Goal: Task Accomplishment & Management: Use online tool/utility

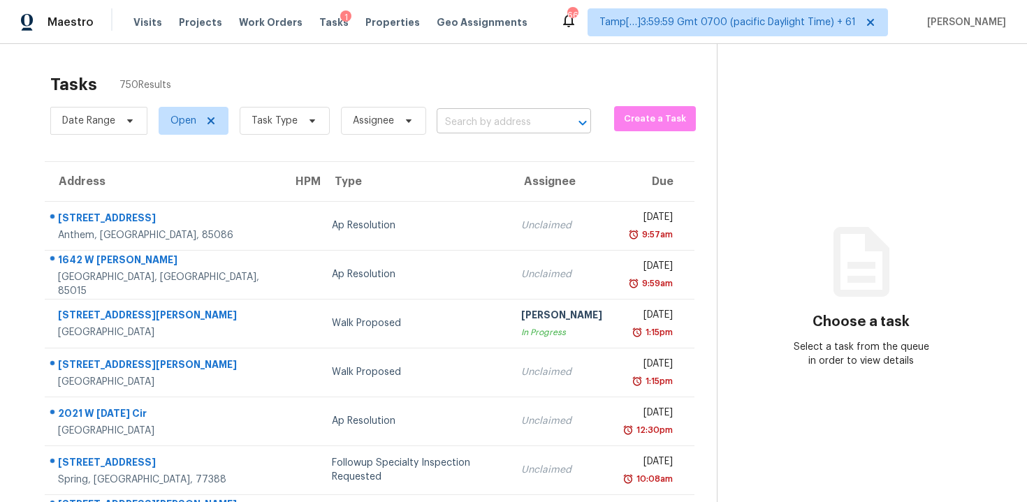
click at [497, 128] on input "text" at bounding box center [494, 123] width 115 height 22
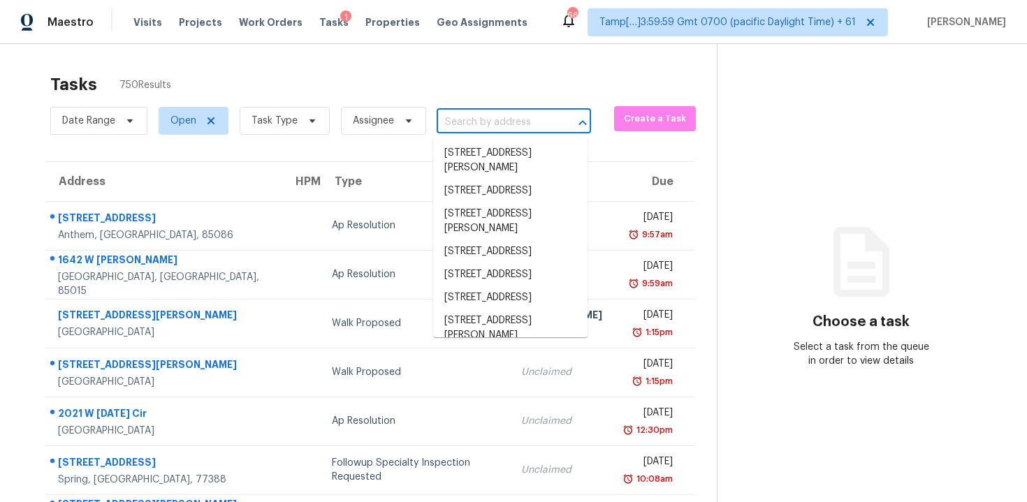
paste input "807 Chelsea Dr, Davenport, FL 33897"
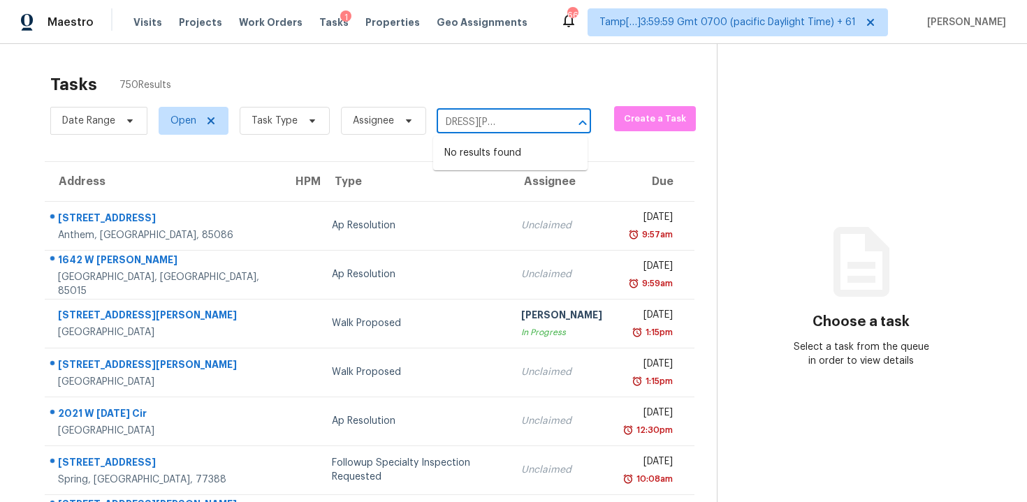
type input "807 Chelsea Dr, Davenport, FL 33897"
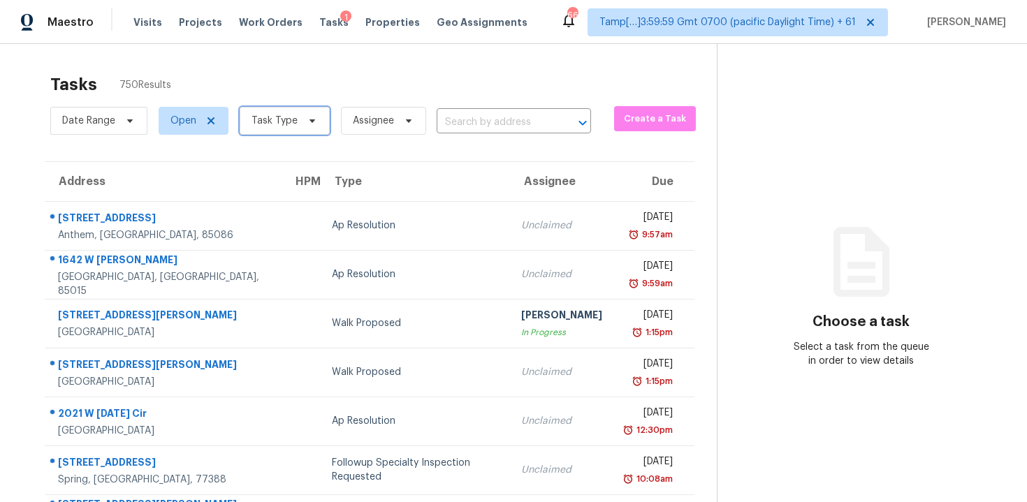
click at [315, 115] on span "Task Type" at bounding box center [285, 121] width 90 height 28
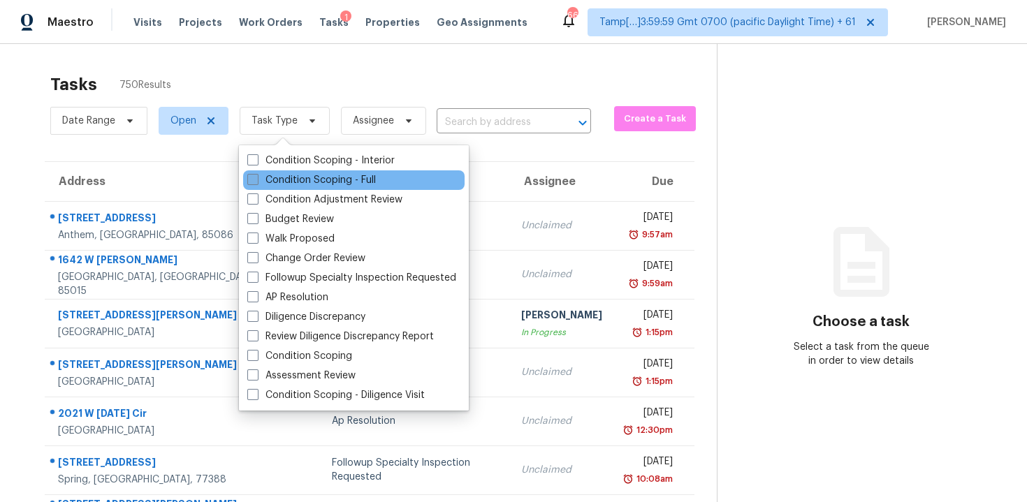
click at [320, 180] on label "Condition Scoping - Full" at bounding box center [311, 180] width 129 height 14
click at [256, 180] on input "Condition Scoping - Full" at bounding box center [251, 177] width 9 height 9
checkbox input "true"
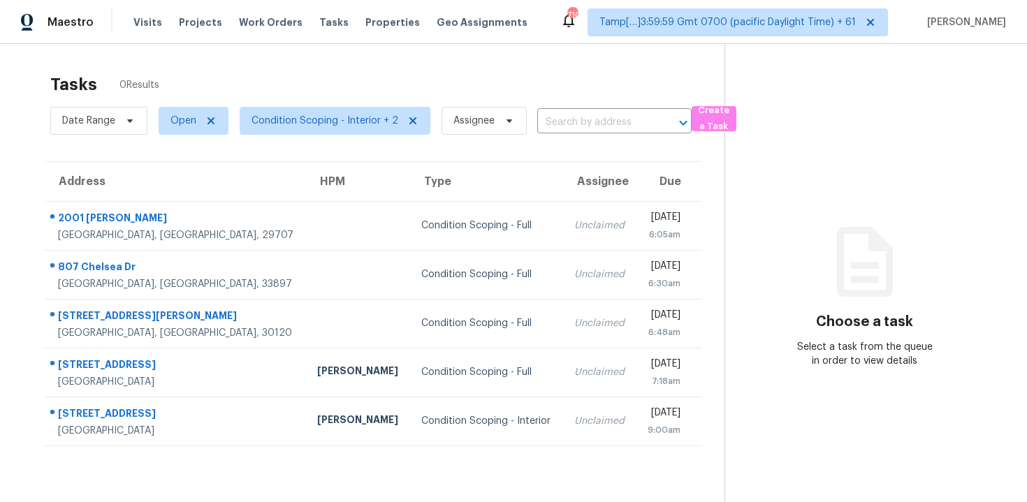
scroll to position [44, 0]
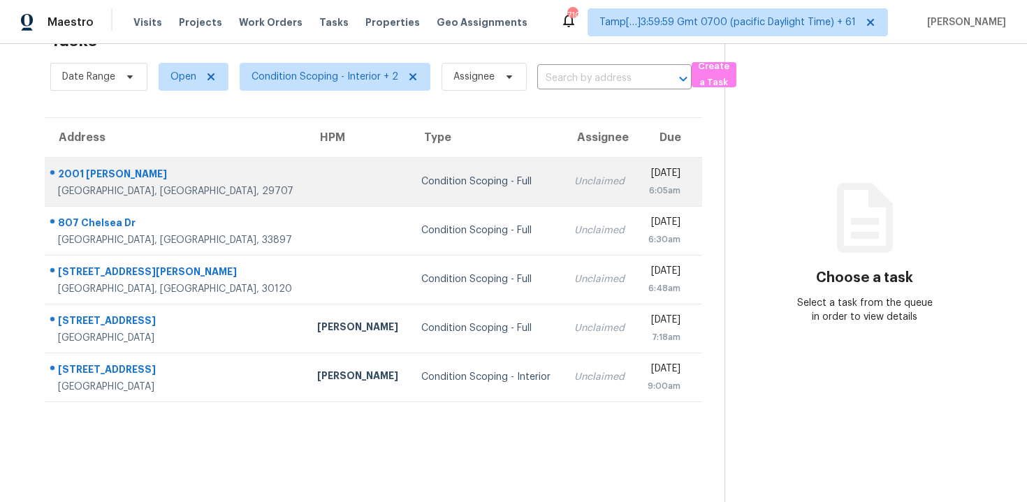
click at [462, 175] on div "Condition Scoping - Full" at bounding box center [486, 182] width 130 height 14
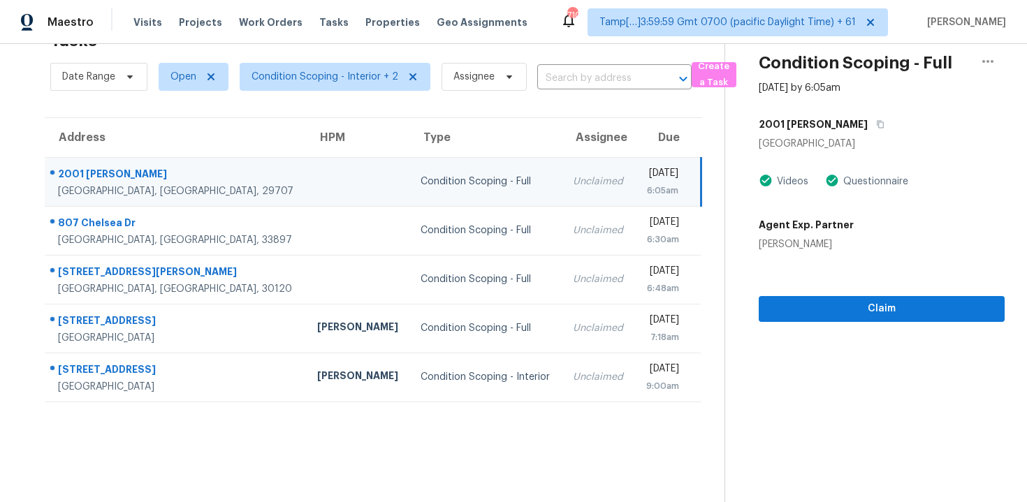
click at [860, 120] on div "2001 [PERSON_NAME]" at bounding box center [882, 124] width 246 height 25
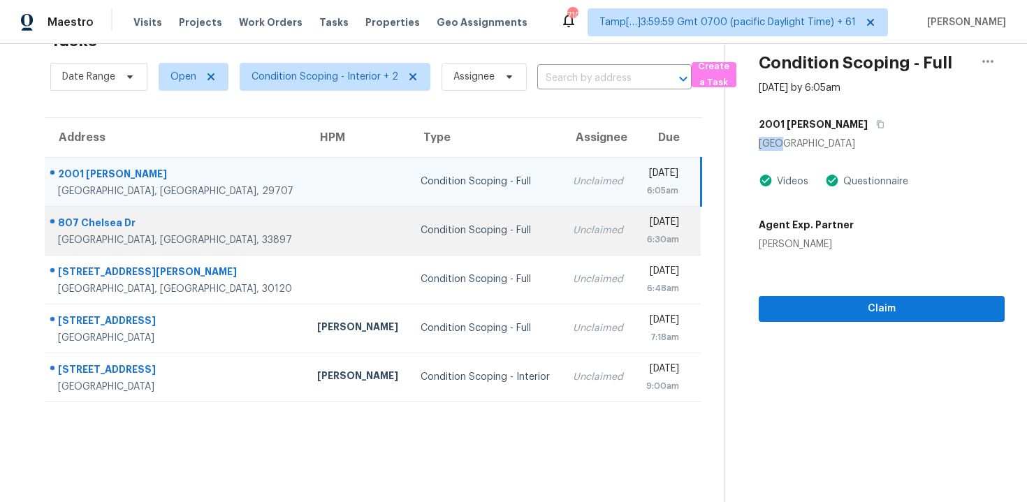
click at [416, 242] on td "Condition Scoping - Full" at bounding box center [485, 230] width 152 height 49
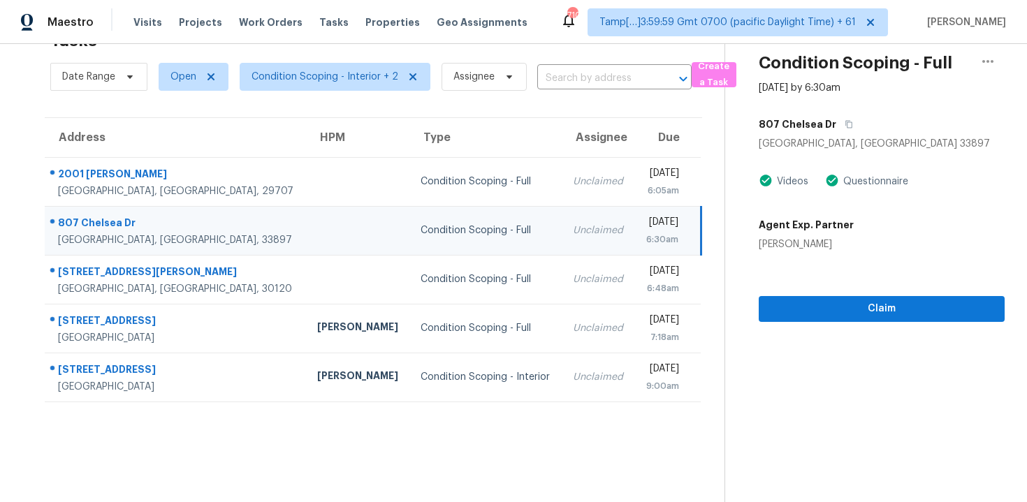
click at [849, 124] on div "807 Chelsea Dr" at bounding box center [882, 124] width 246 height 25
click at [840, 109] on div "Condition Scoping - Full Oct 9th 2025 by 6:30am 807 Chelsea Dr Davenport, FL 33…" at bounding box center [864, 161] width 279 height 322
click at [840, 115] on button "button" at bounding box center [845, 124] width 19 height 25
click at [805, 305] on span "Claim" at bounding box center [882, 308] width 224 height 17
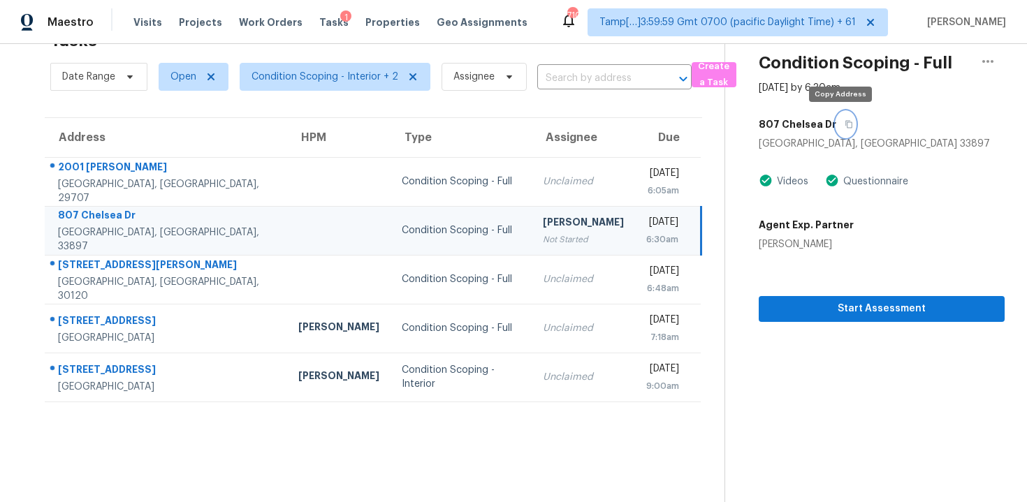
click at [840, 119] on button "button" at bounding box center [845, 124] width 19 height 25
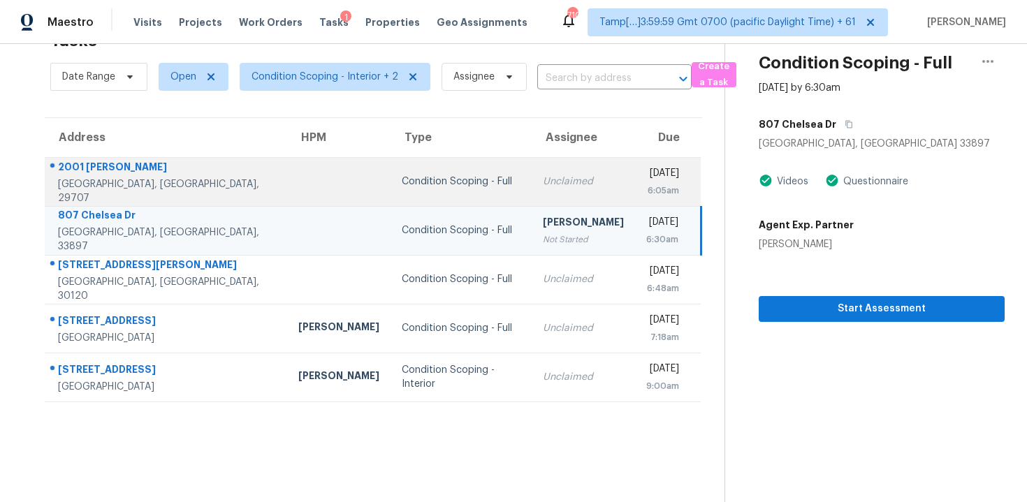
click at [472, 200] on td "Condition Scoping - Full" at bounding box center [460, 181] width 141 height 49
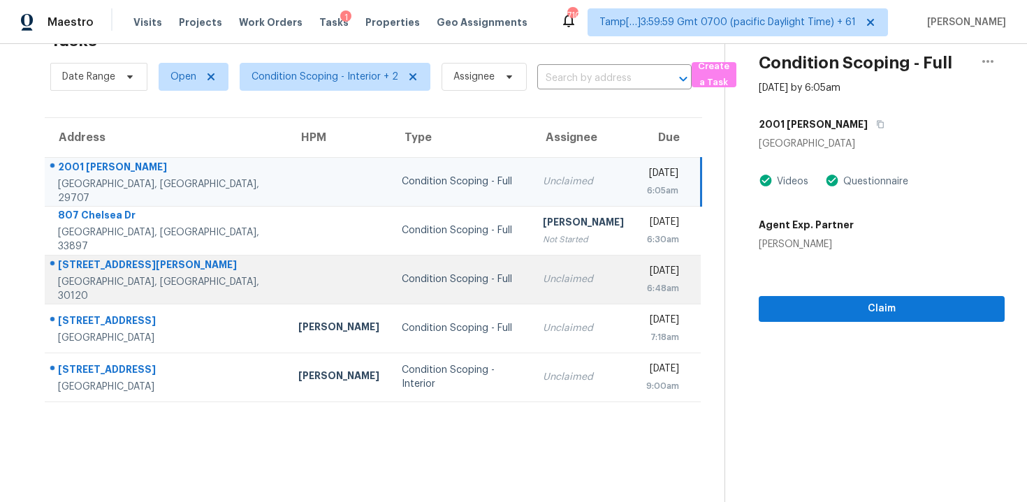
click at [543, 286] on div "Unclaimed" at bounding box center [583, 279] width 81 height 14
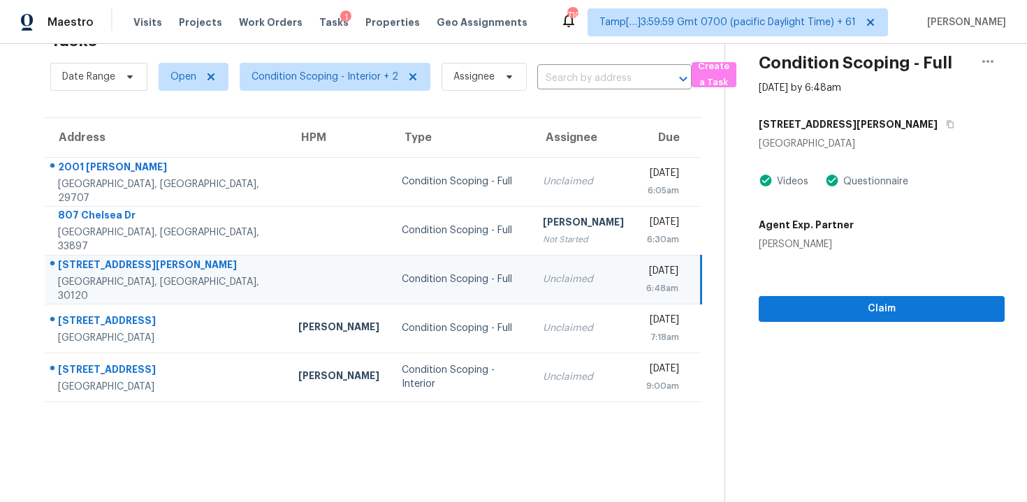
click at [849, 126] on div "[STREET_ADDRESS][PERSON_NAME]" at bounding box center [882, 124] width 246 height 25
click at [818, 117] on h5 "[STREET_ADDRESS][PERSON_NAME]" at bounding box center [848, 124] width 179 height 14
click at [848, 118] on div "[STREET_ADDRESS][PERSON_NAME]" at bounding box center [882, 124] width 246 height 25
click at [937, 117] on button "button" at bounding box center [946, 124] width 19 height 25
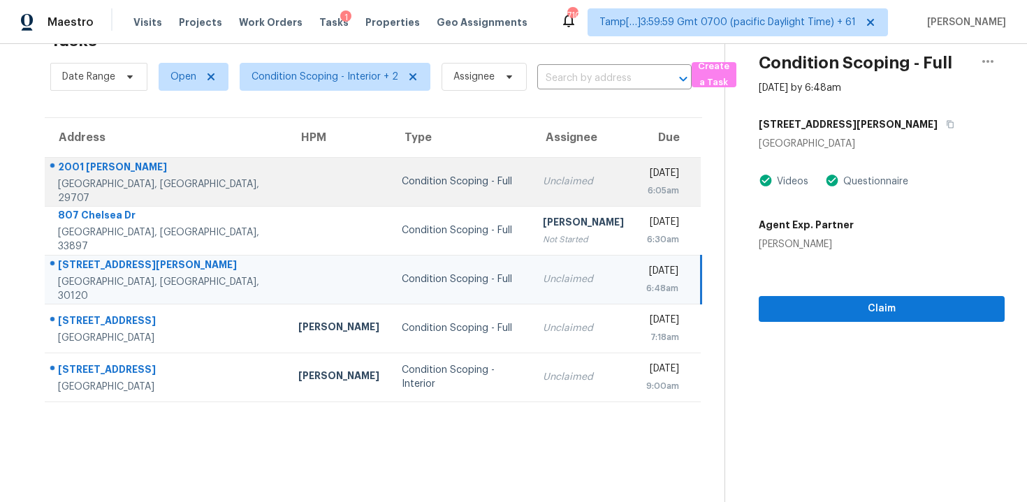
click at [463, 179] on div "Condition Scoping - Full" at bounding box center [461, 182] width 119 height 14
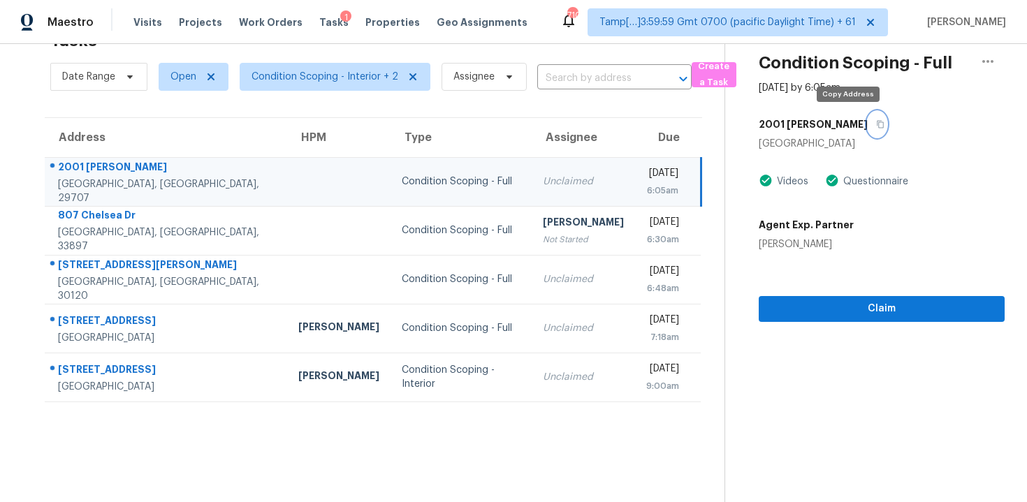
click at [877, 127] on icon "button" at bounding box center [880, 125] width 7 height 8
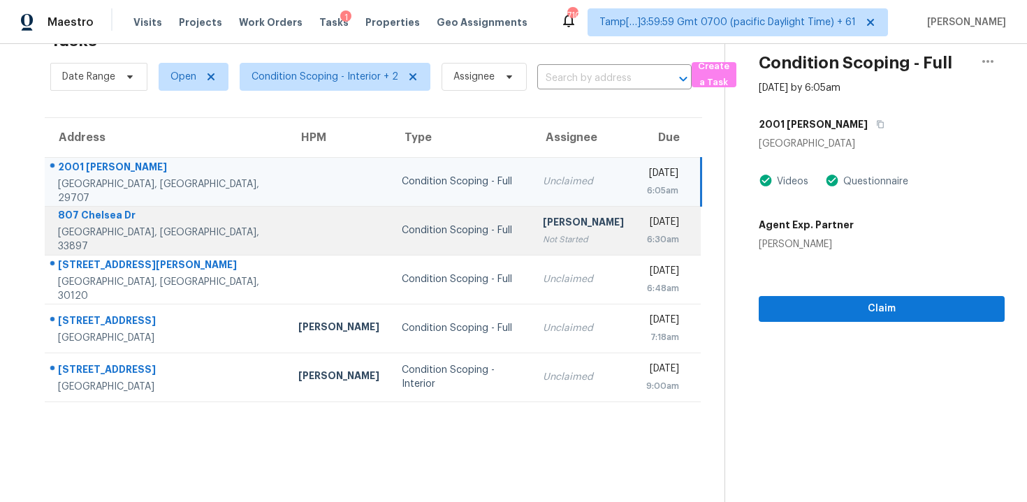
click at [532, 212] on td "Vigneshwaran B Not Started" at bounding box center [583, 230] width 103 height 49
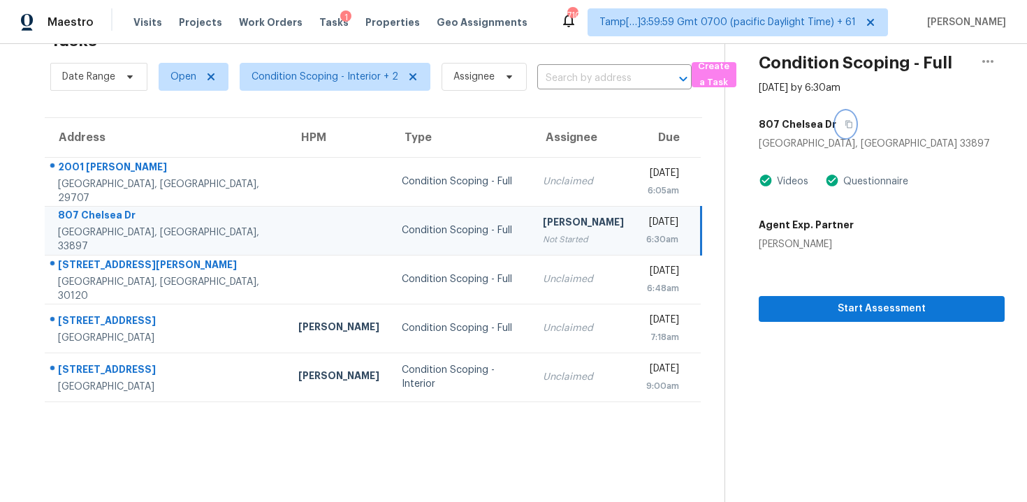
click at [842, 115] on button "button" at bounding box center [845, 124] width 19 height 25
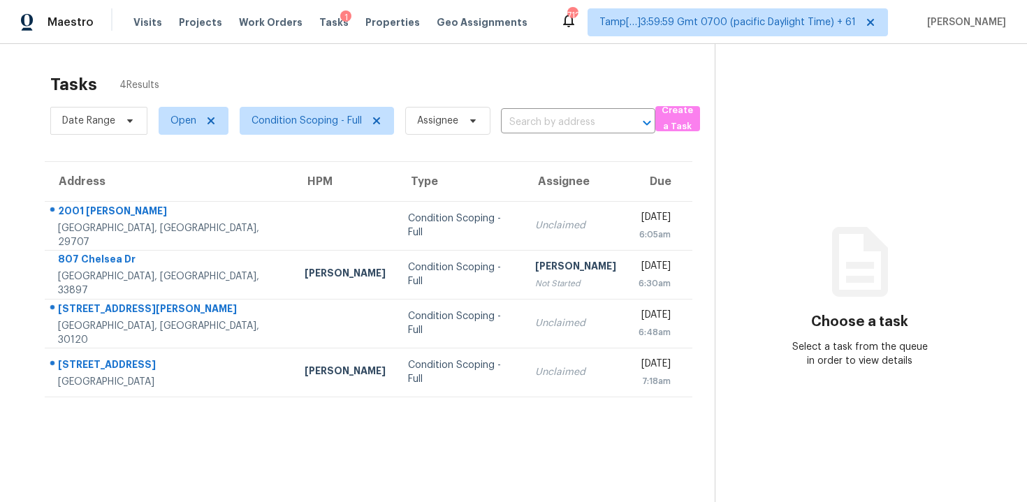
click at [542, 134] on div "Date Range Open Condition Scoping - Full Assignee ​" at bounding box center [352, 121] width 605 height 36
click at [536, 123] on input "text" at bounding box center [558, 123] width 115 height 22
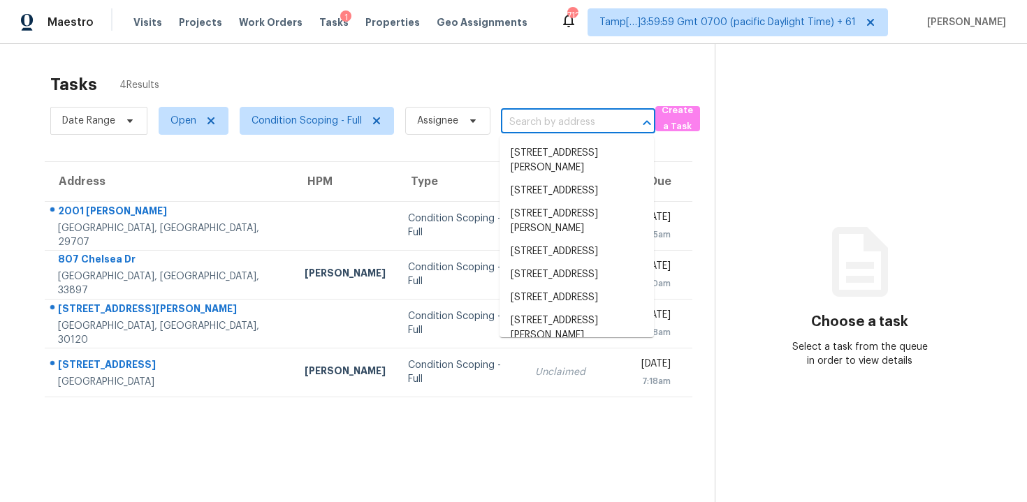
paste input "807 Chelsea Dr, Davenport, FL 33897"
type input "807 Chelsea Dr, Davenport, FL 33897"
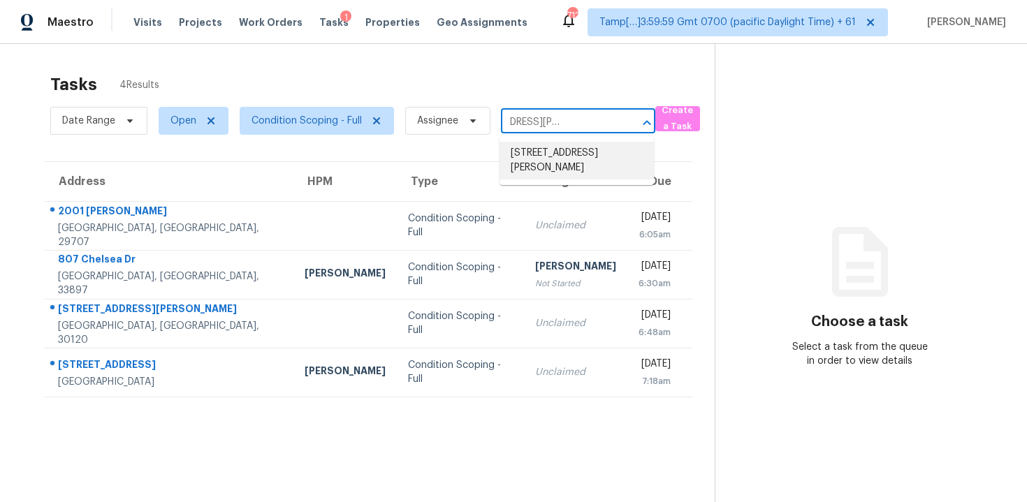
click at [546, 156] on li "807 Chelsea Dr, Davenport, FL 33897" at bounding box center [576, 161] width 154 height 38
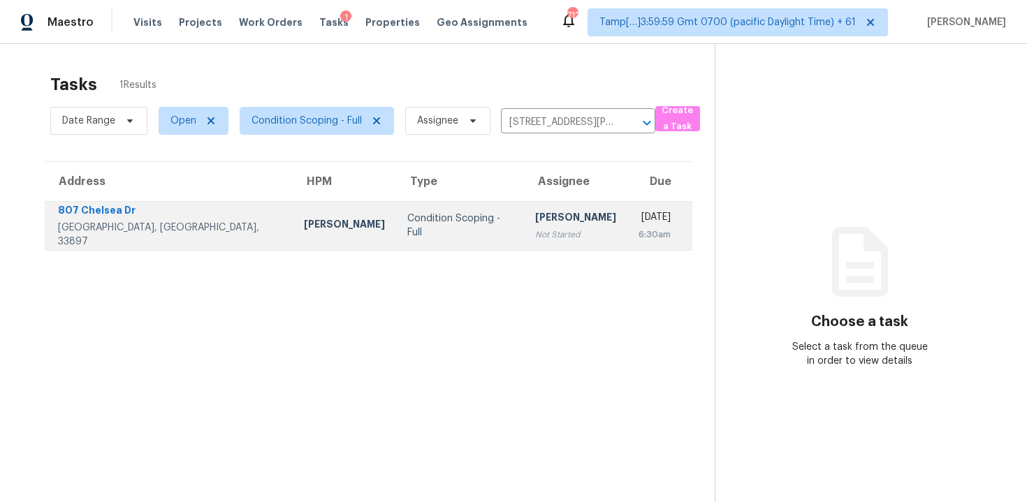
click at [546, 232] on div "Not Started" at bounding box center [575, 235] width 81 height 14
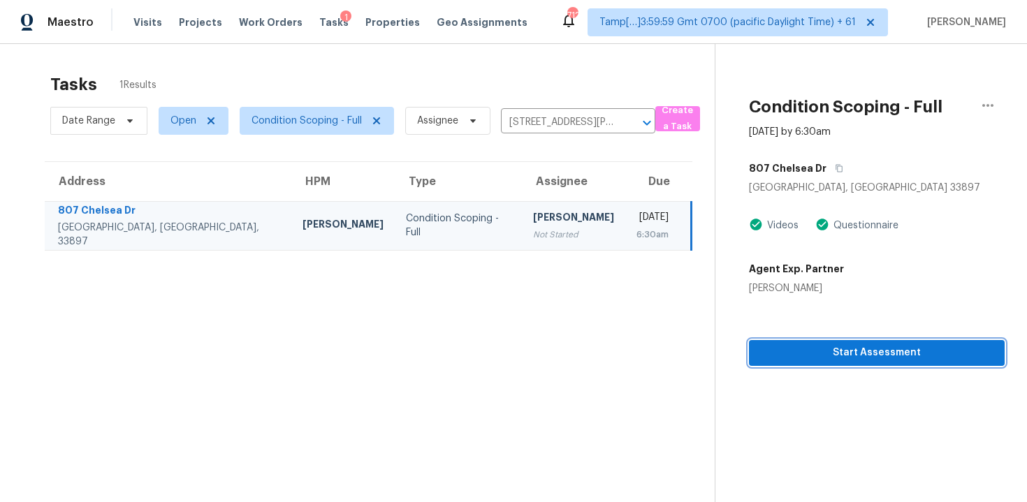
click at [868, 350] on span "Start Assessment" at bounding box center [876, 352] width 233 height 17
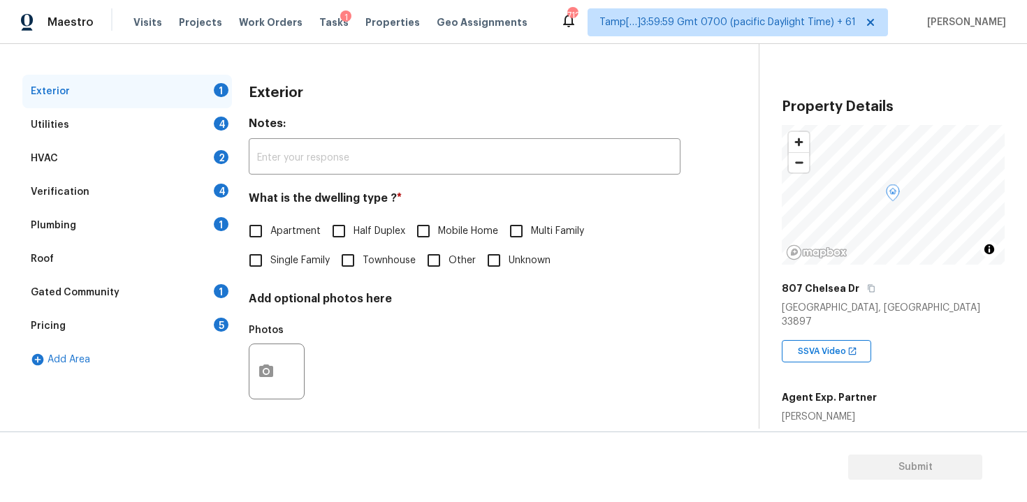
scroll to position [168, 0]
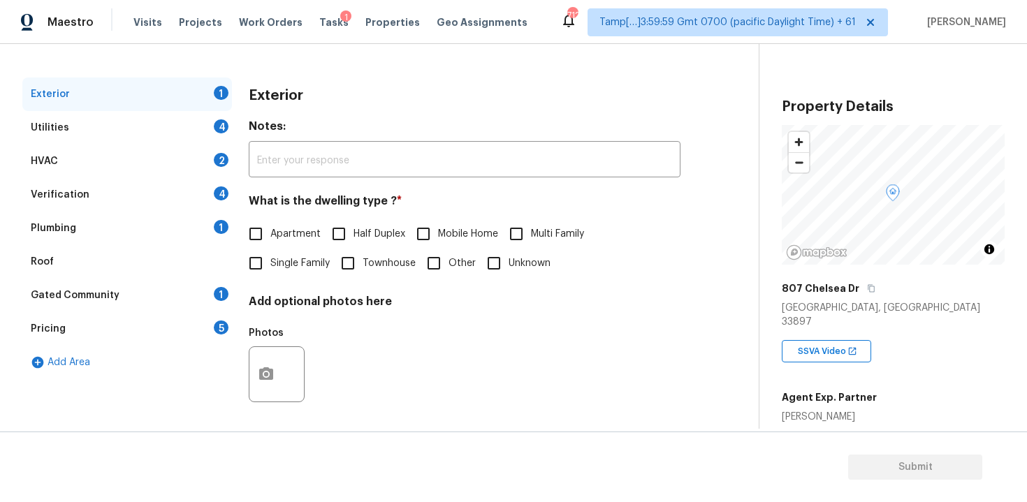
click at [129, 289] on div "Gated Community 1" at bounding box center [127, 296] width 210 height 34
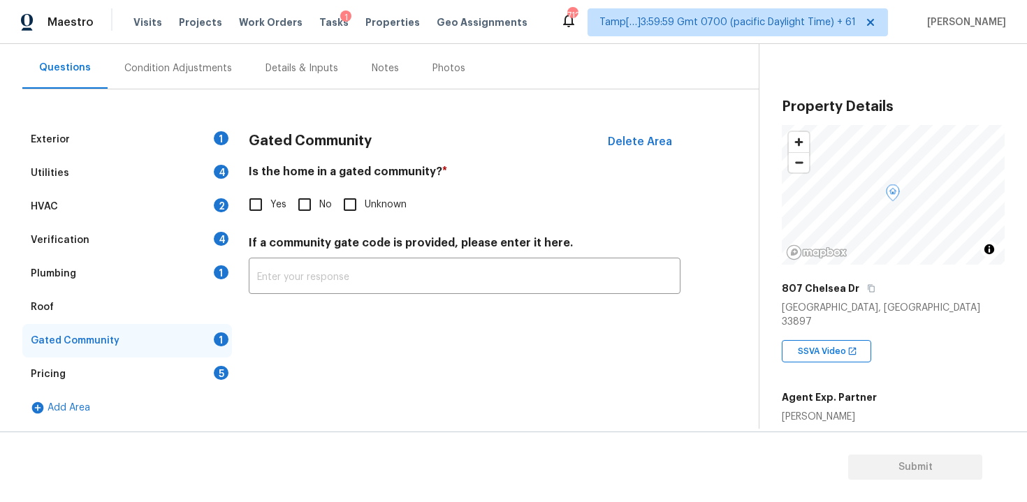
click at [257, 202] on input "Yes" at bounding box center [255, 204] width 29 height 29
checkbox input "true"
click at [312, 308] on div "Gated Community Delete Area Is the home in a gated community? * Yes No Unknown …" at bounding box center [465, 217] width 432 height 189
click at [316, 264] on input "text" at bounding box center [465, 277] width 432 height 33
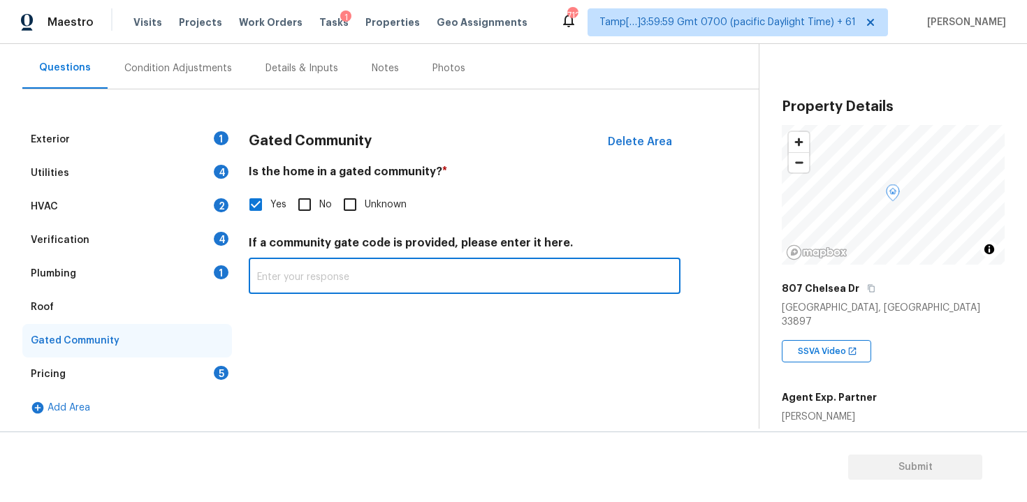
paste input "0807"
click at [278, 272] on input "0807" at bounding box center [465, 277] width 432 height 33
type input "0807"
click at [259, 340] on div "Gated Community Delete Area Is the home in a gated community? * Yes No Unknown …" at bounding box center [465, 274] width 432 height 302
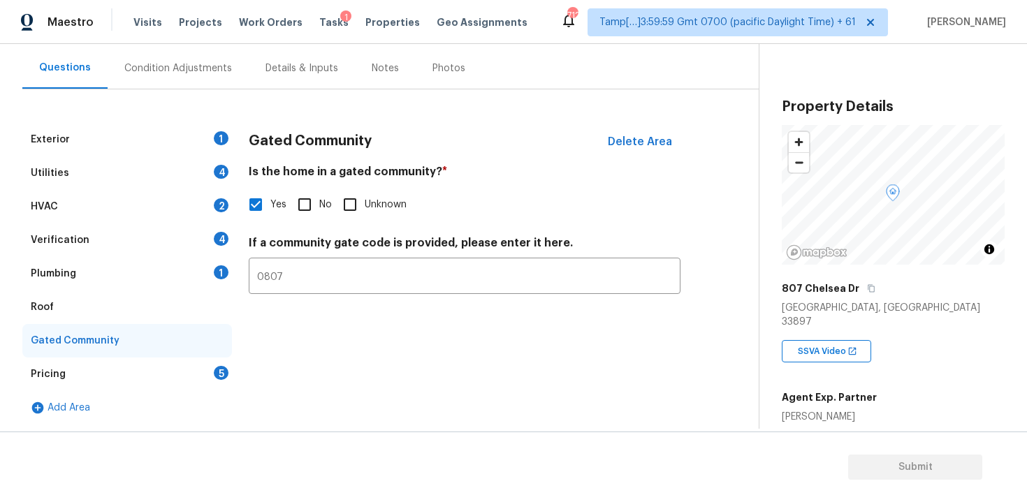
scroll to position [119, 0]
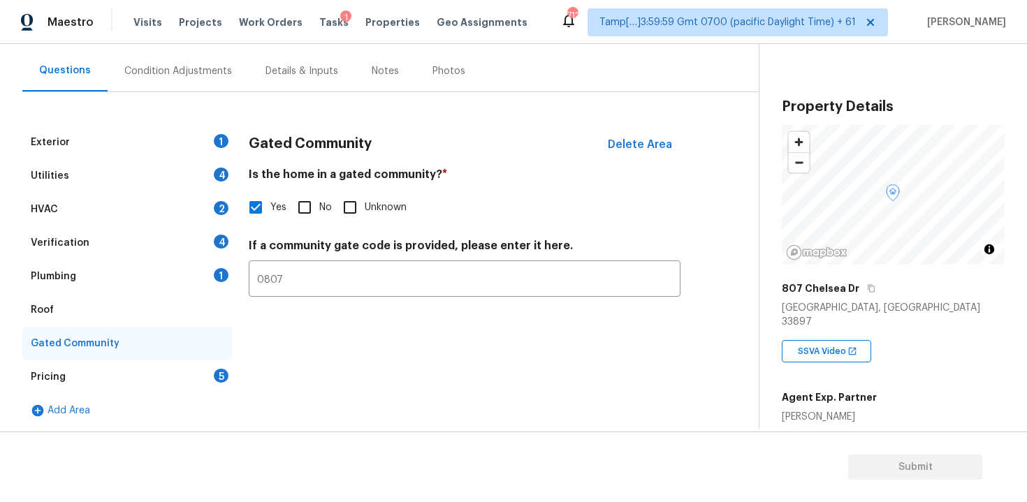
click at [163, 92] on div "Questions Condition Adjustments Details & Inputs Notes Photos" at bounding box center [390, 71] width 736 height 42
click at [181, 78] on div "Condition Adjustments" at bounding box center [178, 70] width 141 height 41
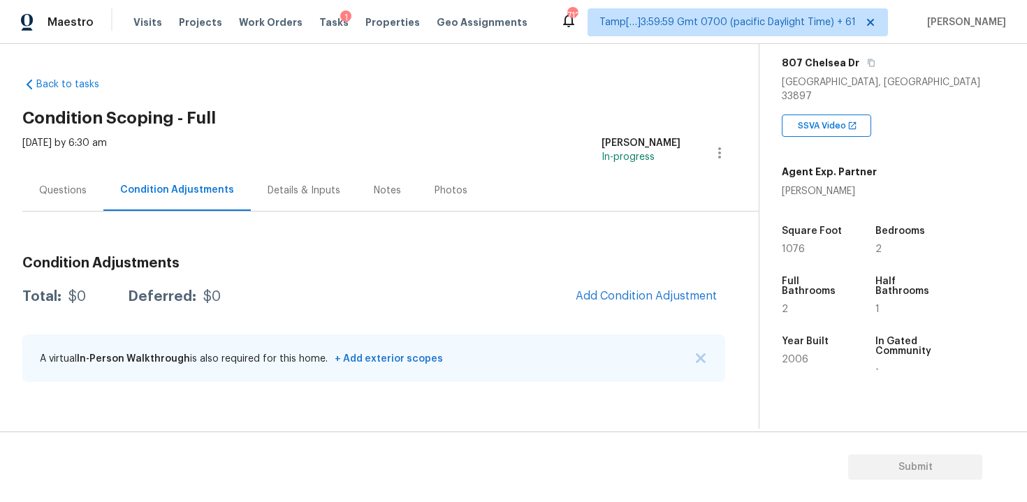
scroll to position [270, 0]
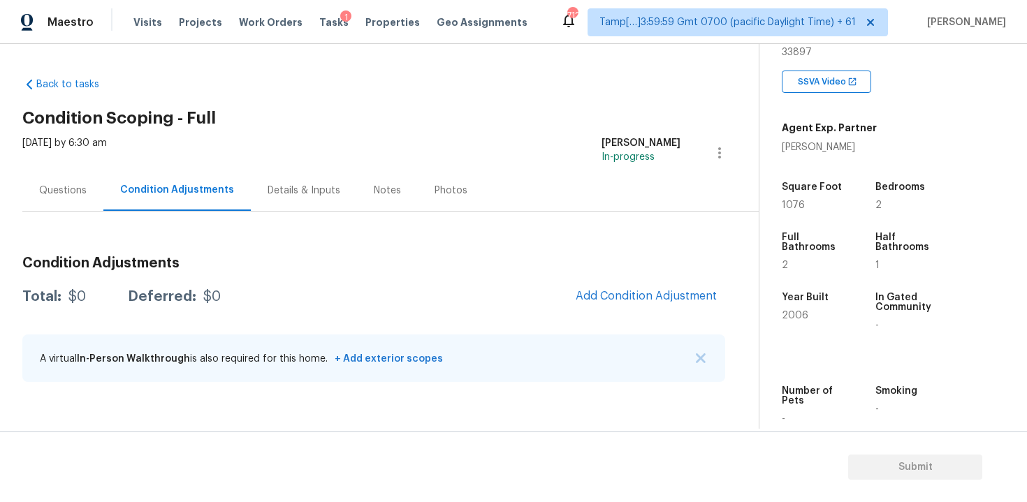
click at [787, 200] on span "1076" at bounding box center [793, 205] width 23 height 10
drag, startPoint x: 781, startPoint y: 188, endPoint x: 819, endPoint y: 188, distance: 38.4
click at [819, 188] on div "Property Details © Mapbox © OpenStreetMap Improve this map 807 Chelsea Dr Daven…" at bounding box center [881, 143] width 245 height 738
copy span "1076"
click at [649, 286] on button "Add Condition Adjustment" at bounding box center [646, 296] width 158 height 29
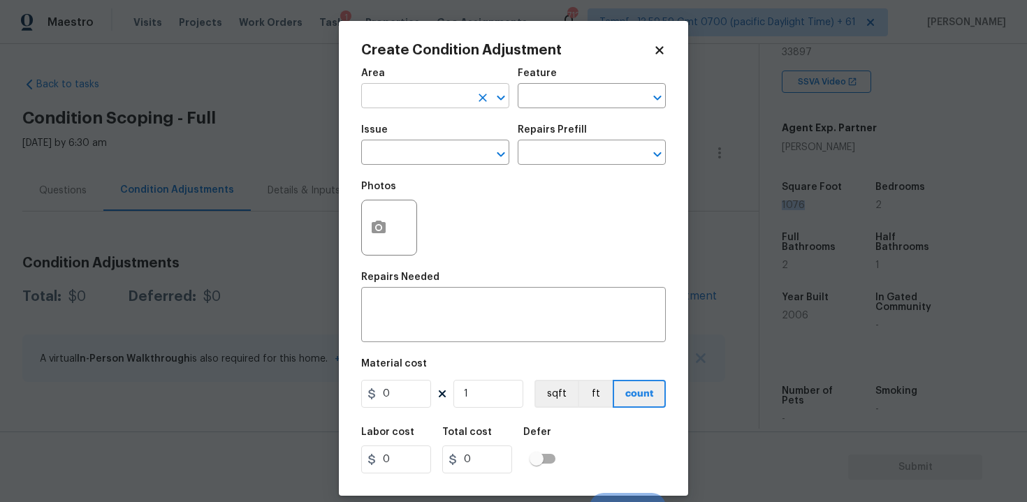
click at [488, 97] on icon "Clear" at bounding box center [483, 98] width 14 height 14
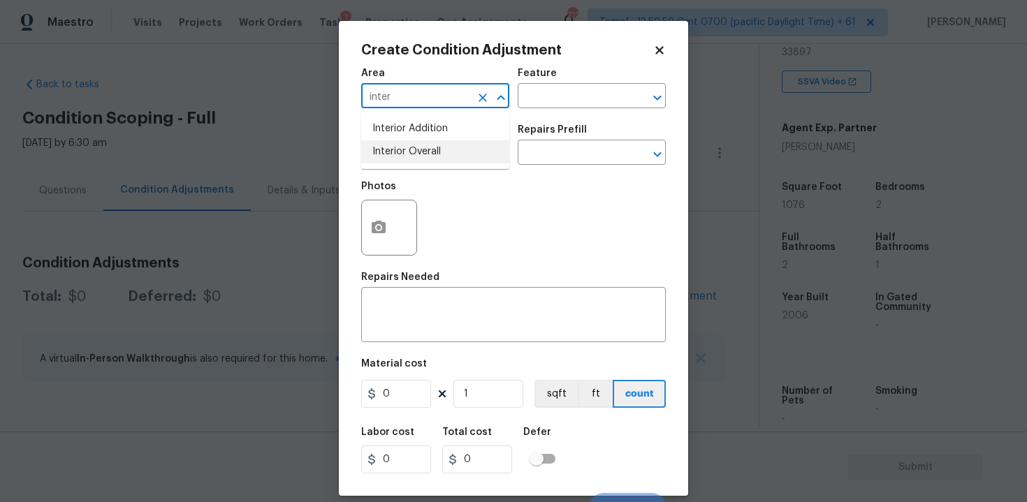
click at [413, 146] on li "Interior Overall" at bounding box center [435, 151] width 148 height 23
type input "Interior Overall"
click at [413, 146] on input "text" at bounding box center [415, 154] width 109 height 22
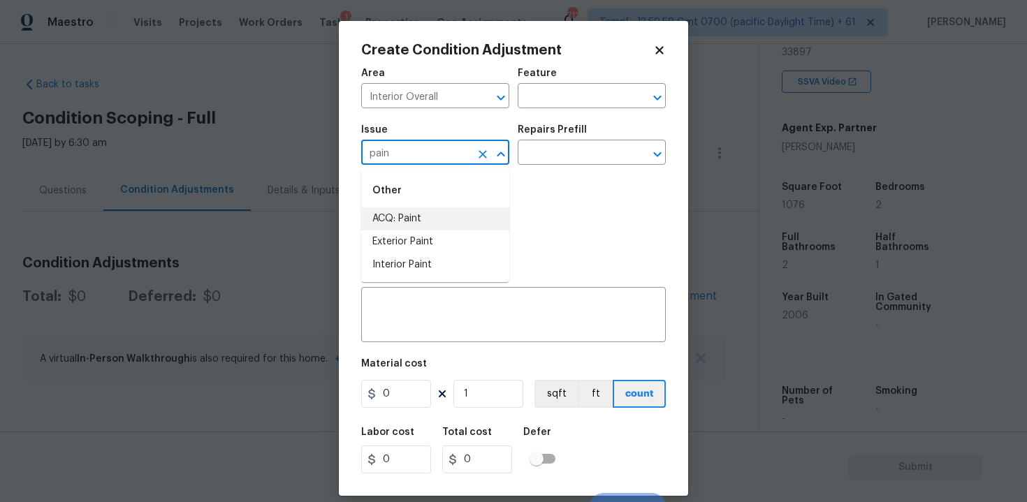
click at [414, 221] on li "ACQ: Paint" at bounding box center [435, 218] width 148 height 23
type input "ACQ: Paint"
click at [573, 151] on input "text" at bounding box center [572, 154] width 109 height 22
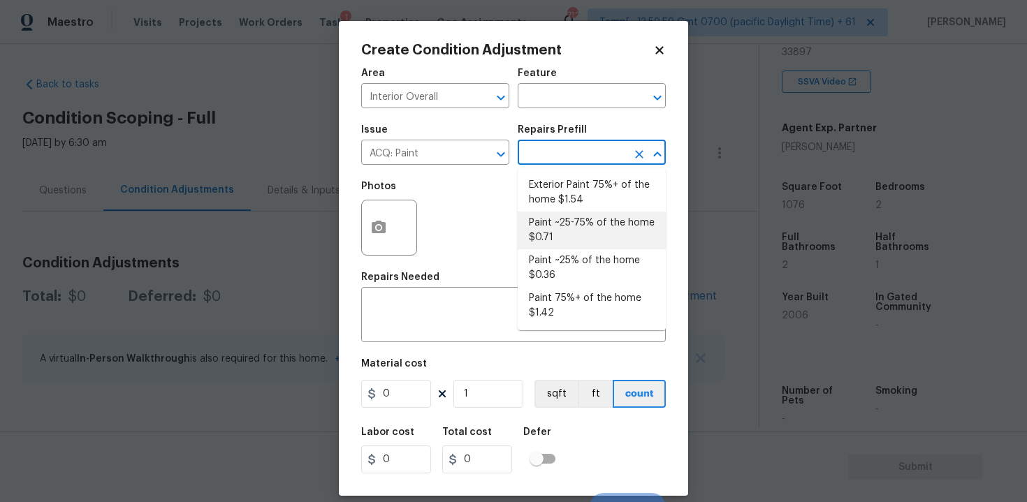
click at [578, 224] on li "Paint ~25-75% of the home $0.71" at bounding box center [592, 231] width 148 height 38
type input "Acquisition"
type textarea "Acquisition Scope: ~25 - 75% of the home needs interior paint"
type input "0.71"
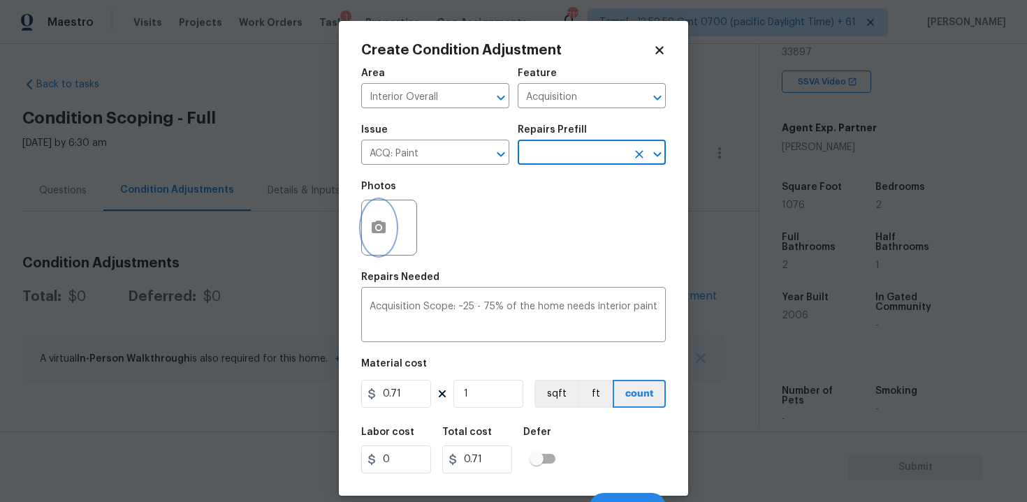
click at [378, 221] on icon "button" at bounding box center [379, 227] width 14 height 13
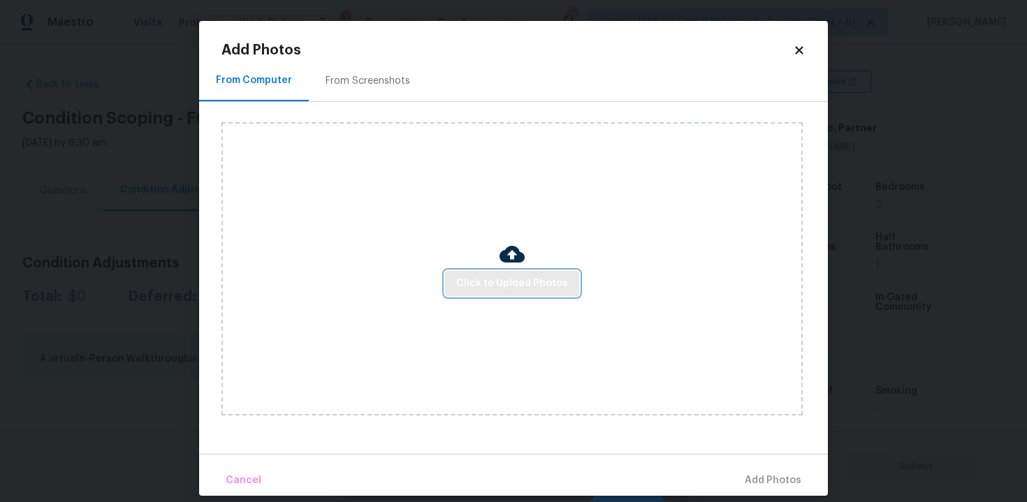
click at [516, 293] on button "Click to Upload Photos" at bounding box center [512, 284] width 134 height 26
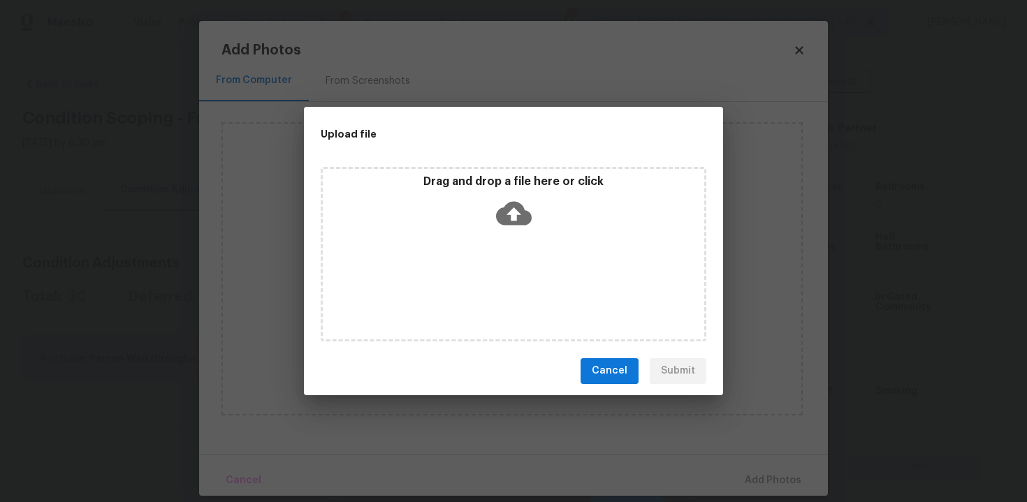
click at [506, 202] on icon at bounding box center [514, 214] width 36 height 36
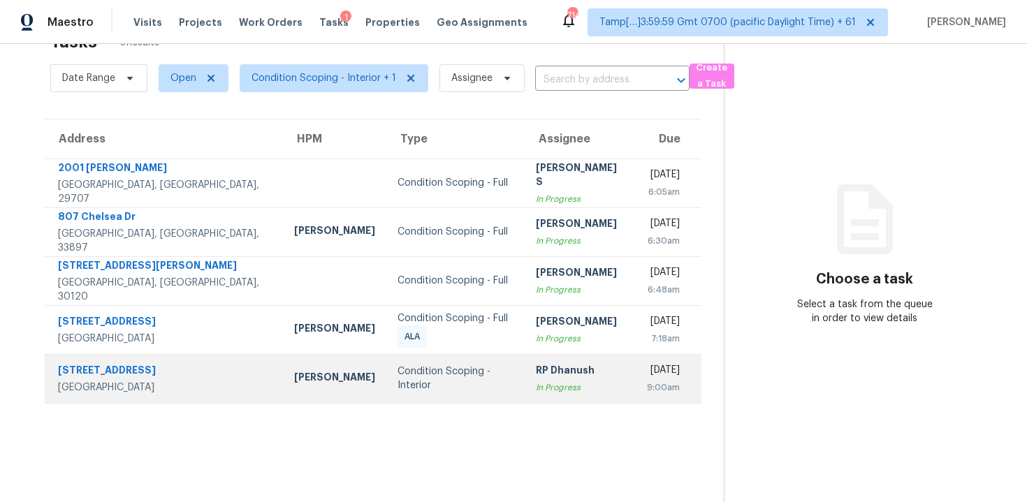
scroll to position [43, 0]
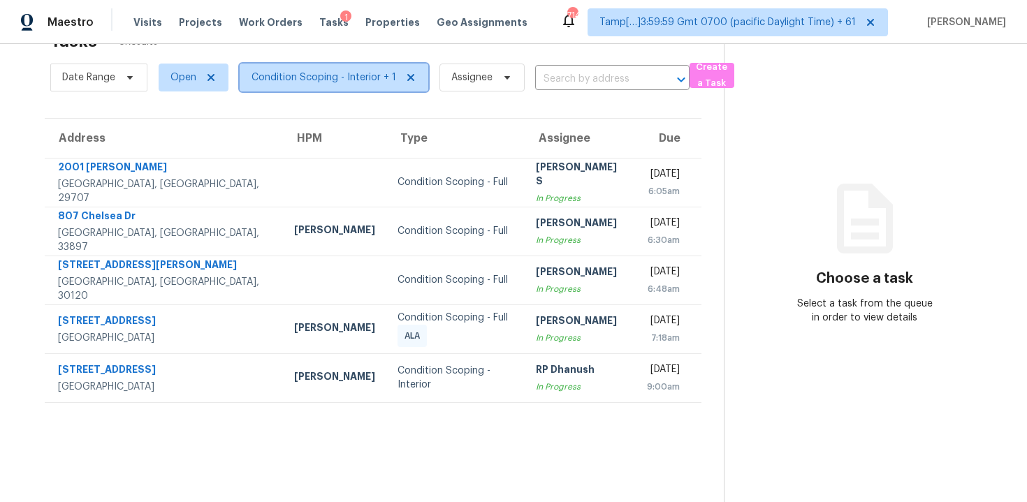
click at [375, 88] on span "Condition Scoping - Interior + 1" at bounding box center [334, 78] width 189 height 28
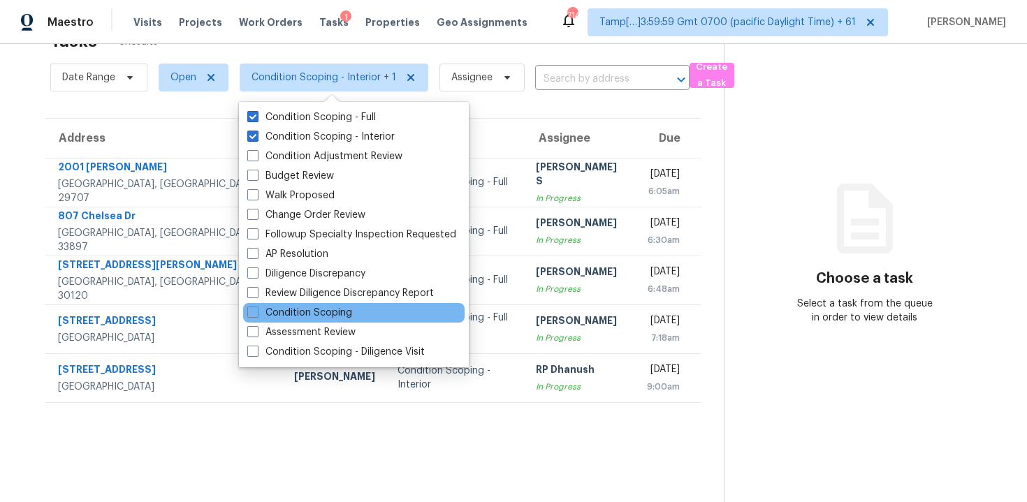
click at [366, 307] on div "Condition Scoping" at bounding box center [353, 313] width 221 height 20
click at [367, 319] on div "Condition Scoping" at bounding box center [353, 313] width 221 height 20
click at [364, 315] on div "Condition Scoping" at bounding box center [353, 313] width 221 height 20
click at [316, 319] on label "Condition Scoping" at bounding box center [299, 313] width 105 height 14
click at [256, 315] on input "Condition Scoping" at bounding box center [251, 310] width 9 height 9
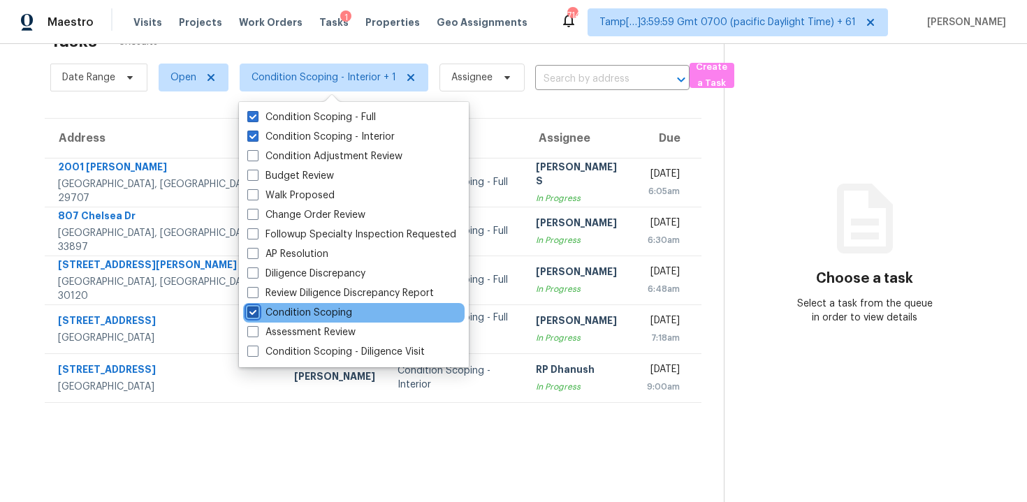
checkbox input "true"
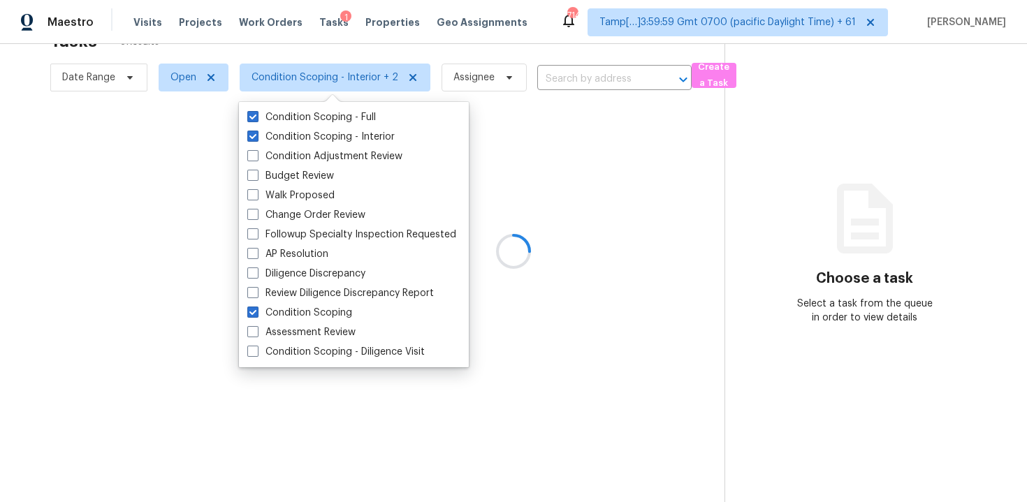
click at [334, 383] on div at bounding box center [513, 251] width 1027 height 502
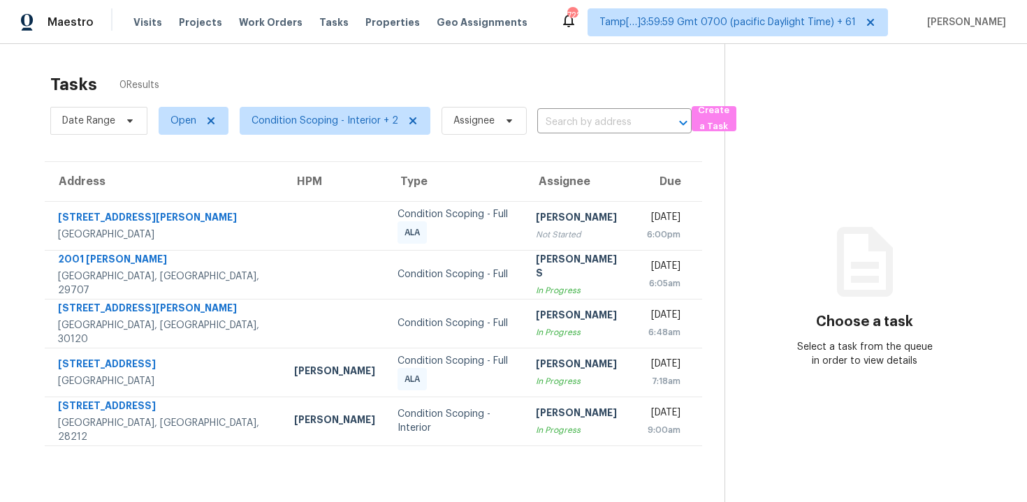
scroll to position [44, 0]
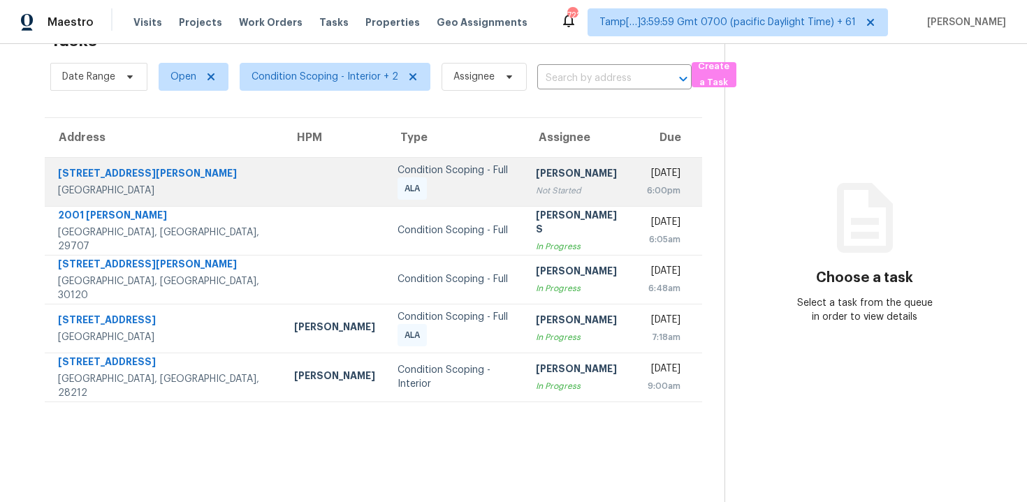
click at [283, 202] on td at bounding box center [334, 181] width 103 height 49
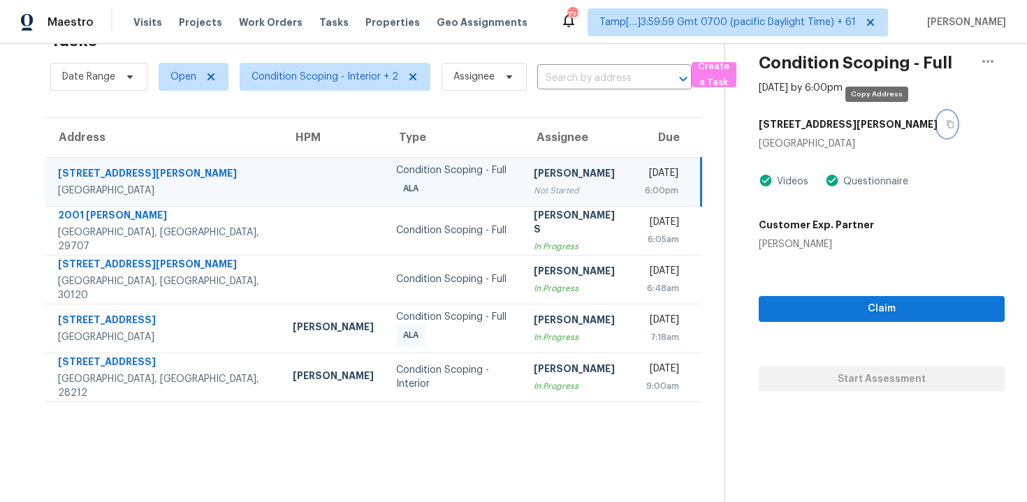
click at [946, 127] on icon "button" at bounding box center [950, 124] width 8 height 8
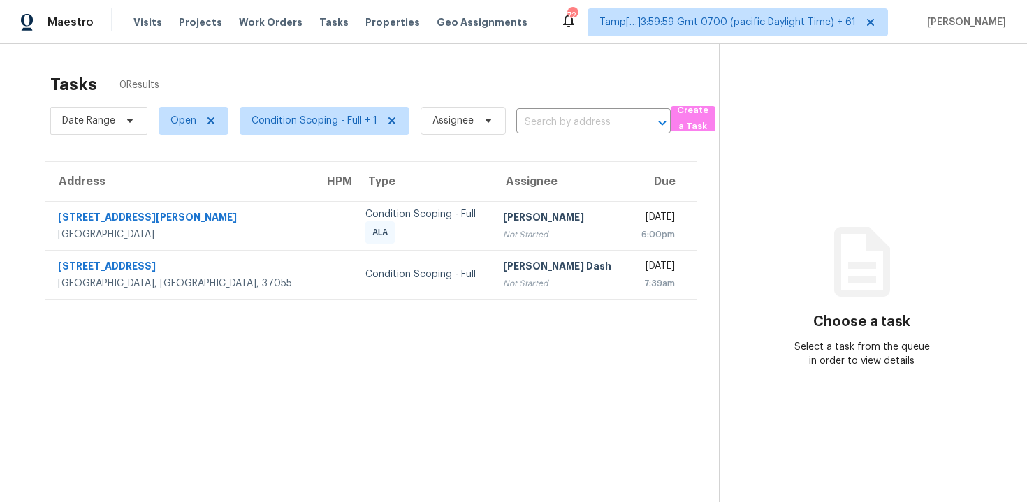
scroll to position [44, 0]
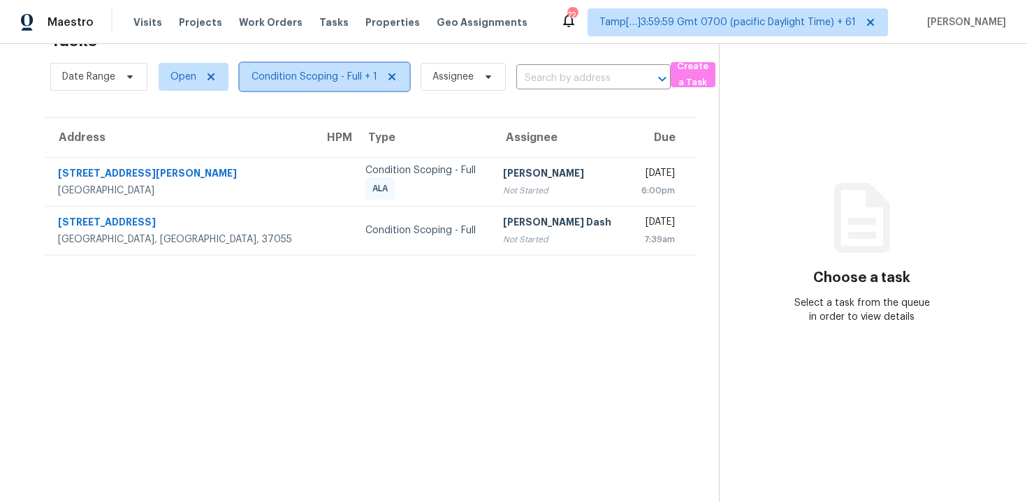
click at [350, 78] on span "Condition Scoping - Full + 1" at bounding box center [314, 77] width 126 height 14
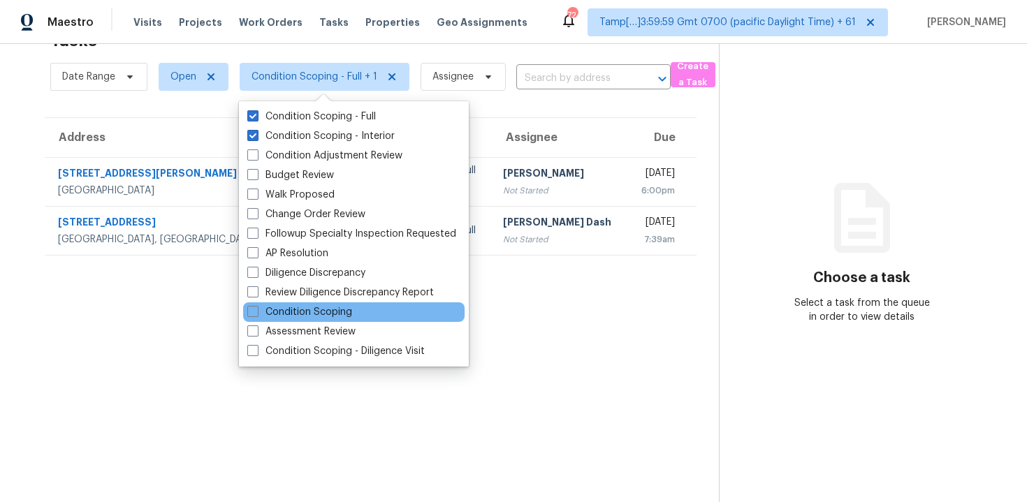
click at [360, 314] on div "Condition Scoping" at bounding box center [353, 312] width 221 height 20
click at [346, 313] on label "Condition Scoping" at bounding box center [299, 312] width 105 height 14
click at [256, 313] on input "Condition Scoping" at bounding box center [251, 309] width 9 height 9
checkbox input "true"
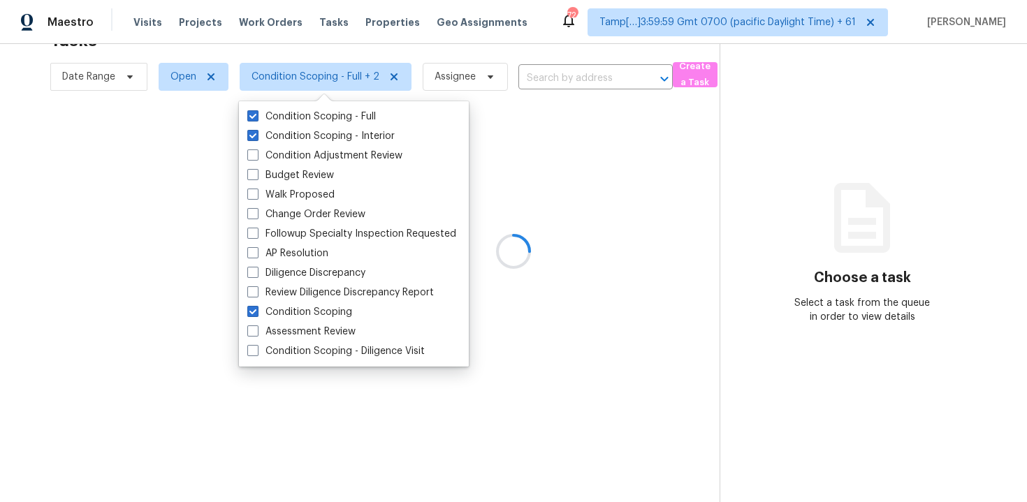
click at [570, 242] on div at bounding box center [513, 251] width 1027 height 502
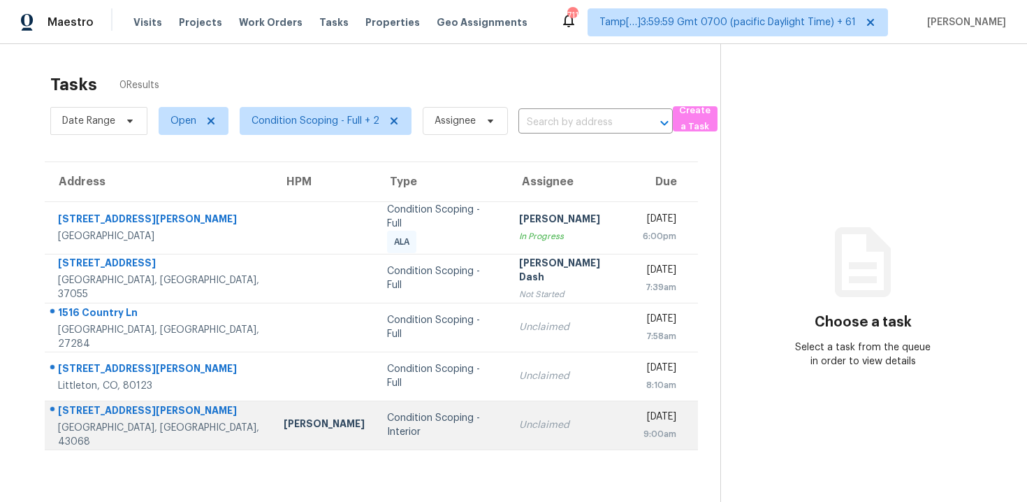
scroll to position [44, 0]
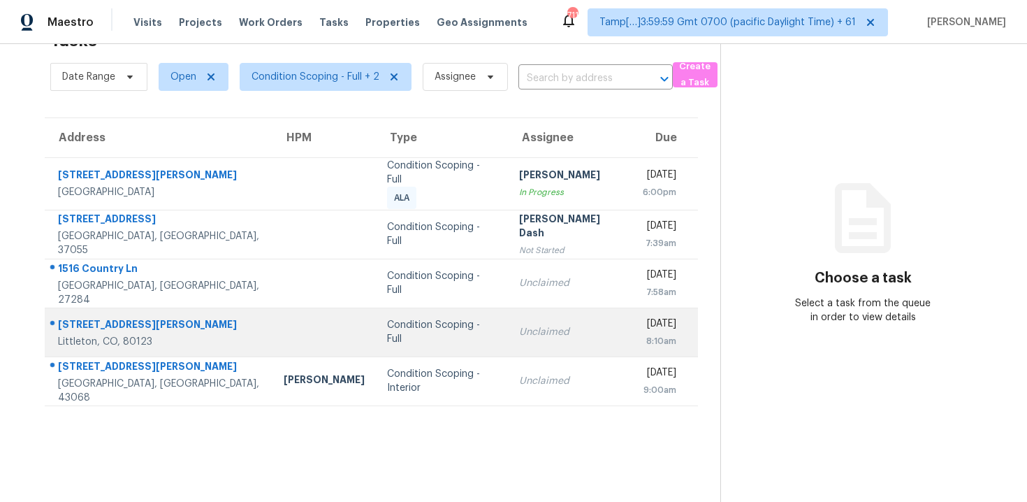
click at [376, 309] on td "Condition Scoping - Full" at bounding box center [441, 331] width 131 height 49
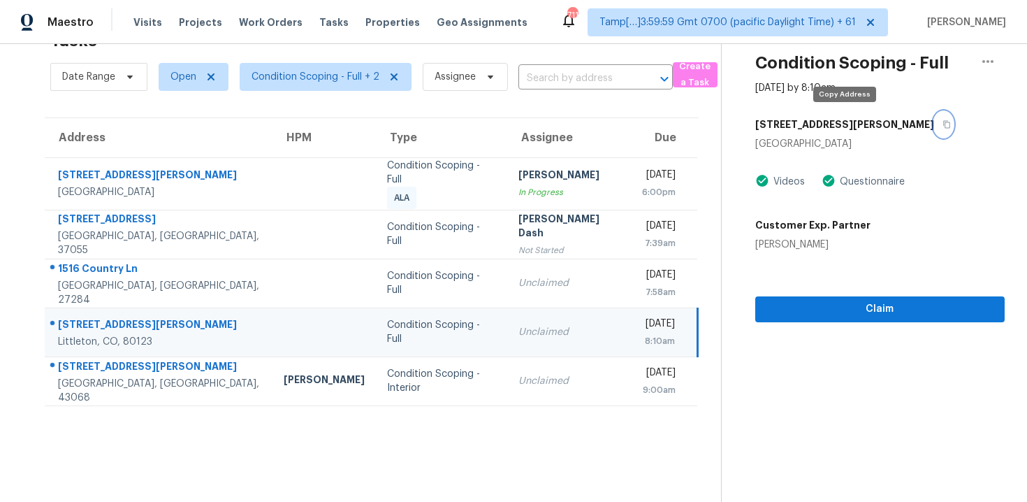
click at [934, 124] on button "button" at bounding box center [943, 124] width 19 height 25
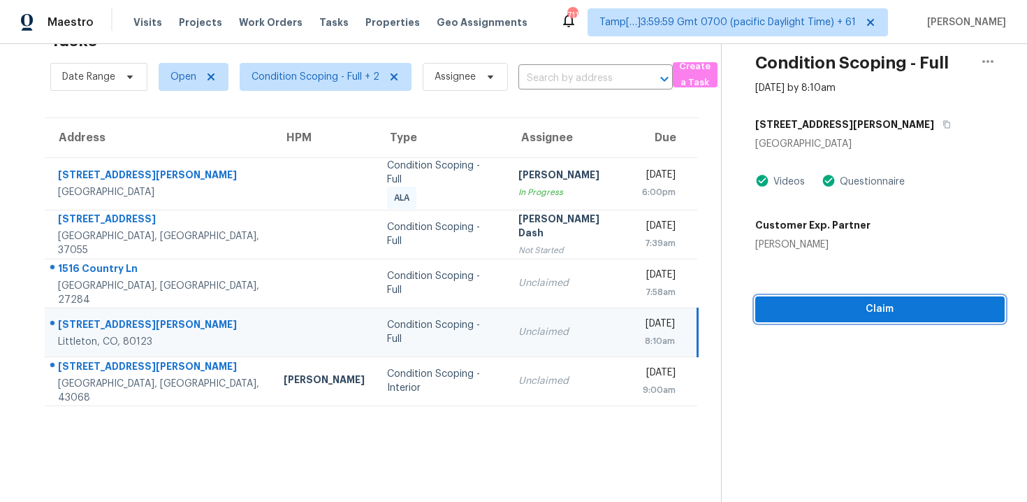
click at [846, 317] on button "Claim" at bounding box center [879, 309] width 249 height 26
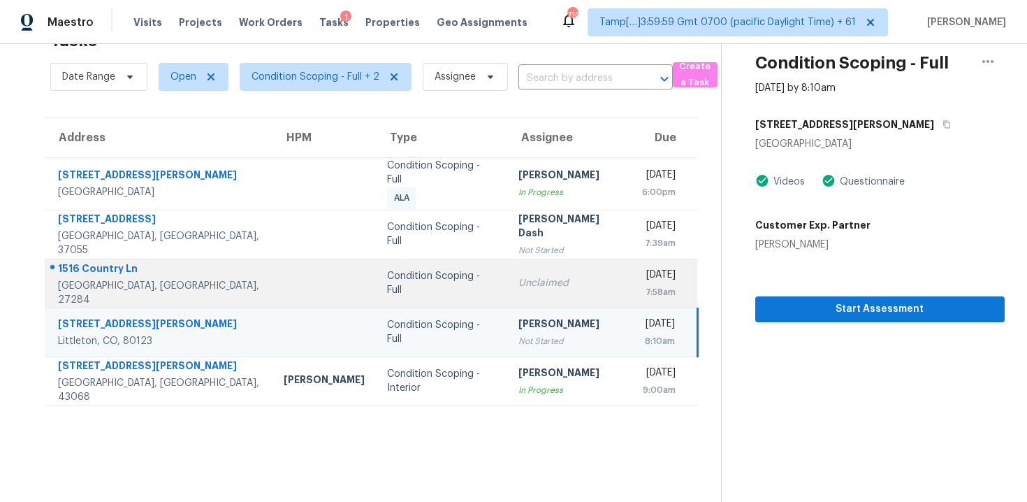
click at [543, 277] on div "Unclaimed" at bounding box center [569, 283] width 102 height 14
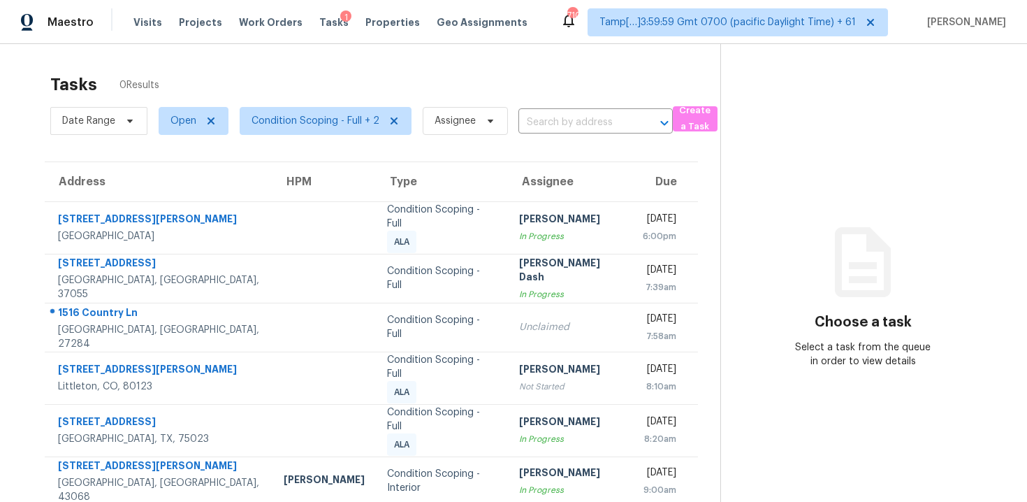
scroll to position [44, 0]
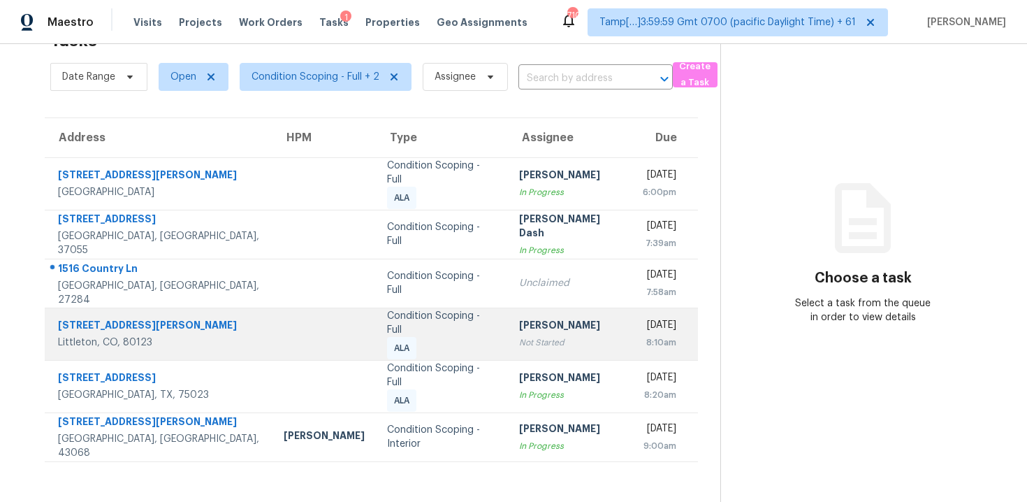
click at [519, 318] on div "[PERSON_NAME]" at bounding box center [570, 326] width 102 height 17
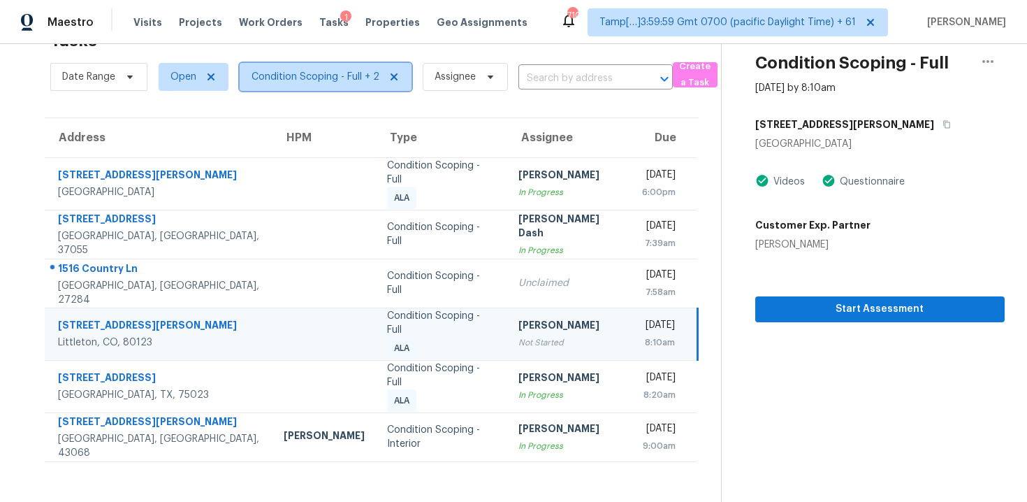
click at [355, 87] on span "Condition Scoping - Full + 2" at bounding box center [326, 77] width 172 height 28
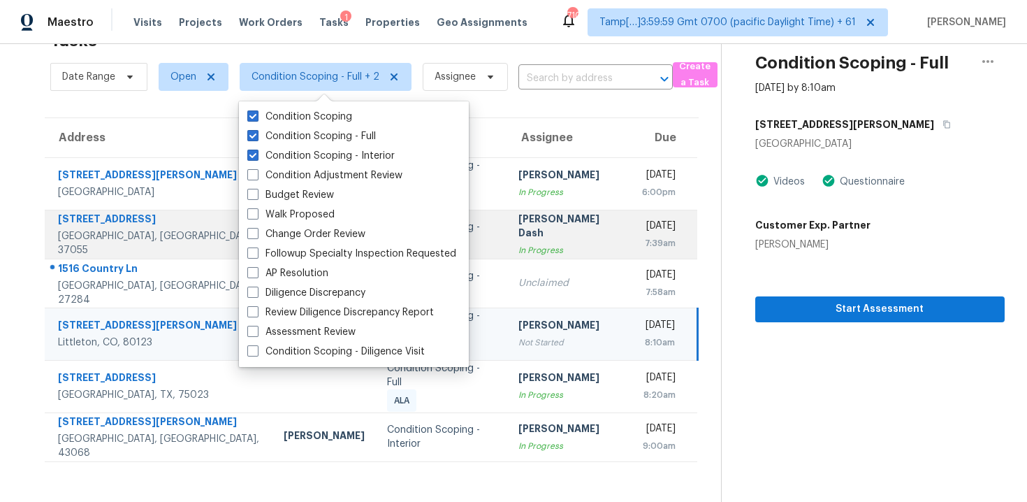
click at [631, 252] on td "[DATE] 7:39am" at bounding box center [664, 234] width 66 height 49
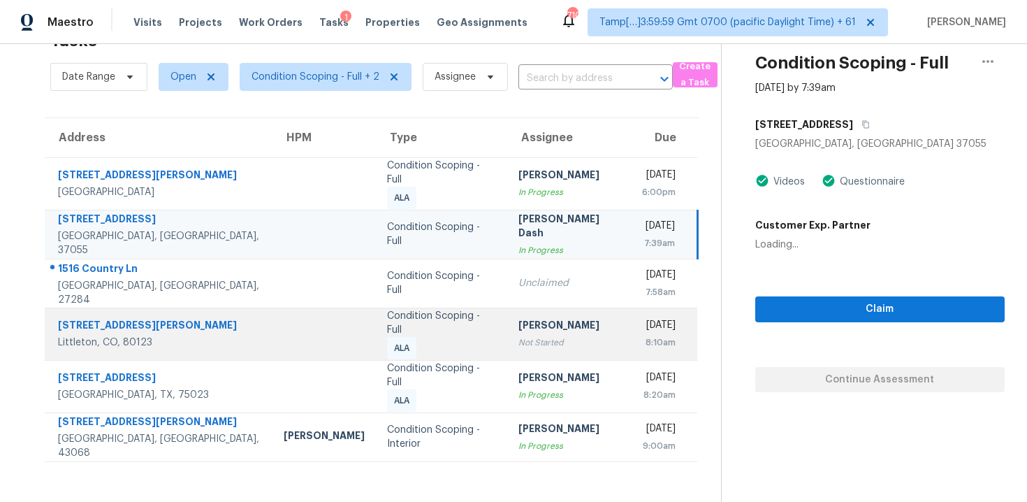
click at [642, 318] on div "[DATE]" at bounding box center [659, 326] width 34 height 17
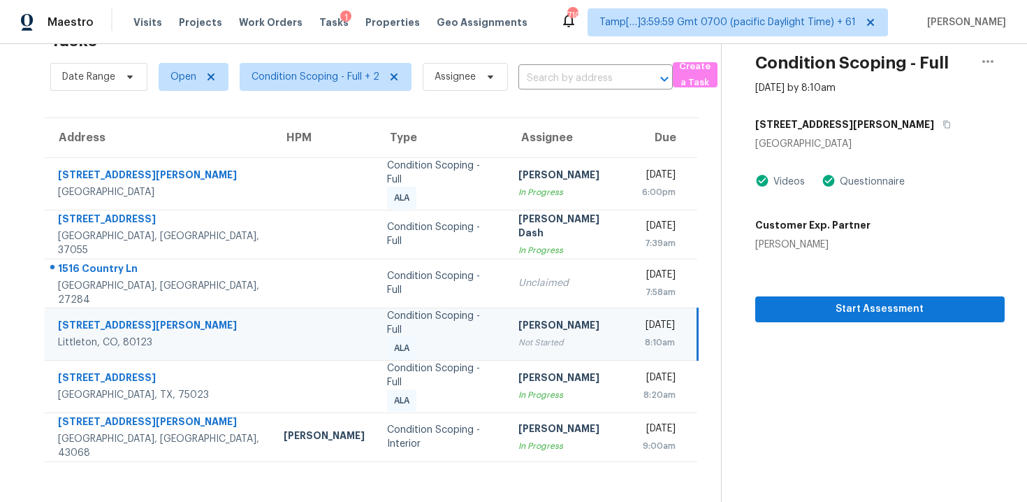
click at [518, 335] on div "Not Started" at bounding box center [569, 342] width 102 height 14
click at [943, 128] on icon "button" at bounding box center [946, 125] width 7 height 8
click at [642, 326] on div "[DATE]" at bounding box center [658, 326] width 33 height 17
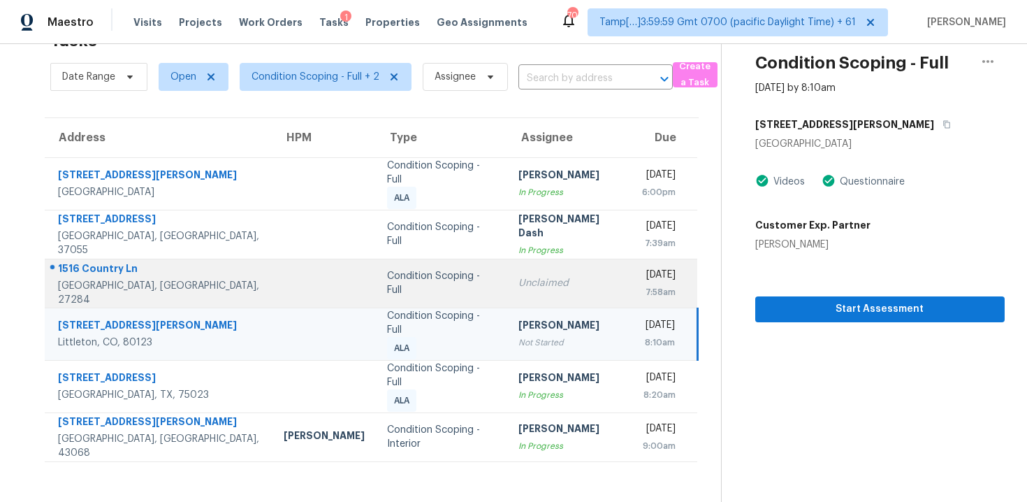
click at [387, 277] on div "Condition Scoping - Full" at bounding box center [441, 283] width 109 height 28
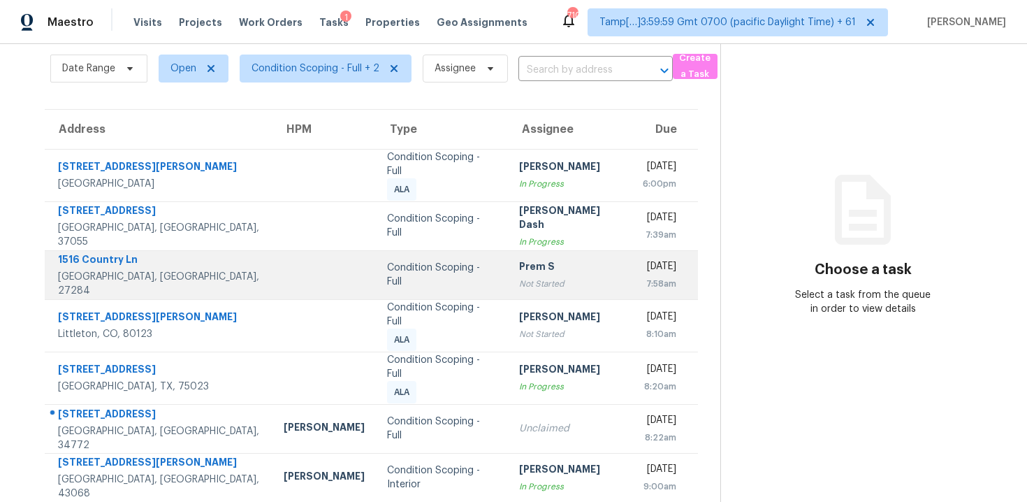
scroll to position [53, 0]
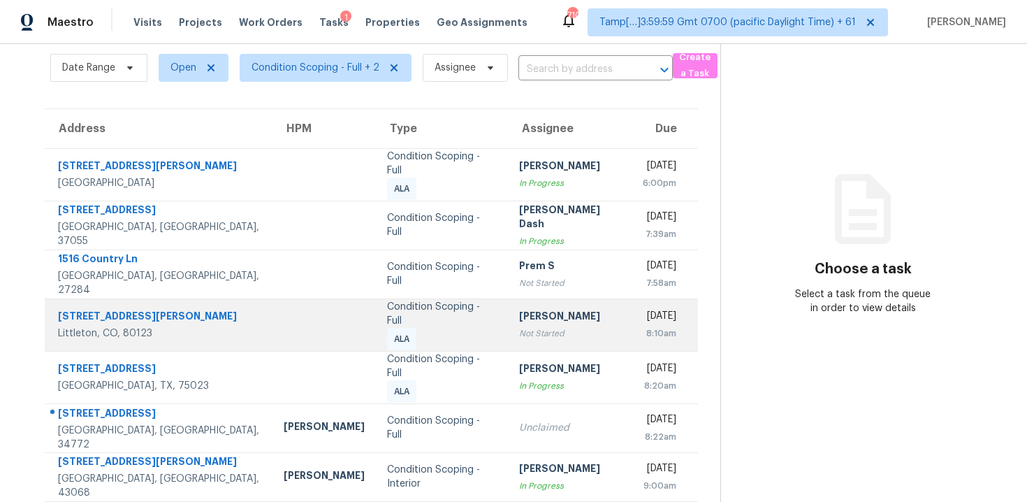
click at [535, 309] on div "[PERSON_NAME]" at bounding box center [570, 317] width 102 height 17
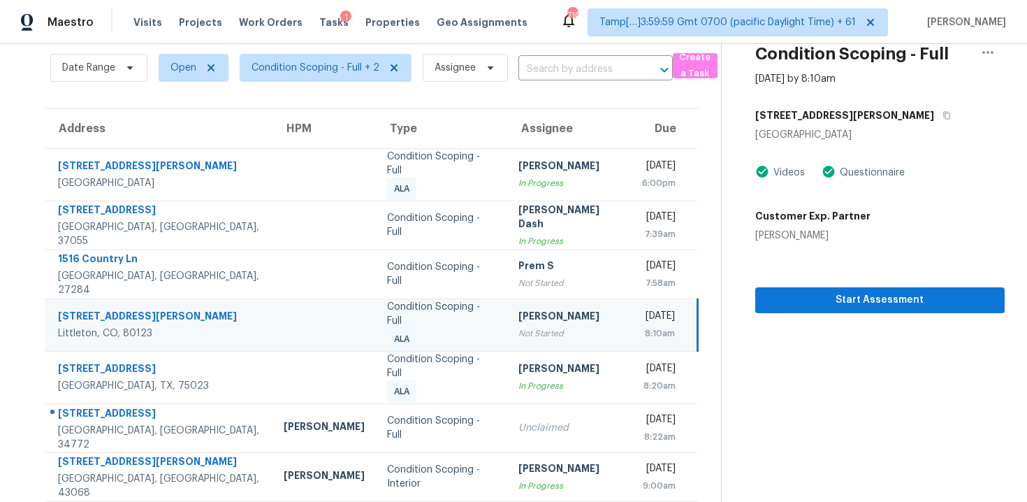
click at [922, 283] on div "Start Assessment" at bounding box center [879, 277] width 249 height 71
click at [913, 317] on section "Condition Scoping - Full [DATE] by 8:10am [STREET_ADDRESS][PERSON_NAME] Videos …" at bounding box center [863, 252] width 284 height 522
click at [912, 312] on button "Start Assessment" at bounding box center [879, 300] width 249 height 26
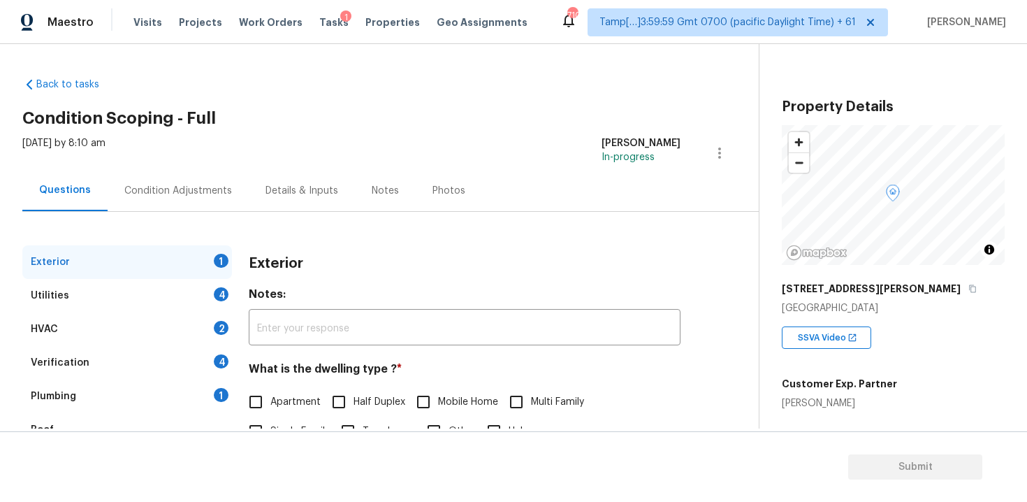
scroll to position [171, 0]
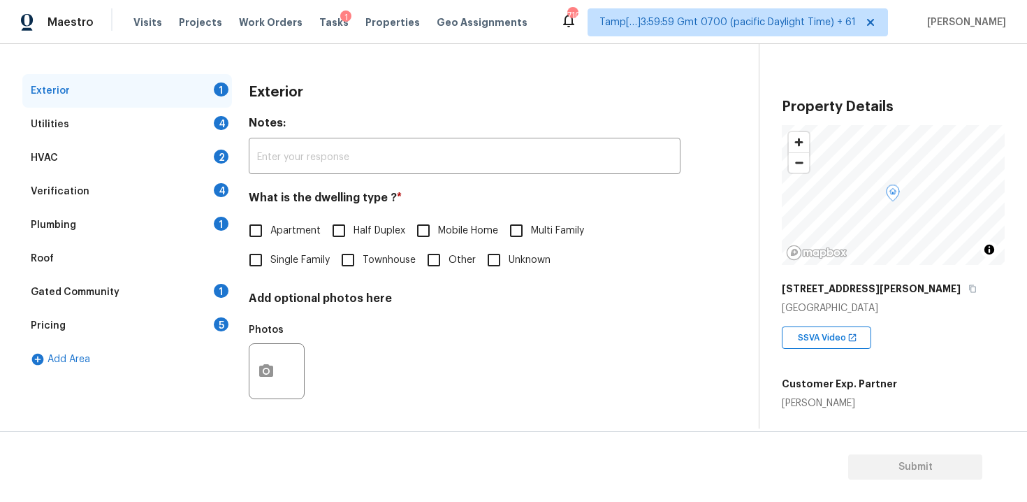
click at [265, 236] on input "Apartment" at bounding box center [255, 230] width 29 height 29
checkbox input "true"
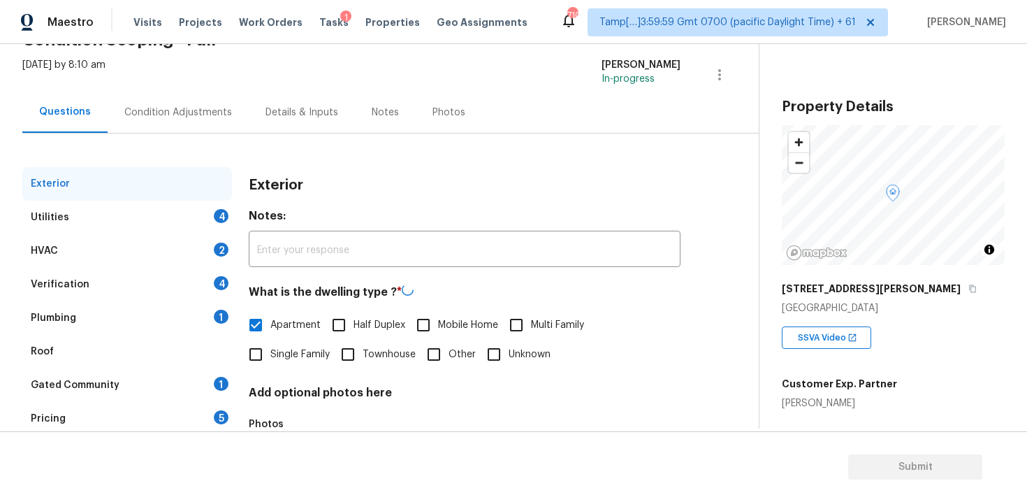
scroll to position [66, 0]
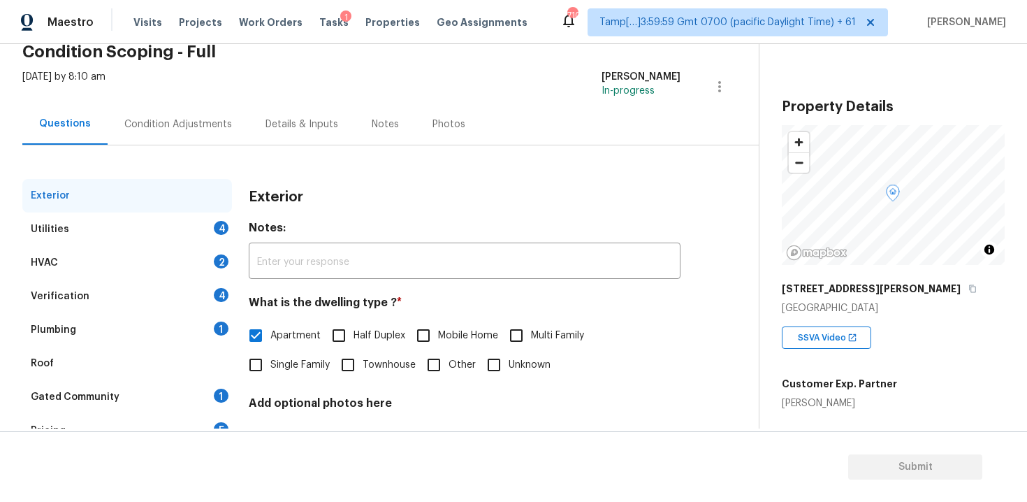
click at [339, 365] on input "Townhouse" at bounding box center [347, 364] width 29 height 29
checkbox input "true"
checkbox input "false"
click at [205, 136] on div "Condition Adjustments" at bounding box center [178, 123] width 141 height 41
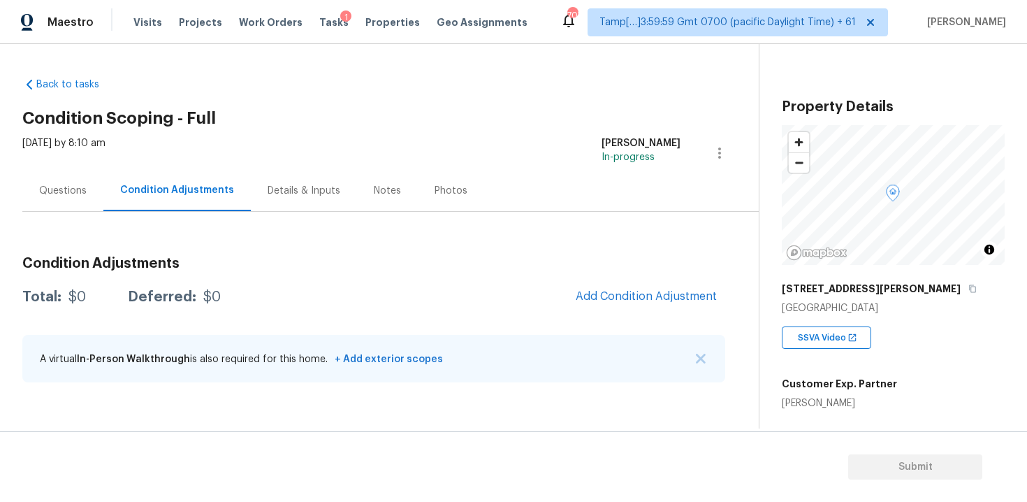
click at [585, 283] on span "Add Condition Adjustment" at bounding box center [646, 297] width 158 height 31
click at [598, 290] on span "Add Condition Adjustment" at bounding box center [646, 296] width 141 height 13
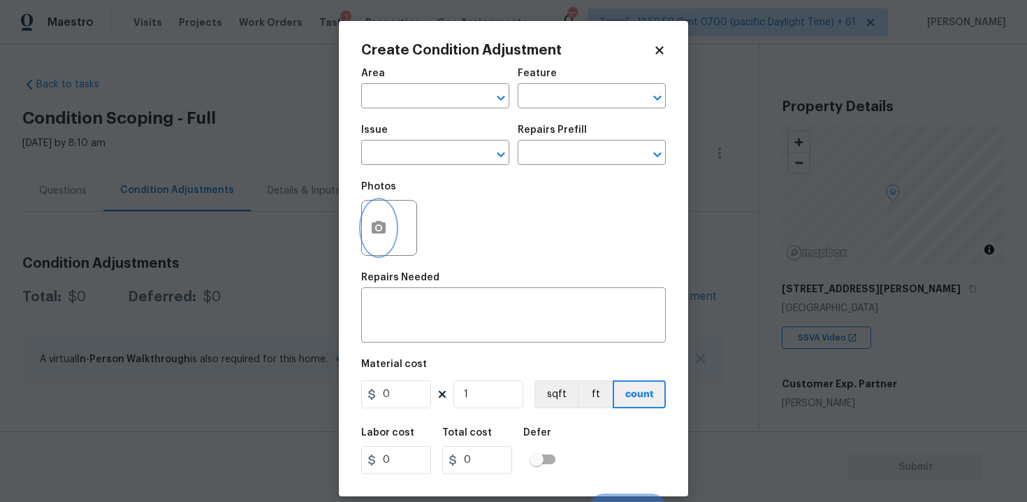
click at [375, 231] on icon "button" at bounding box center [379, 227] width 14 height 13
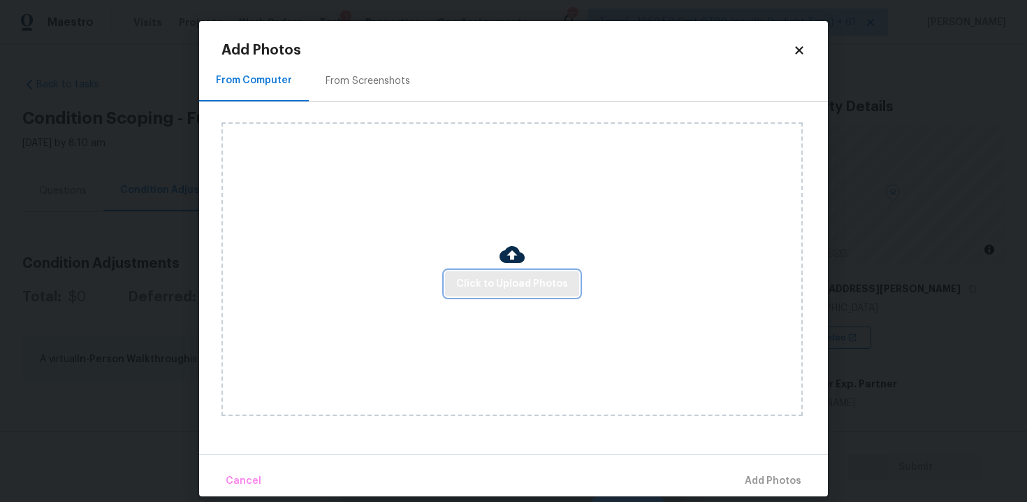
click at [569, 279] on button "Click to Upload Photos" at bounding box center [512, 284] width 134 height 26
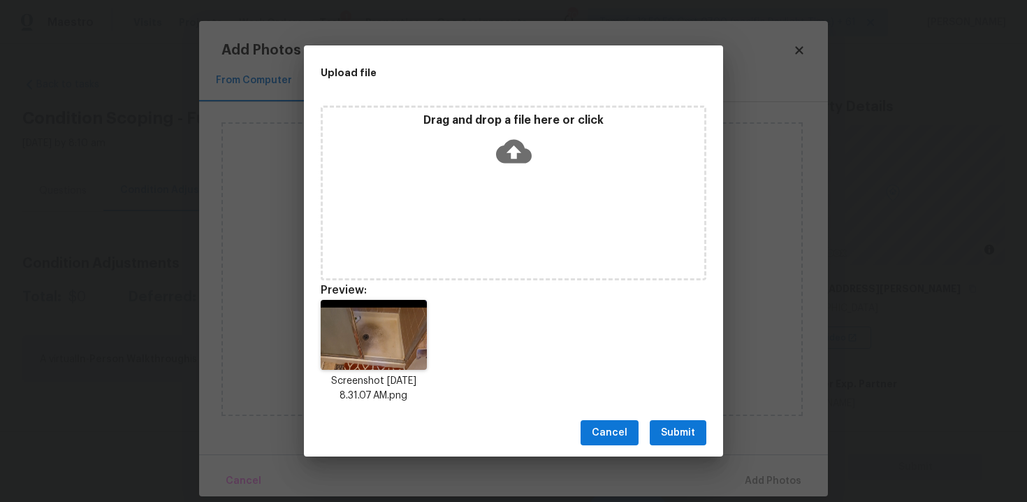
click at [667, 439] on span "Submit" at bounding box center [678, 432] width 34 height 17
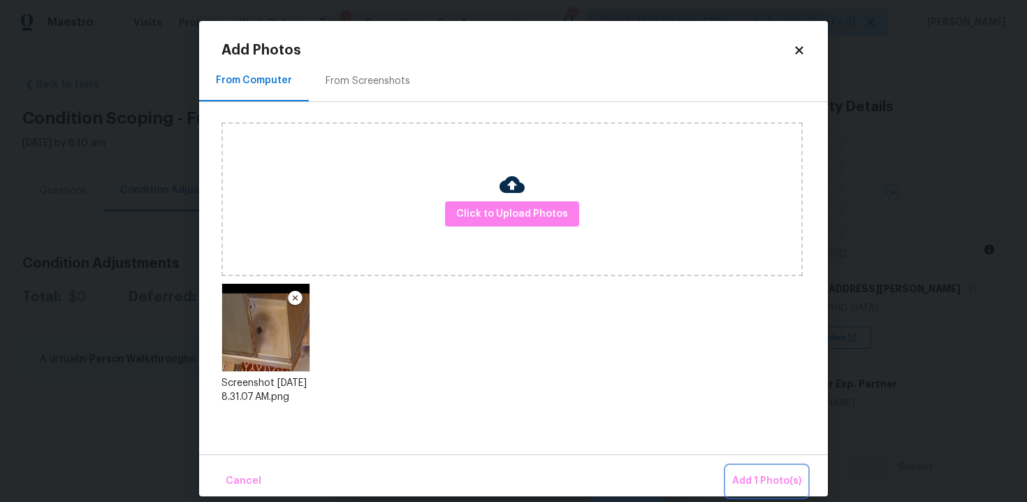
click at [775, 487] on span "Add 1 Photo(s)" at bounding box center [766, 480] width 69 height 17
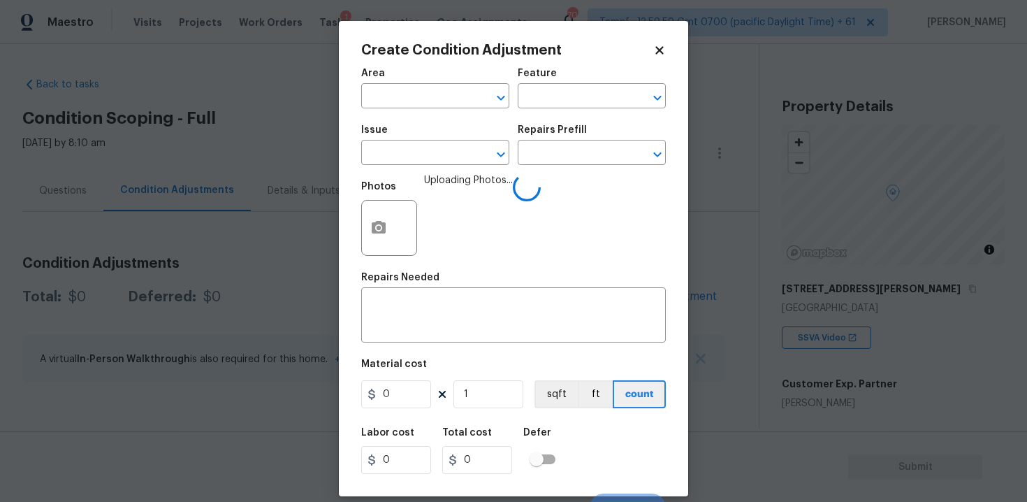
click at [361, 66] on span "Area ​" at bounding box center [435, 88] width 148 height 57
click at [388, 89] on input "text" at bounding box center [415, 98] width 109 height 22
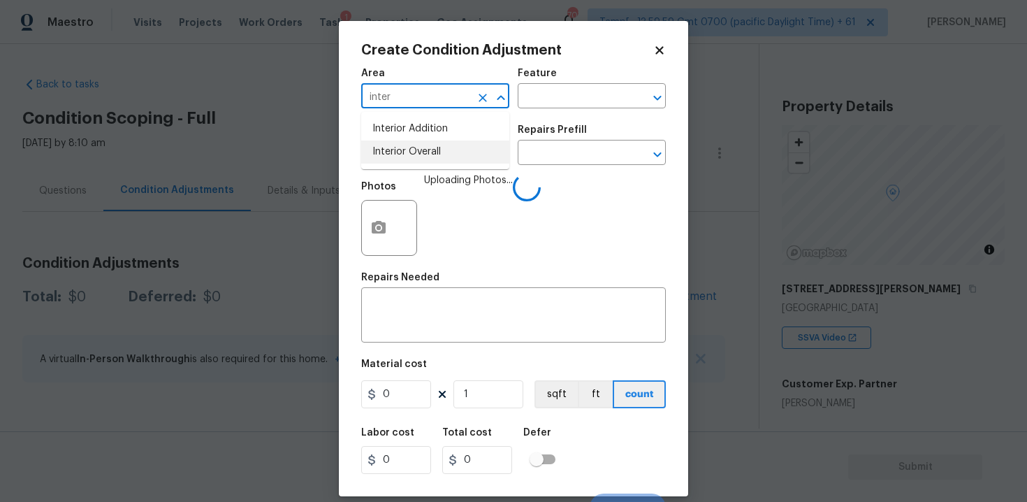
click at [421, 156] on li "Interior Overall" at bounding box center [435, 151] width 148 height 23
type input "Interior Overall"
click at [421, 156] on input "text" at bounding box center [415, 154] width 109 height 22
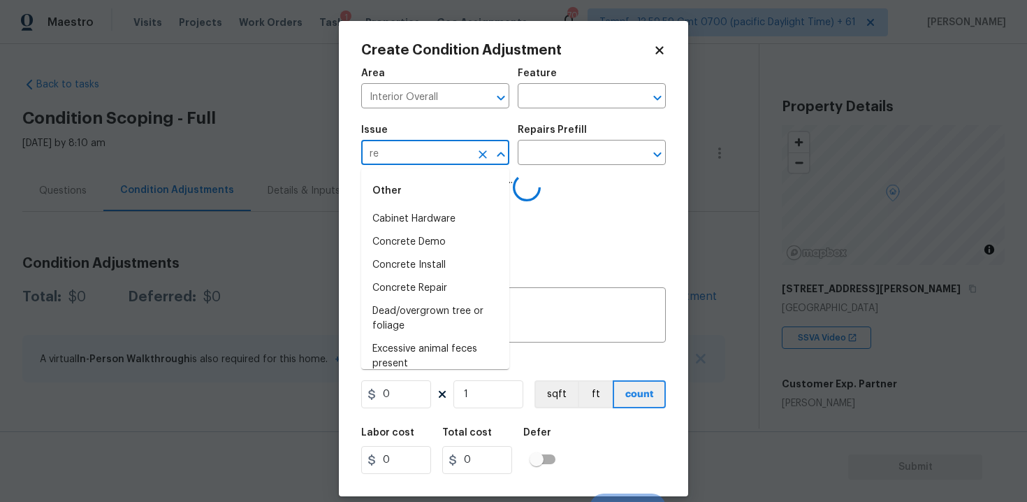
type input "res"
type input "u"
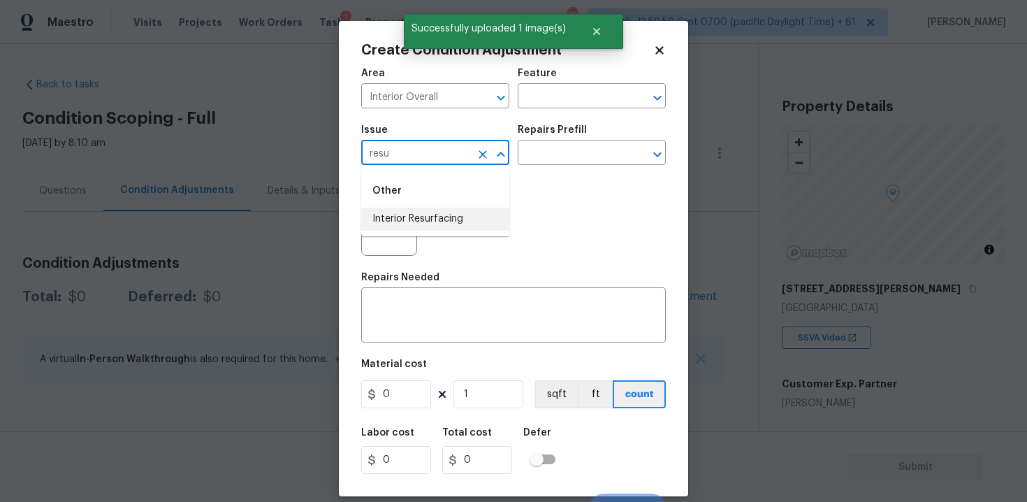
type input "resu"
click at [466, 245] on img at bounding box center [451, 228] width 56 height 56
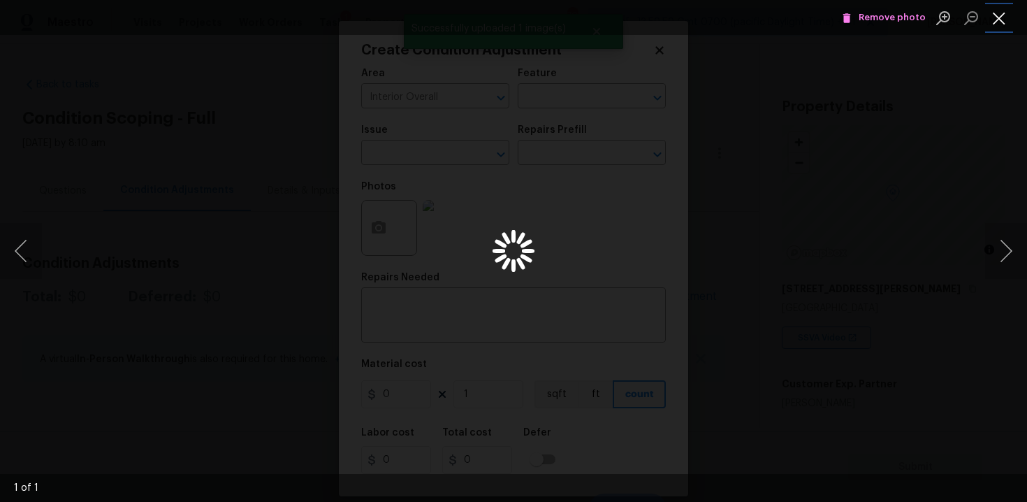
click at [993, 28] on button "Close lightbox" at bounding box center [999, 18] width 28 height 24
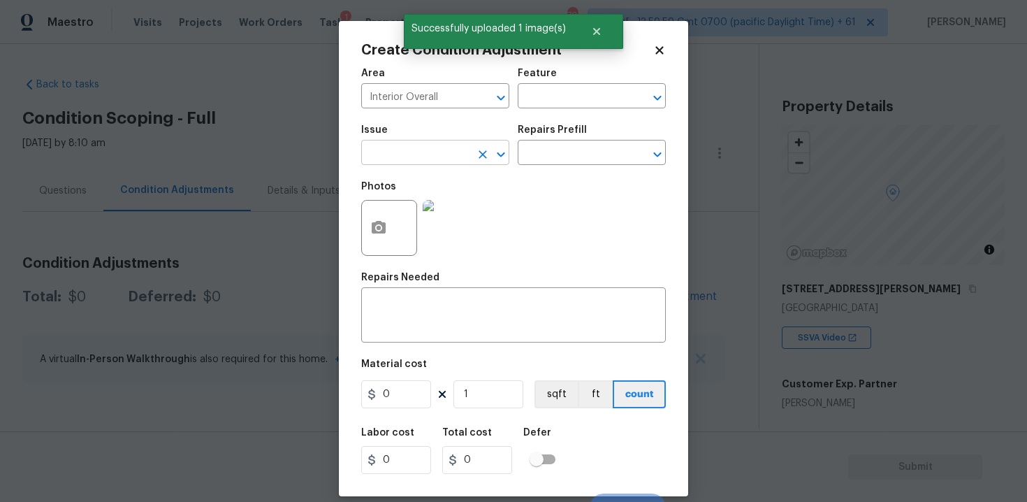
click at [464, 155] on input "text" at bounding box center [415, 154] width 109 height 22
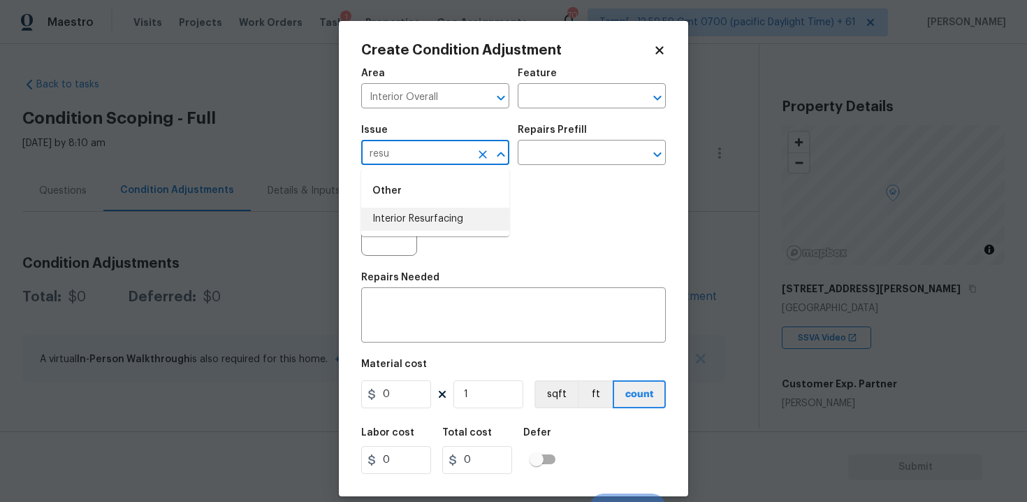
click at [477, 212] on li "Interior Resurfacing" at bounding box center [435, 218] width 148 height 23
type input "Interior Resurfacing"
click at [552, 150] on input "text" at bounding box center [572, 154] width 109 height 22
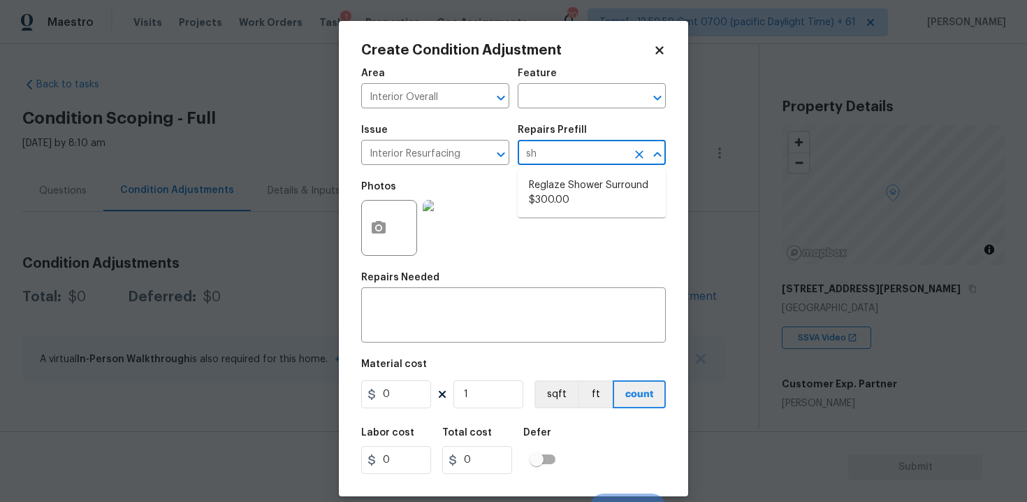
type input "sho"
click at [571, 177] on li "Reglaze Shower Surround $300.00" at bounding box center [592, 193] width 148 height 38
type textarea "Prep, mask, clean and reglaze the fiberglass shower surround (white) both on th…"
type input "300"
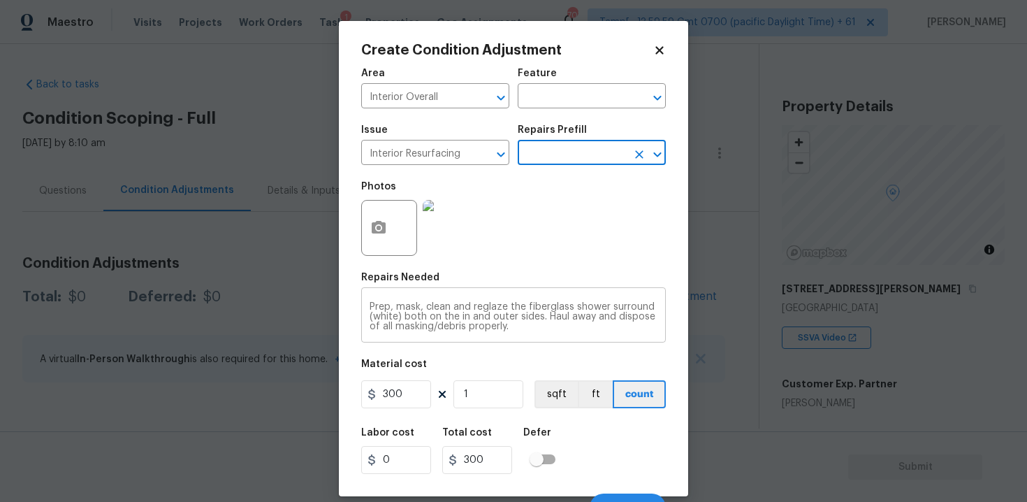
scroll to position [20, 0]
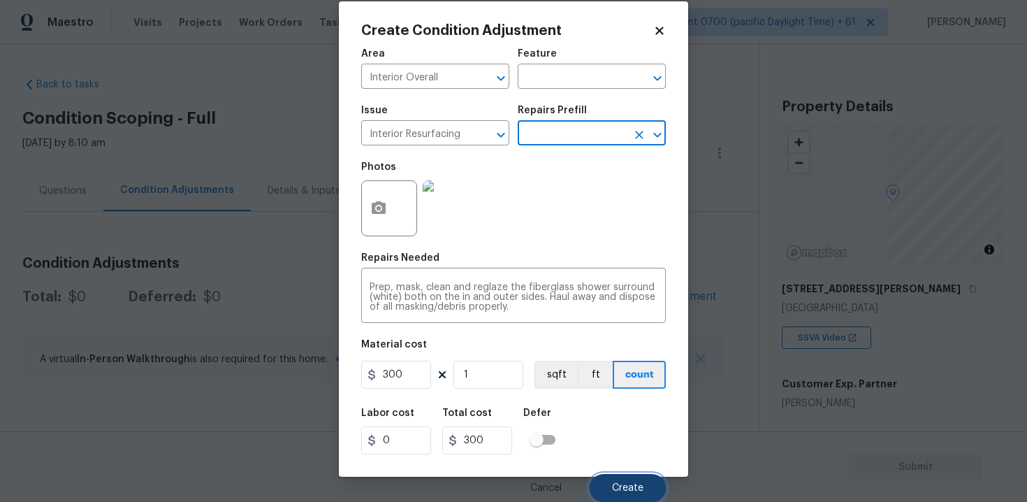
click at [621, 477] on button "Create" at bounding box center [628, 488] width 76 height 28
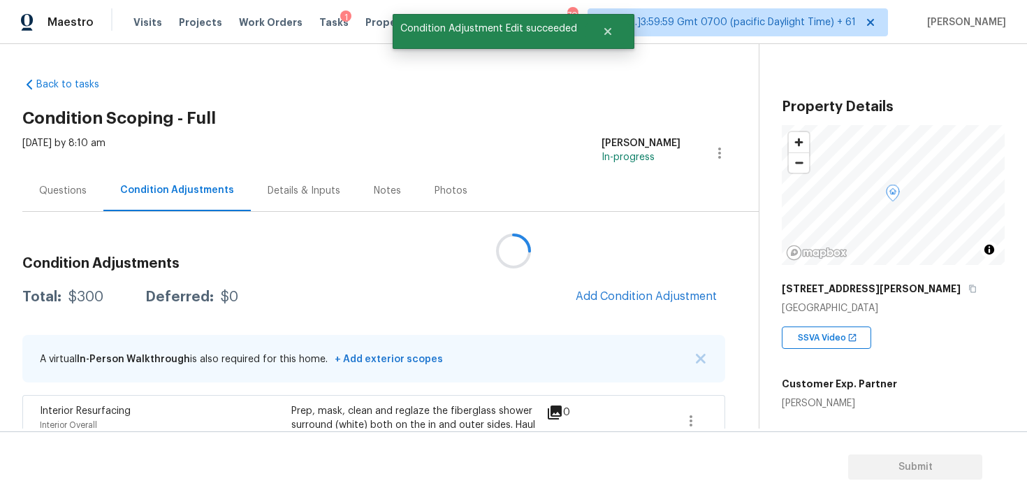
scroll to position [0, 0]
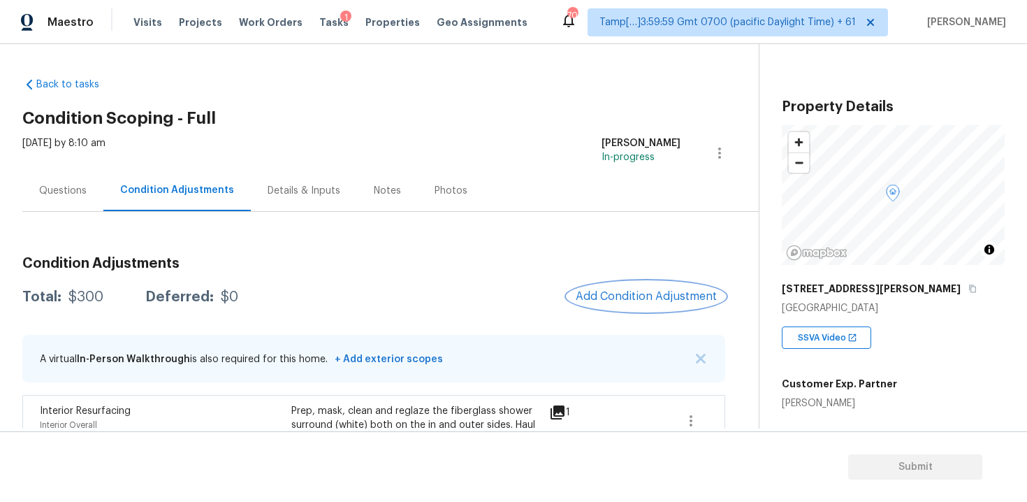
click at [682, 298] on span "Add Condition Adjustment" at bounding box center [646, 296] width 141 height 13
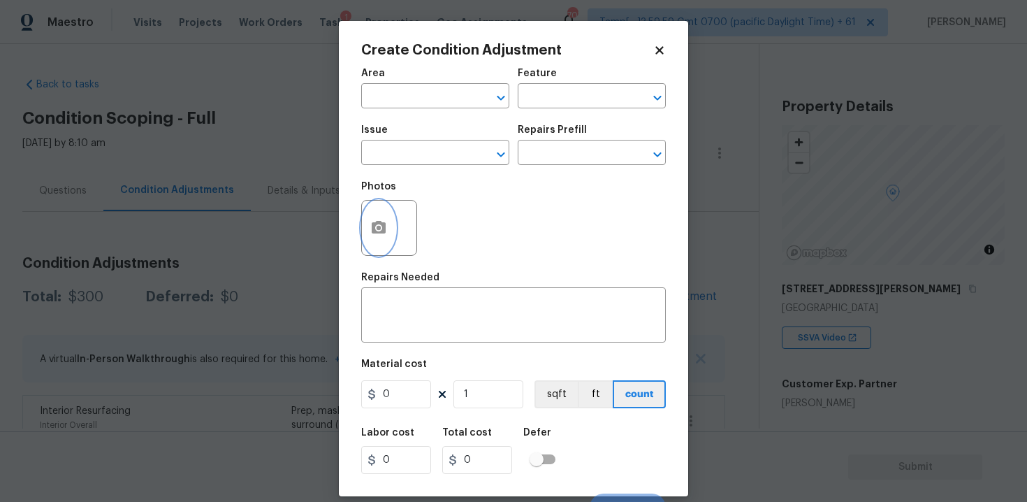
click at [379, 251] on button "button" at bounding box center [379, 227] width 34 height 54
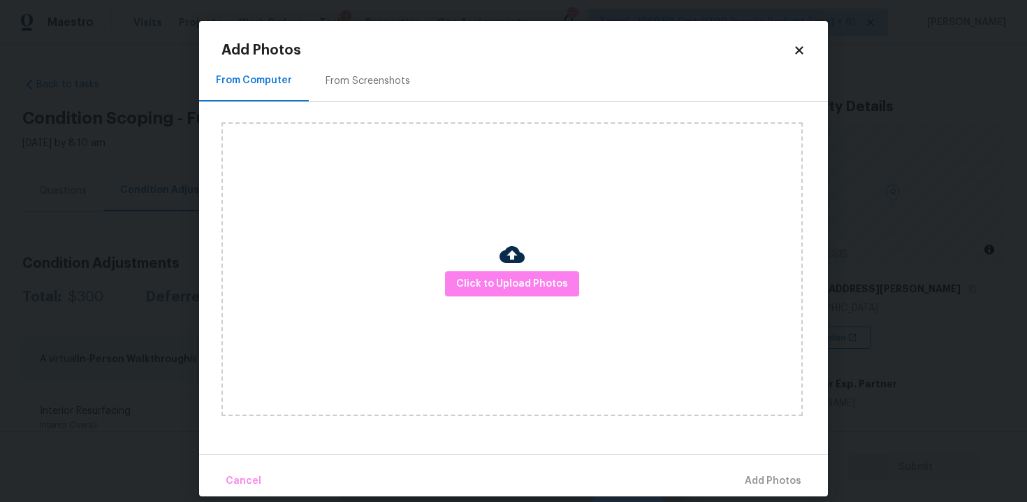
click at [599, 282] on div "Click to Upload Photos" at bounding box center [511, 268] width 581 height 293
click at [517, 265] on img at bounding box center [511, 254] width 25 height 25
click at [535, 282] on span "Click to Upload Photos" at bounding box center [512, 283] width 112 height 17
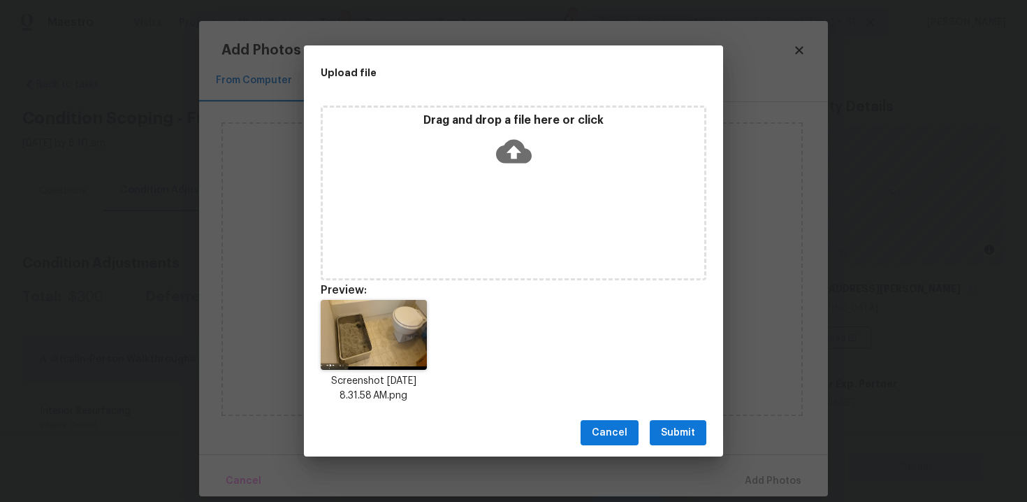
click at [687, 431] on span "Submit" at bounding box center [678, 432] width 34 height 17
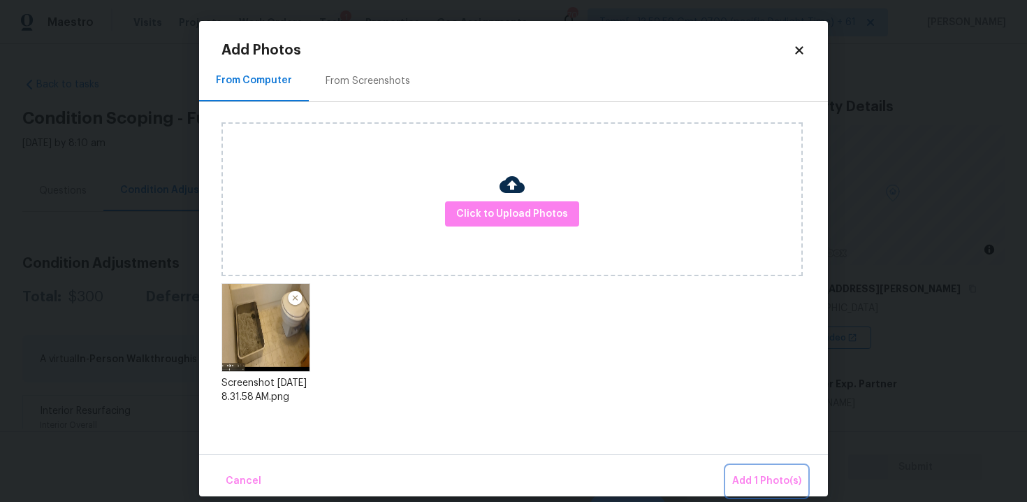
click at [757, 474] on span "Add 1 Photo(s)" at bounding box center [766, 480] width 69 height 17
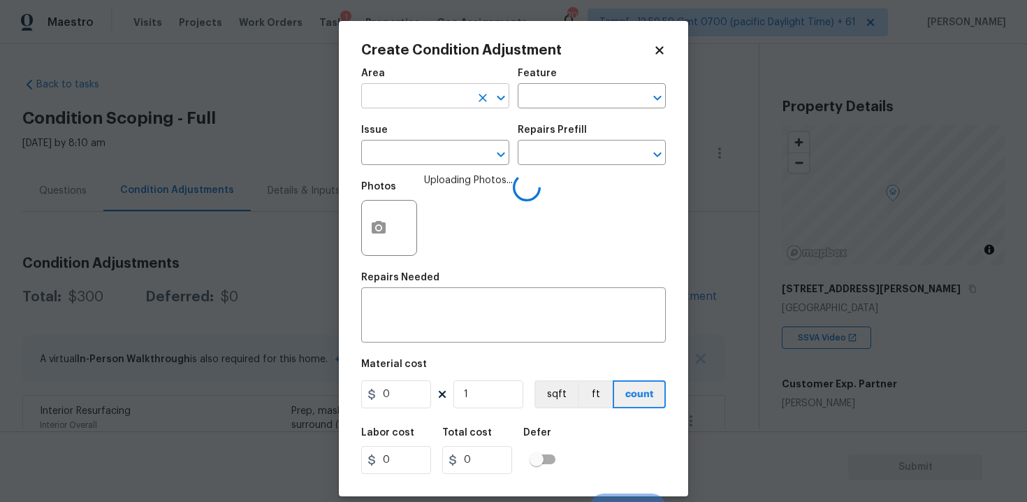
click at [405, 90] on input "text" at bounding box center [415, 98] width 109 height 22
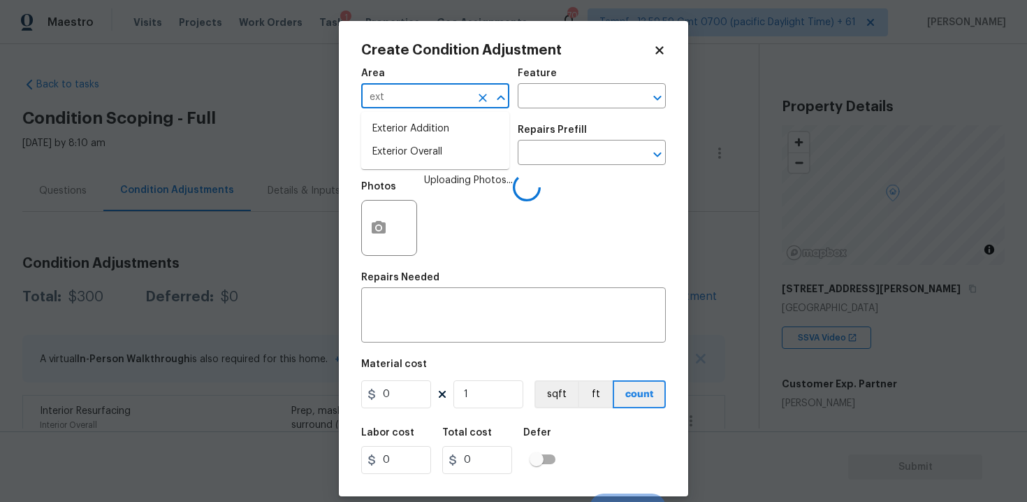
type input "exte"
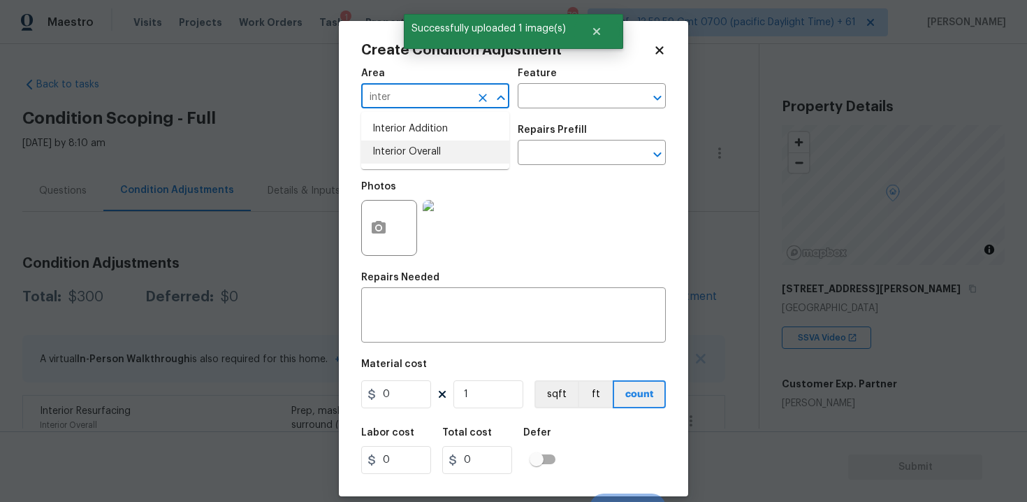
click at [407, 158] on li "Interior Overall" at bounding box center [435, 151] width 148 height 23
type input "Interior Overall"
click at [407, 158] on input "text" at bounding box center [415, 154] width 109 height 22
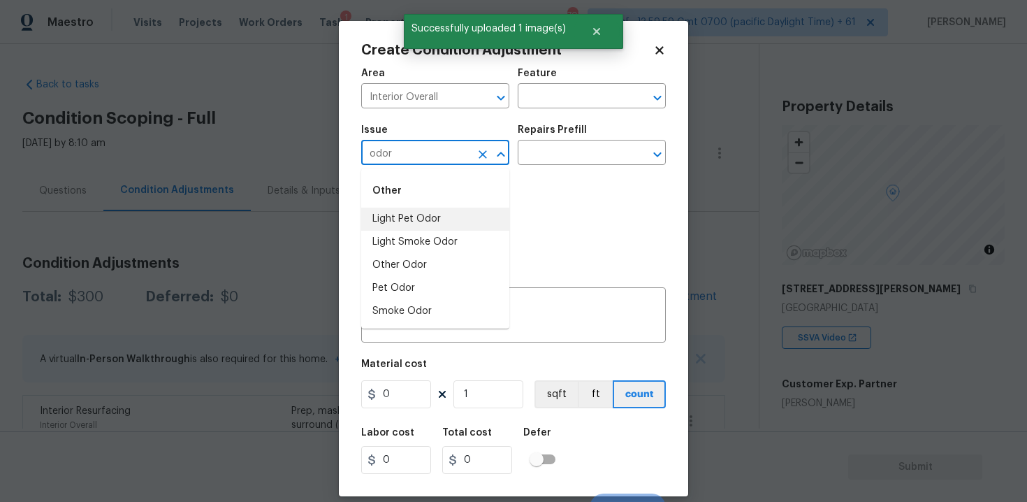
click at [425, 213] on li "Light Pet Odor" at bounding box center [435, 218] width 148 height 23
type input "Light Pet Odor"
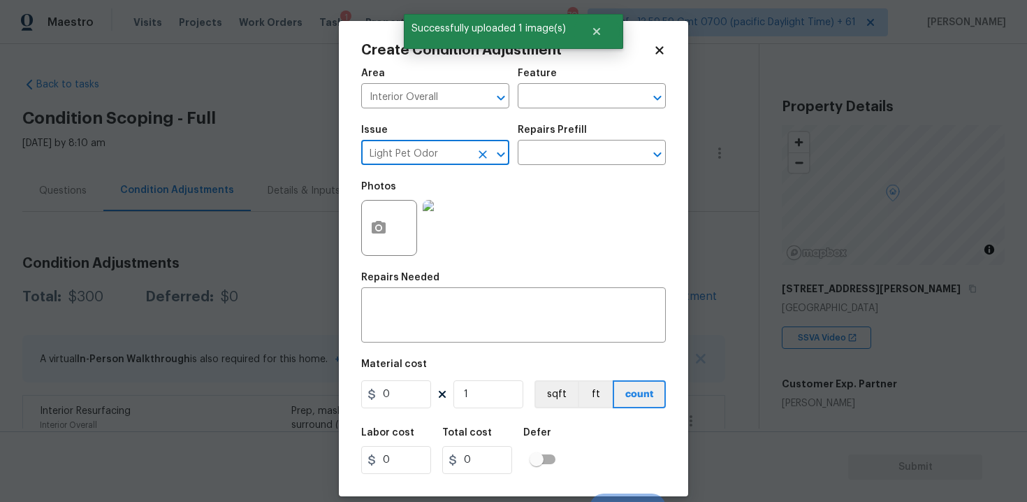
click at [490, 150] on button "Clear" at bounding box center [483, 155] width 20 height 20
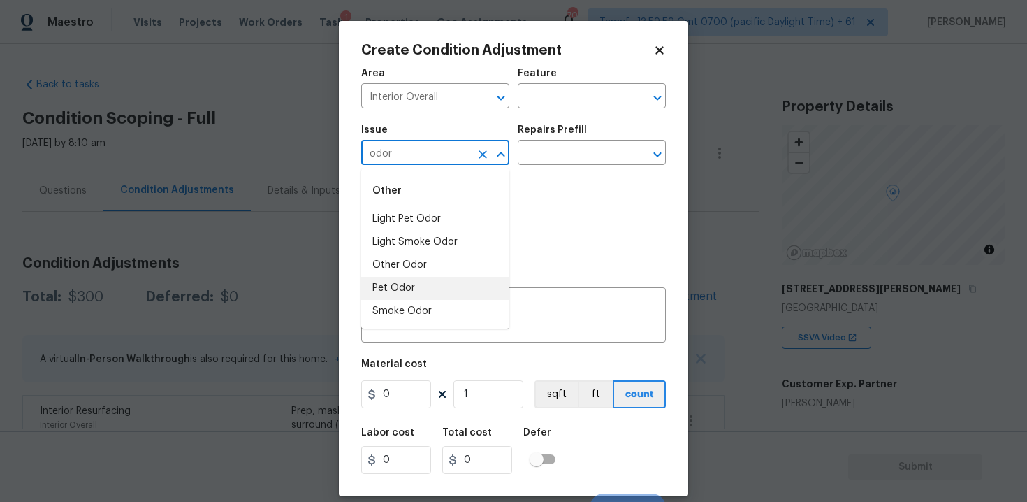
click at [428, 288] on li "Pet Odor" at bounding box center [435, 288] width 148 height 23
type input "Pet Odor"
click at [553, 170] on div "Issue Pet Odor ​ Repairs Prefill ​" at bounding box center [513, 145] width 305 height 57
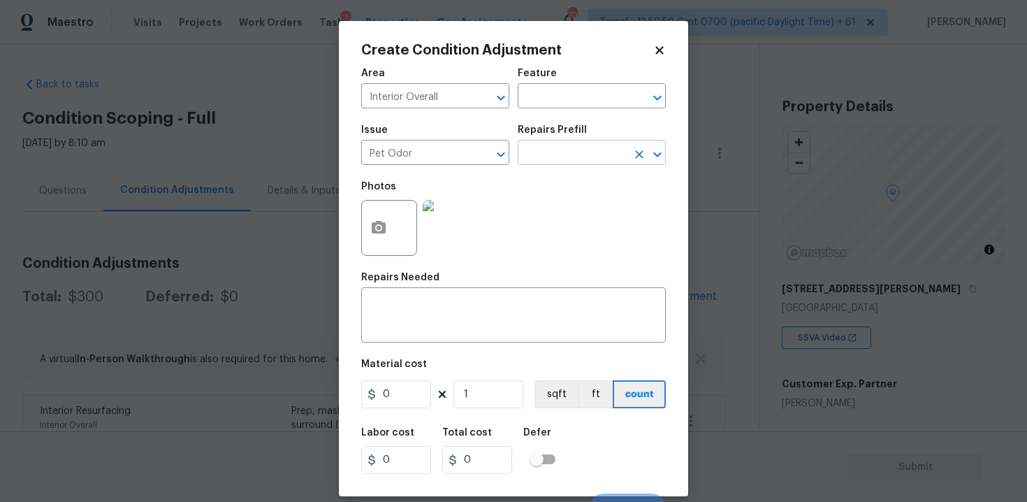
click at [559, 146] on input "text" at bounding box center [572, 154] width 109 height 22
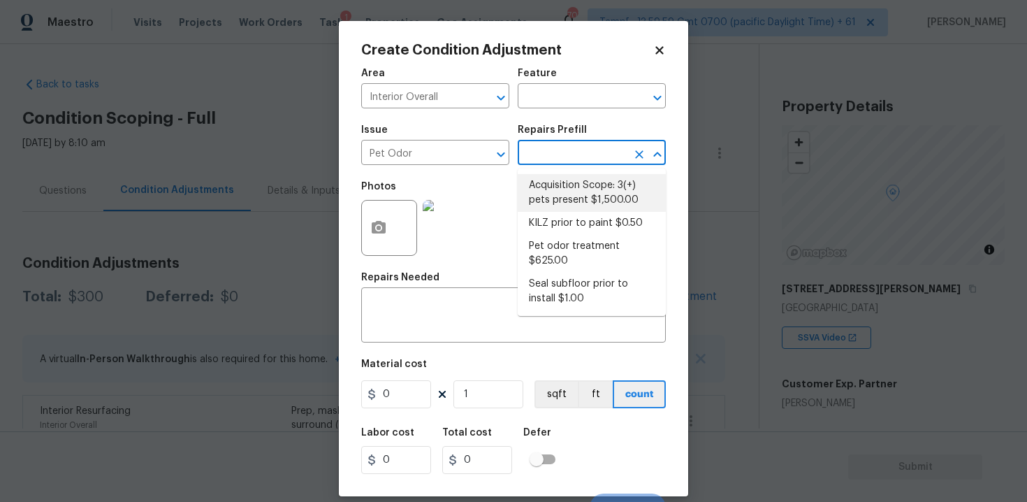
click at [576, 198] on li "Acquisition Scope: 3(+) pets present $1,500.00" at bounding box center [592, 193] width 148 height 38
type textarea "Acquisition Scope: 3(+) pets present"
type input "1500"
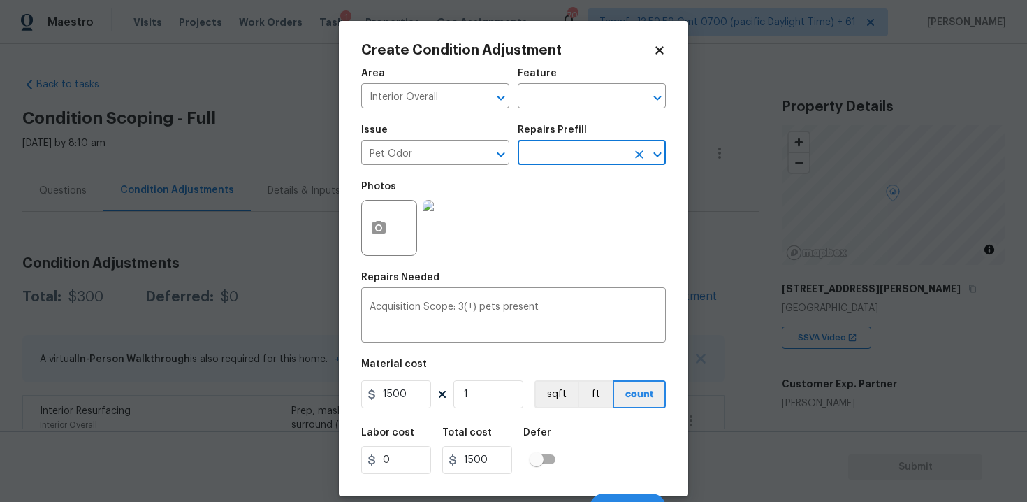
click at [620, 481] on div "Labor cost 0 Total cost 1500 Defer" at bounding box center [513, 450] width 305 height 63
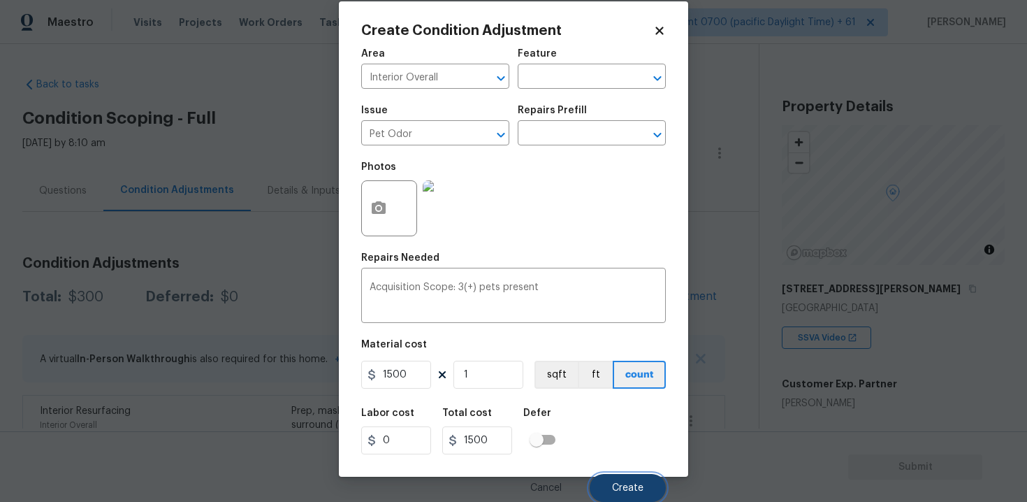
click at [626, 487] on span "Create" at bounding box center [627, 488] width 31 height 10
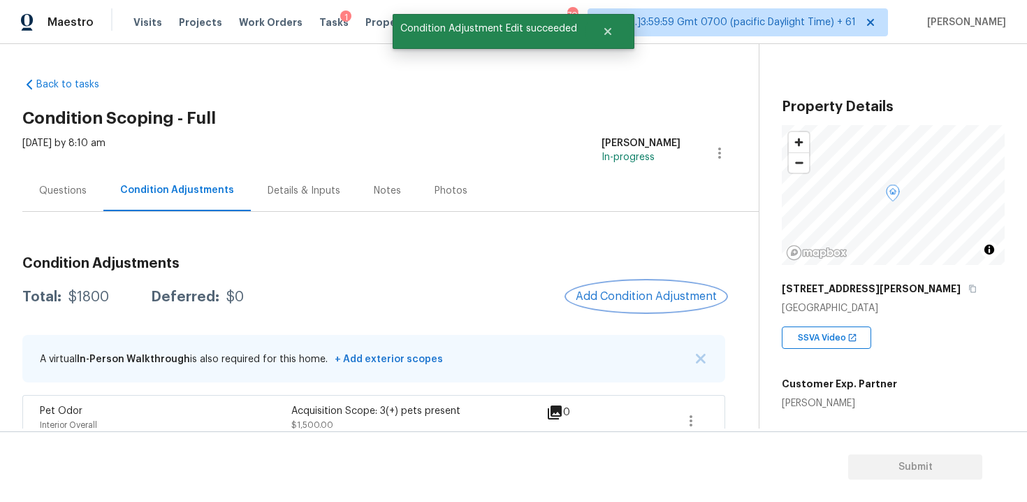
scroll to position [0, 0]
click at [655, 293] on span "Add Condition Adjustment" at bounding box center [646, 296] width 141 height 13
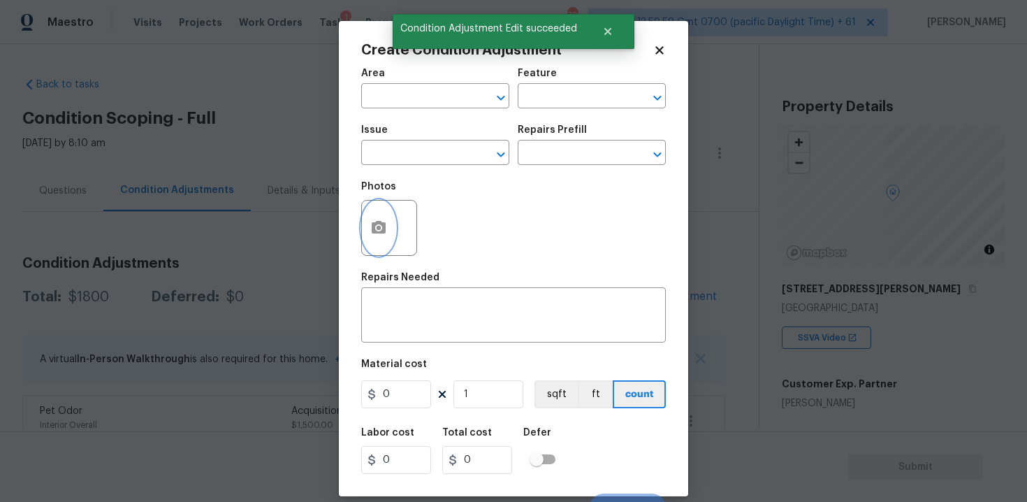
click at [384, 245] on button "button" at bounding box center [379, 227] width 34 height 54
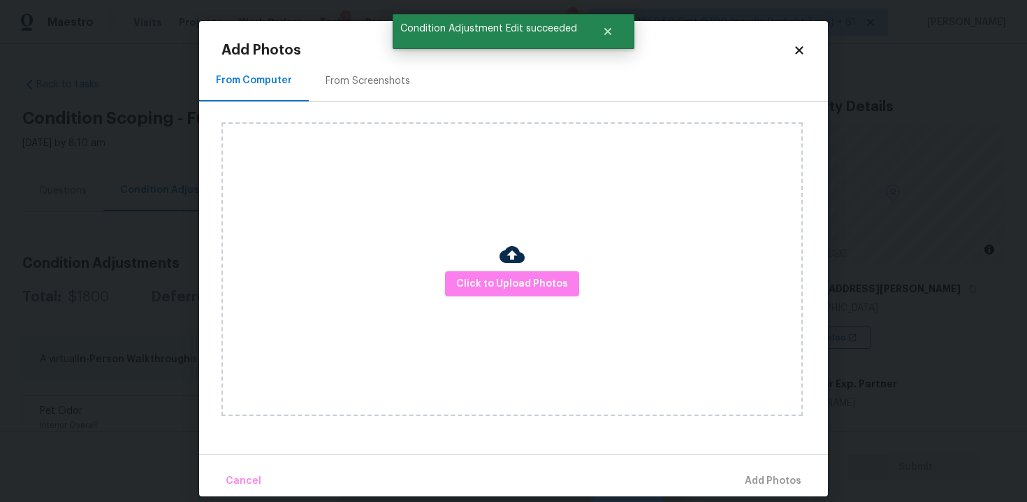
click at [360, 93] on div "From Screenshots" at bounding box center [368, 80] width 118 height 41
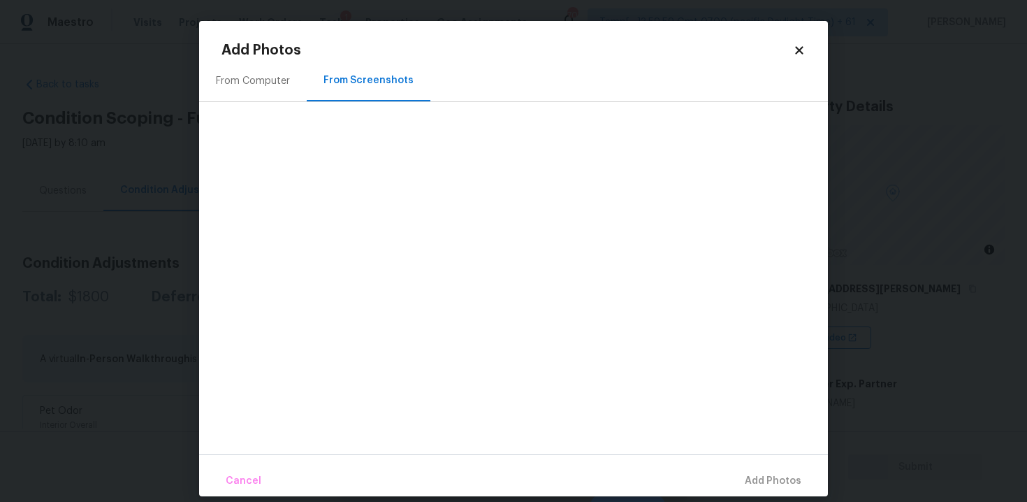
click at [789, 57] on h2 "Add Photos" at bounding box center [506, 50] width 571 height 14
click at [798, 48] on icon at bounding box center [799, 50] width 13 height 13
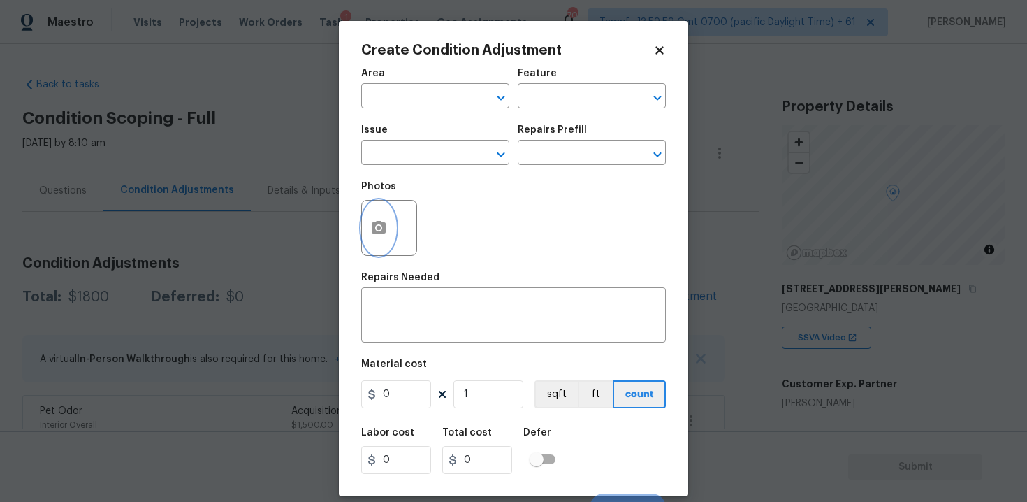
scroll to position [20, 0]
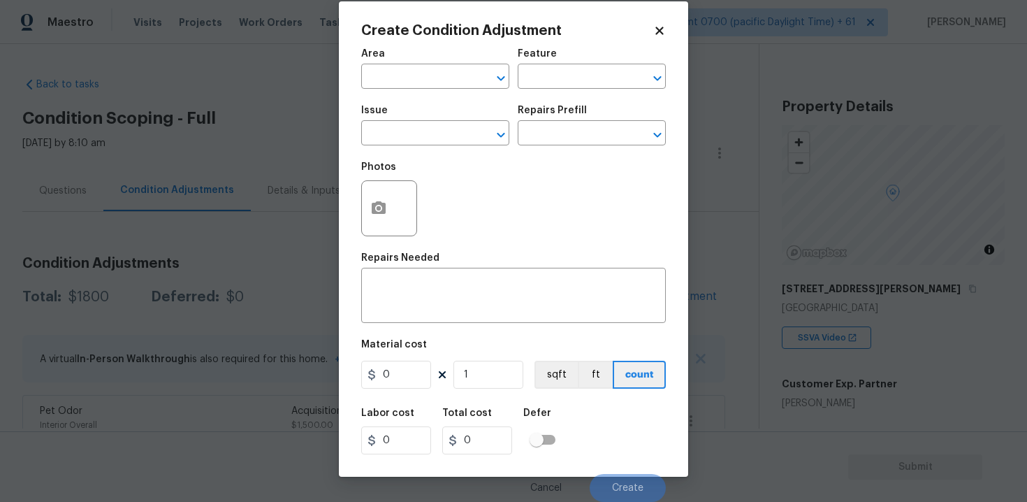
click at [441, 99] on span "Issue ​" at bounding box center [435, 125] width 148 height 57
click at [434, 87] on input "text" at bounding box center [415, 78] width 109 height 22
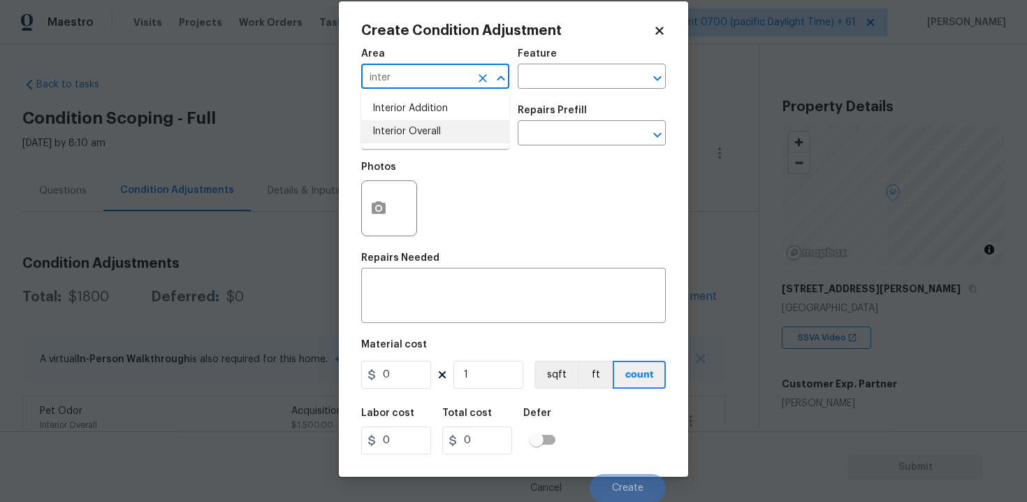
click at [437, 133] on li "Interior Overall" at bounding box center [435, 131] width 148 height 23
type input "Interior Overall"
click at [437, 133] on input "text" at bounding box center [415, 135] width 109 height 22
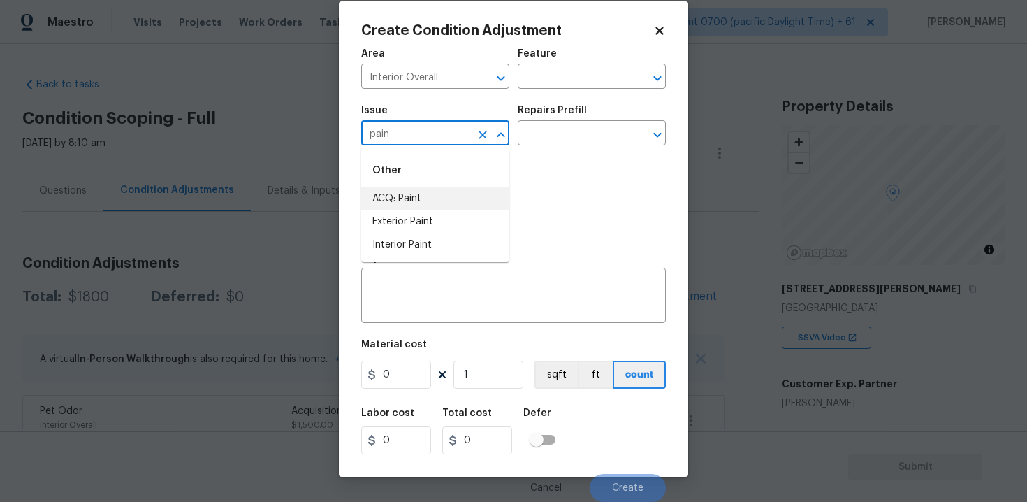
click at [439, 187] on li "ACQ: Paint" at bounding box center [435, 198] width 148 height 23
type input "ACQ: Paint"
click at [523, 143] on input "text" at bounding box center [572, 135] width 109 height 22
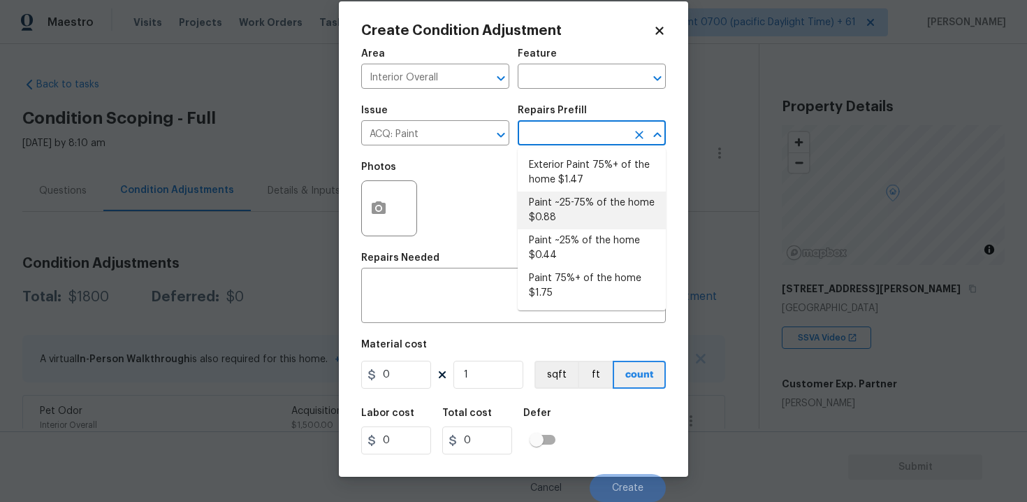
click at [568, 216] on li "Paint ~25-75% of the home $0.88" at bounding box center [592, 210] width 148 height 38
type input "Acquisition"
type textarea "Acquisition Scope: ~25 - 75% of the home needs interior paint"
type input "0.88"
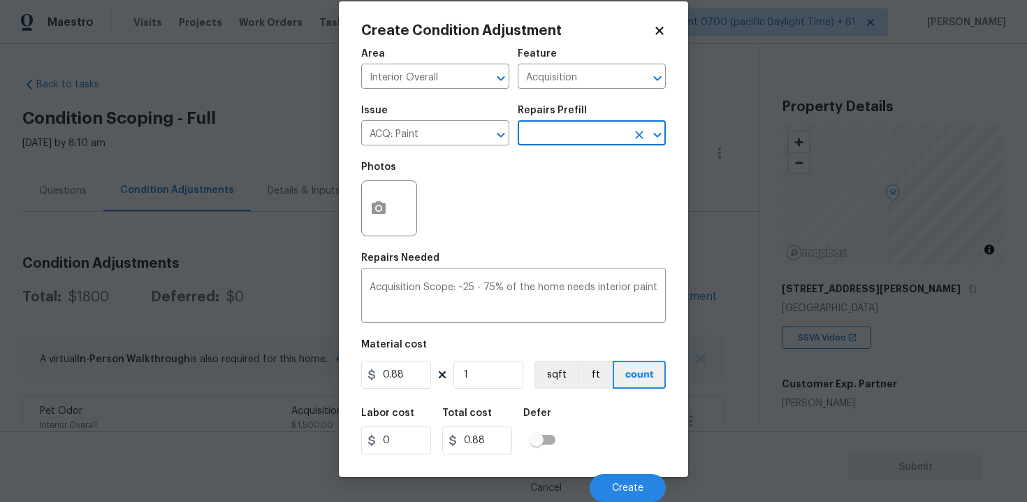
click at [367, 233] on div at bounding box center [389, 208] width 56 height 56
click at [377, 200] on icon "button" at bounding box center [378, 208] width 17 height 17
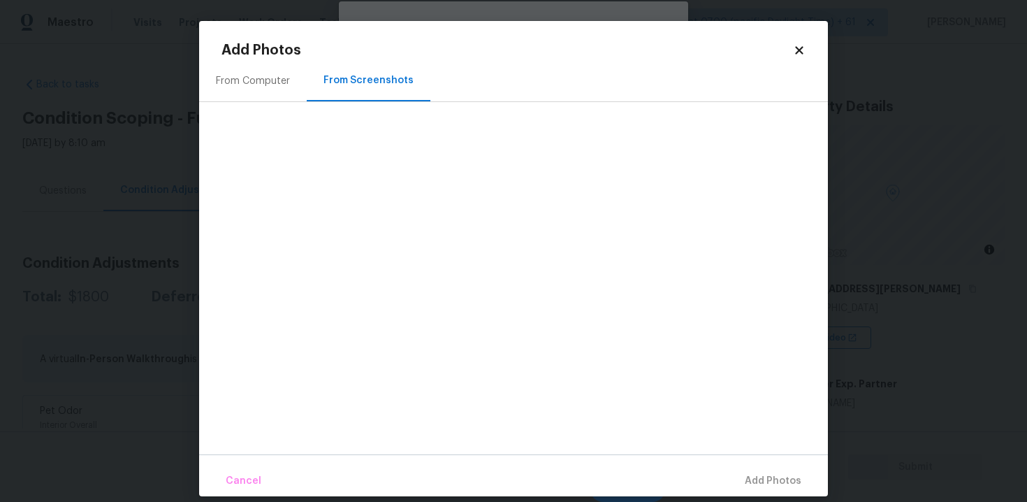
click at [314, 94] on div "From Screenshots" at bounding box center [369, 80] width 124 height 41
click at [268, 76] on div "From Computer" at bounding box center [253, 81] width 74 height 14
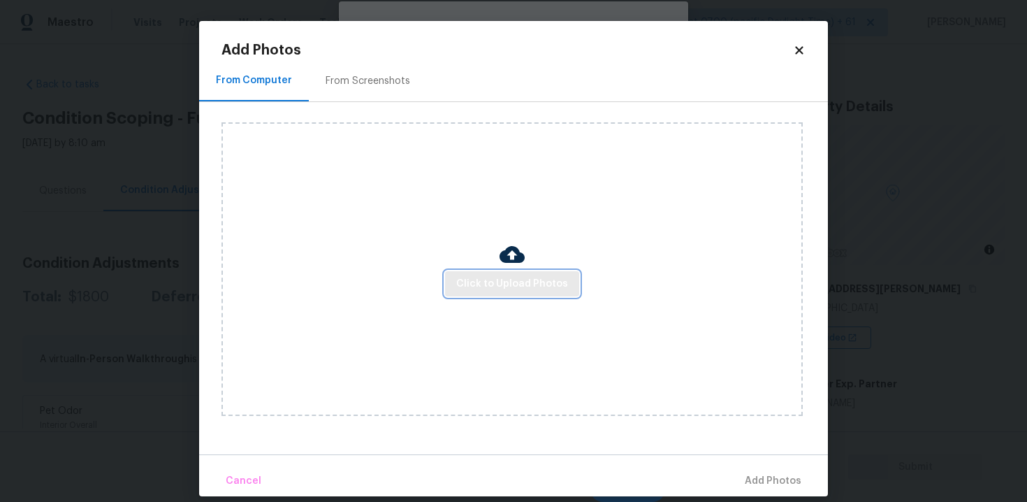
click at [502, 295] on button "Click to Upload Photos" at bounding box center [512, 284] width 134 height 26
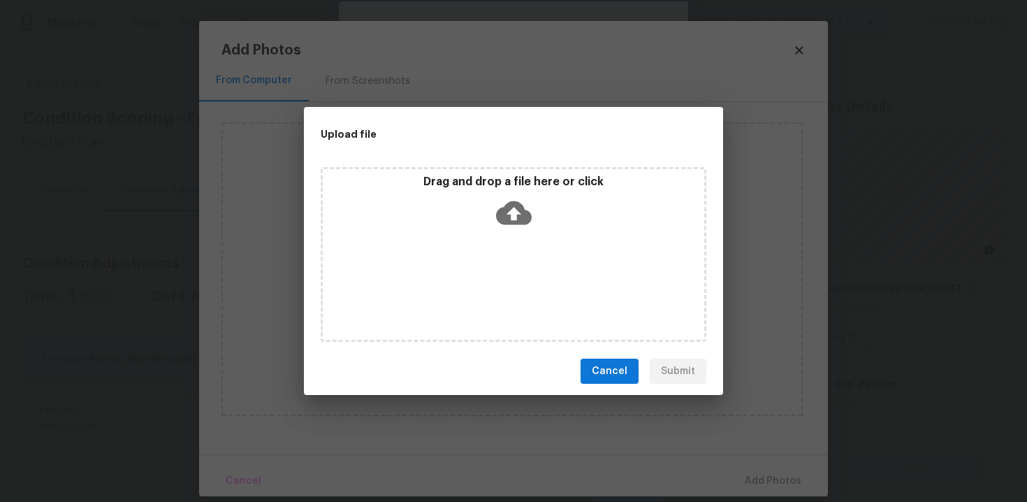
click at [505, 223] on icon at bounding box center [514, 213] width 36 height 24
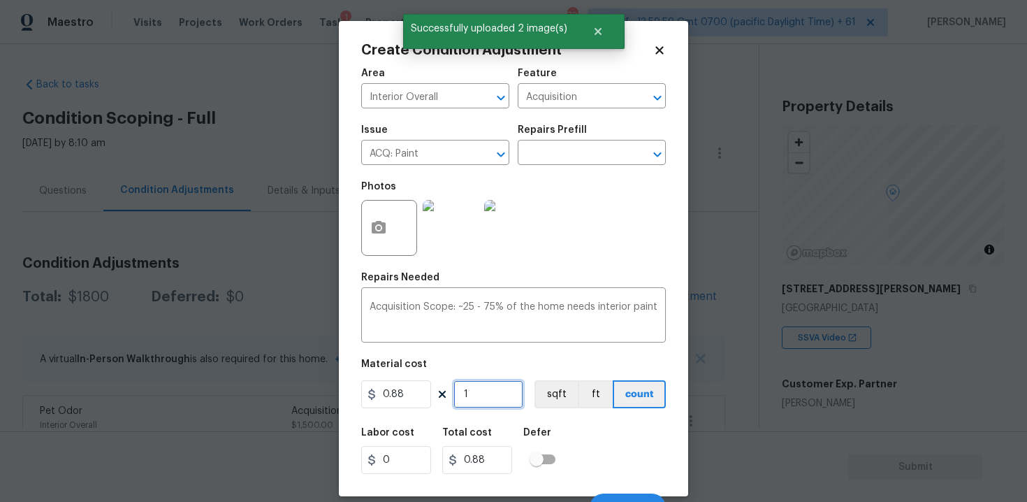
scroll to position [20, 0]
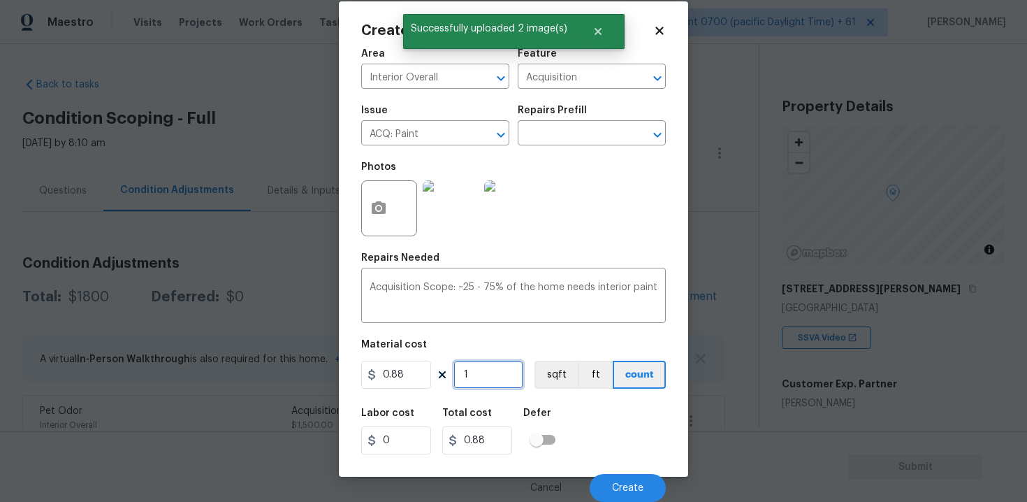
paste input "1438"
type input "11438"
type input "10065.44"
type input "0"
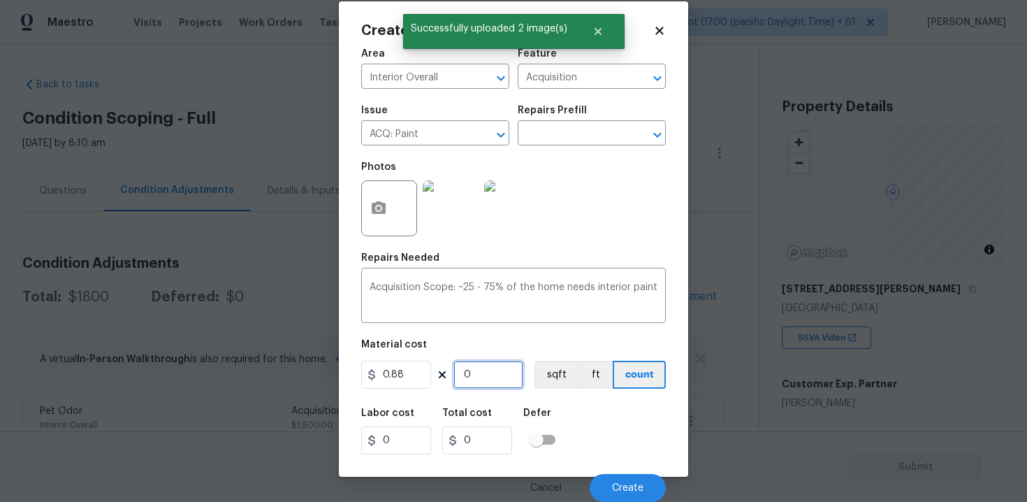
paste input "1438"
type input "1438"
type input "1265.44"
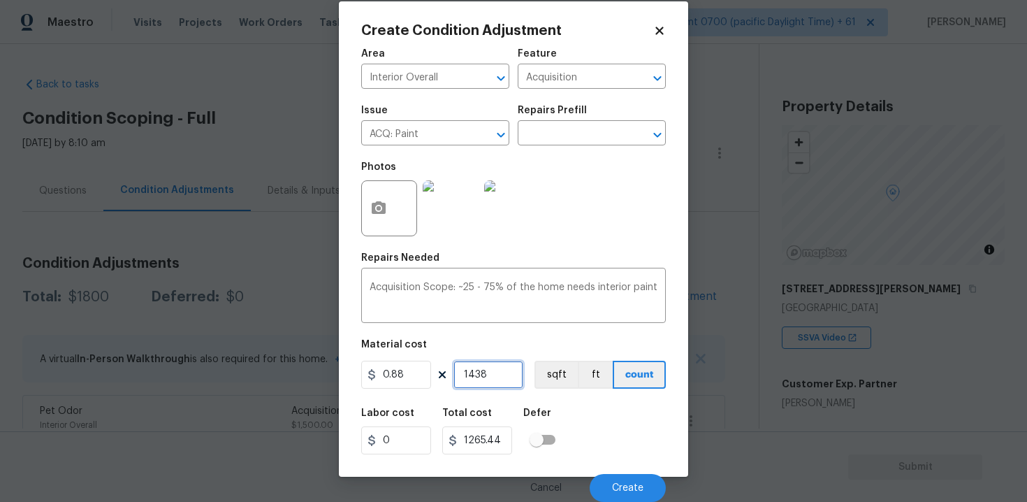
type input "1438"
click at [599, 409] on div "Labor cost 0 Total cost 1265.44 Defer" at bounding box center [513, 431] width 305 height 63
click at [548, 370] on button "sqft" at bounding box center [555, 374] width 43 height 28
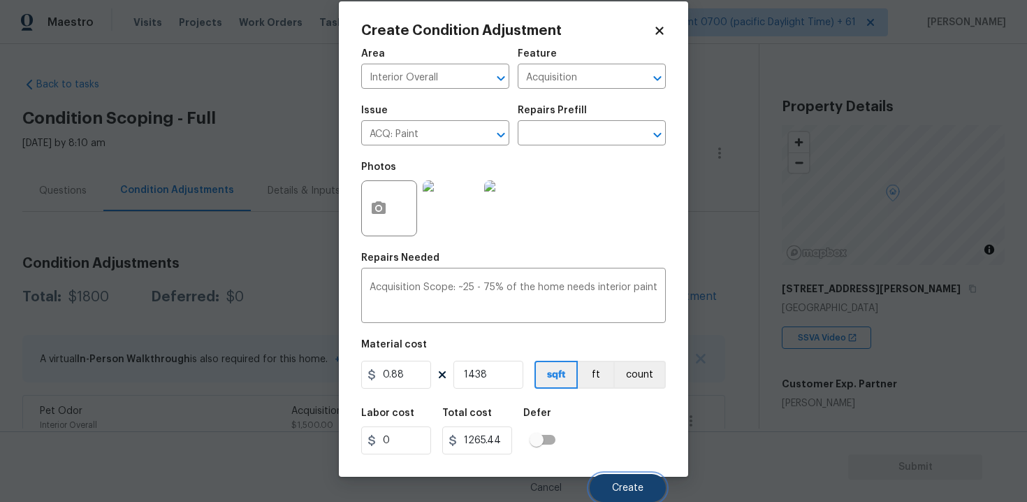
click at [648, 485] on button "Create" at bounding box center [628, 488] width 76 height 28
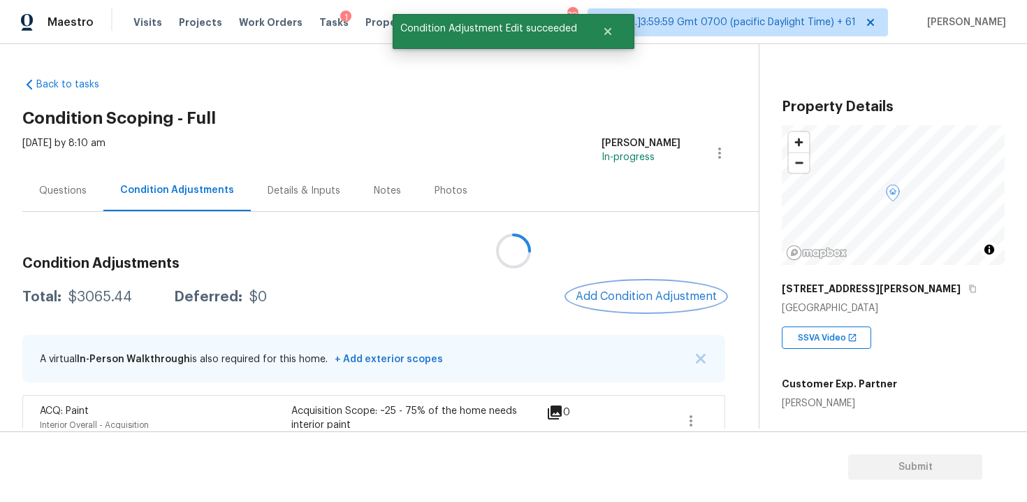
scroll to position [0, 0]
click at [604, 306] on button "Add Condition Adjustment" at bounding box center [646, 296] width 158 height 29
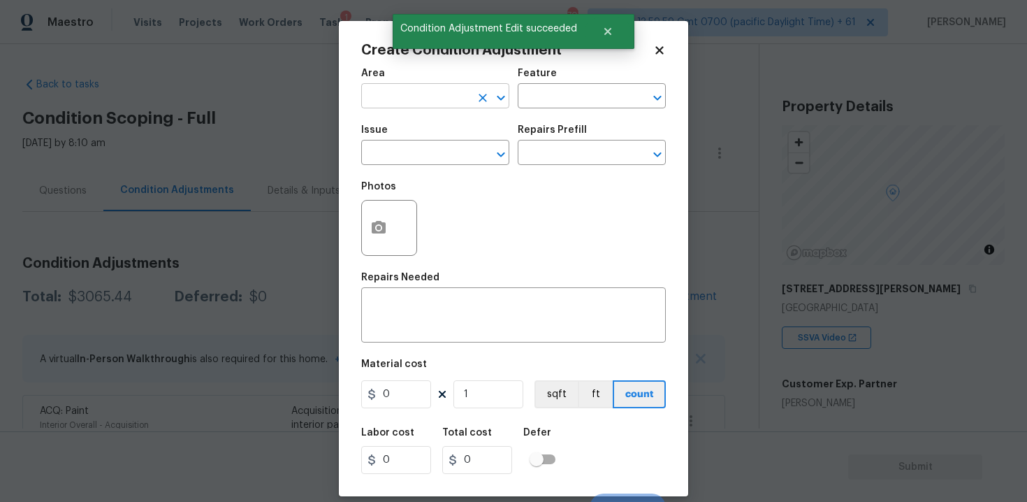
click at [395, 97] on input "text" at bounding box center [415, 98] width 109 height 22
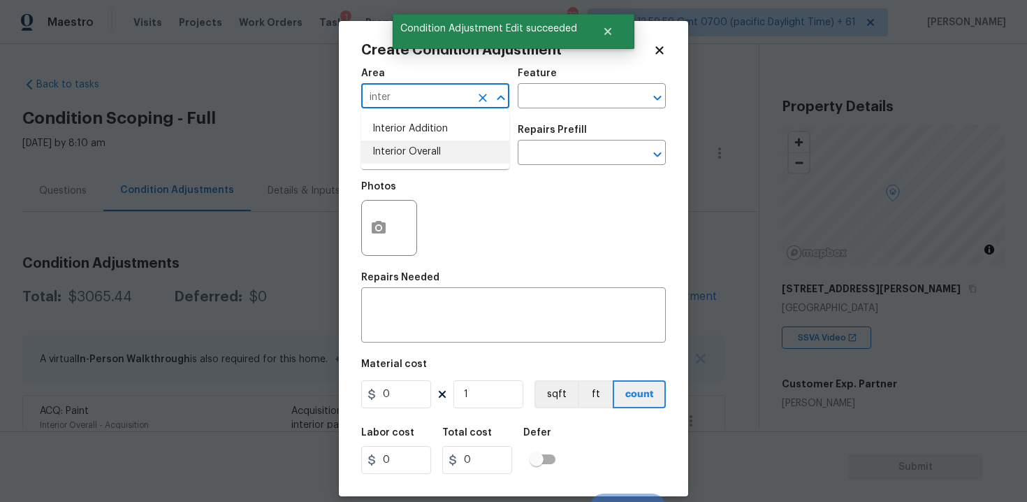
click at [423, 157] on li "Interior Overall" at bounding box center [435, 151] width 148 height 23
type input "Interior Overall"
click at [423, 157] on input "text" at bounding box center [415, 154] width 109 height 22
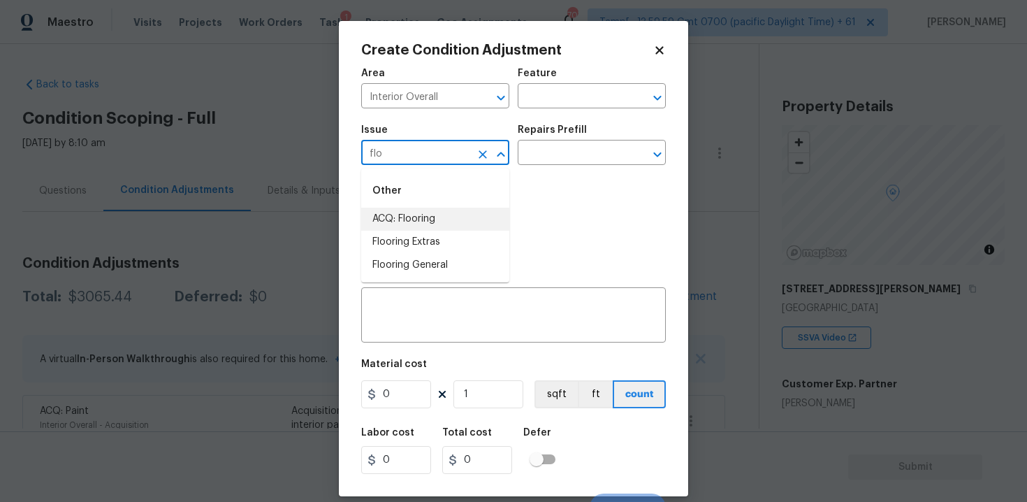
click at [447, 216] on li "ACQ: Flooring" at bounding box center [435, 218] width 148 height 23
type input "ACQ: Flooring"
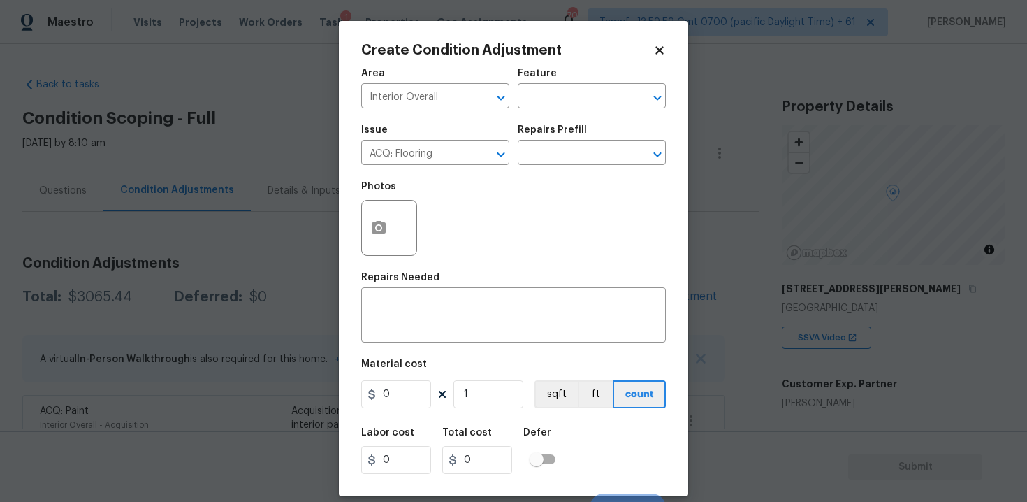
click at [578, 138] on div "Repairs Prefill" at bounding box center [592, 134] width 148 height 18
click at [578, 154] on input "text" at bounding box center [572, 154] width 109 height 22
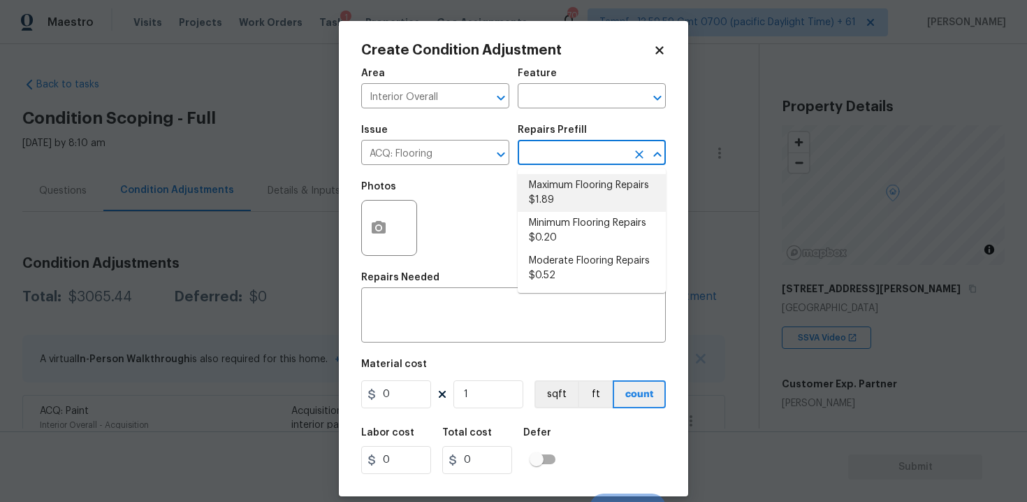
click at [581, 181] on li "Maximum Flooring Repairs $1.89" at bounding box center [592, 193] width 148 height 38
type input "Acquisition"
type textarea "Acquisition Scope: Maximum flooring repairs"
type input "1.89"
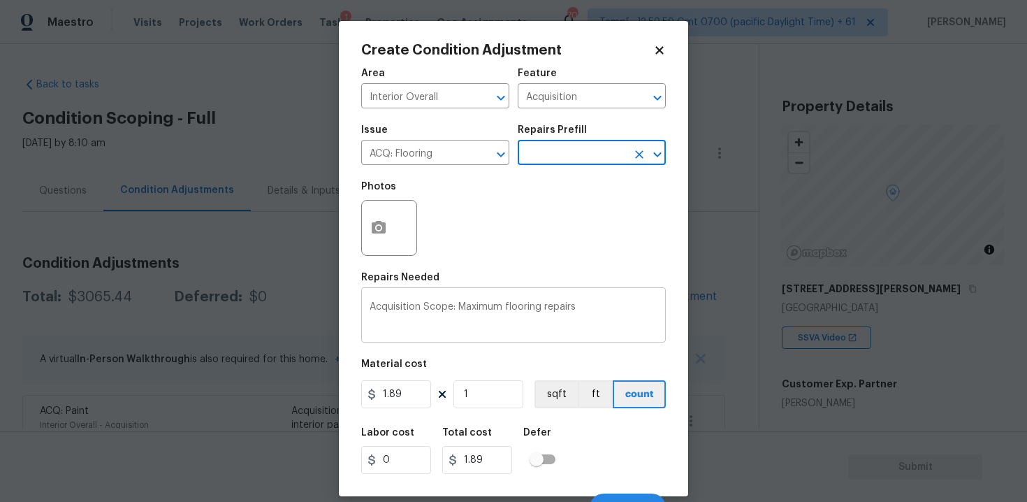
scroll to position [20, 0]
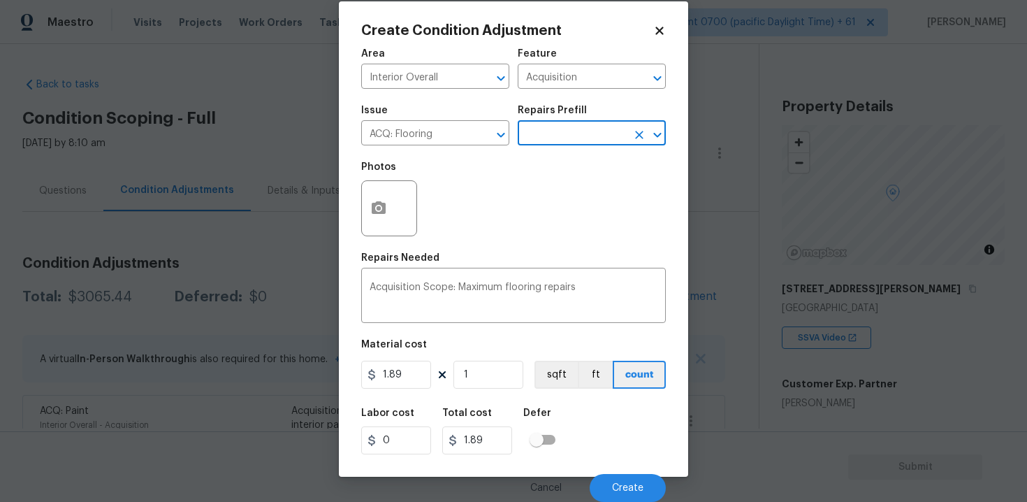
click at [490, 397] on div "Area Interior Overall ​ Feature Acquisition ​ Issue ACQ: Flooring ​ Repairs Pre…" at bounding box center [513, 271] width 305 height 461
click at [486, 373] on input "1" at bounding box center [488, 374] width 70 height 28
type input "0"
paste input "1438"
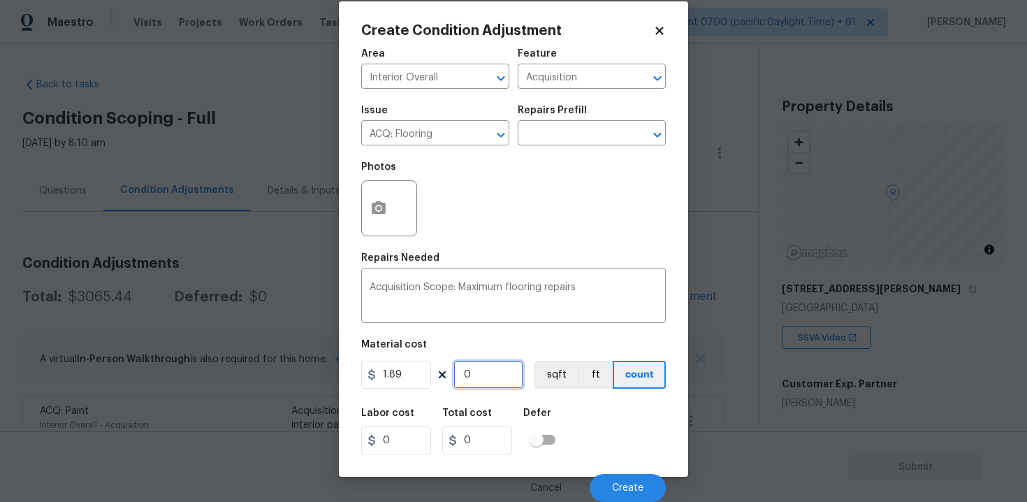
type input "1438"
type input "2717.82"
type input "1438"
click at [547, 377] on button "sqft" at bounding box center [555, 374] width 43 height 28
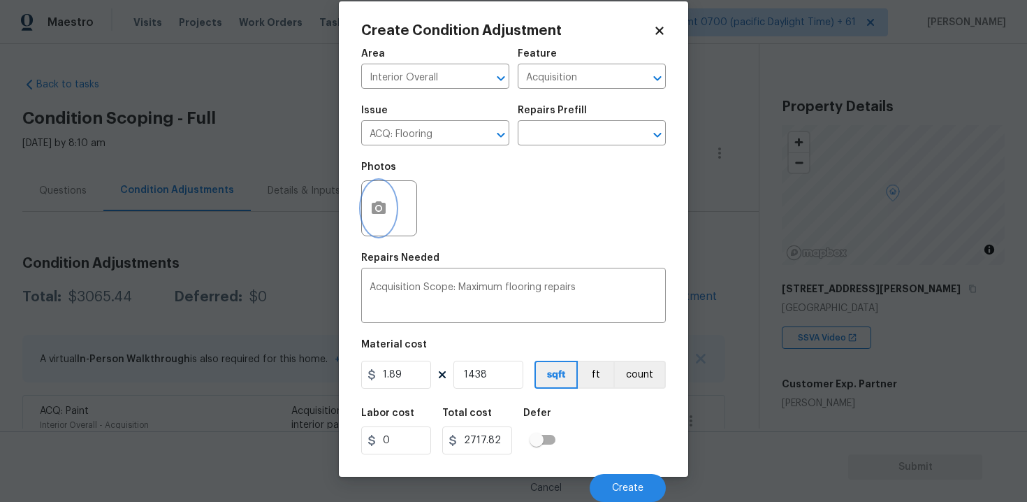
click at [394, 212] on button "button" at bounding box center [379, 208] width 34 height 54
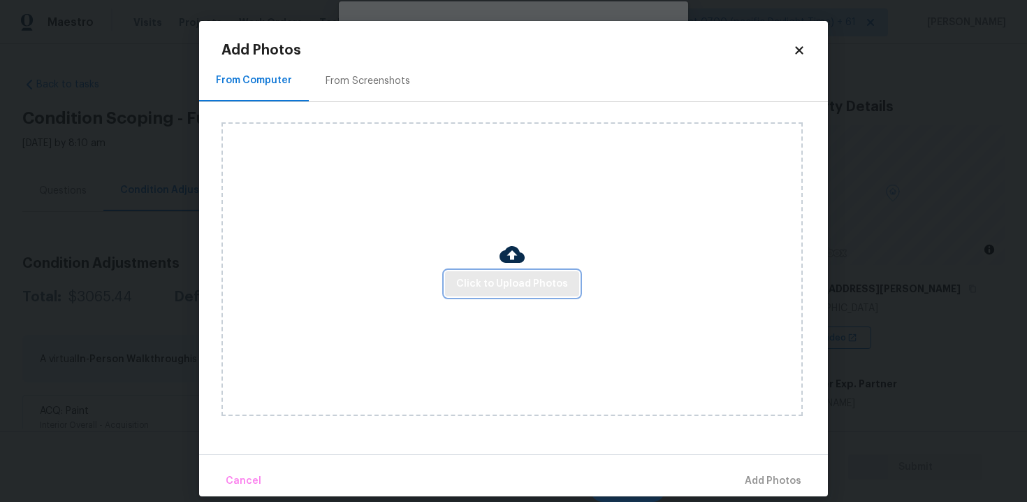
click at [488, 286] on span "Click to Upload Photos" at bounding box center [512, 283] width 112 height 17
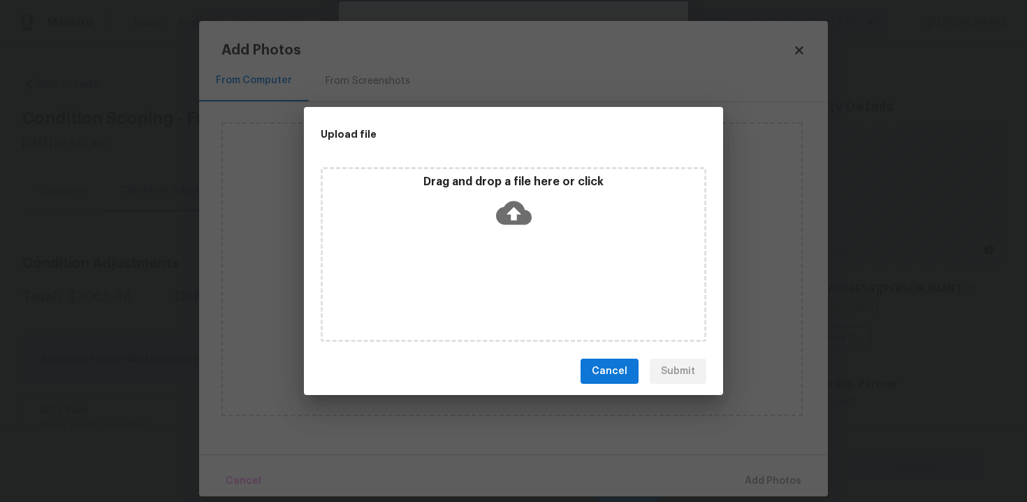
click at [488, 224] on div "Drag and drop a file here or click" at bounding box center [513, 205] width 381 height 60
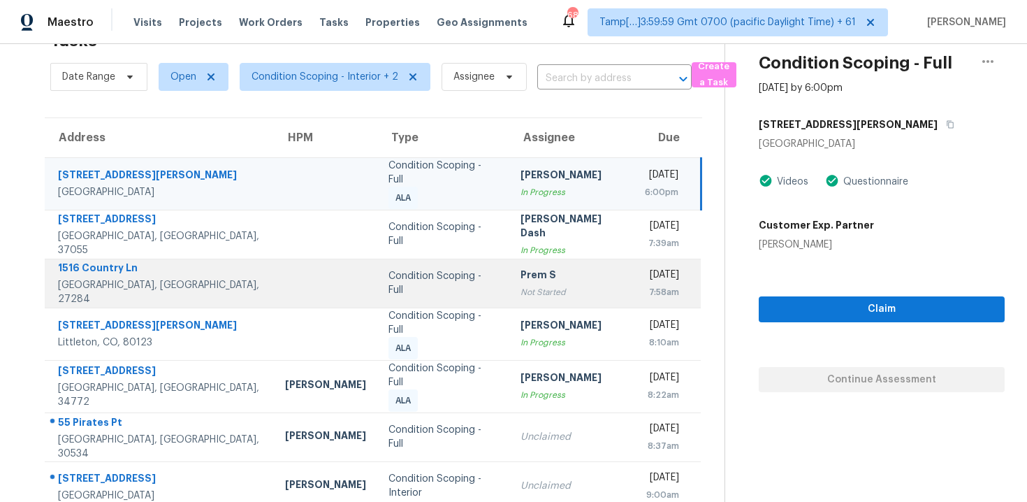
scroll to position [102, 0]
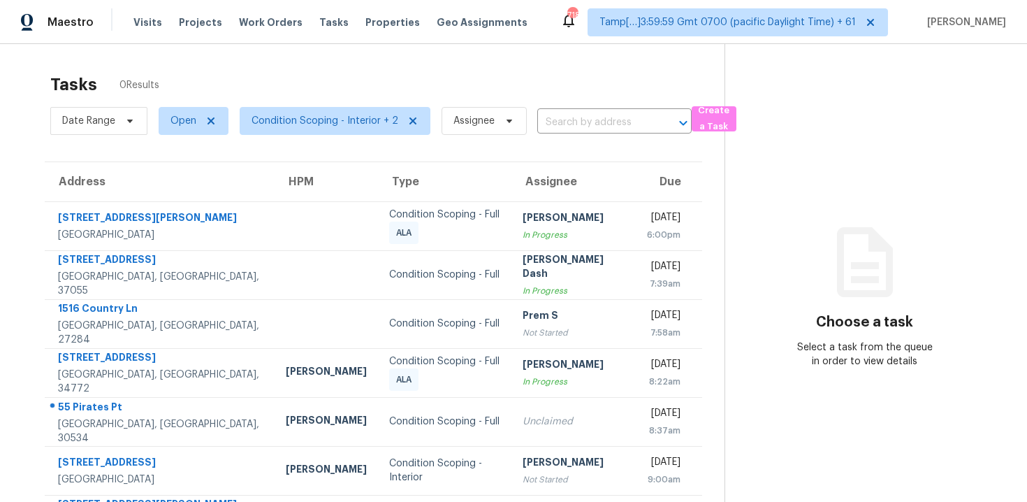
scroll to position [53, 0]
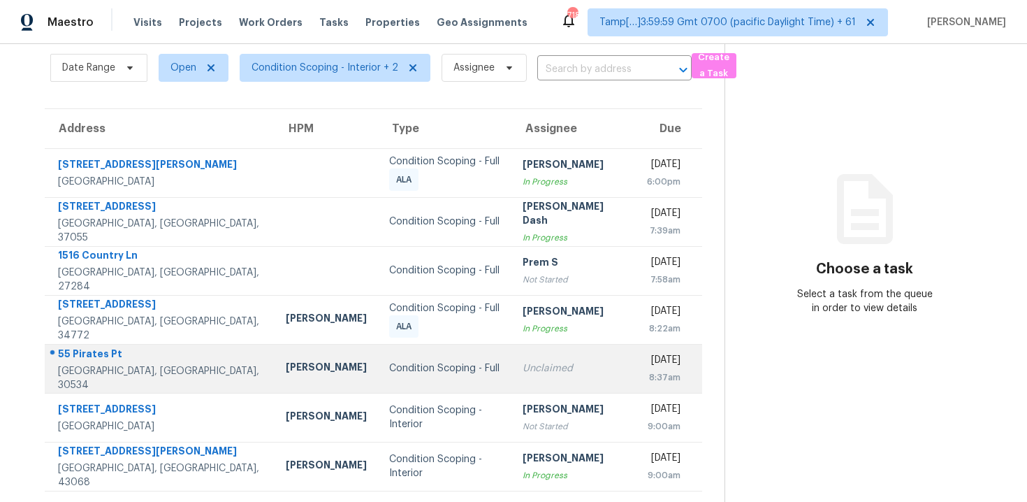
click at [409, 386] on td "Condition Scoping - Full" at bounding box center [444, 368] width 133 height 49
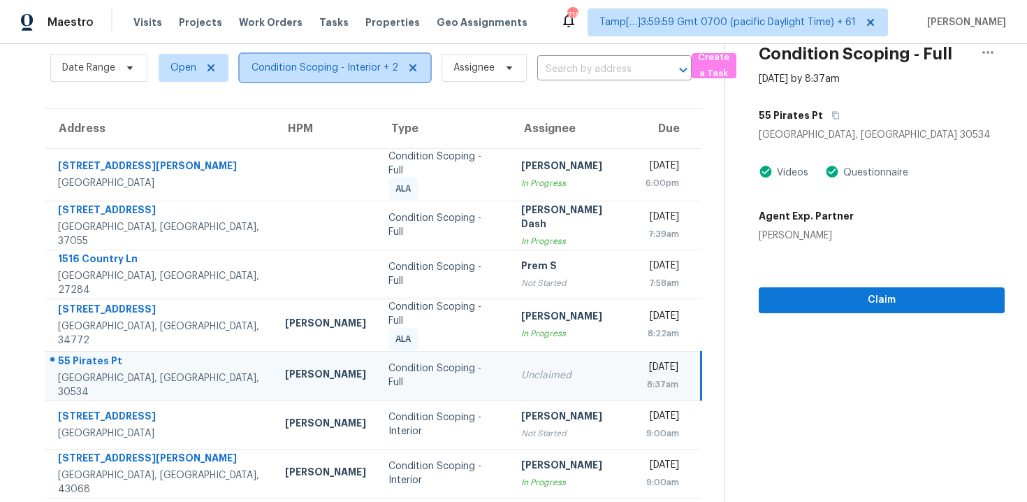
click at [353, 68] on span "Condition Scoping - Interior + 2" at bounding box center [324, 68] width 147 height 14
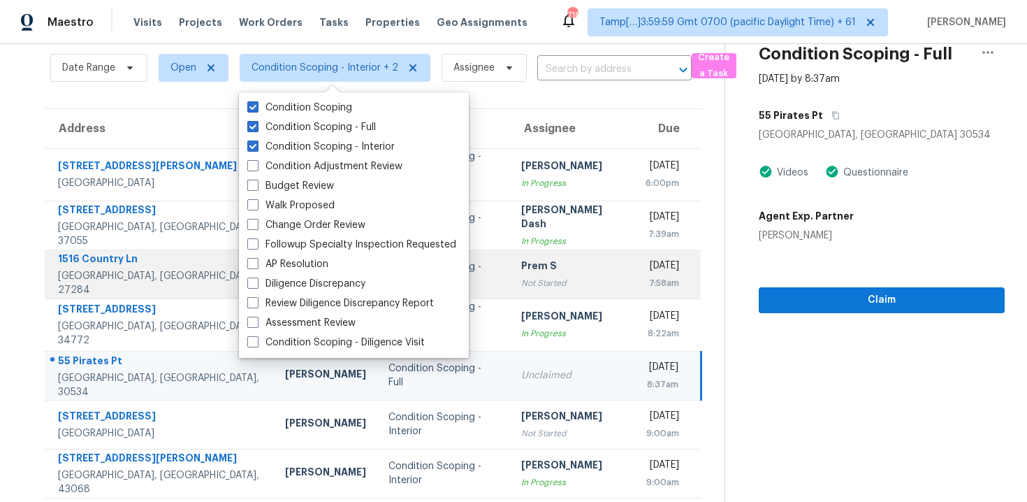
click at [535, 253] on td "Prem S Not Started" at bounding box center [572, 273] width 124 height 49
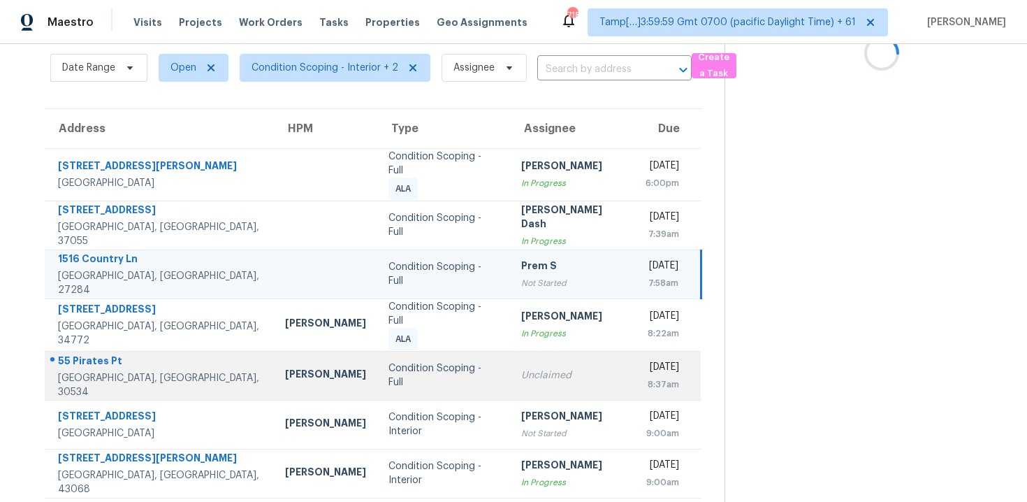
click at [532, 353] on td "Unclaimed" at bounding box center [572, 375] width 124 height 49
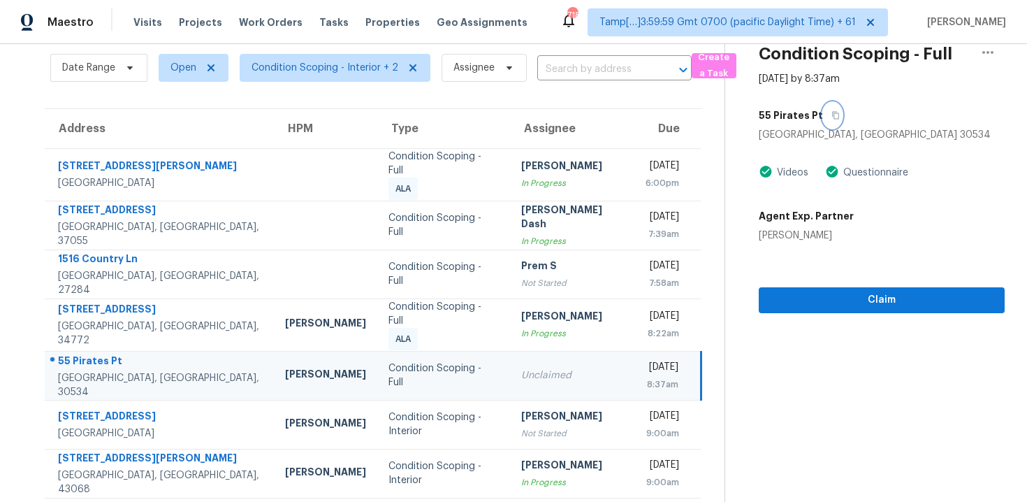
click at [832, 114] on icon "button" at bounding box center [835, 116] width 7 height 8
click at [835, 109] on div "55 Pirates Pt" at bounding box center [882, 115] width 246 height 25
click at [831, 111] on icon "button" at bounding box center [835, 115] width 8 height 8
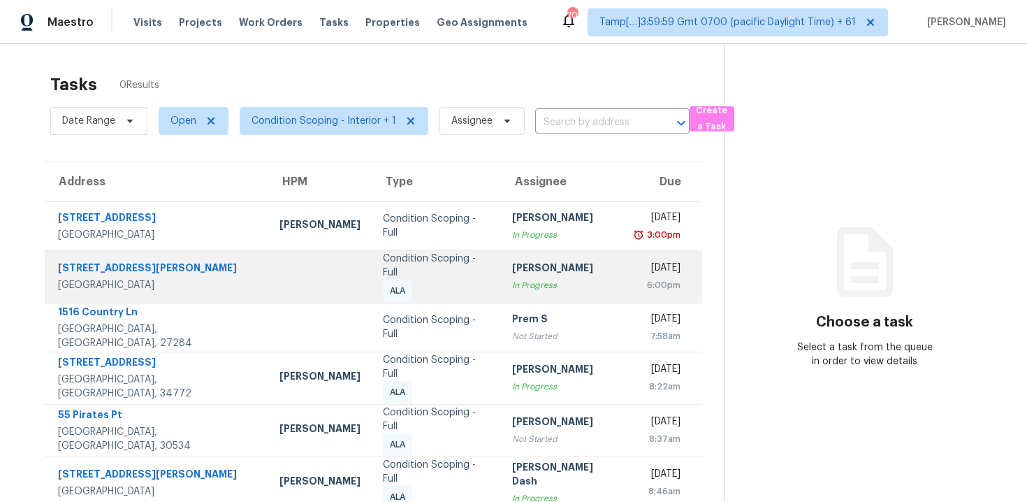
scroll to position [200, 0]
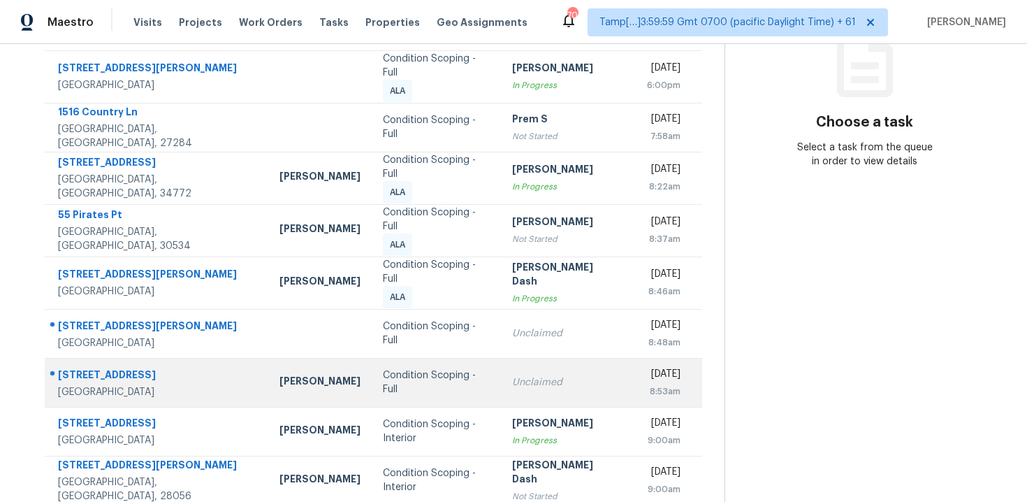
click at [441, 358] on td "Condition Scoping - Full" at bounding box center [436, 382] width 129 height 49
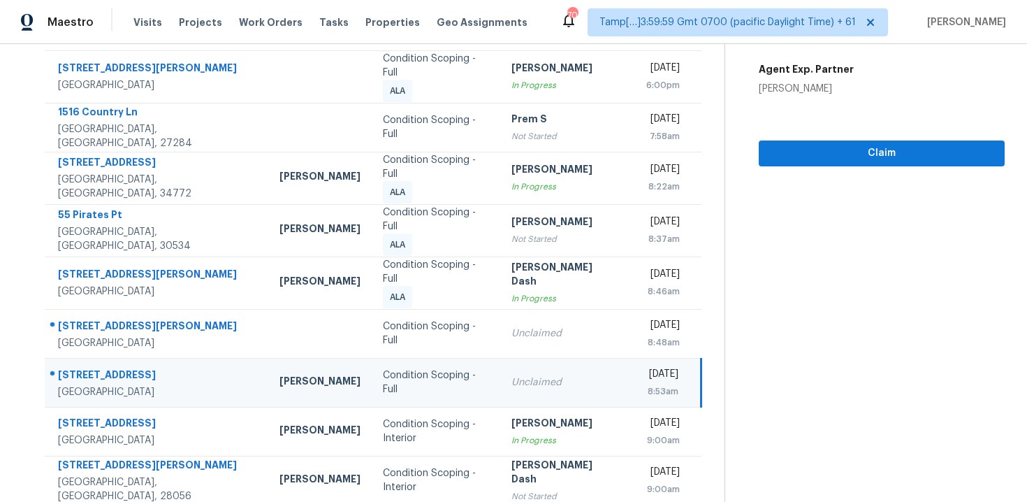
scroll to position [0, 0]
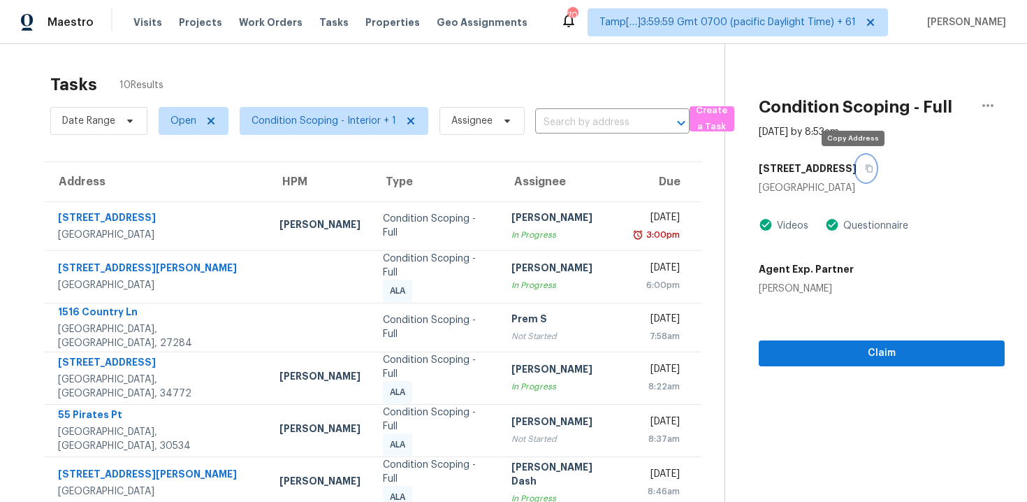
click at [865, 164] on icon "button" at bounding box center [869, 168] width 8 height 8
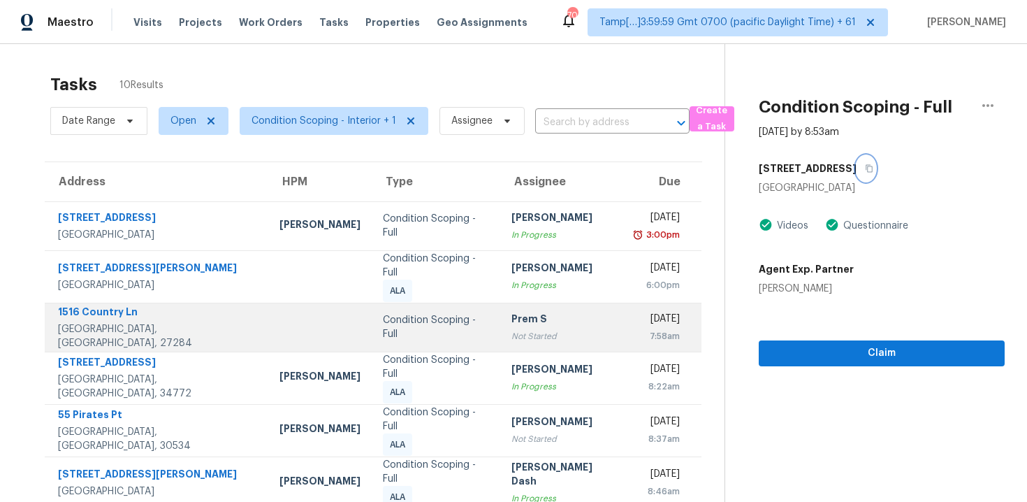
scroll to position [200, 0]
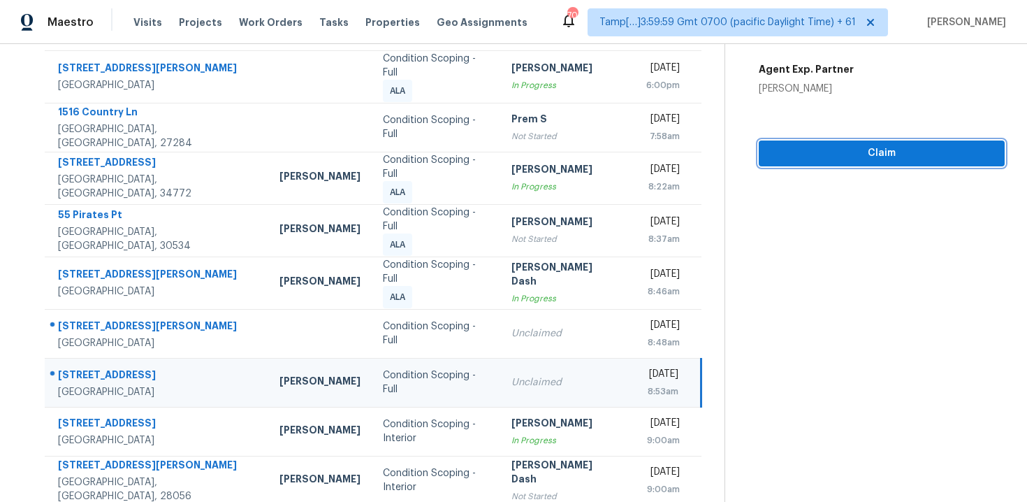
click at [834, 161] on span "Claim" at bounding box center [882, 153] width 224 height 17
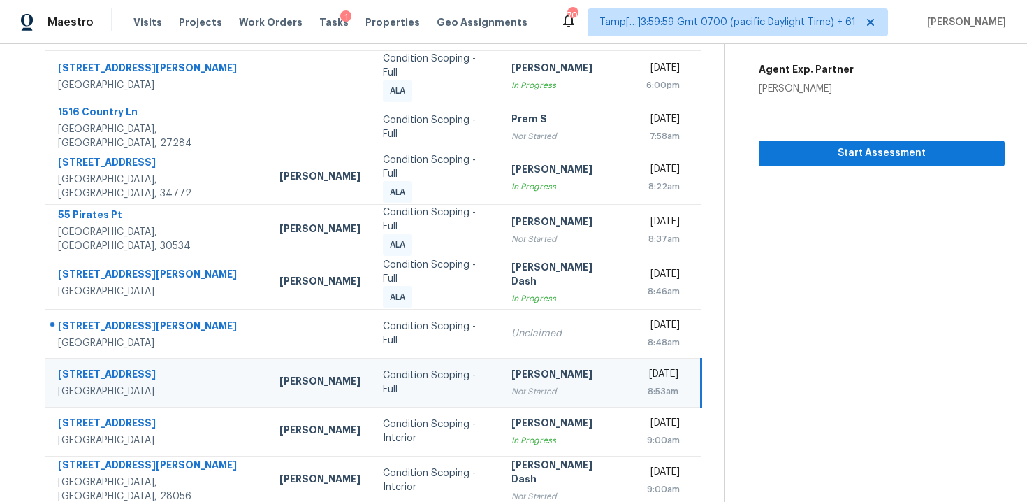
click at [511, 384] on div "Not Started" at bounding box center [561, 391] width 101 height 14
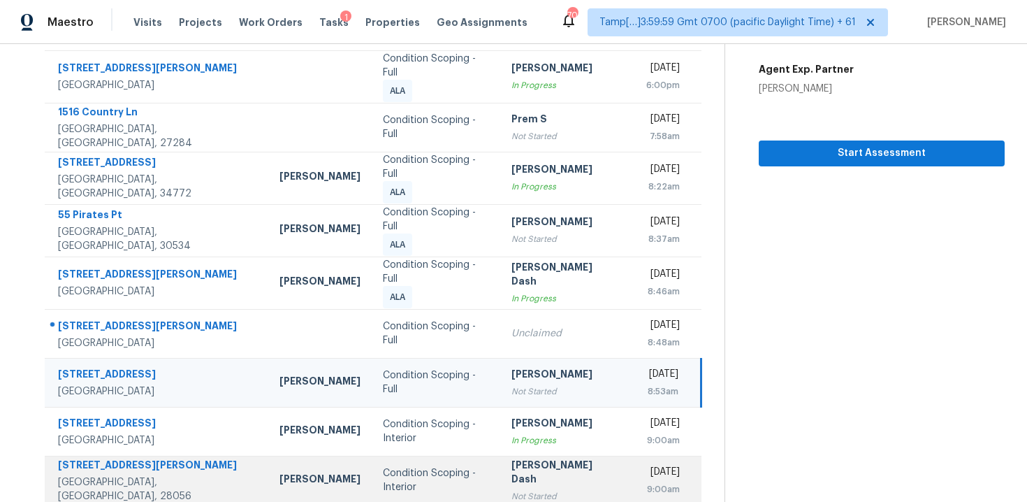
click at [567, 468] on td "[PERSON_NAME] Dash Not Started" at bounding box center [561, 479] width 123 height 49
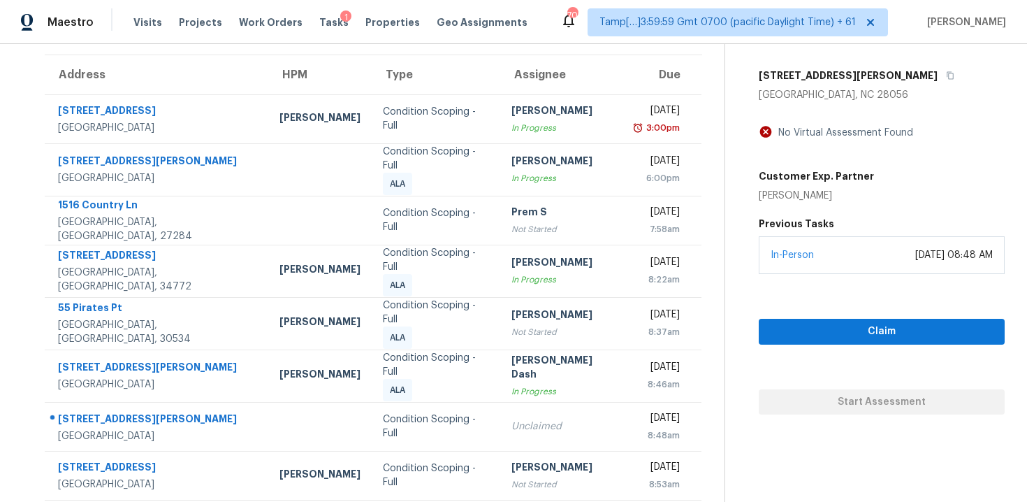
scroll to position [0, 0]
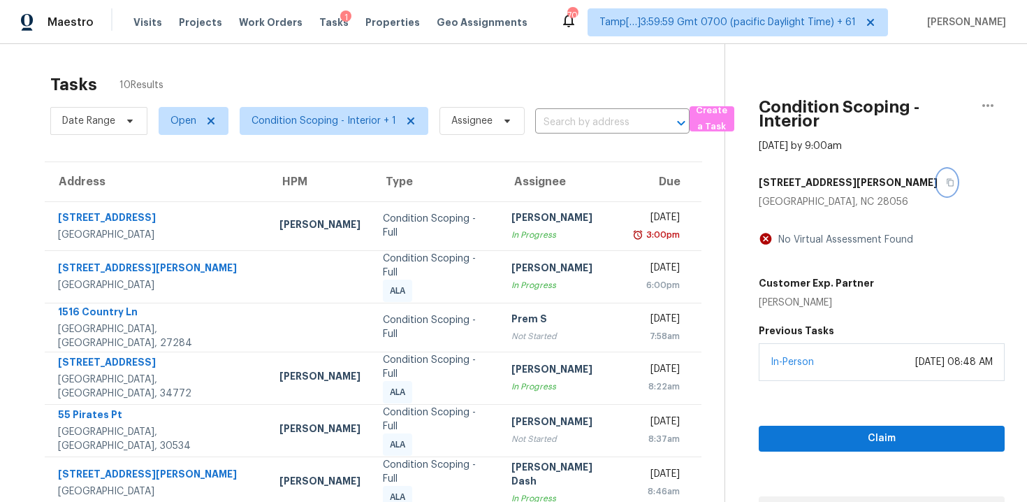
click at [946, 178] on icon "button" at bounding box center [950, 182] width 8 height 8
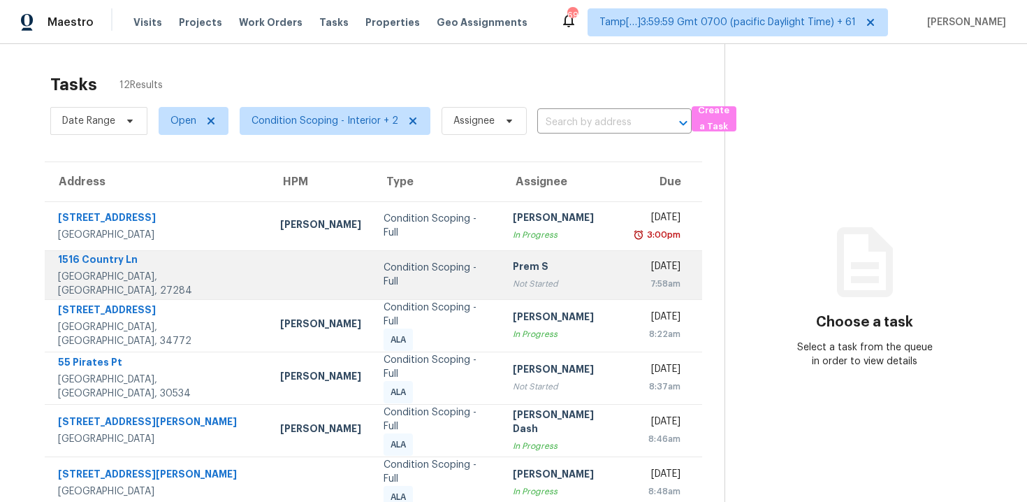
scroll to position [226, 0]
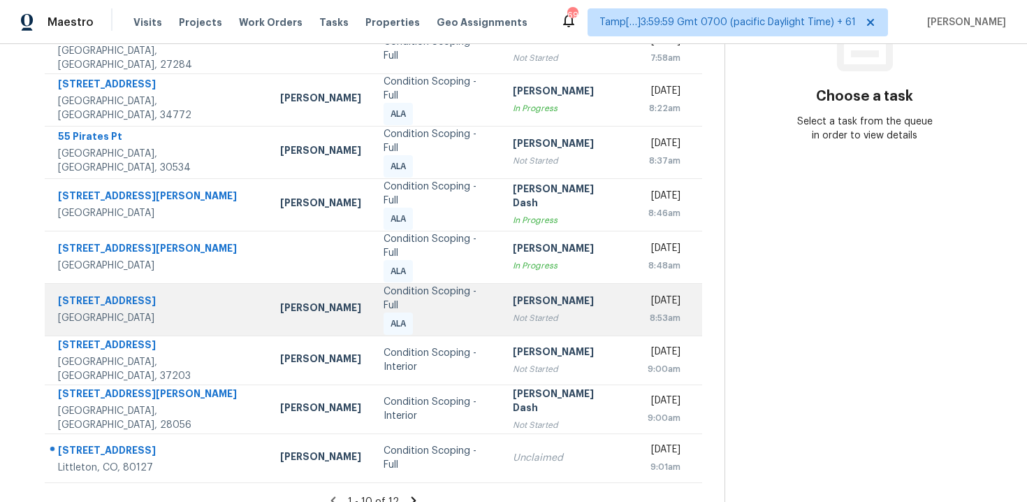
click at [513, 293] on div "[PERSON_NAME]" at bounding box center [563, 301] width 101 height 17
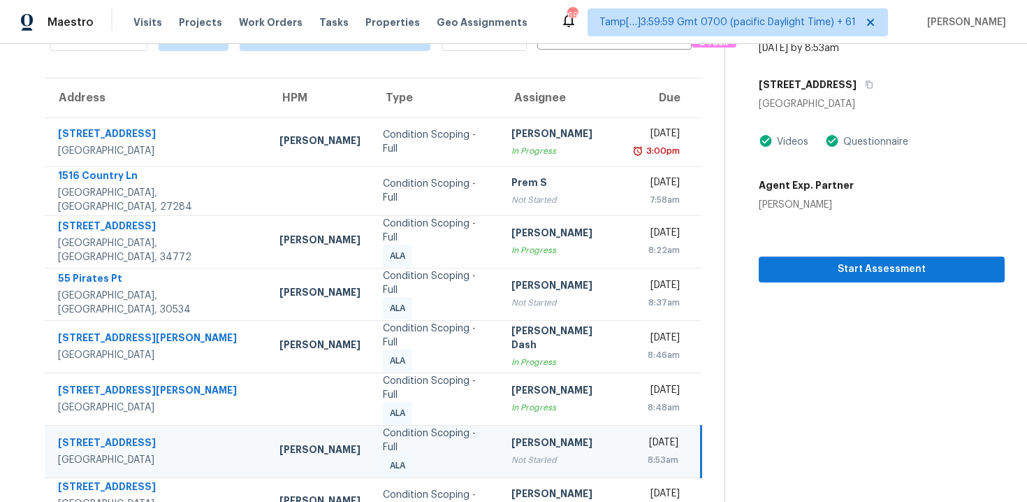
scroll to position [43, 0]
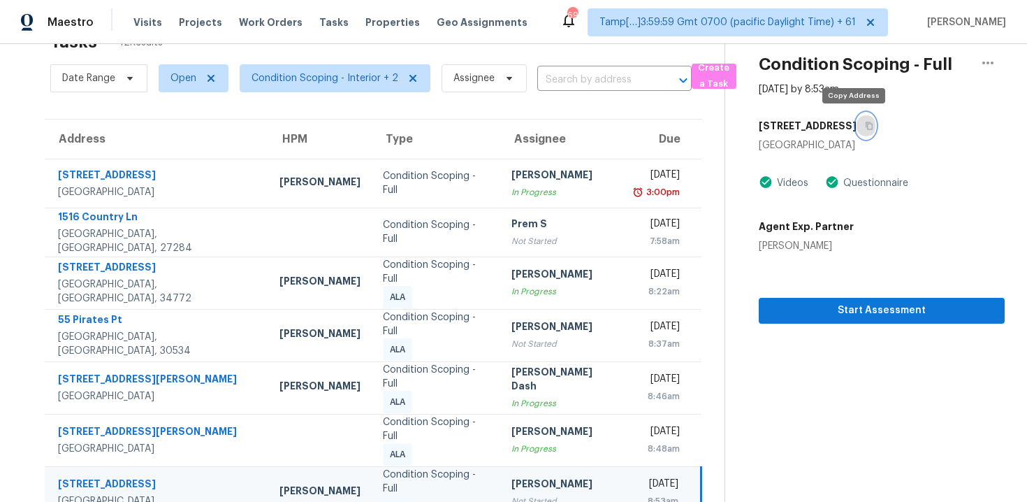
click at [856, 119] on button "button" at bounding box center [865, 125] width 19 height 25
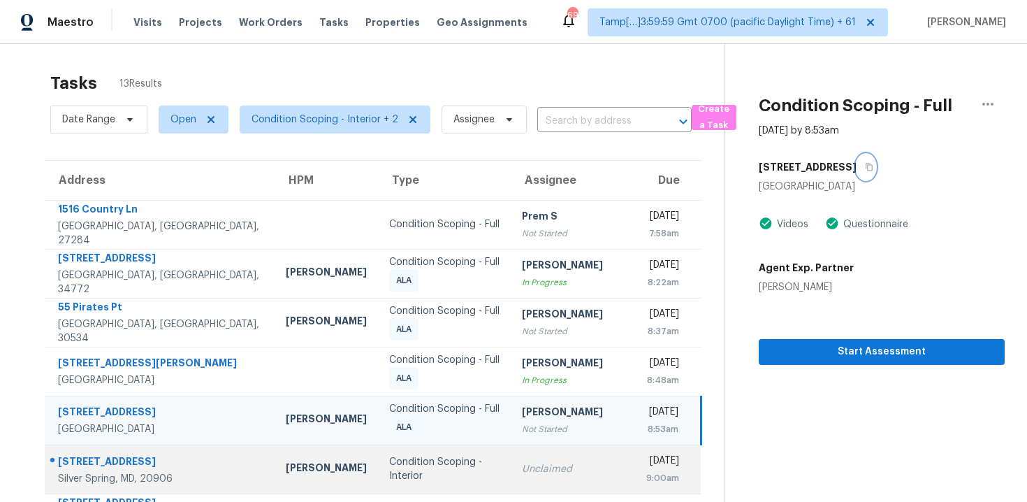
scroll to position [226, 0]
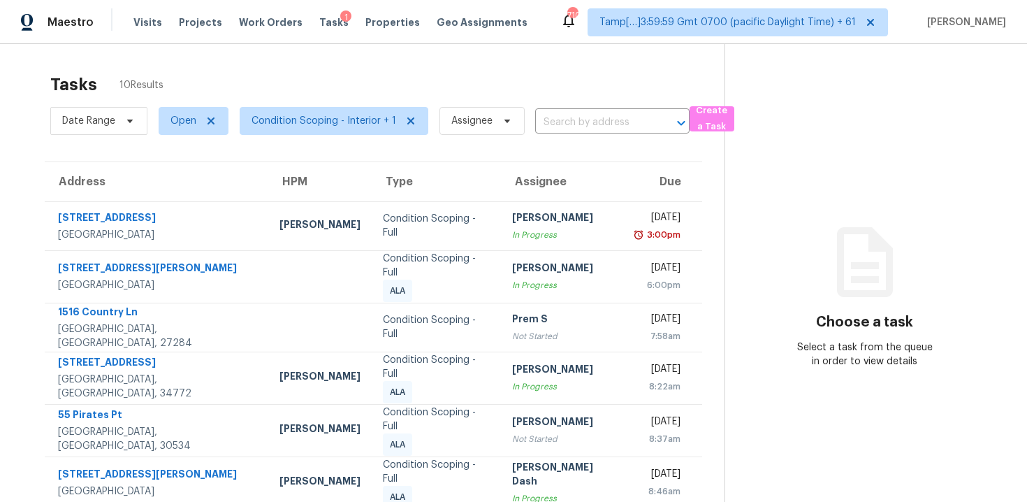
scroll to position [200, 0]
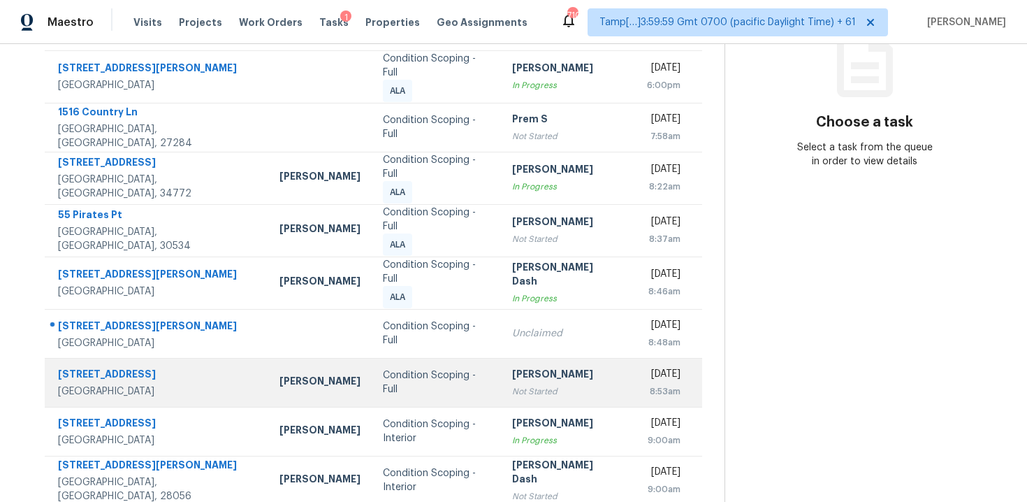
click at [501, 358] on td "[PERSON_NAME] Not Started" at bounding box center [563, 382] width 124 height 49
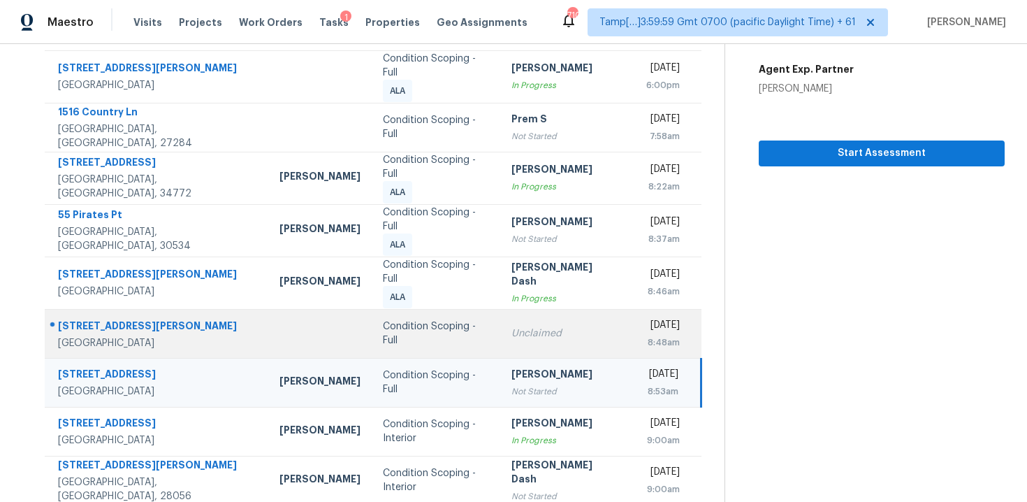
click at [500, 309] on td "Unclaimed" at bounding box center [561, 333] width 123 height 49
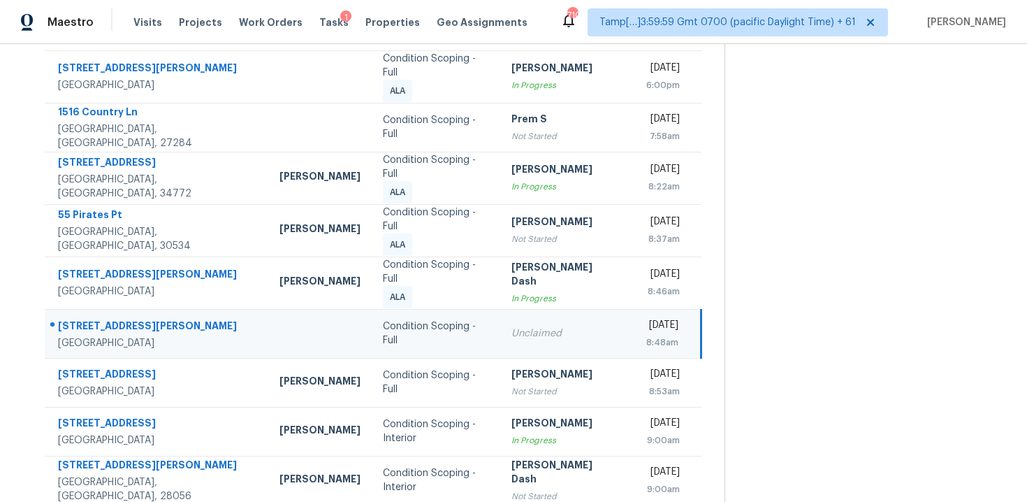
scroll to position [13, 0]
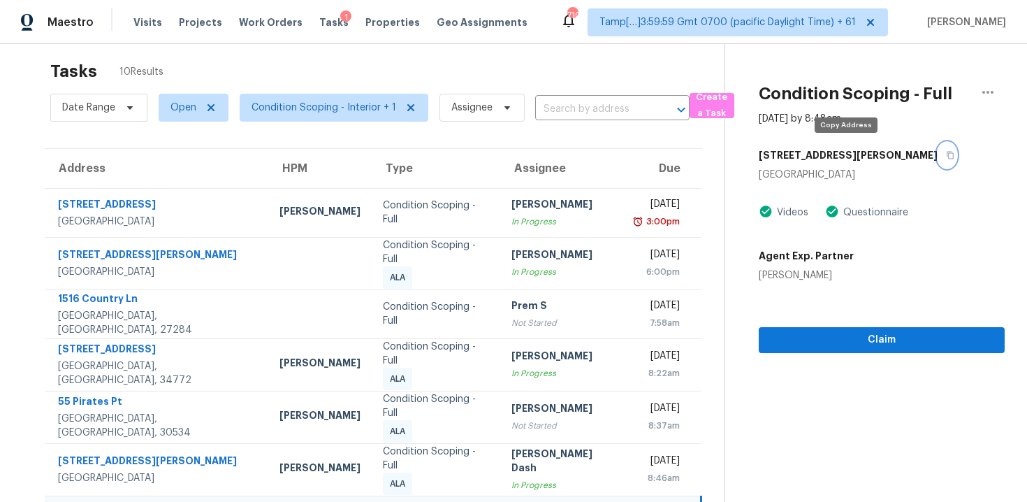
click at [946, 151] on icon "button" at bounding box center [950, 155] width 8 height 8
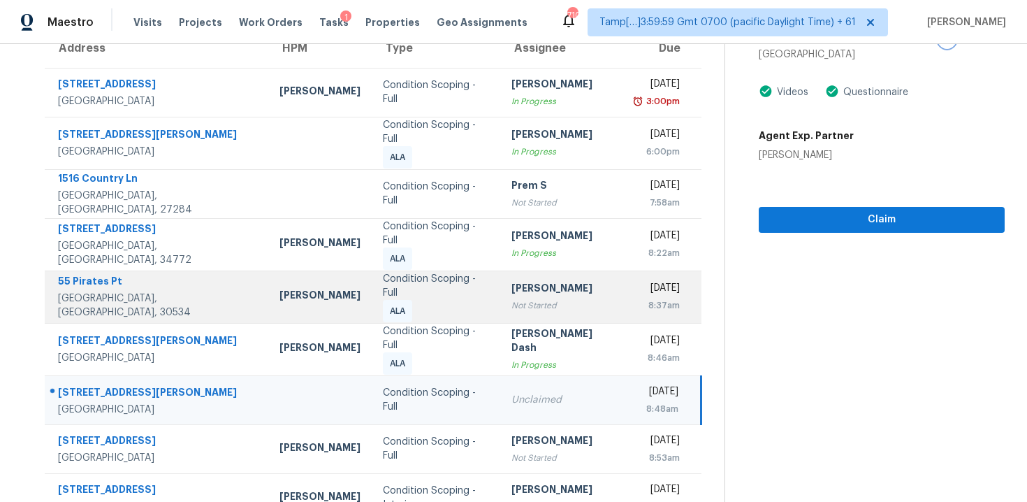
scroll to position [200, 0]
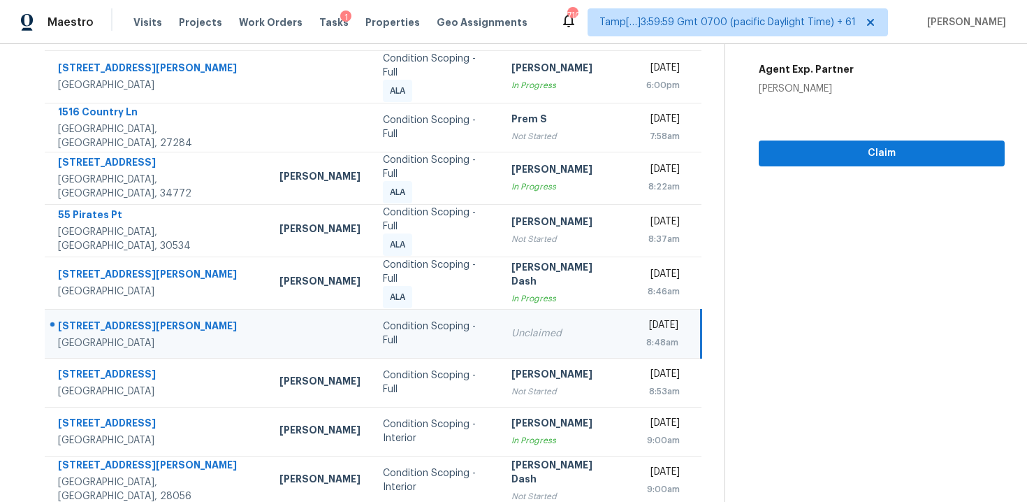
click at [624, 309] on td "Thu, Oct 9th 2025 8:48am" at bounding box center [663, 333] width 78 height 49
click at [905, 155] on span "Claim" at bounding box center [882, 153] width 224 height 17
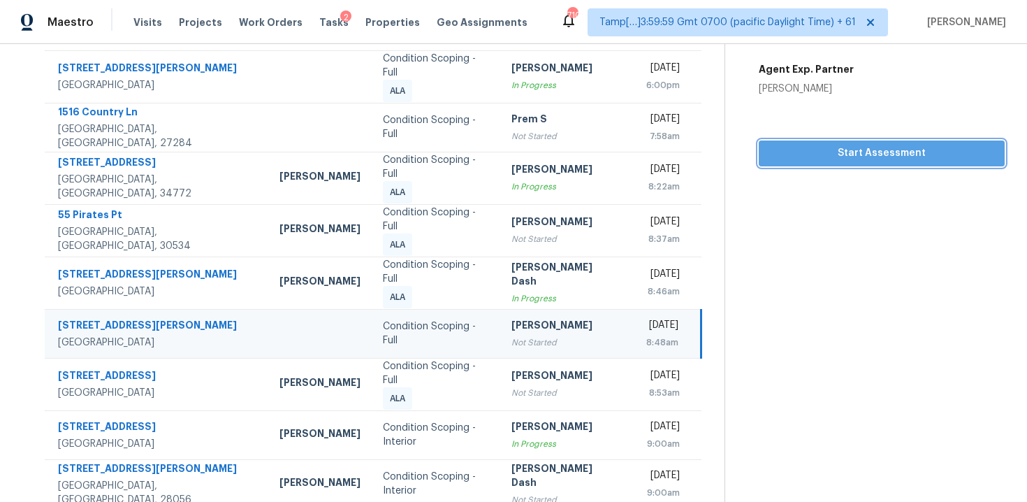
click at [905, 155] on span "Start Assessment" at bounding box center [882, 153] width 224 height 17
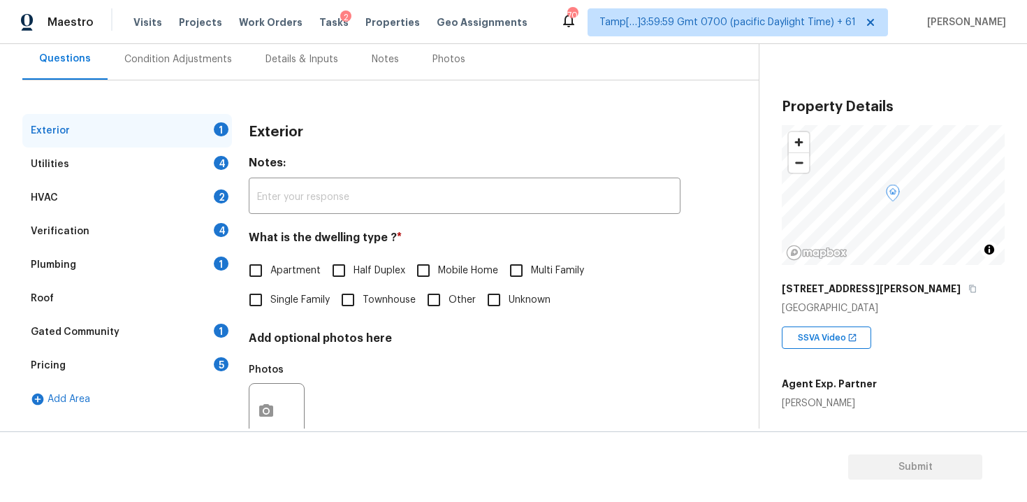
scroll to position [171, 0]
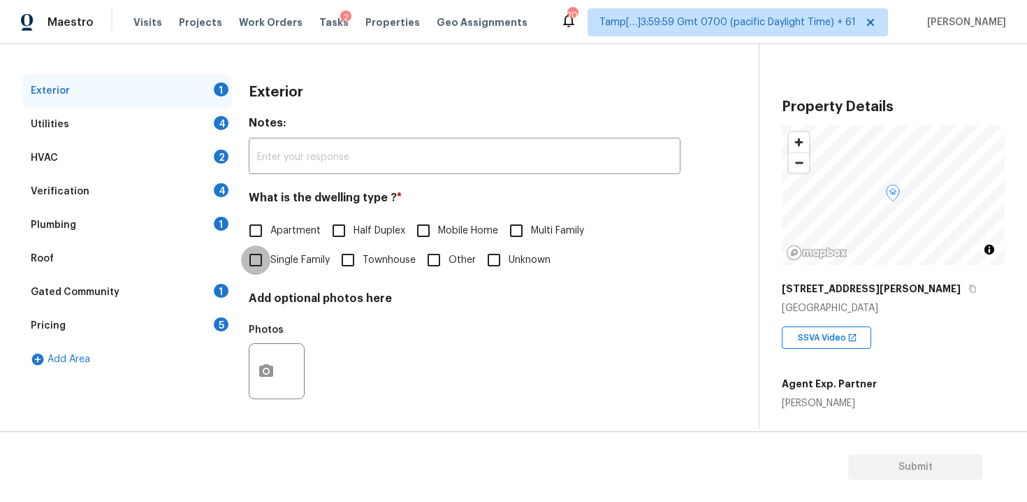
click at [262, 265] on input "Single Family" at bounding box center [255, 259] width 29 height 29
checkbox input "true"
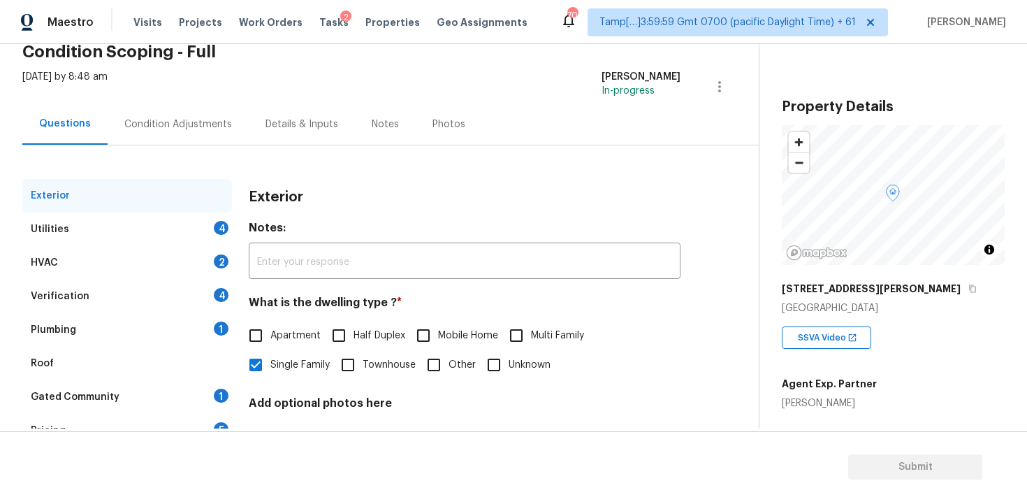
scroll to position [57, 0]
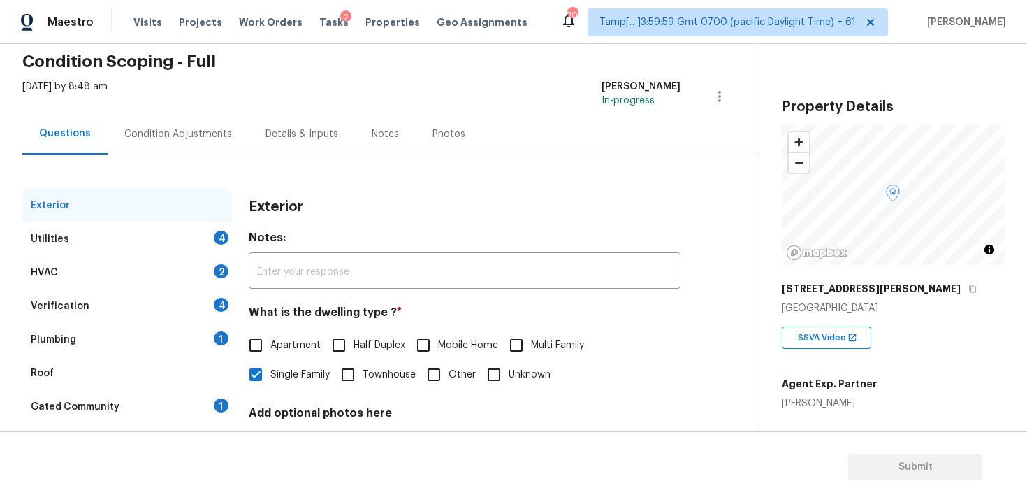
click at [199, 141] on div "Condition Adjustments" at bounding box center [178, 133] width 141 height 41
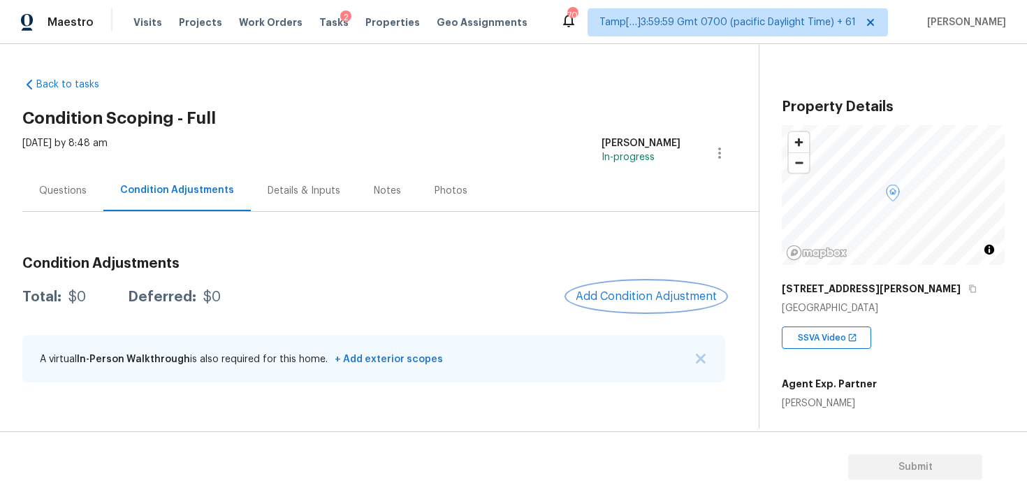
click at [615, 290] on span "Add Condition Adjustment" at bounding box center [646, 296] width 141 height 13
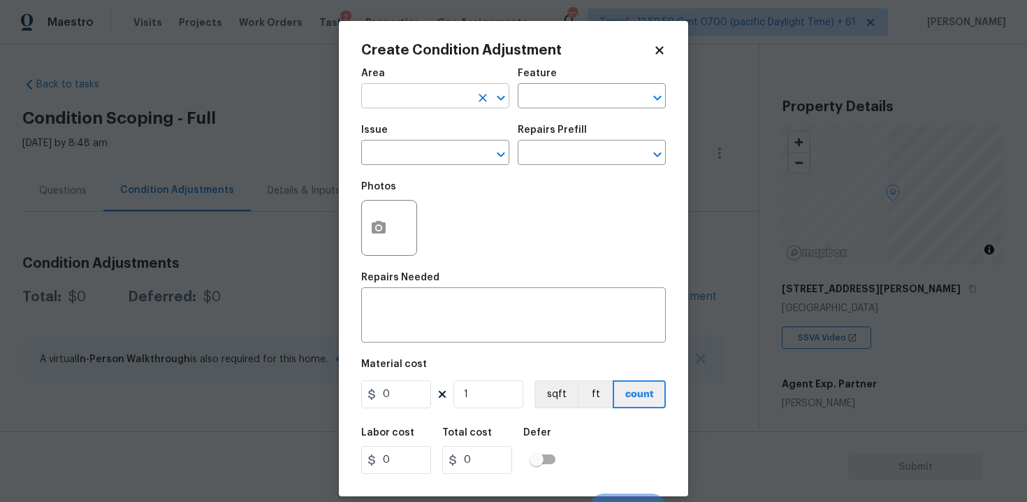
click at [421, 97] on input "text" at bounding box center [415, 98] width 109 height 22
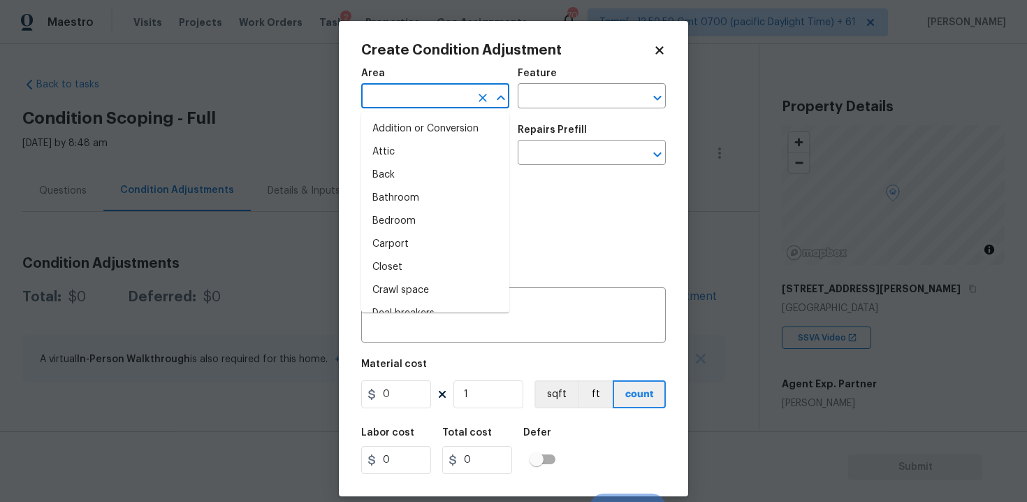
type input "e"
type input "x"
type input "t"
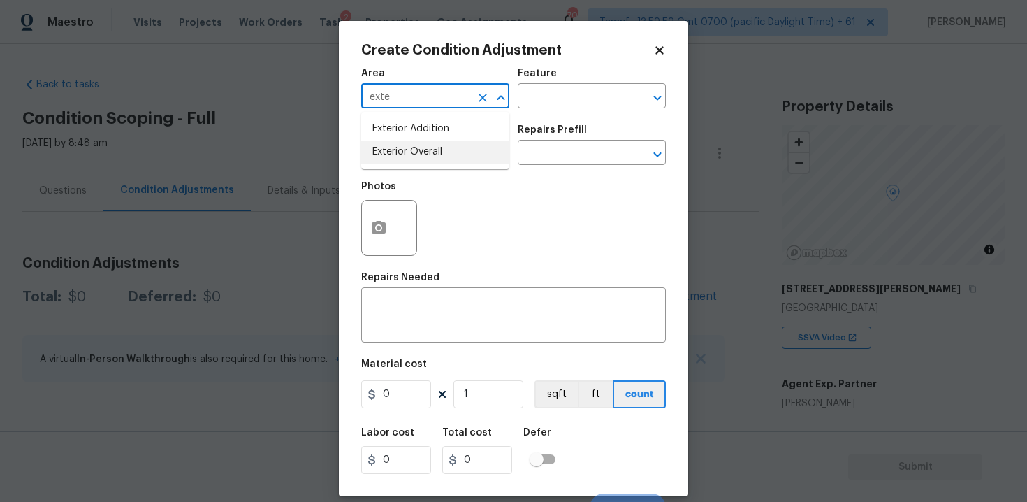
click at [425, 168] on ul "Exterior Addition Exterior Overall" at bounding box center [435, 140] width 148 height 57
click at [423, 147] on li "Exterior Overall" at bounding box center [435, 151] width 148 height 23
type input "Exterior Overall"
click at [423, 147] on input "text" at bounding box center [415, 154] width 109 height 22
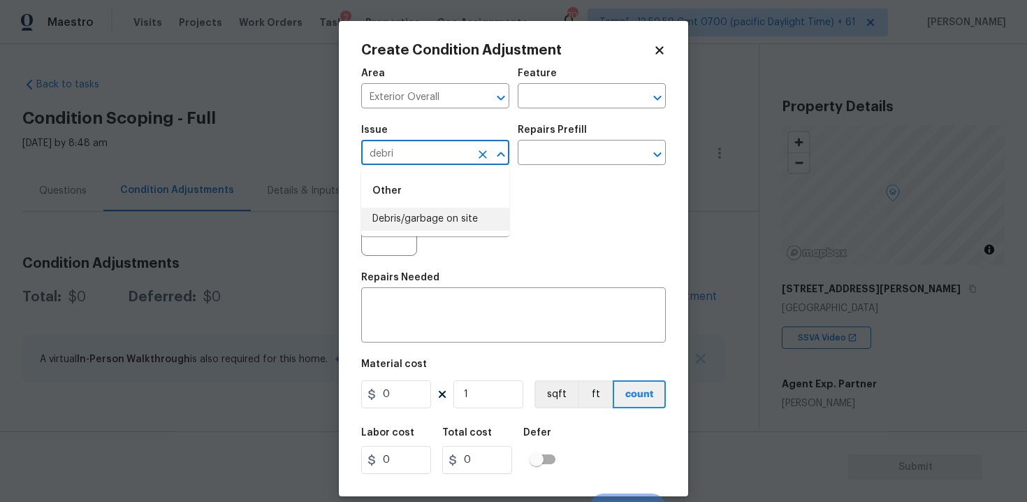
type input "debri"
click at [525, 239] on div "Photos" at bounding box center [513, 218] width 305 height 91
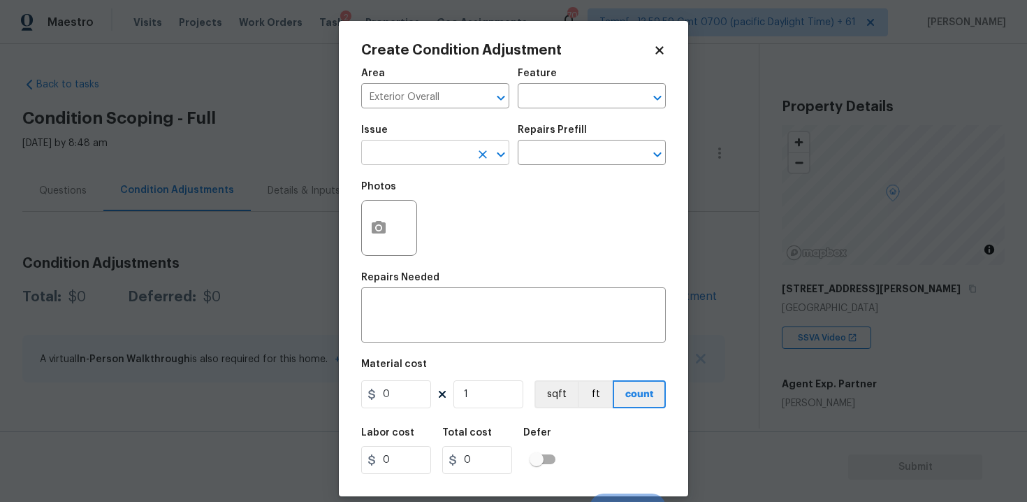
click at [471, 156] on div "​" at bounding box center [435, 154] width 148 height 22
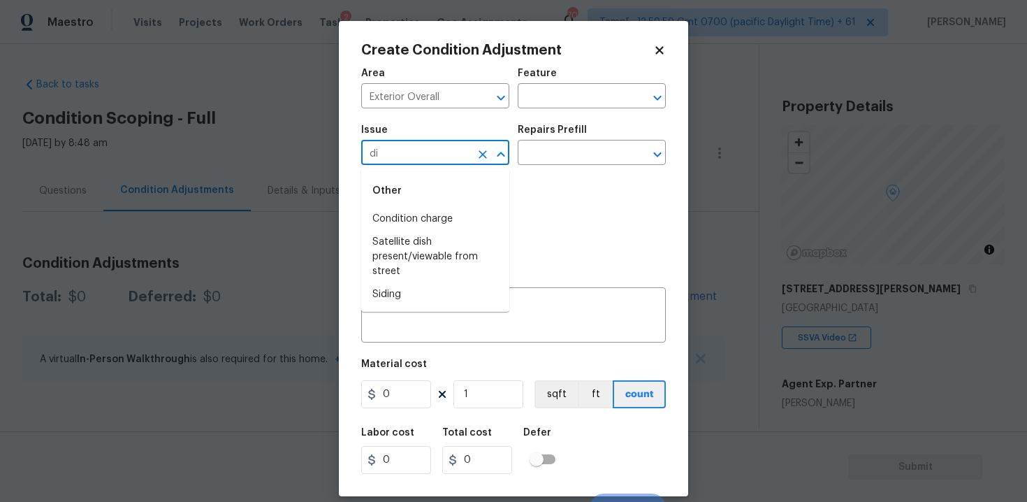
type input "d"
click at [479, 219] on li "Siding" at bounding box center [435, 218] width 148 height 23
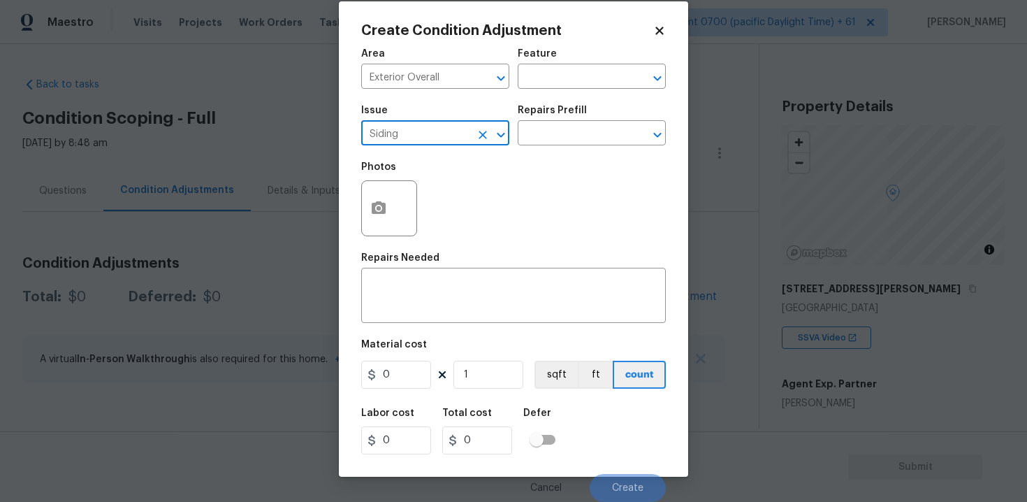
type input "Siding"
click at [367, 214] on button "button" at bounding box center [379, 208] width 34 height 54
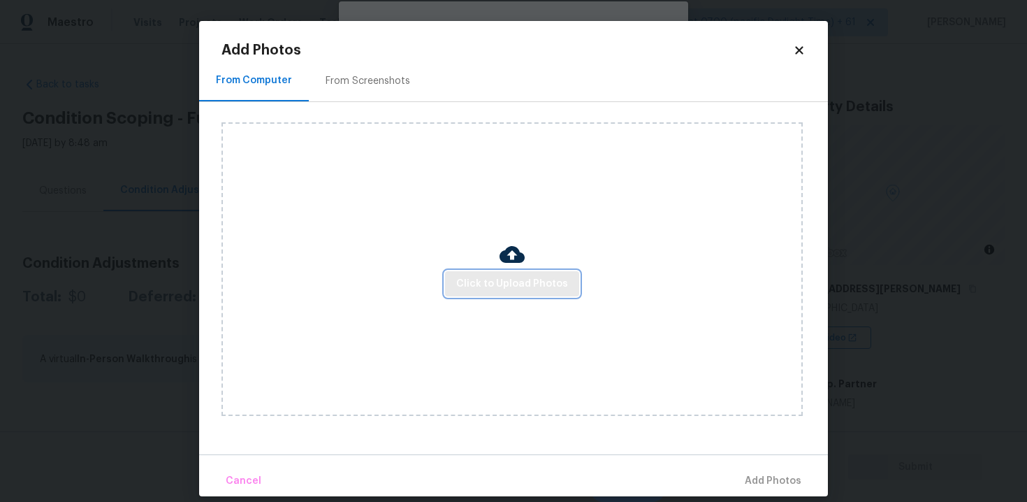
click at [546, 272] on button "Click to Upload Photos" at bounding box center [512, 284] width 134 height 26
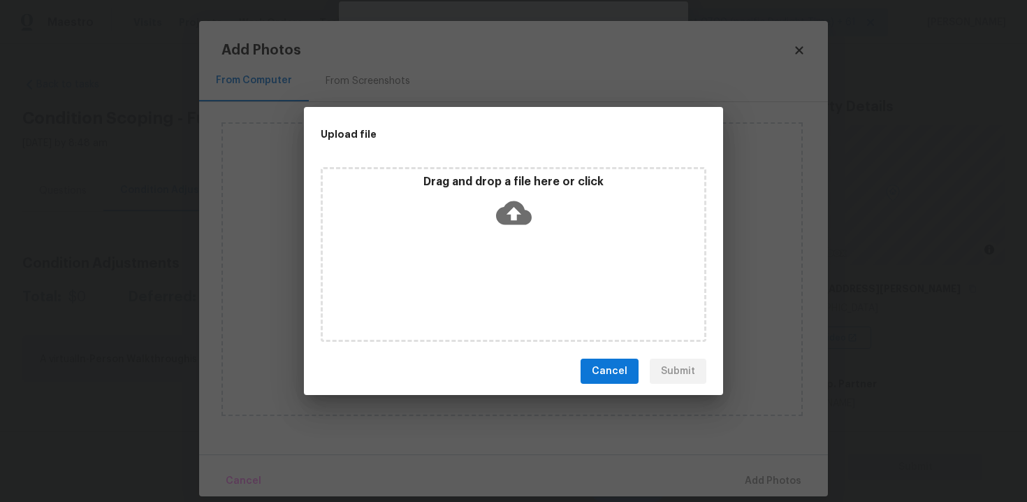
click at [511, 167] on div "Drag and drop a file here or click" at bounding box center [514, 254] width 386 height 175
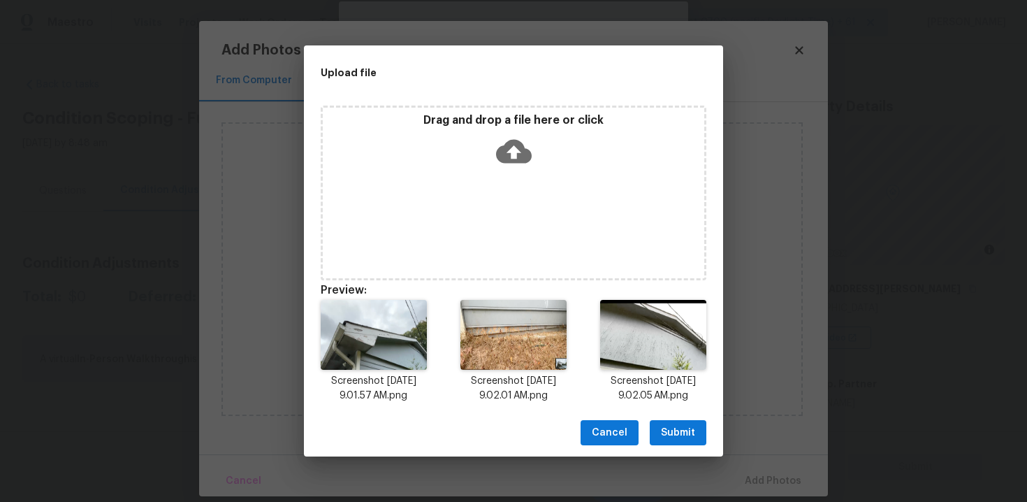
click at [698, 442] on button "Submit" at bounding box center [678, 433] width 57 height 26
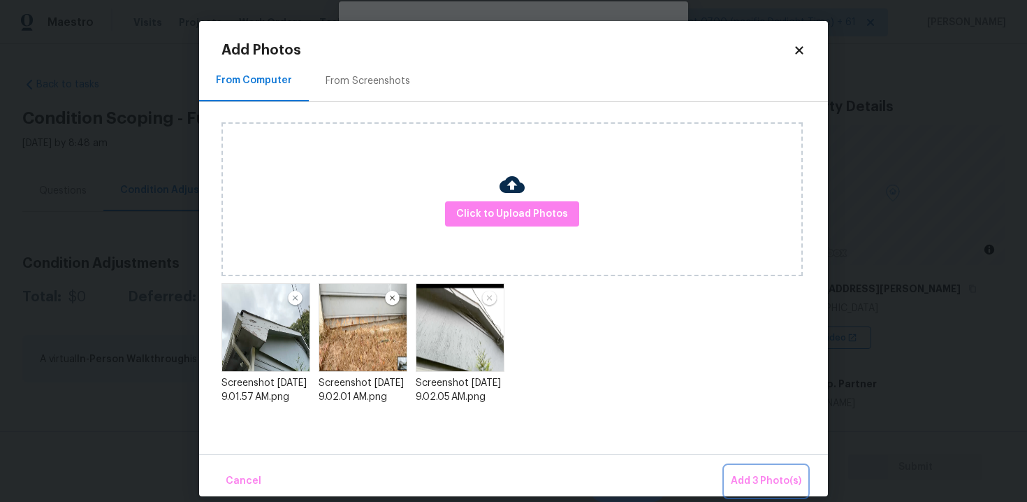
click at [768, 483] on span "Add 3 Photo(s)" at bounding box center [766, 480] width 71 height 17
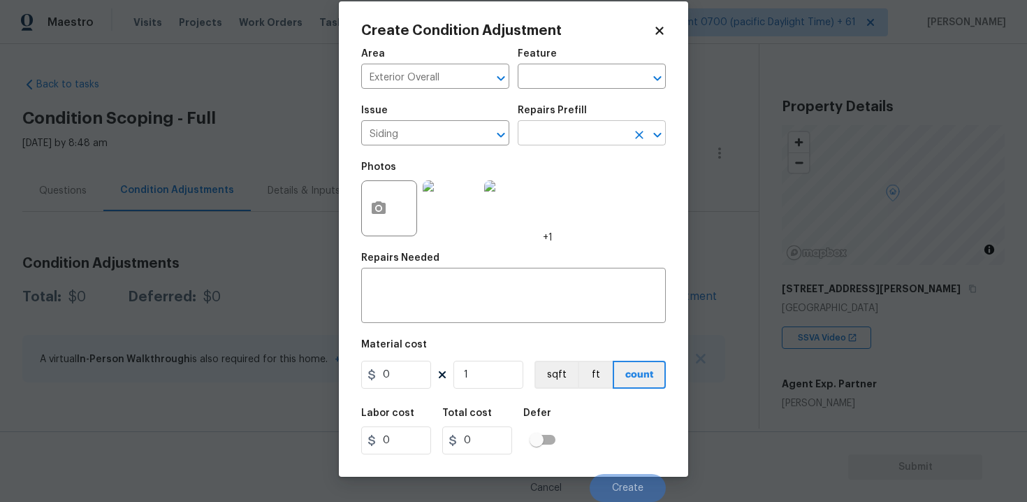
click at [562, 131] on input "text" at bounding box center [572, 135] width 109 height 22
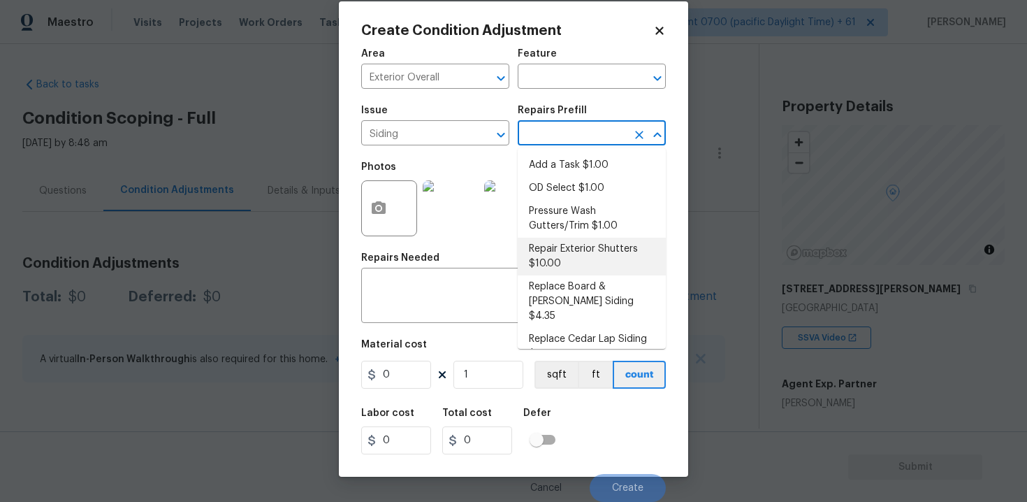
click at [572, 254] on li "Repair Exterior Shutters $10.00" at bounding box center [592, 257] width 148 height 38
type input "Siding"
type textarea "Repair the existing exterior shutters on the home (cracks, chips, holes, etc.).…"
type input "10"
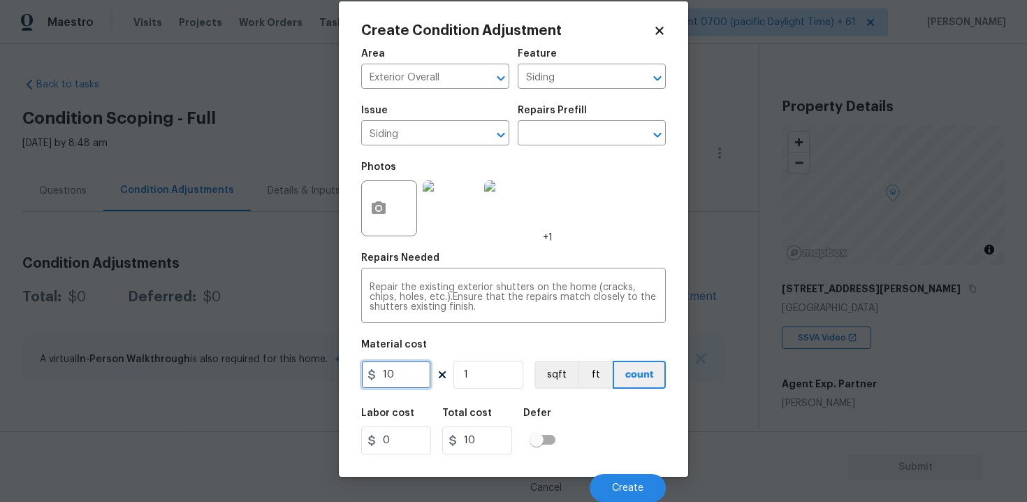
click at [425, 370] on input "10" at bounding box center [396, 374] width 70 height 28
type input "750"
click at [600, 432] on div "Labor cost 0 Total cost 10 Defer" at bounding box center [513, 431] width 305 height 63
type input "750"
click at [632, 476] on button "Create" at bounding box center [628, 488] width 76 height 28
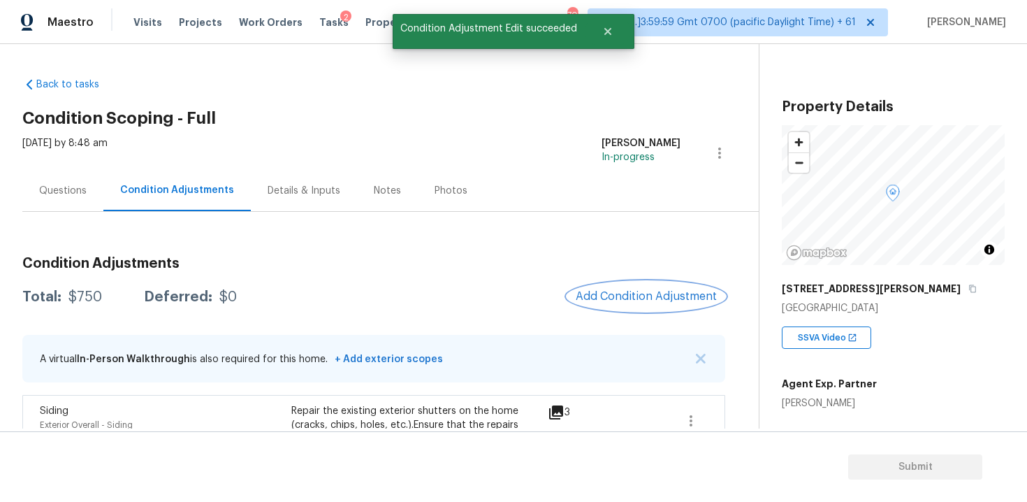
scroll to position [45, 0]
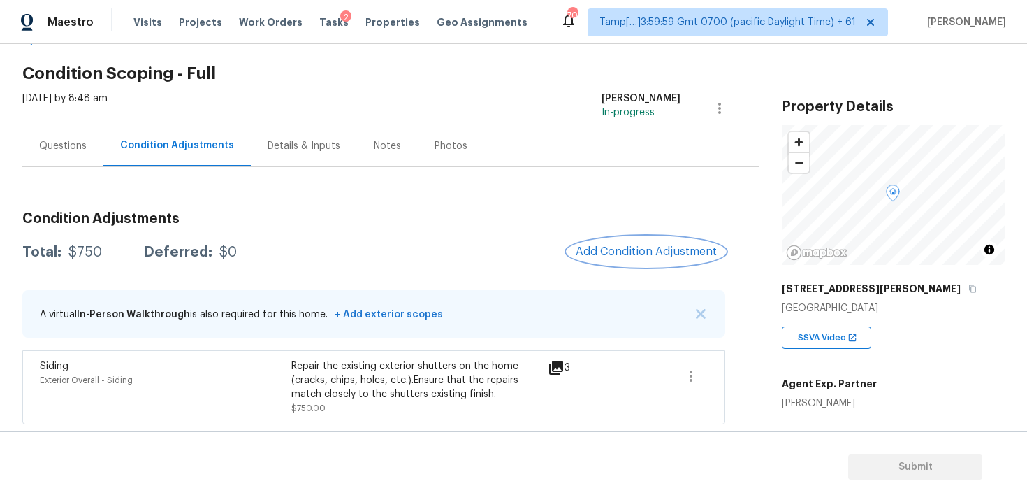
click at [701, 249] on span "Add Condition Adjustment" at bounding box center [646, 251] width 141 height 13
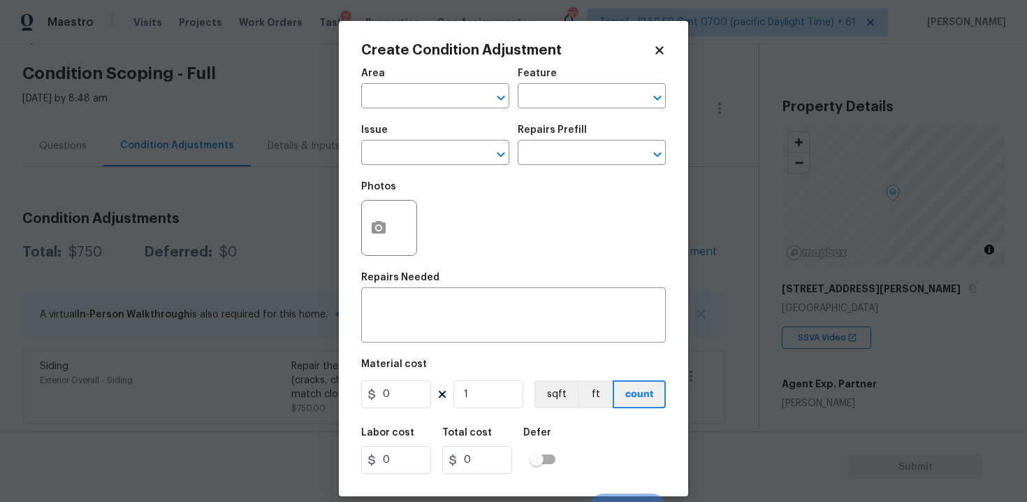
click at [395, 249] on div at bounding box center [389, 228] width 56 height 56
click at [386, 240] on button "button" at bounding box center [379, 227] width 34 height 54
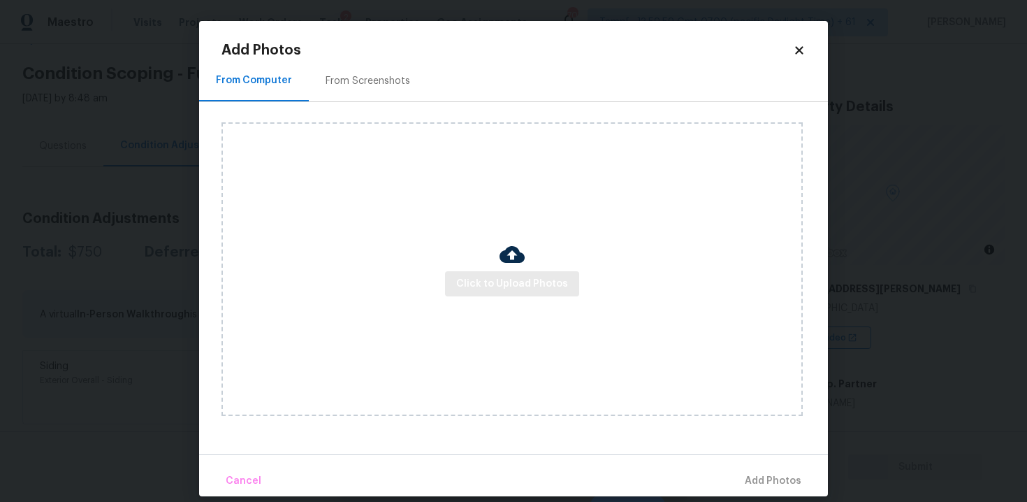
click at [529, 296] on div "Click to Upload Photos" at bounding box center [511, 268] width 581 height 293
click at [525, 285] on span "Click to Upload Photos" at bounding box center [512, 283] width 112 height 17
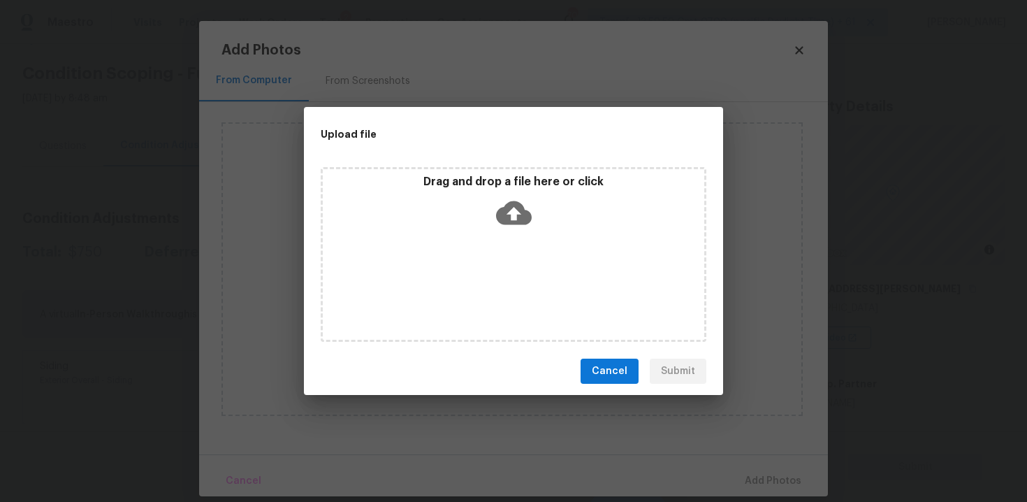
click at [492, 166] on div "Drag and drop a file here or click" at bounding box center [513, 254] width 419 height 186
click at [504, 208] on icon at bounding box center [514, 213] width 36 height 24
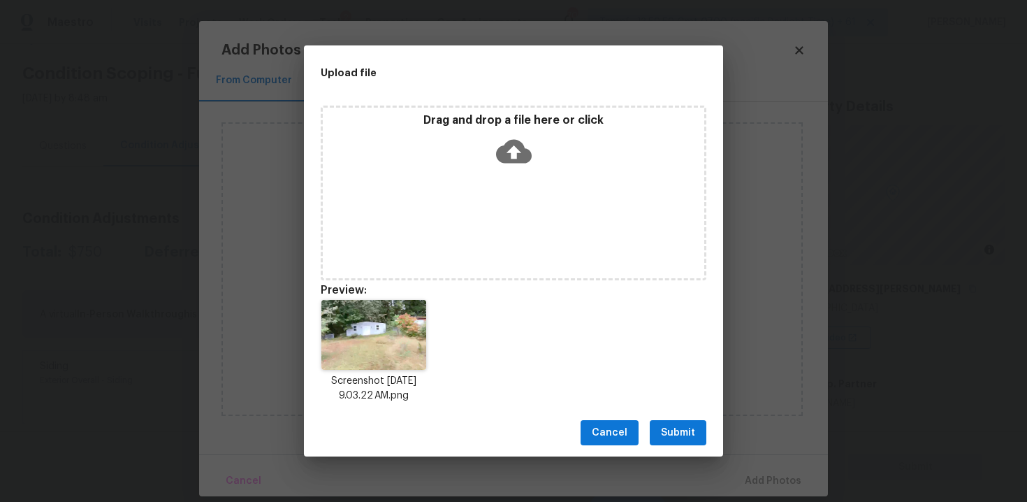
click at [679, 434] on span "Submit" at bounding box center [678, 432] width 34 height 17
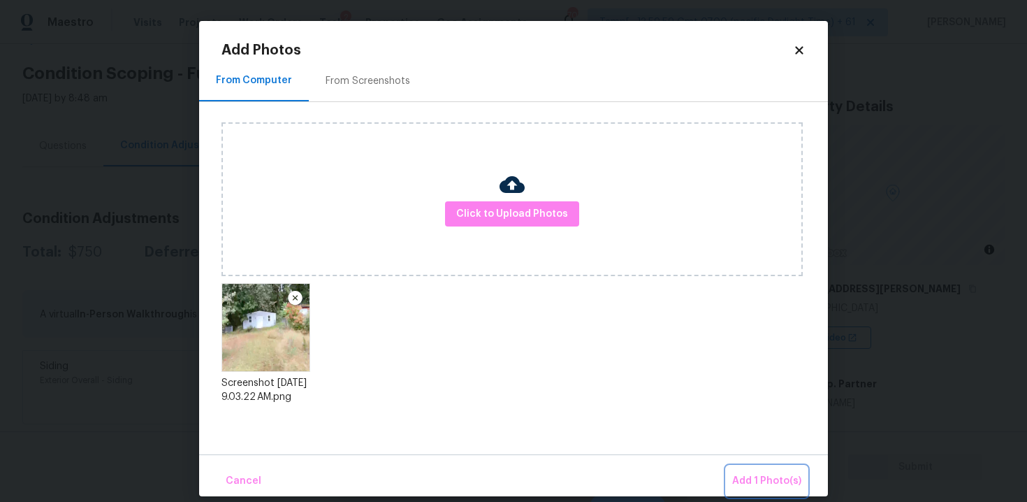
click at [759, 469] on button "Add 1 Photo(s)" at bounding box center [767, 481] width 80 height 30
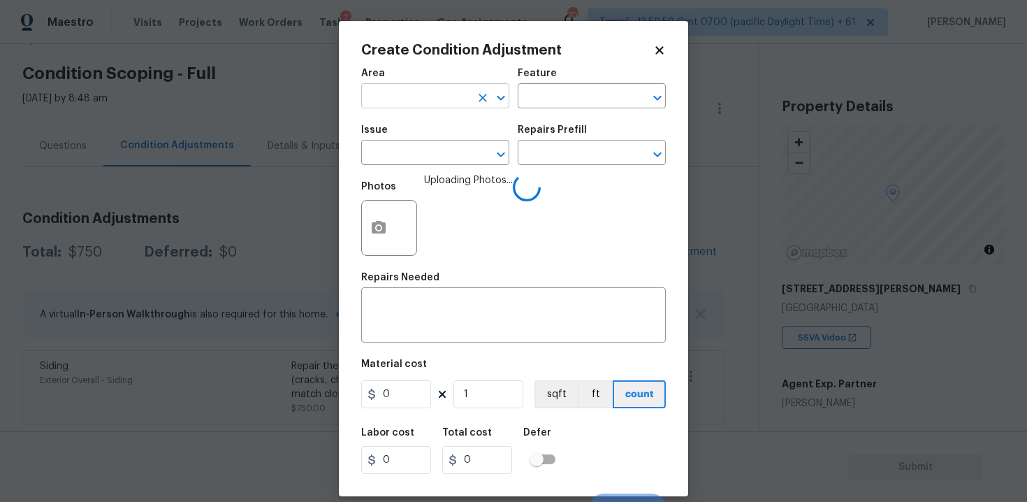
click at [422, 89] on input "text" at bounding box center [415, 98] width 109 height 22
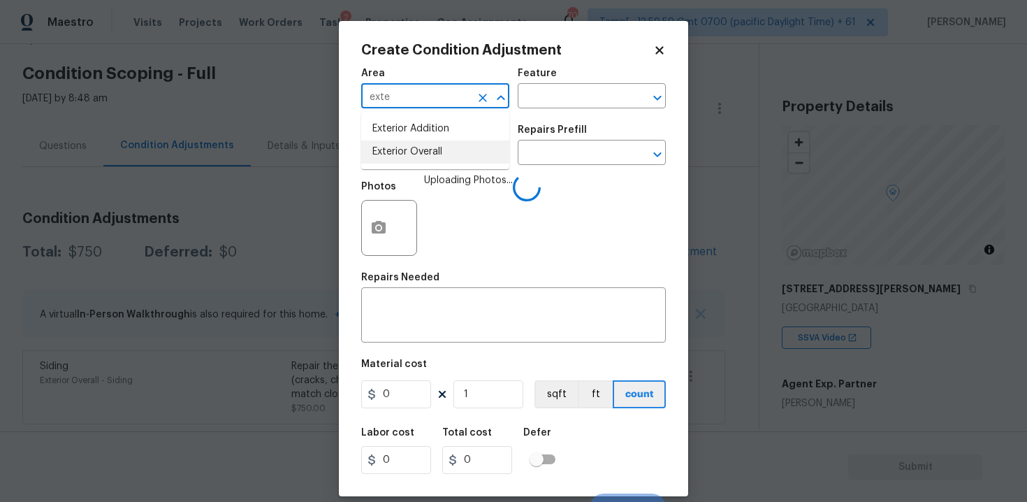
click at [428, 146] on li "Exterior Overall" at bounding box center [435, 151] width 148 height 23
type input "Exterior Overall"
click at [428, 146] on input "text" at bounding box center [415, 154] width 109 height 22
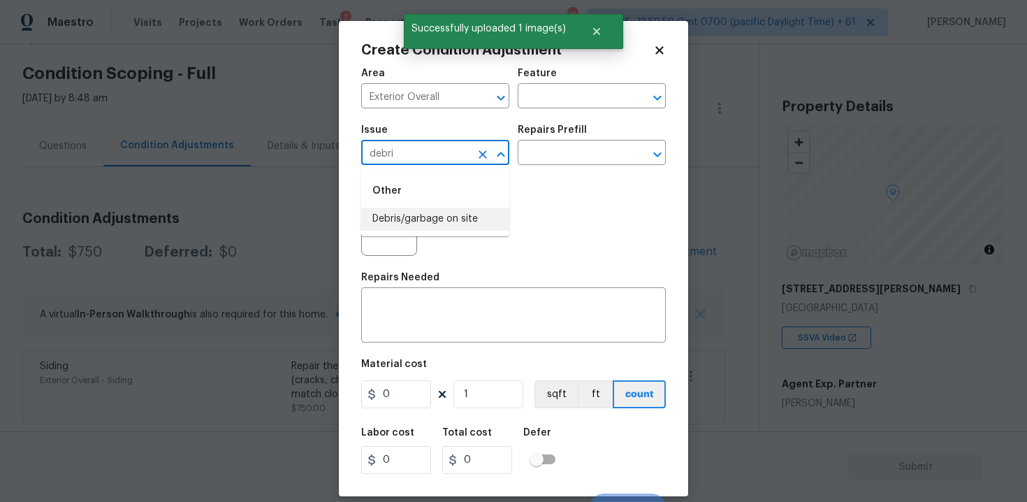
click at [431, 209] on li "Debris/garbage on site" at bounding box center [435, 218] width 148 height 23
type input "Debris/garbage on site"
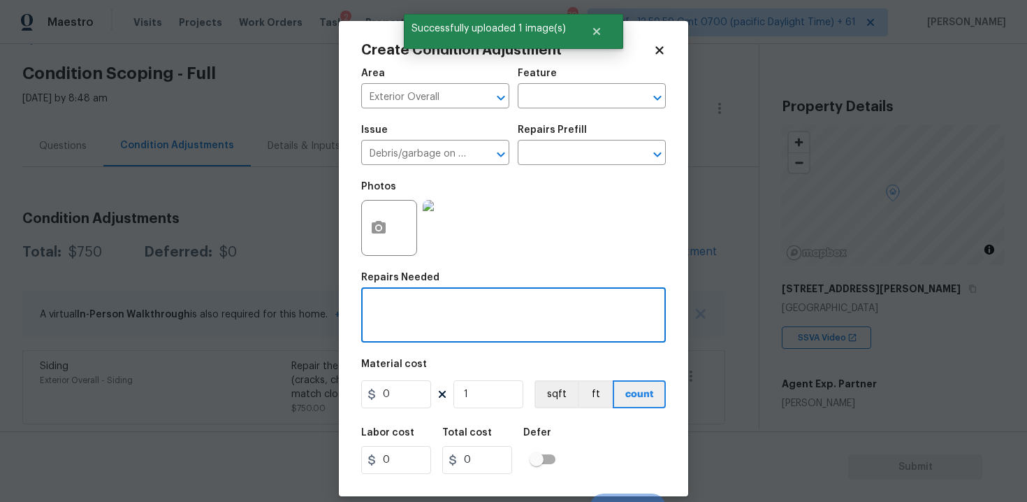
click at [438, 330] on textarea at bounding box center [514, 316] width 288 height 29
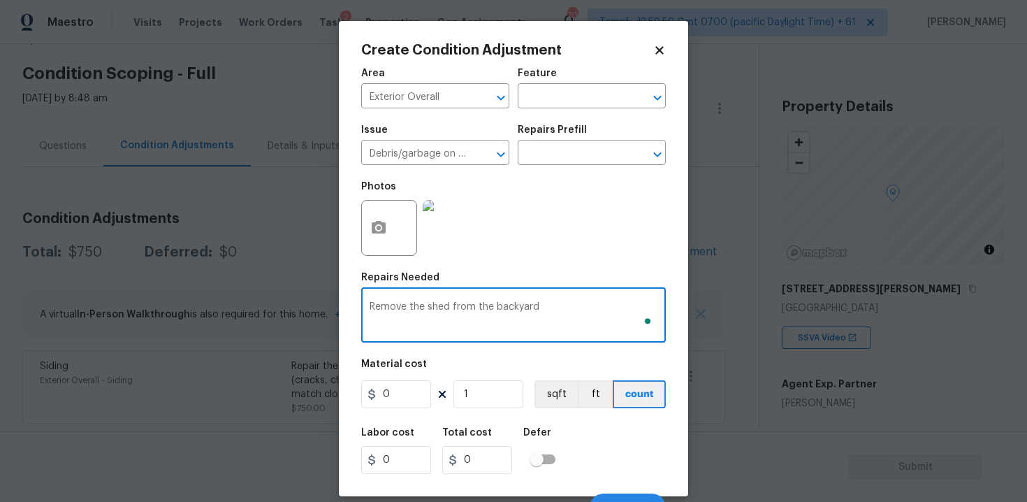
type textarea "Remove the shed from the backyard"
click at [396, 376] on div "Material cost" at bounding box center [513, 368] width 305 height 18
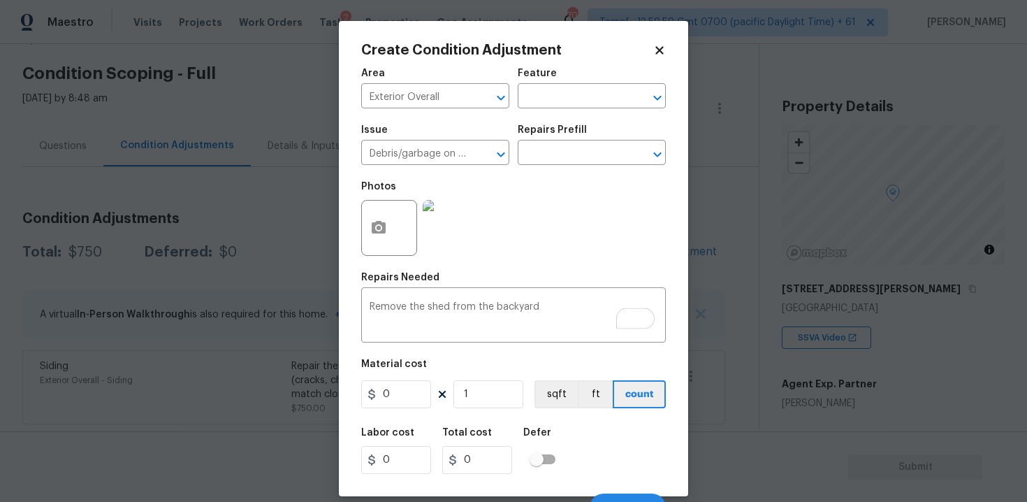
click at [397, 379] on figure "Material cost 0 1 sqft ft count" at bounding box center [513, 385] width 305 height 52
click at [400, 386] on input "0" at bounding box center [396, 394] width 70 height 28
type input "1000"
click at [543, 445] on div "Defer" at bounding box center [543, 437] width 41 height 18
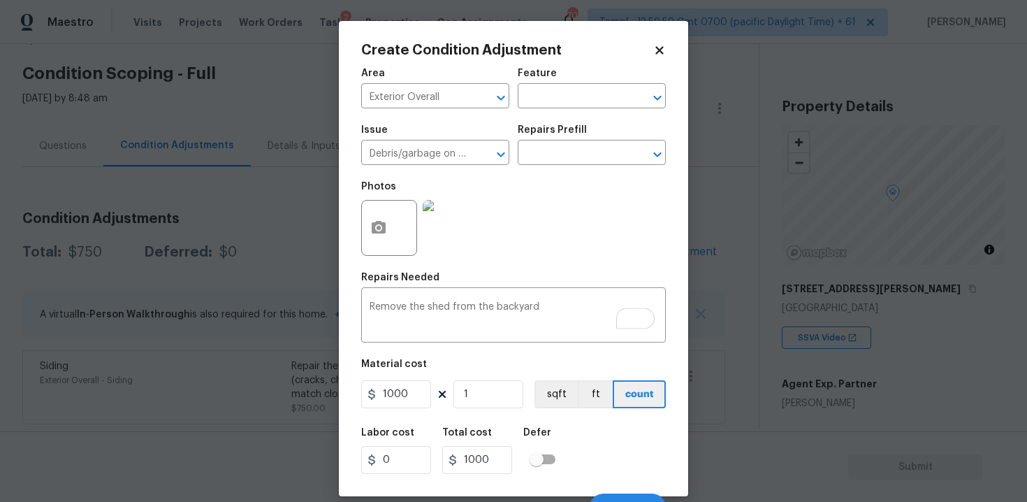
scroll to position [20, 0]
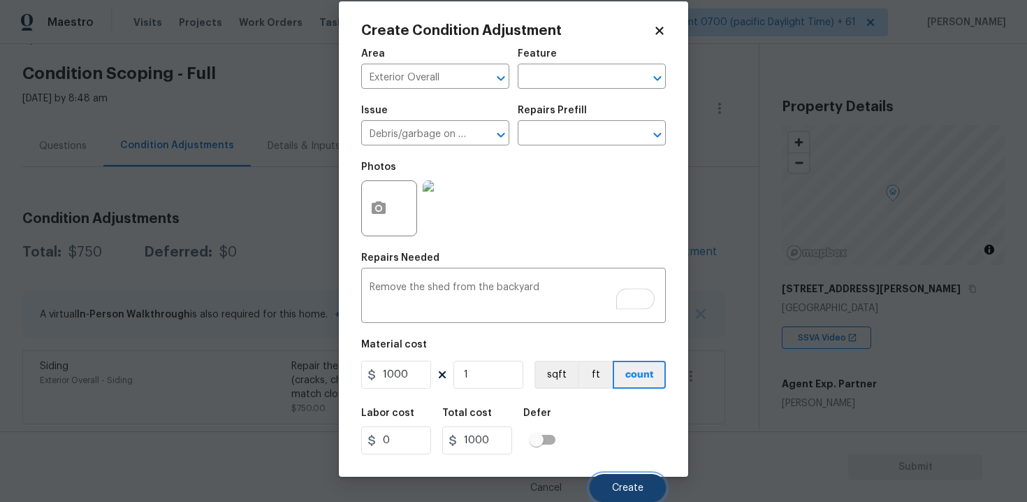
click at [629, 490] on span "Create" at bounding box center [627, 488] width 31 height 10
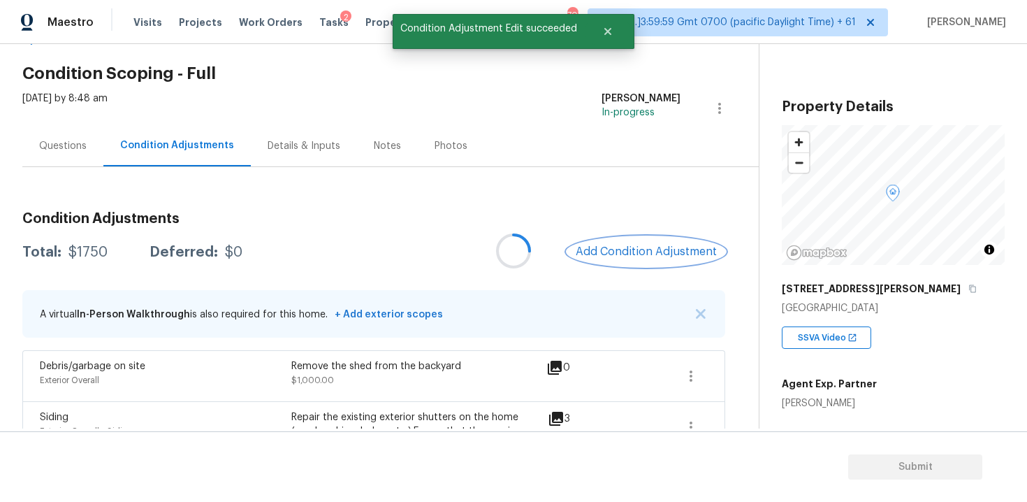
scroll to position [0, 0]
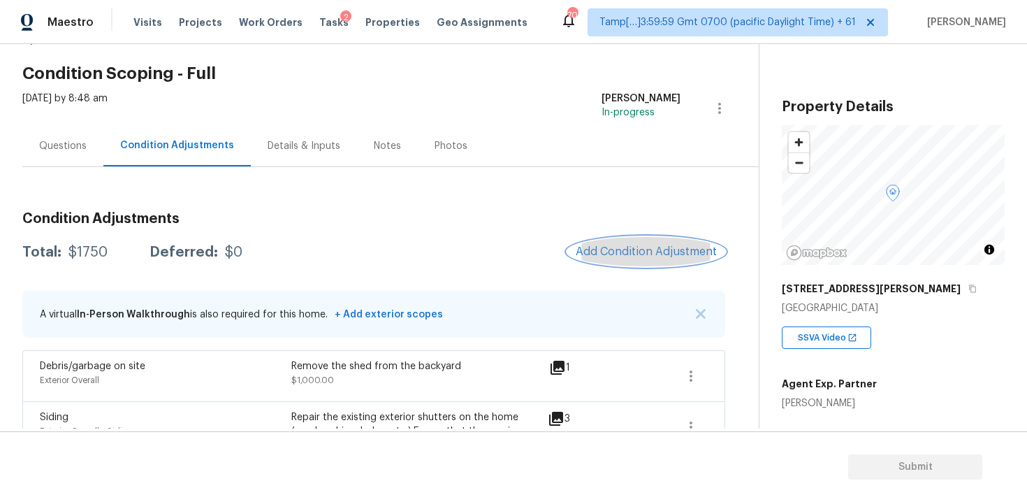
click at [643, 249] on span "Add Condition Adjustment" at bounding box center [646, 251] width 141 height 13
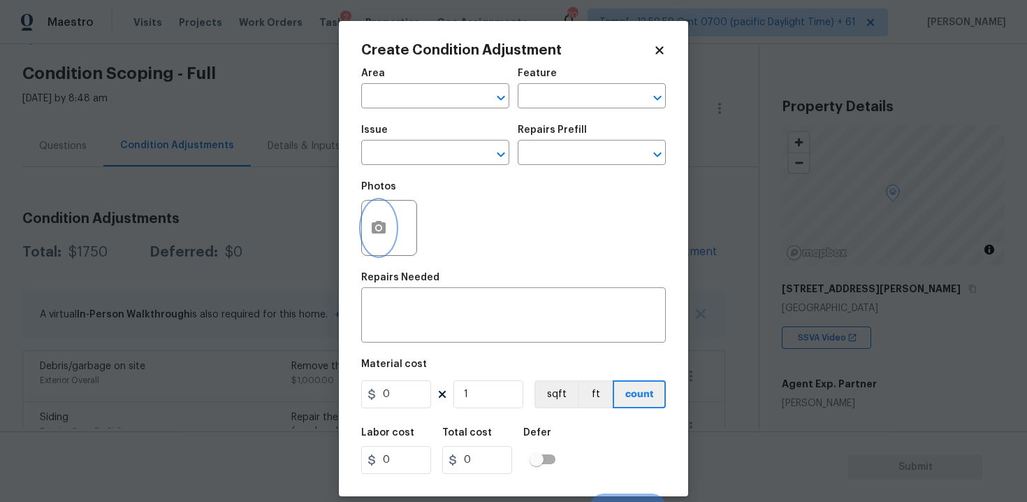
click at [377, 217] on button "button" at bounding box center [379, 227] width 34 height 54
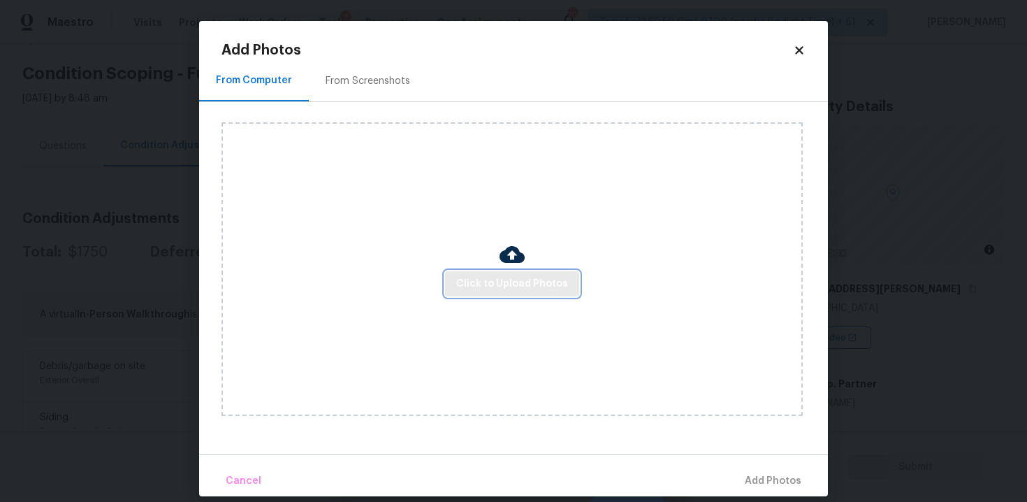
click at [484, 282] on span "Click to Upload Photos" at bounding box center [512, 283] width 112 height 17
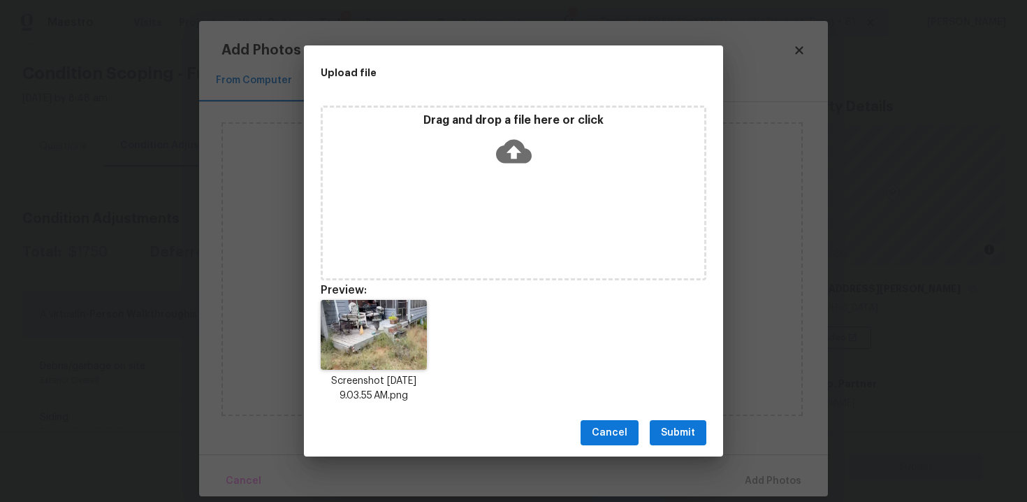
click at [672, 439] on span "Submit" at bounding box center [678, 432] width 34 height 17
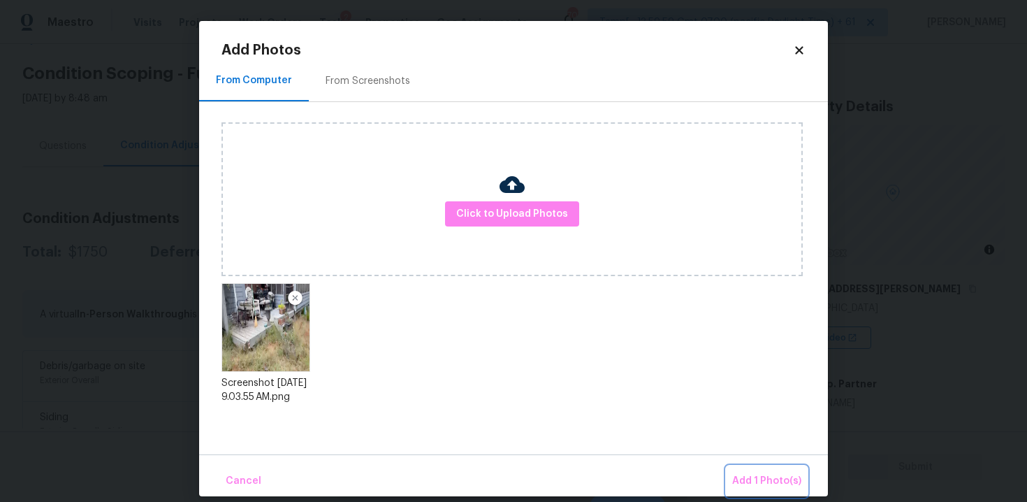
click at [774, 490] on button "Add 1 Photo(s)" at bounding box center [767, 481] width 80 height 30
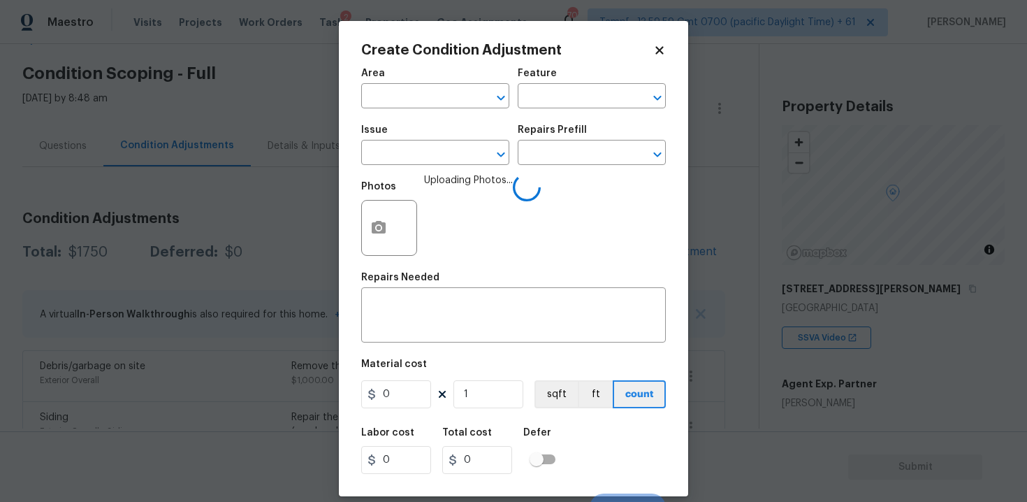
click at [397, 109] on span "Area ​" at bounding box center [435, 88] width 148 height 57
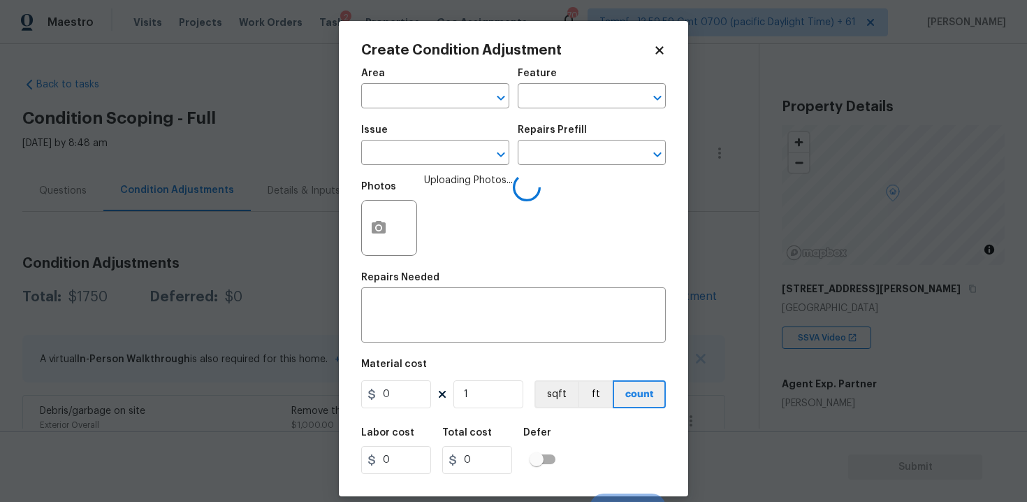
click at [395, 101] on input "text" at bounding box center [415, 98] width 109 height 22
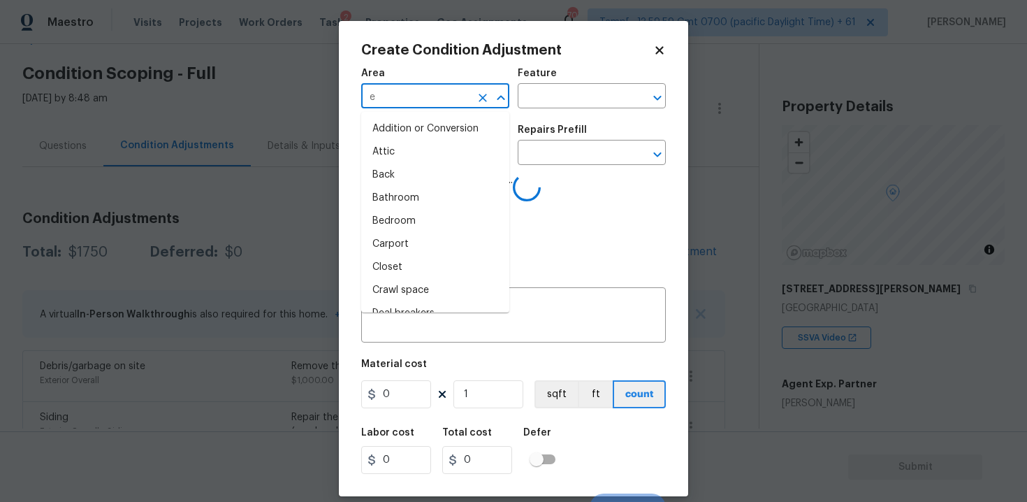
type input "ex"
type input "y"
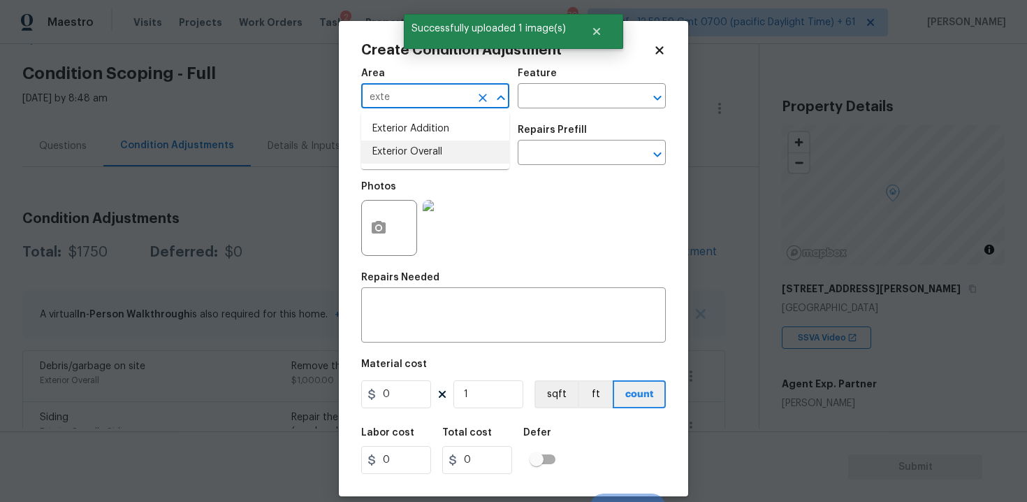
click at [402, 140] on li "Exterior Overall" at bounding box center [435, 151] width 148 height 23
type input "Exterior Overall"
click at [407, 168] on span "Issue ​" at bounding box center [435, 145] width 148 height 57
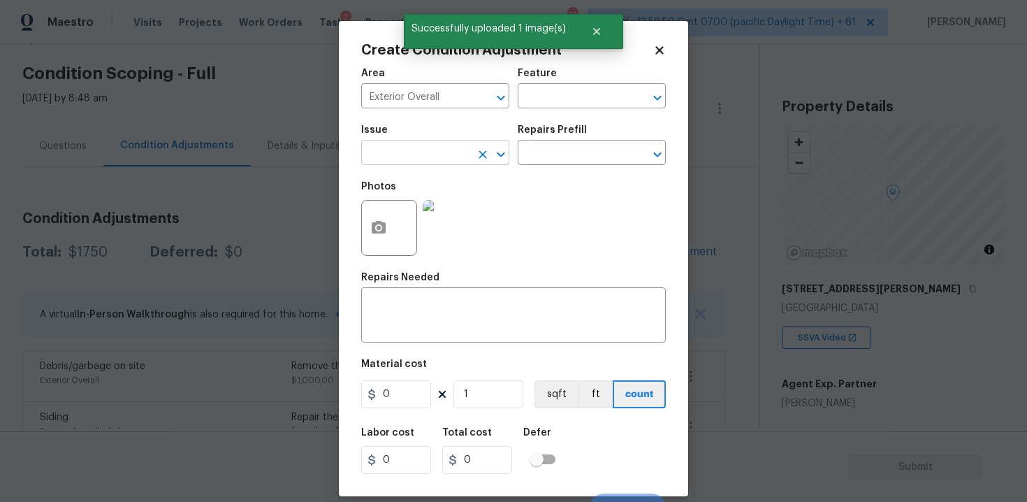
click at [402, 147] on input "text" at bounding box center [415, 154] width 109 height 22
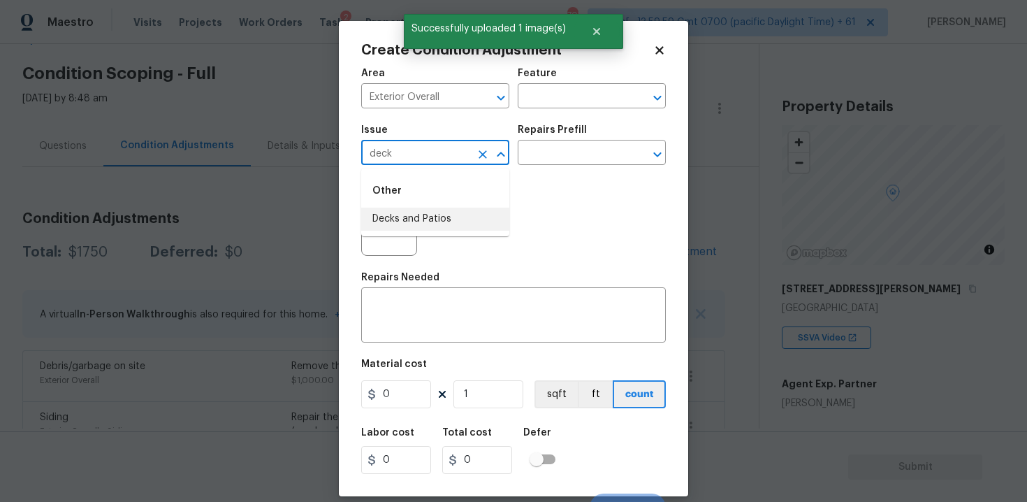
click at [419, 214] on li "Decks and Patios" at bounding box center [435, 218] width 148 height 23
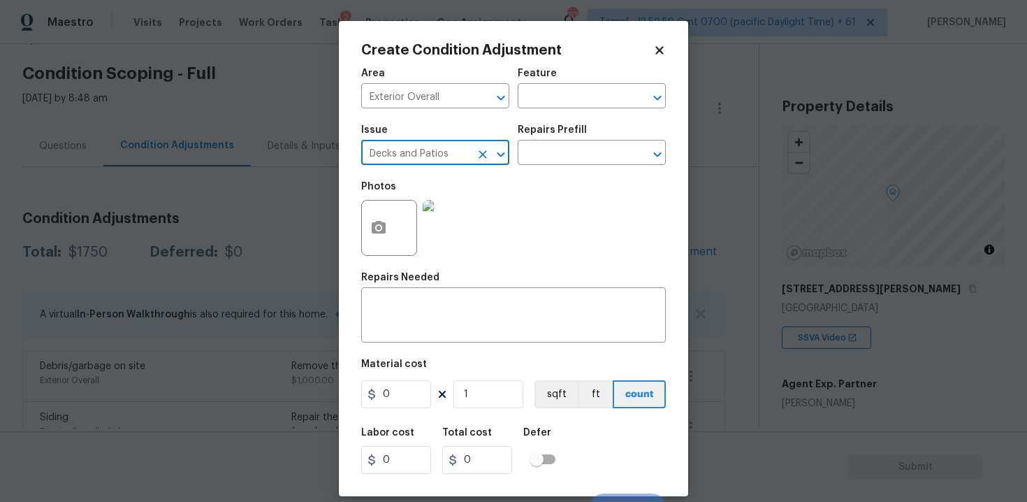
type input "Decks and Patios"
click at [564, 140] on div "Repairs Prefill" at bounding box center [592, 134] width 148 height 18
click at [565, 155] on input "text" at bounding box center [572, 154] width 109 height 22
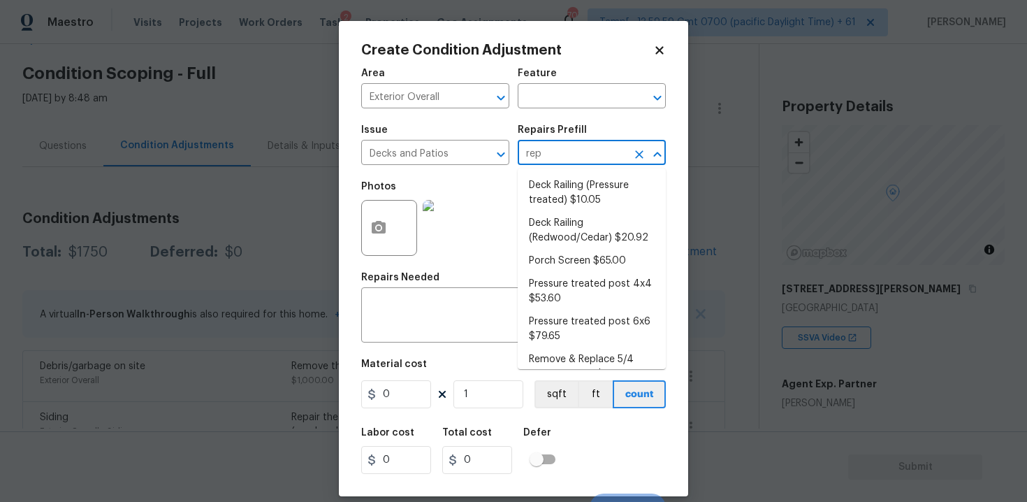
type input "repl"
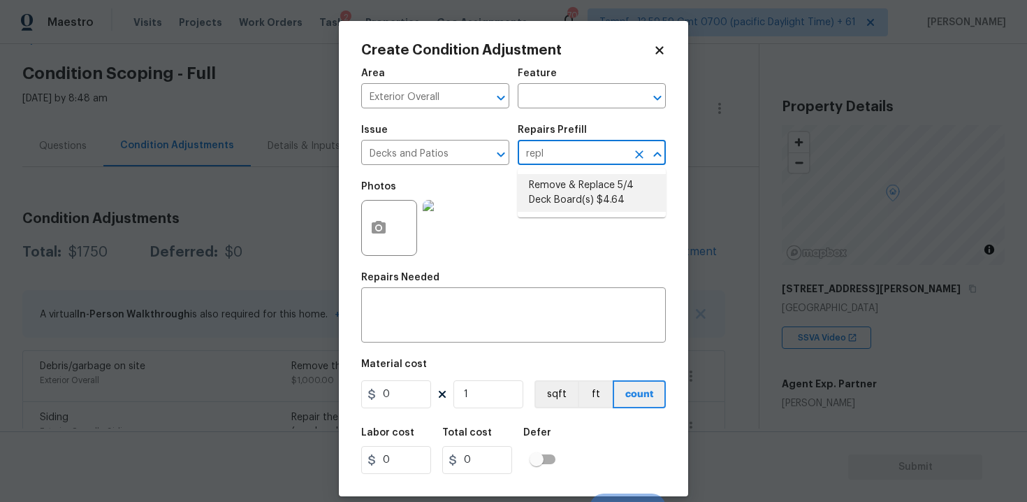
click at [588, 203] on li "Remove & Replace 5/4 Deck Board(s) $4.64" at bounding box center [592, 193] width 148 height 38
type input "Deck"
type input "4.64"
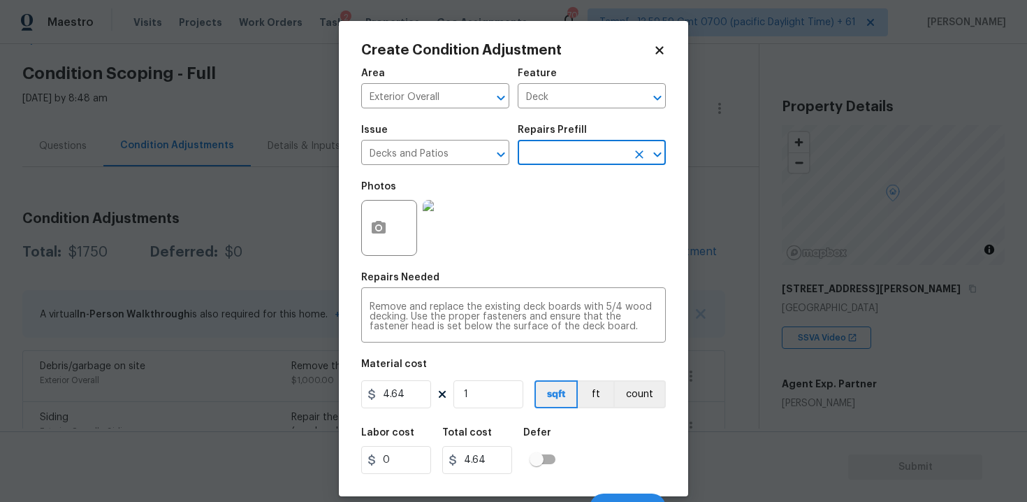
scroll to position [20, 0]
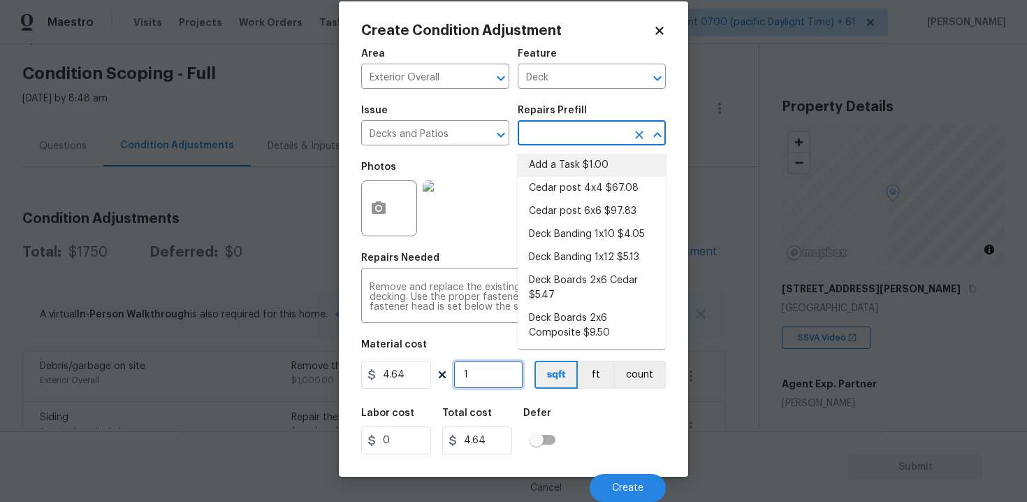
click at [499, 374] on input "1" at bounding box center [488, 374] width 70 height 28
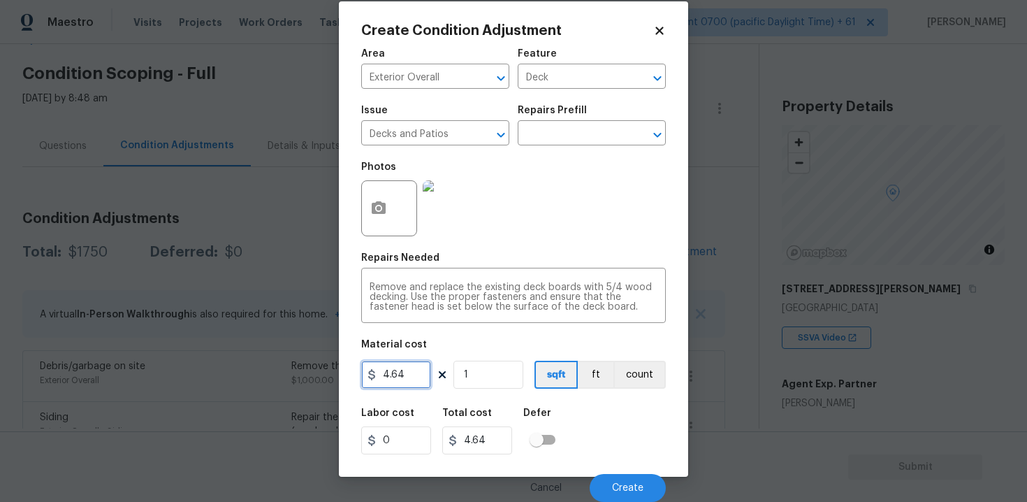
click at [428, 374] on input "4.64" at bounding box center [396, 374] width 70 height 28
type input "5500"
click at [606, 414] on div "Labor cost 0 Total cost 5500 Defer" at bounding box center [513, 431] width 305 height 63
click at [385, 204] on icon "button" at bounding box center [379, 207] width 14 height 13
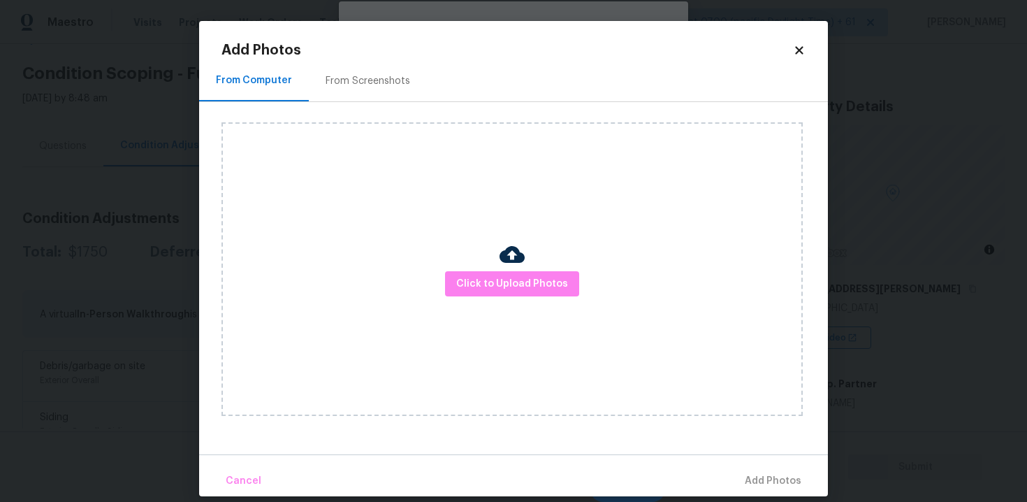
click at [521, 268] on div at bounding box center [511, 256] width 25 height 29
click at [520, 279] on span "Click to Upload Photos" at bounding box center [512, 283] width 112 height 17
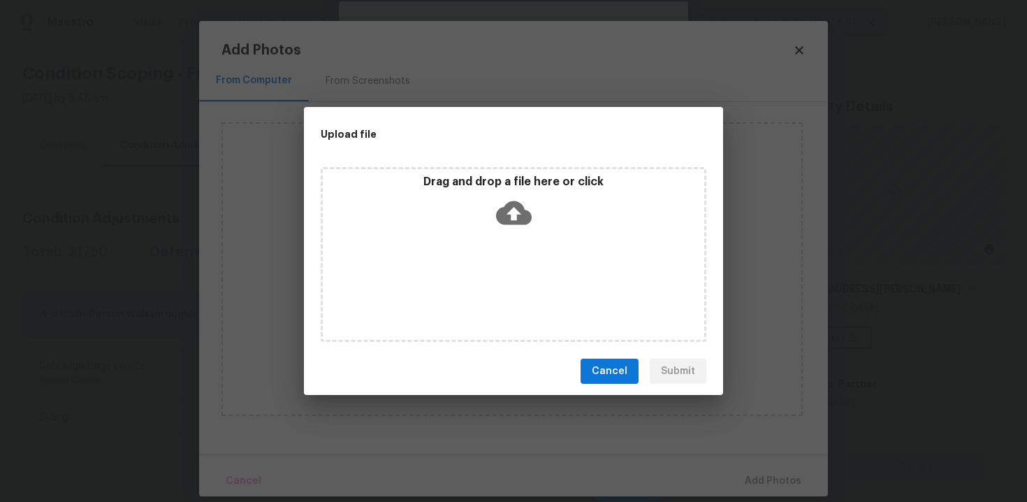
click at [506, 221] on icon at bounding box center [514, 213] width 36 height 24
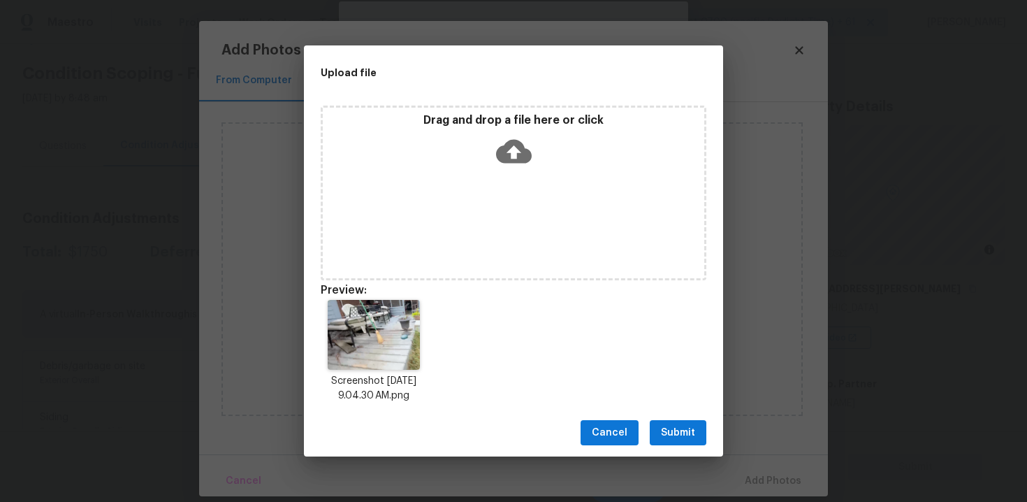
click at [676, 425] on span "Submit" at bounding box center [678, 432] width 34 height 17
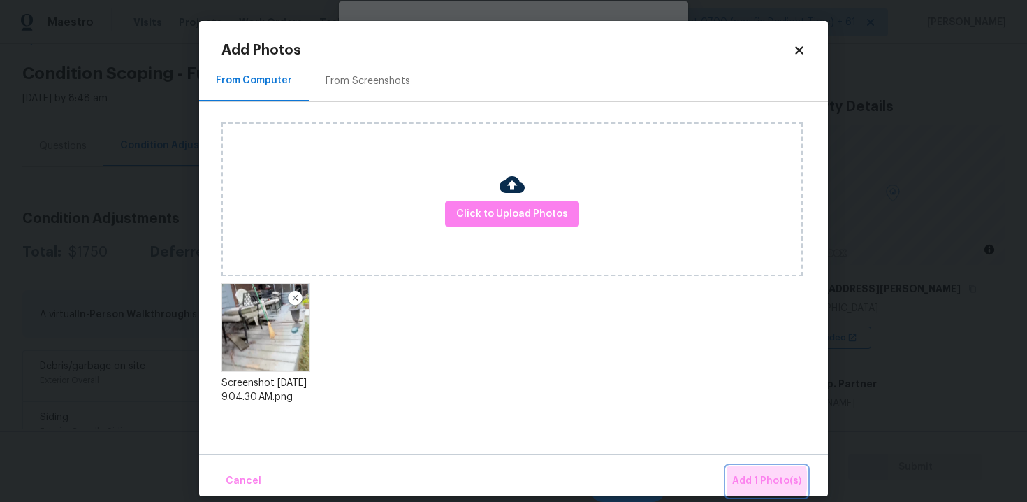
click at [757, 480] on span "Add 1 Photo(s)" at bounding box center [766, 480] width 69 height 17
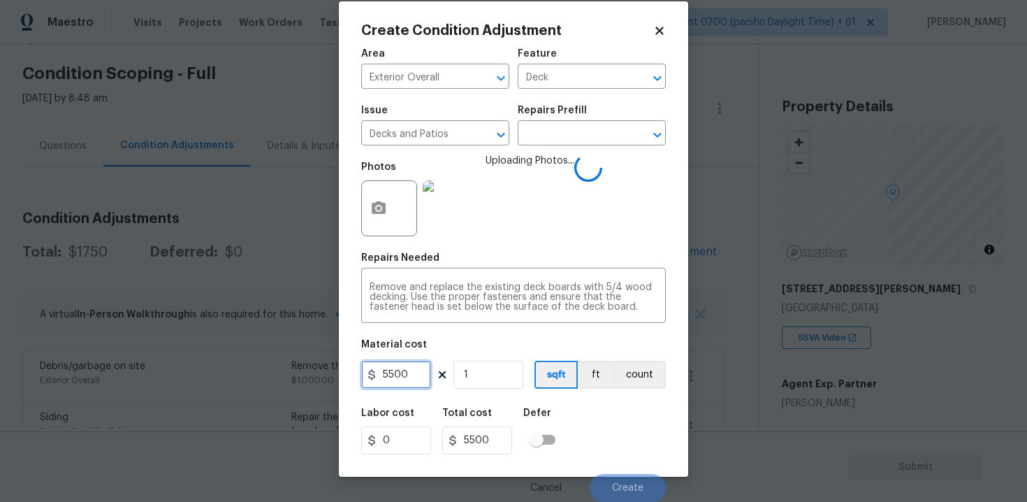
click at [390, 367] on input "5500" at bounding box center [396, 374] width 70 height 28
click at [425, 367] on input "5500" at bounding box center [396, 374] width 70 height 28
type input "3000"
click at [594, 417] on div "Labor cost 0 Total cost 3000 Defer" at bounding box center [513, 431] width 305 height 63
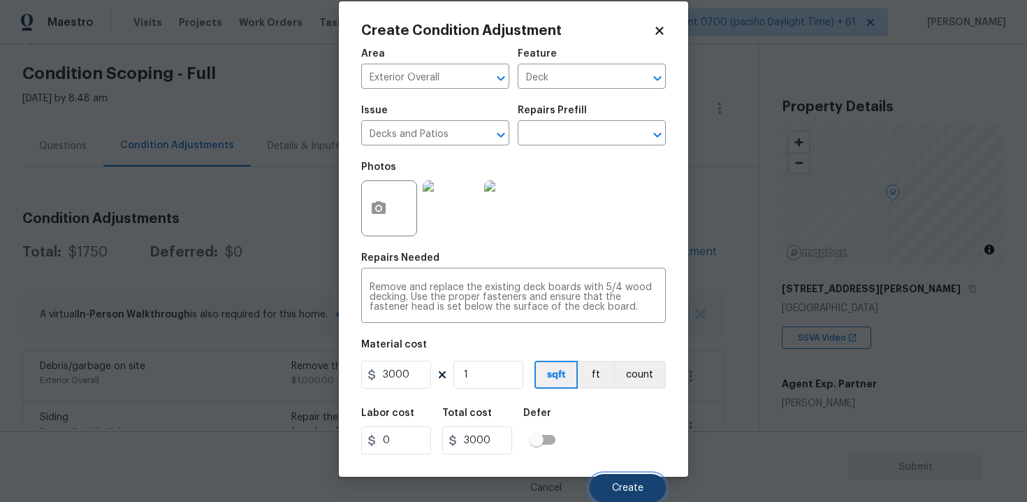
click at [636, 493] on button "Create" at bounding box center [628, 488] width 76 height 28
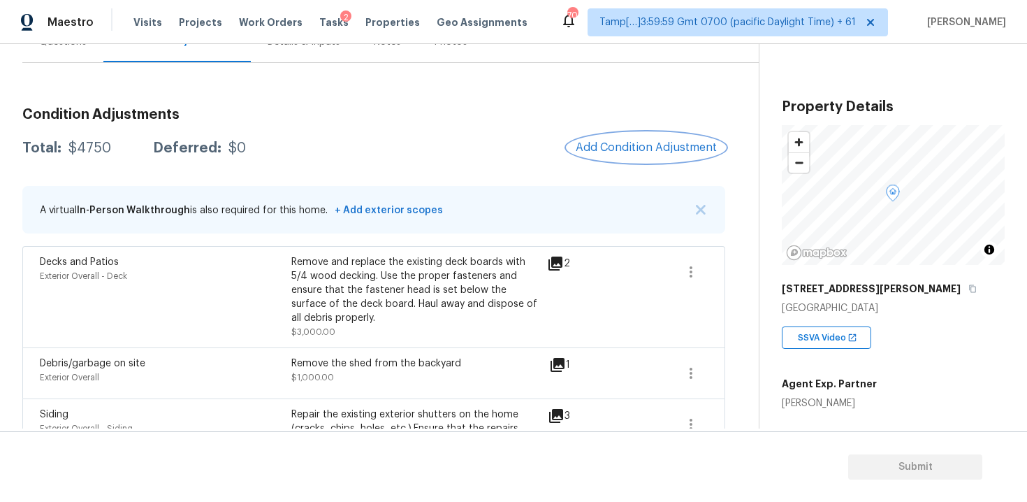
scroll to position [118, 0]
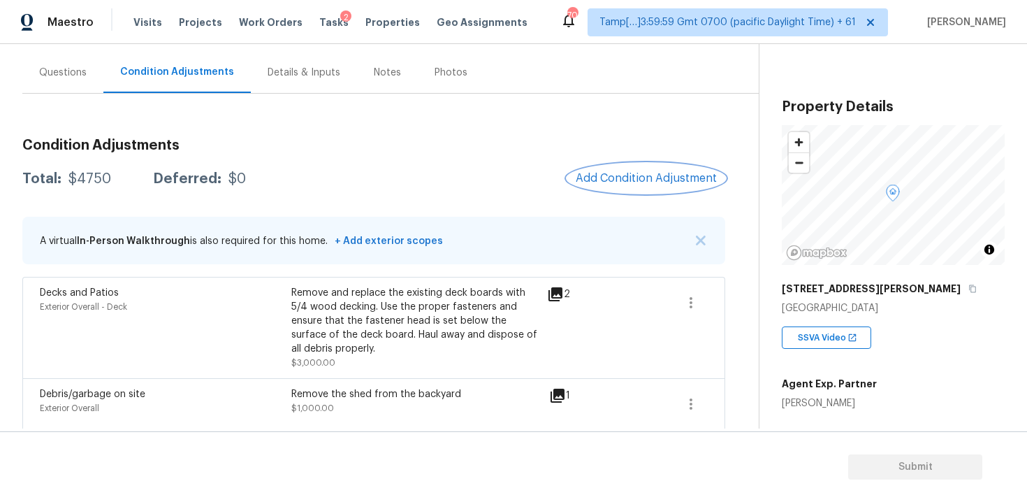
click at [673, 186] on button "Add Condition Adjustment" at bounding box center [646, 177] width 158 height 29
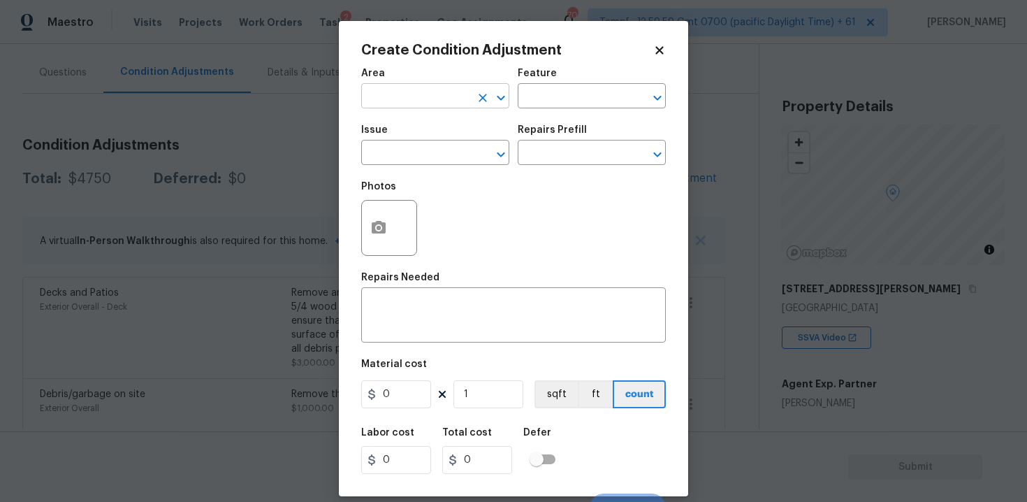
click at [443, 93] on input "text" at bounding box center [415, 98] width 109 height 22
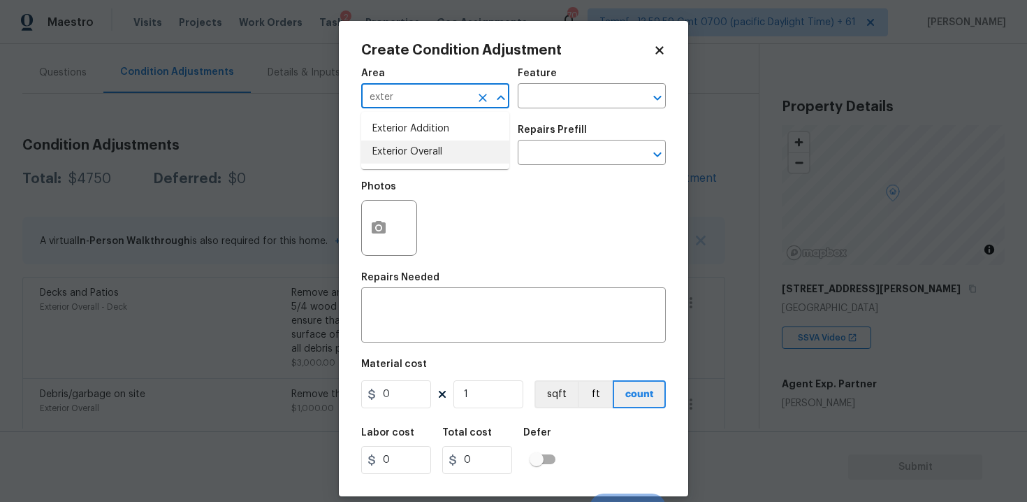
click at [445, 149] on li "Exterior Overall" at bounding box center [435, 151] width 148 height 23
type input "Exterior Overall"
click at [445, 149] on input "text" at bounding box center [415, 154] width 109 height 22
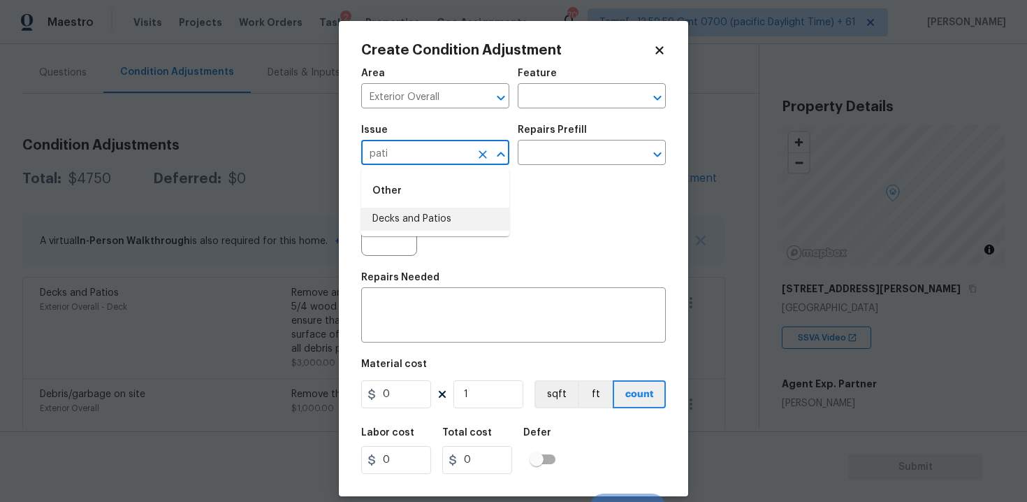
click at [432, 224] on li "Decks and Patios" at bounding box center [435, 218] width 148 height 23
type input "Decks and Patios"
click at [370, 248] on button "button" at bounding box center [379, 227] width 34 height 54
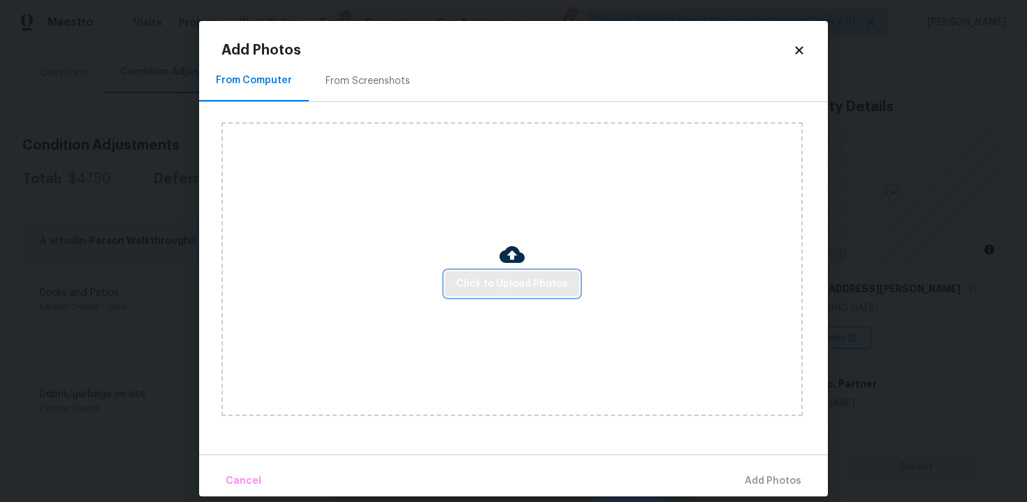
click at [541, 293] on button "Click to Upload Photos" at bounding box center [512, 284] width 134 height 26
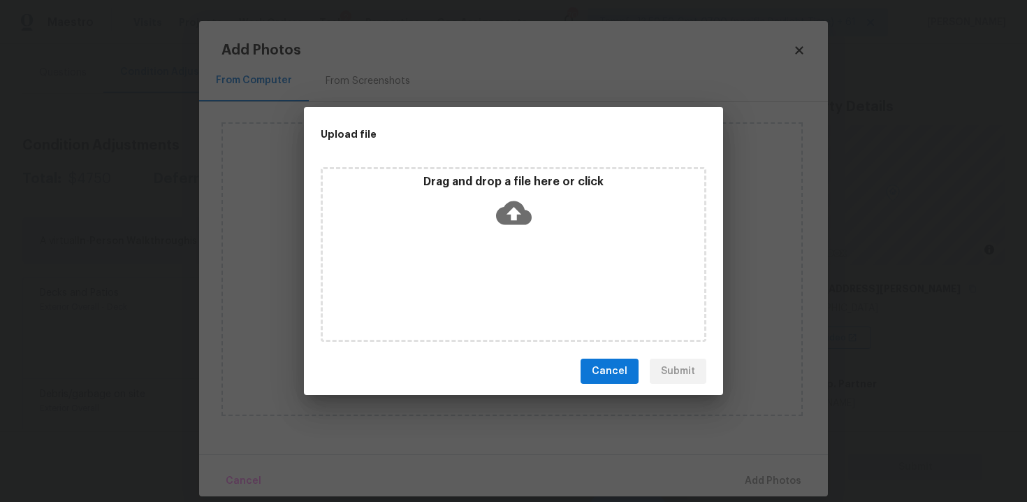
click at [535, 238] on div "Drag and drop a file here or click" at bounding box center [514, 254] width 386 height 175
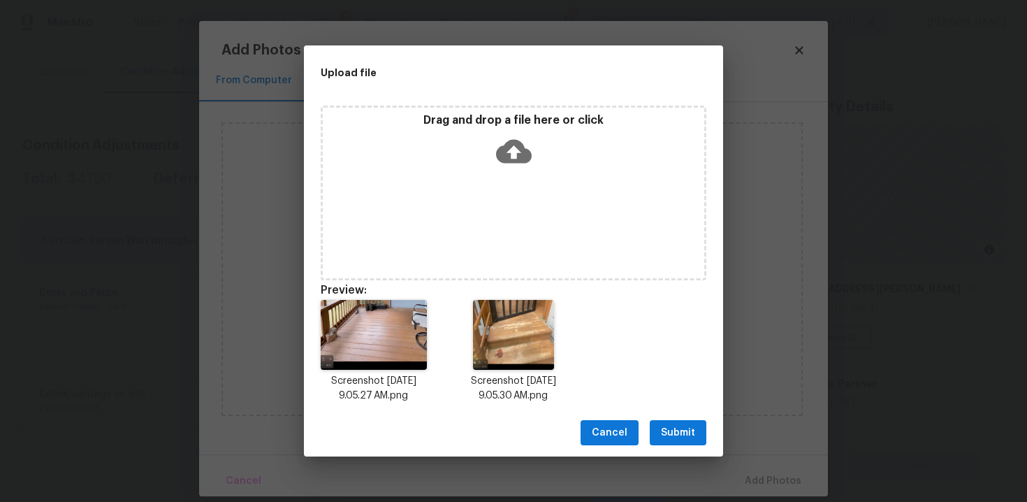
click at [683, 427] on span "Submit" at bounding box center [678, 432] width 34 height 17
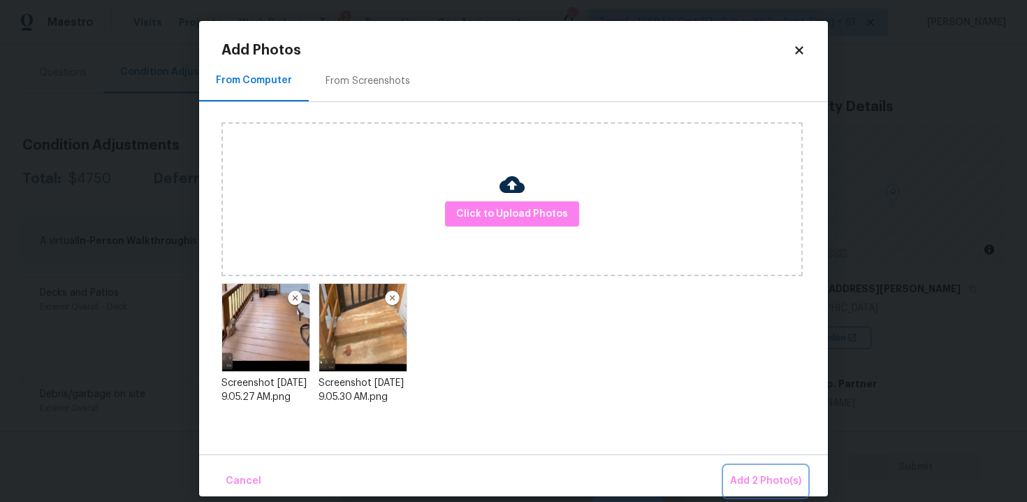
click at [757, 477] on span "Add 2 Photo(s)" at bounding box center [765, 480] width 71 height 17
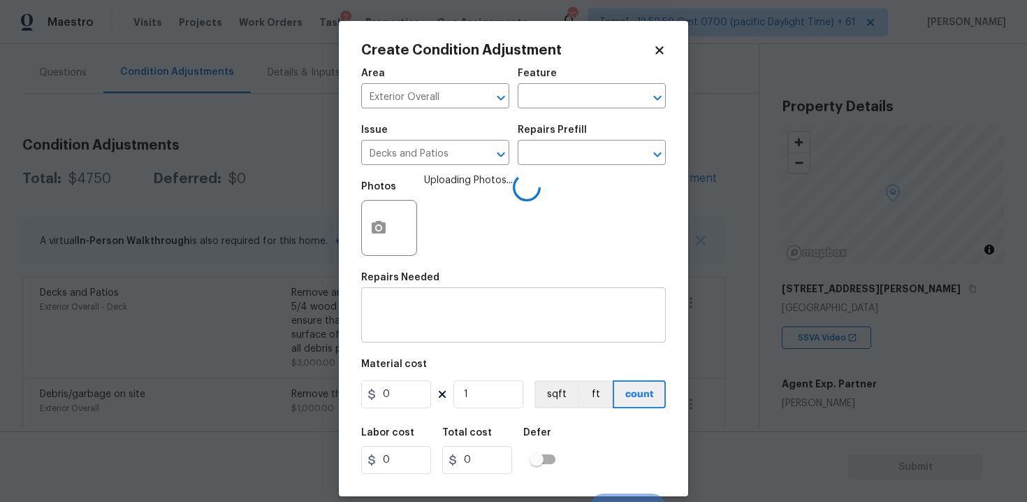
click at [495, 328] on textarea at bounding box center [514, 316] width 288 height 29
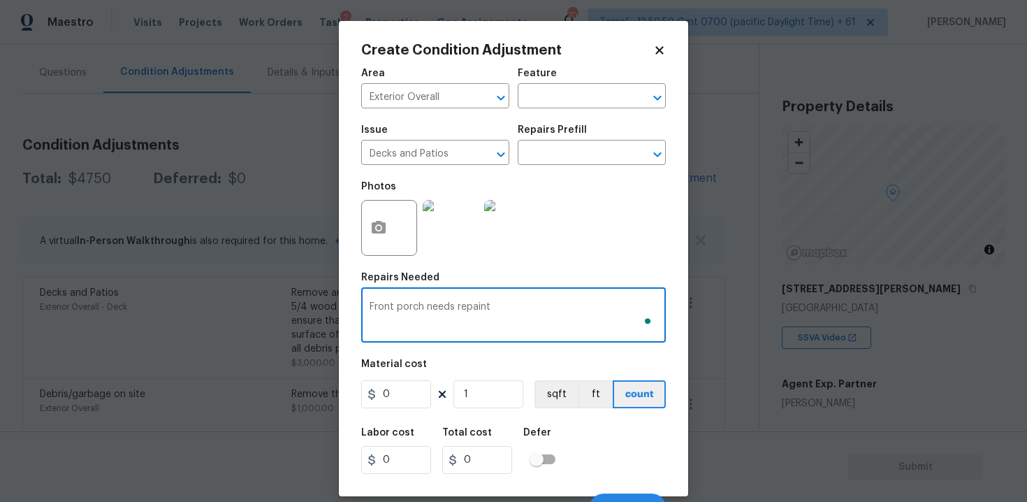
type textarea "Front porch needs repaint"
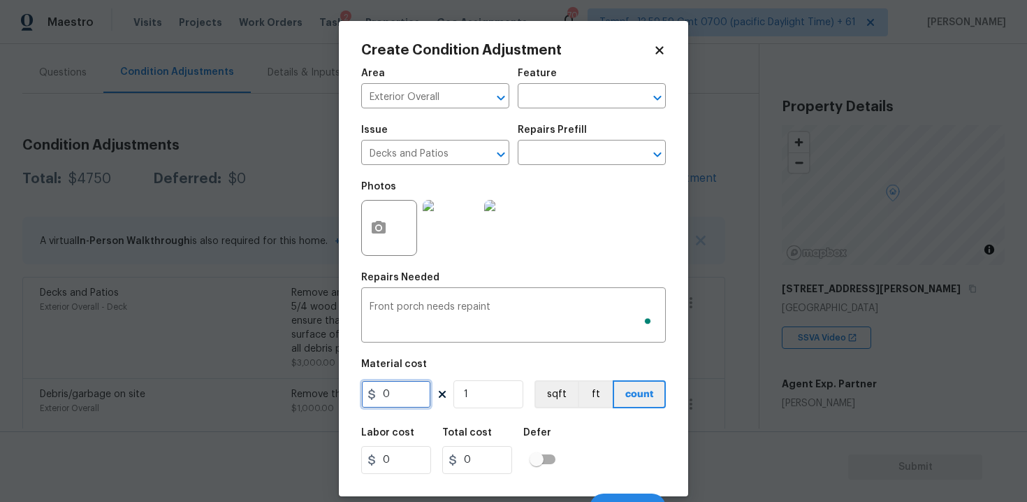
click at [406, 393] on input "0" at bounding box center [396, 394] width 70 height 28
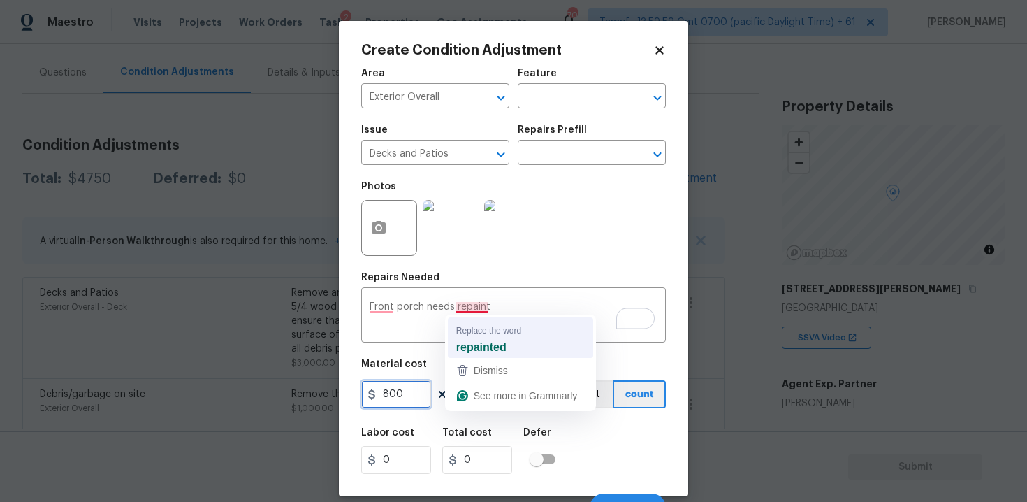
type input "800"
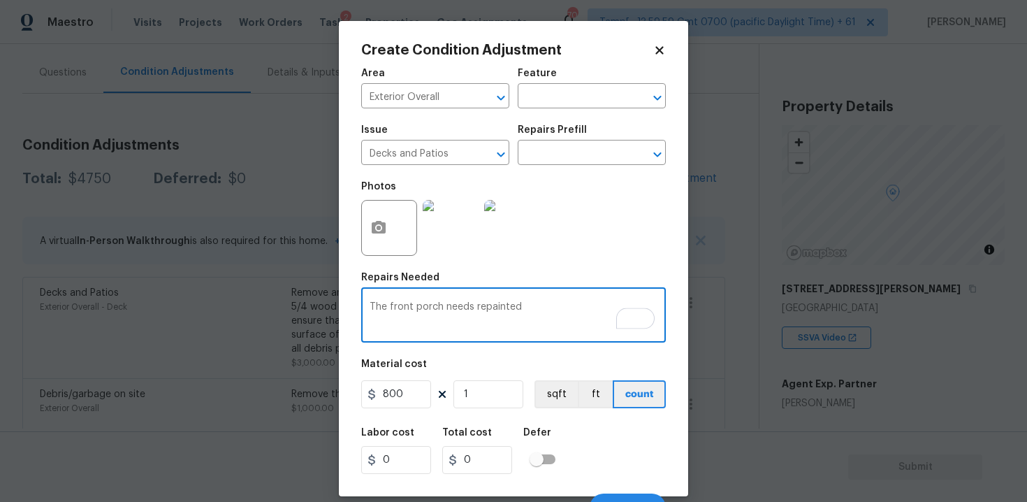
type textarea "The front porch needs repainted"
click at [636, 433] on div "Labor cost 0 Total cost 0 Defer" at bounding box center [513, 450] width 305 height 63
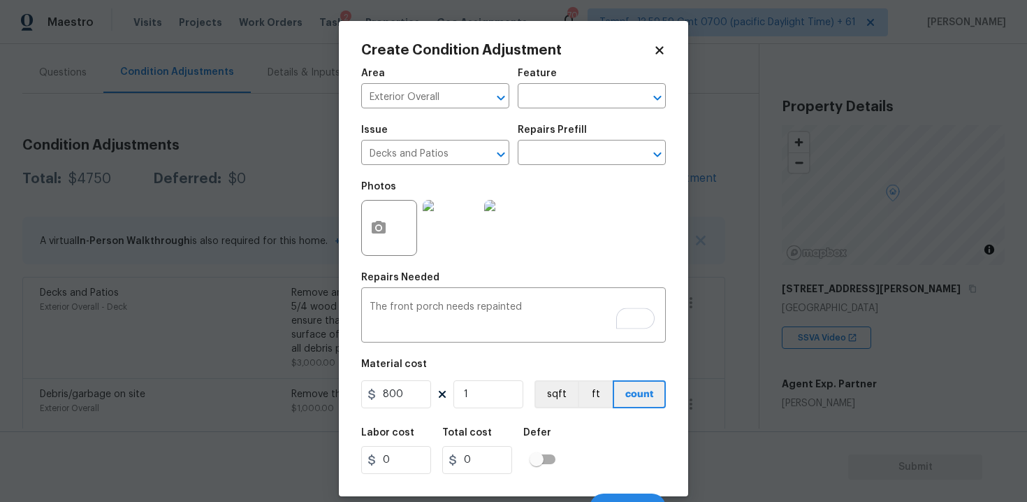
scroll to position [20, 0]
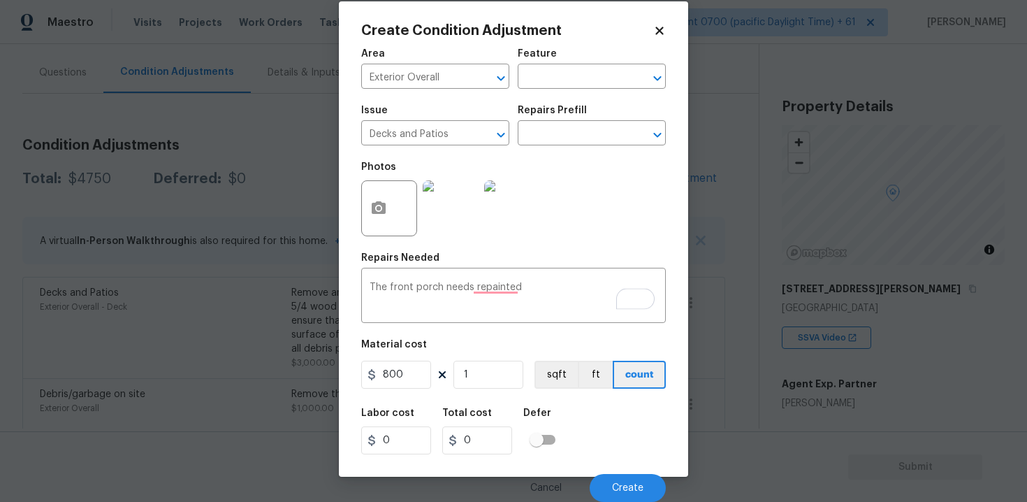
click at [544, 439] on input "checkbox" at bounding box center [537, 439] width 80 height 27
click at [544, 439] on input "checkbox" at bounding box center [551, 439] width 80 height 27
checkbox input "false"
click at [489, 439] on input "0" at bounding box center [477, 440] width 70 height 28
click at [403, 370] on input "800" at bounding box center [396, 374] width 70 height 28
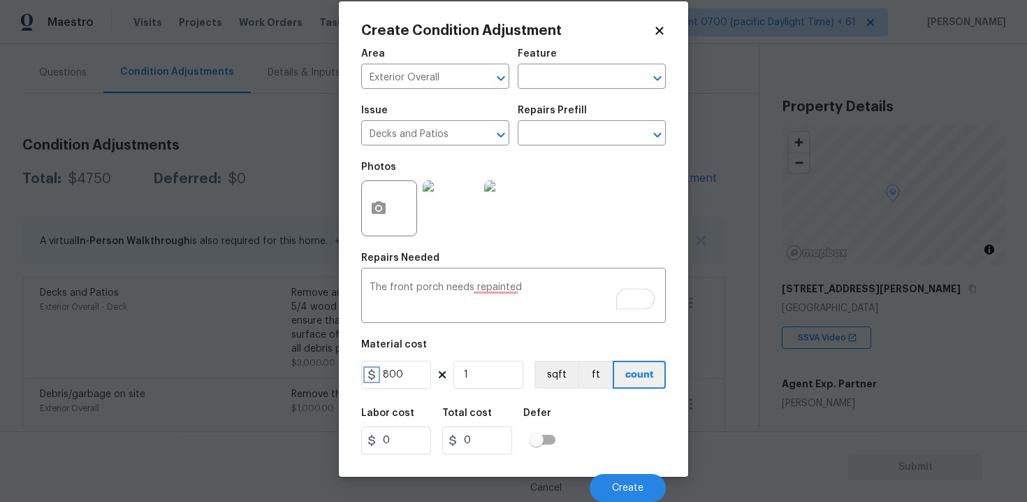
type input "800"
click at [366, 378] on icon at bounding box center [371, 374] width 11 height 11
click at [581, 419] on div "Labor cost 0 Total cost 800 Defer" at bounding box center [513, 431] width 305 height 63
click at [627, 481] on button "Create" at bounding box center [628, 488] width 76 height 28
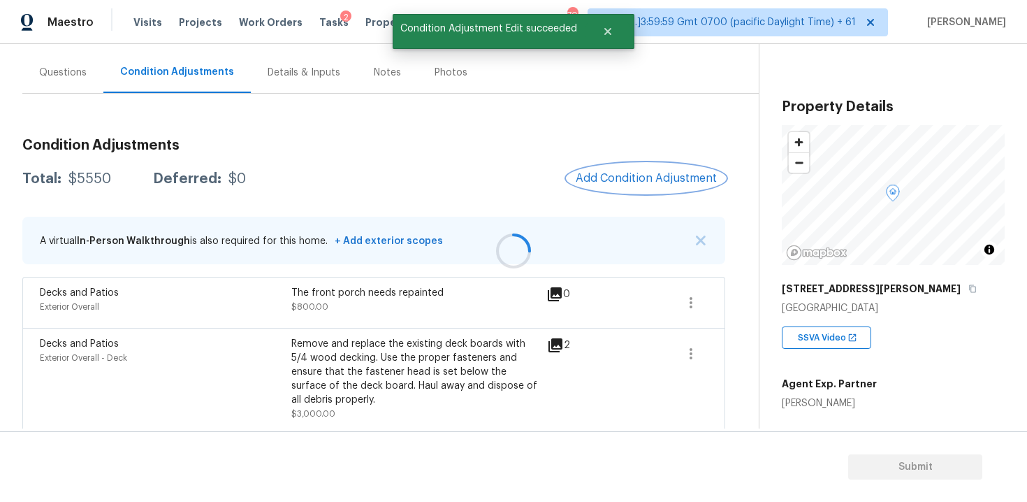
scroll to position [0, 0]
click at [694, 295] on icon "button" at bounding box center [690, 302] width 17 height 17
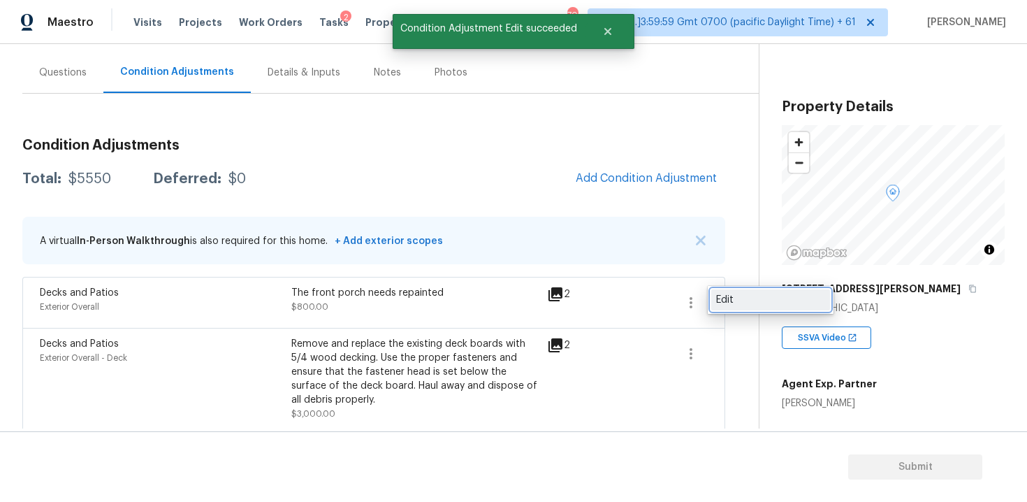
click at [734, 300] on div "Edit" at bounding box center [770, 300] width 109 height 14
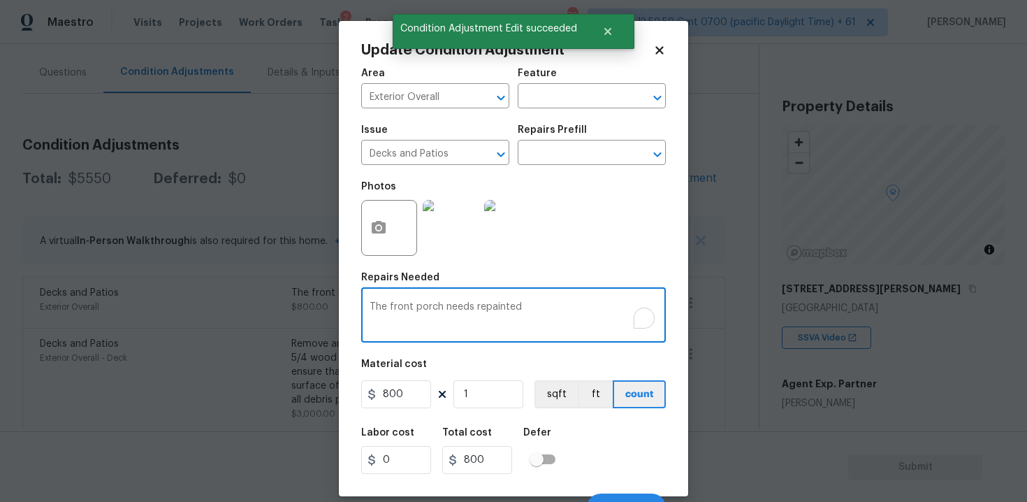
click at [470, 302] on textarea "The front porch needs repainted" at bounding box center [514, 316] width 288 height 29
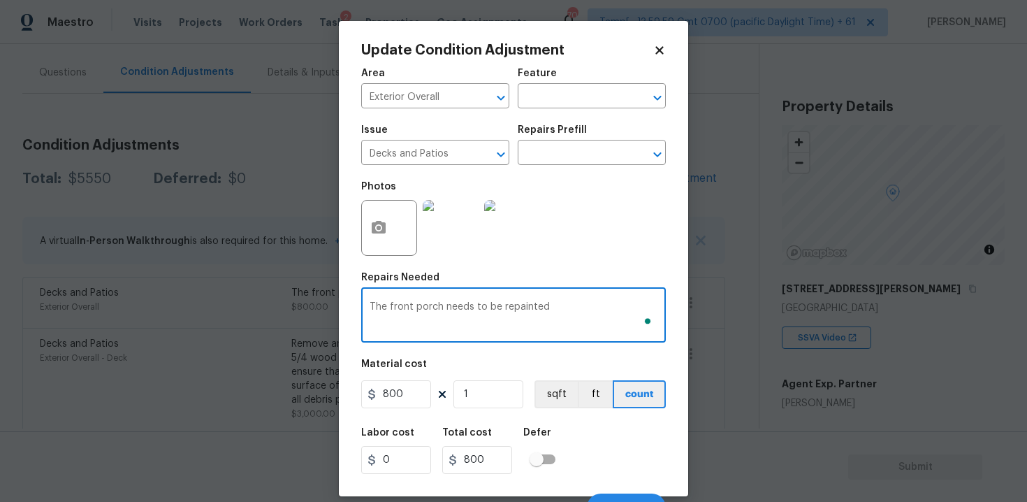
type textarea "The front porch needs to be repainted"
click at [583, 430] on div "Labor cost 0 Total cost 800 Defer" at bounding box center [513, 450] width 305 height 63
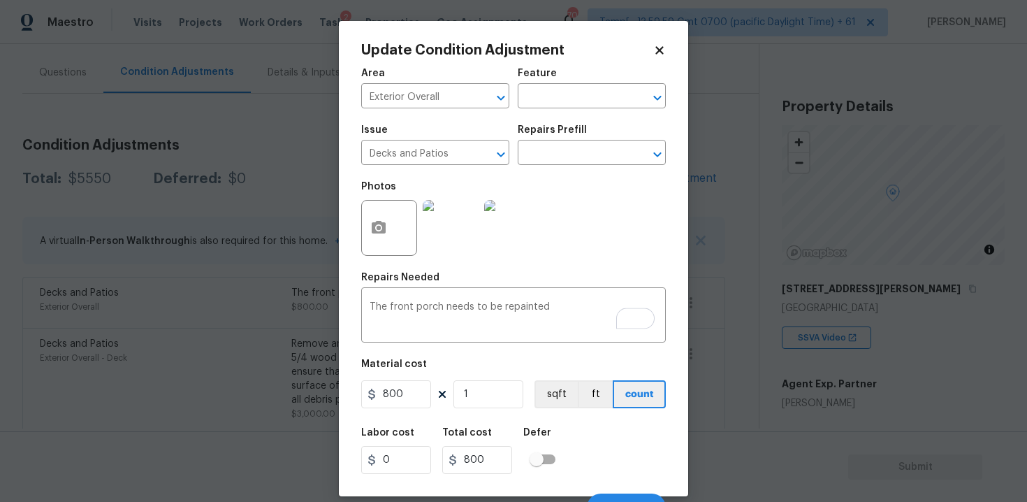
scroll to position [20, 0]
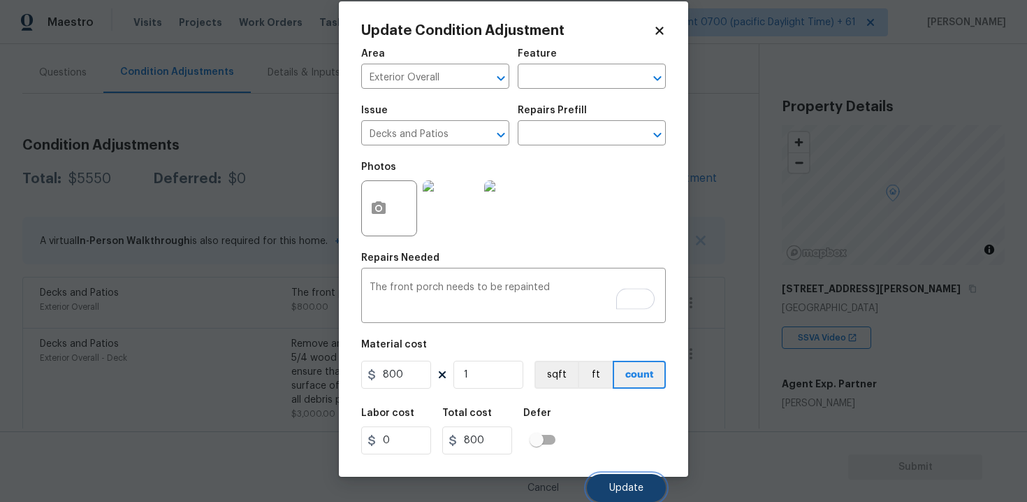
click at [638, 484] on span "Update" at bounding box center [626, 488] width 34 height 10
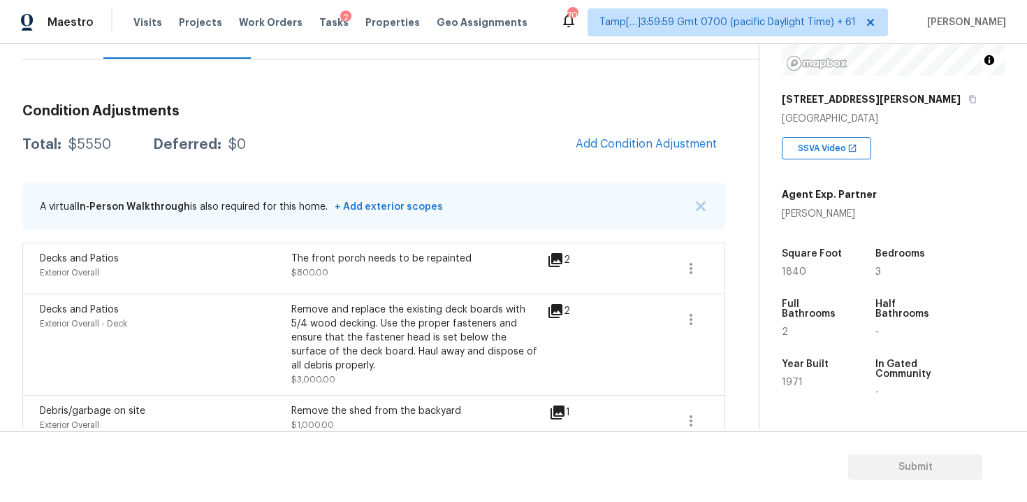
scroll to position [203, 0]
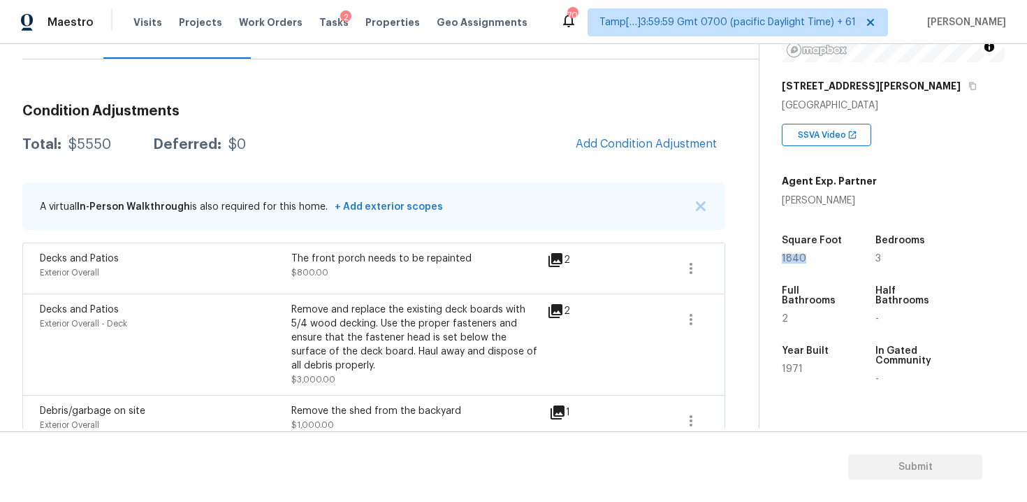
drag, startPoint x: 782, startPoint y: 261, endPoint x: 803, endPoint y: 261, distance: 21.7
click at [803, 261] on div "Property Details © Mapbox © OpenStreetMap Improve this map 4685 Seward Rd Powde…" at bounding box center [881, 203] width 245 height 724
copy span "1840"
click at [659, 157] on button "Add Condition Adjustment" at bounding box center [646, 143] width 158 height 29
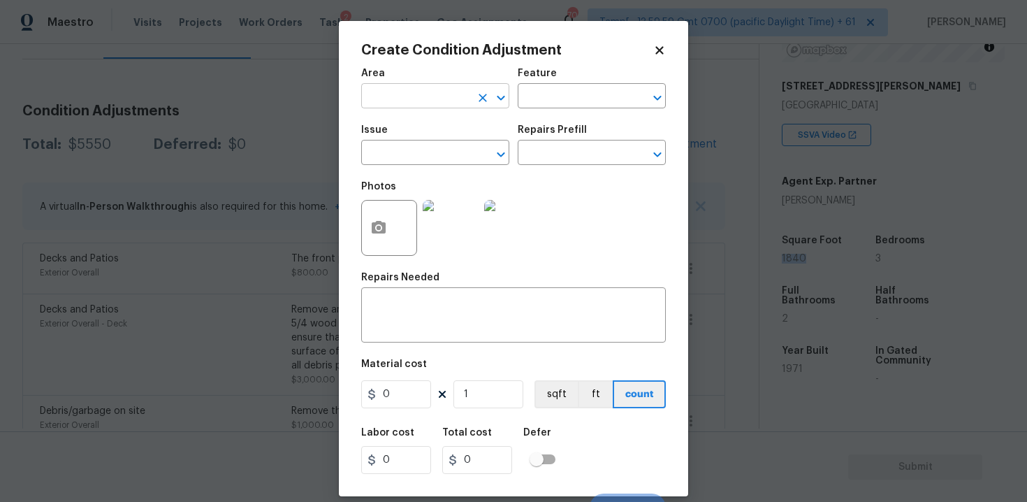
click at [409, 96] on input "text" at bounding box center [415, 98] width 109 height 22
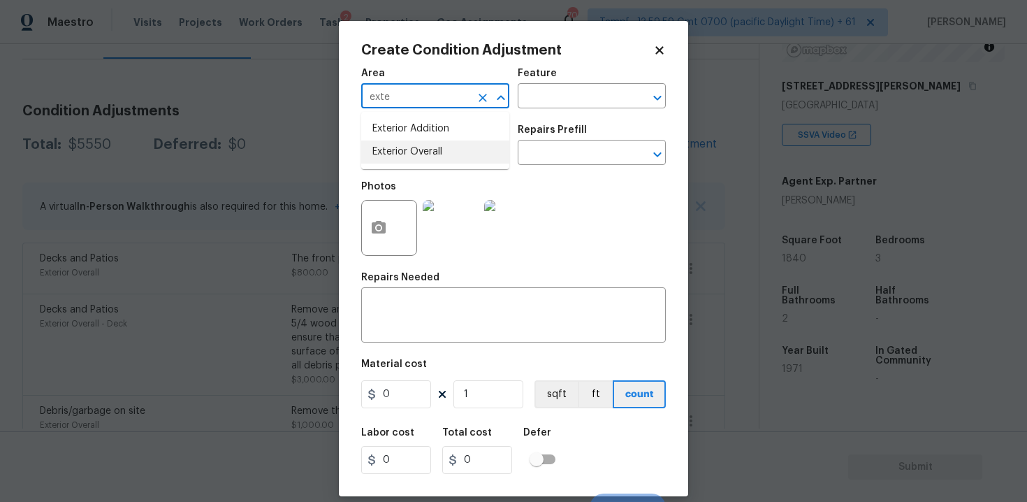
click at [417, 145] on li "Exterior Overall" at bounding box center [435, 151] width 148 height 23
type input "Exterior Overall"
click at [417, 145] on input "text" at bounding box center [415, 154] width 109 height 22
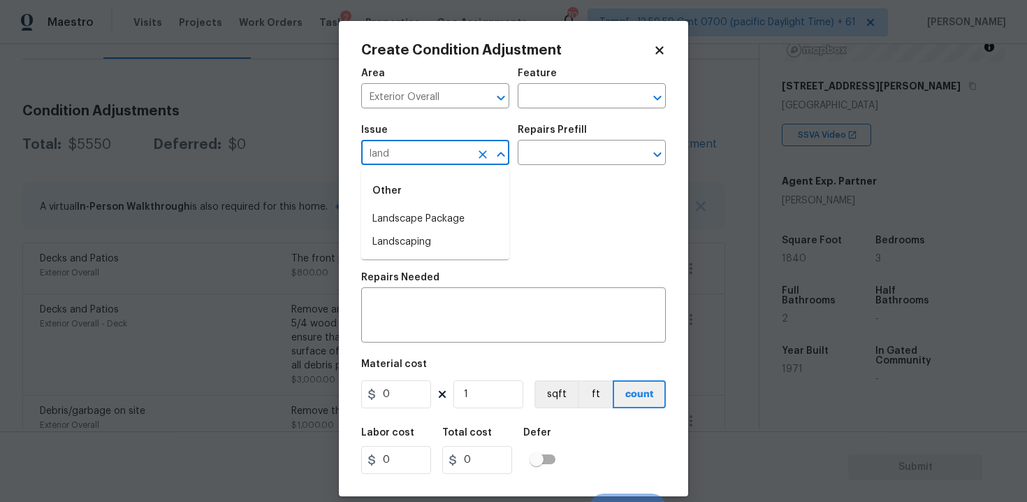
click at [420, 200] on div "Other" at bounding box center [435, 191] width 148 height 34
click at [420, 207] on div "Other" at bounding box center [435, 191] width 148 height 34
click at [412, 217] on li "Landscape Package" at bounding box center [435, 218] width 148 height 23
type input "Landscape Package"
click at [372, 226] on icon "button" at bounding box center [379, 227] width 14 height 13
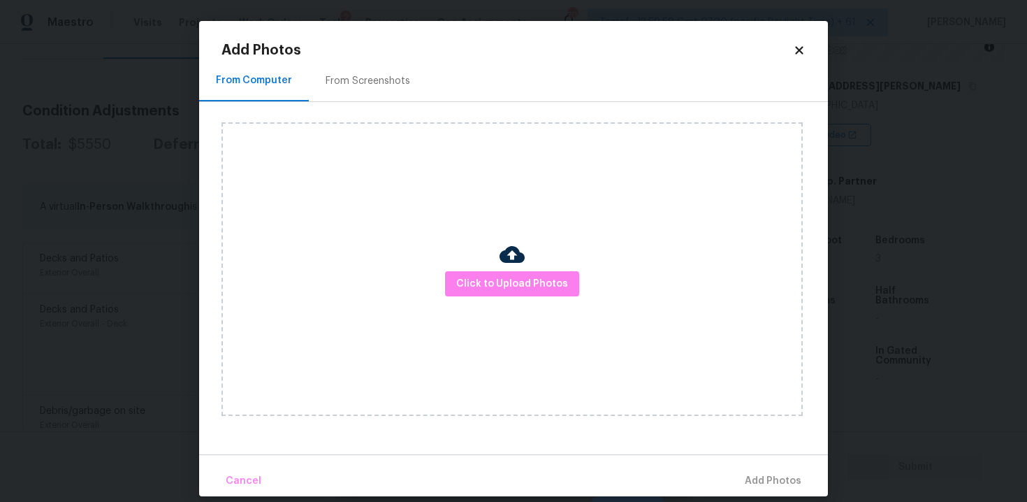
click at [353, 85] on div "From Screenshots" at bounding box center [368, 81] width 85 height 14
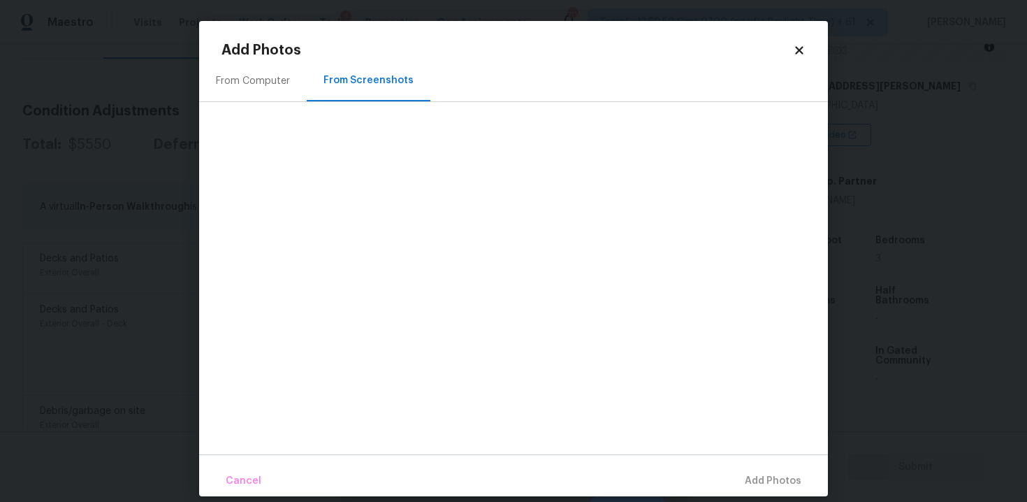
scroll to position [15, 0]
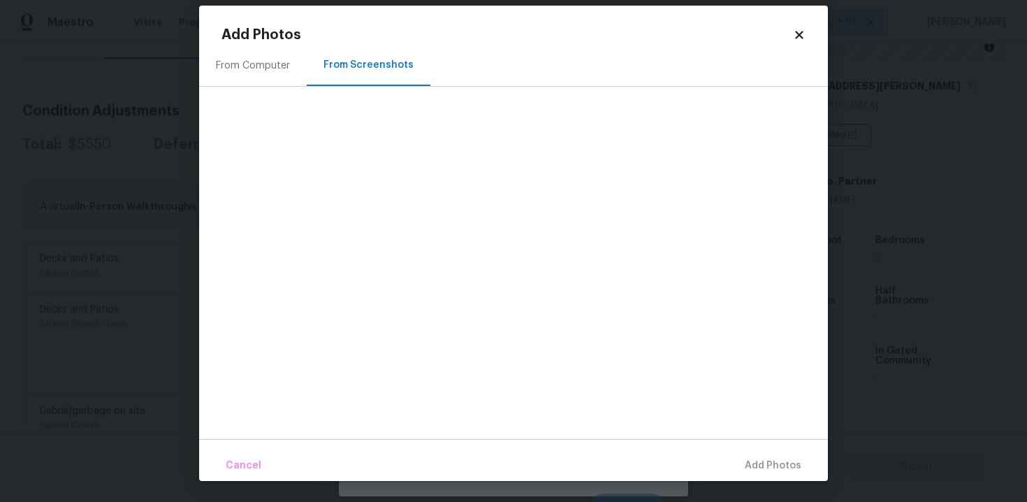
click at [800, 36] on icon at bounding box center [799, 35] width 8 height 8
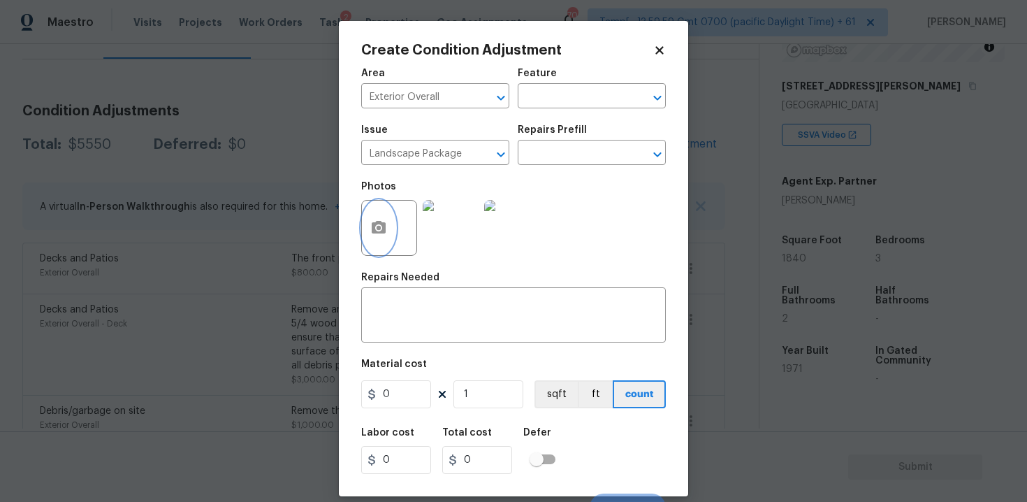
scroll to position [20, 0]
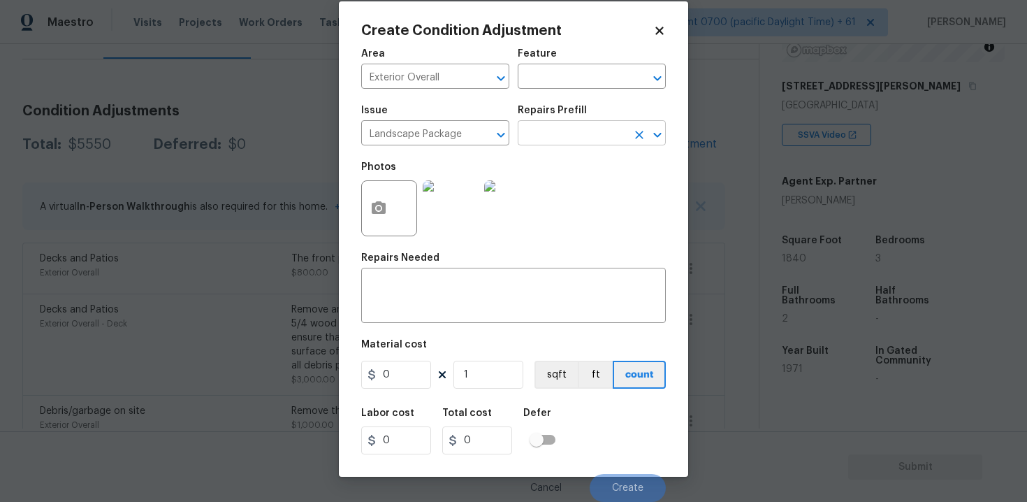
click at [555, 127] on input "text" at bounding box center [572, 135] width 109 height 22
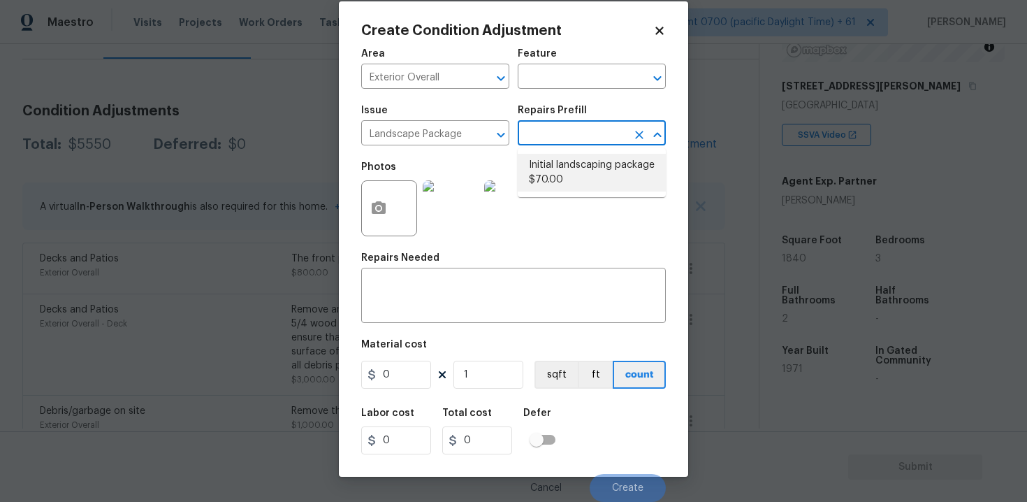
click at [567, 164] on li "Initial landscaping package $70.00" at bounding box center [592, 173] width 148 height 38
type input "Home Readiness Packages"
type textarea "Mowing of grass up to 6" in height. Mow, edge along driveways & sidewalks, trim…"
type input "70"
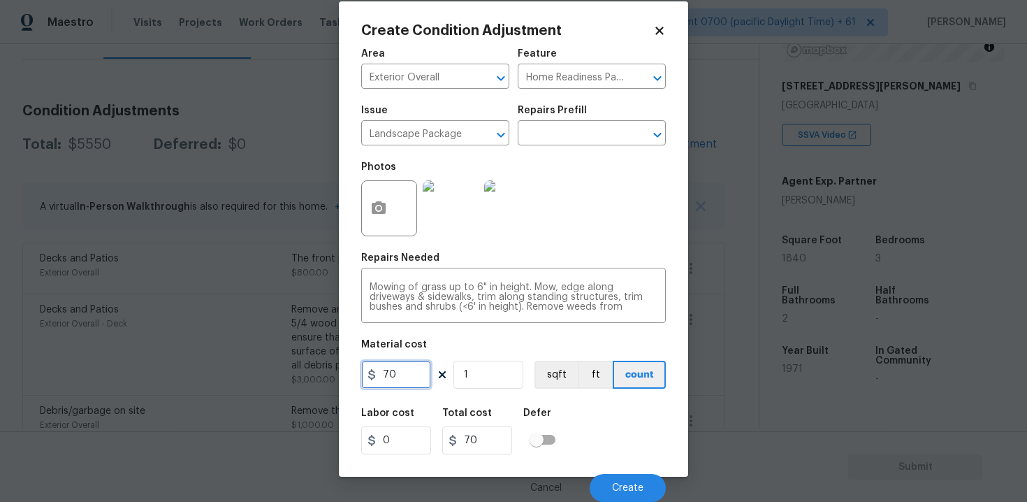
click at [389, 374] on input "70" at bounding box center [396, 374] width 70 height 28
type input "750"
click at [385, 212] on icon "button" at bounding box center [379, 207] width 14 height 13
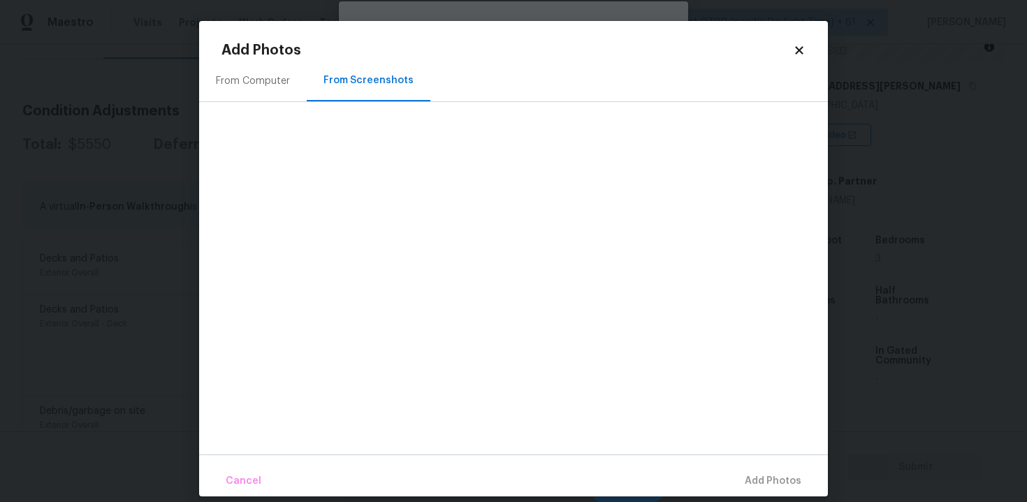
click at [258, 70] on div "From Computer" at bounding box center [253, 80] width 108 height 41
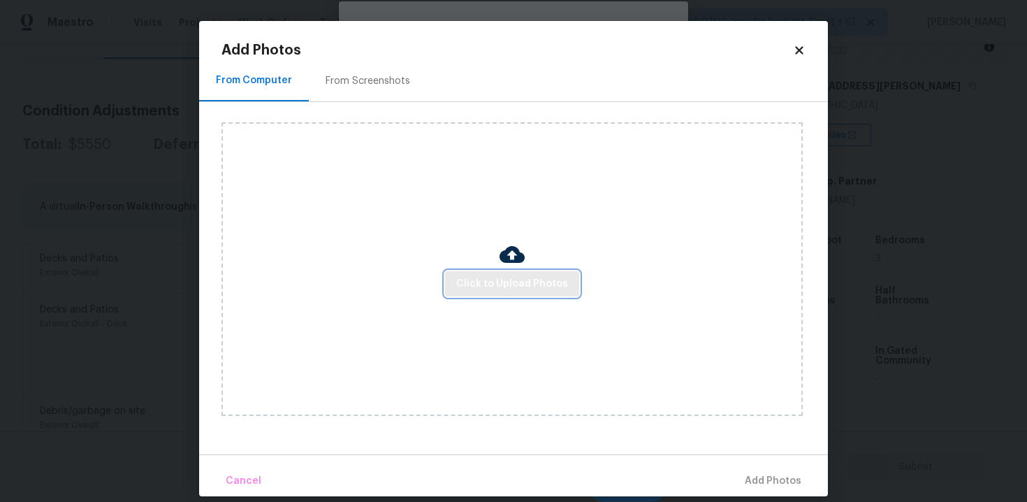
click at [506, 272] on button "Click to Upload Photos" at bounding box center [512, 284] width 134 height 26
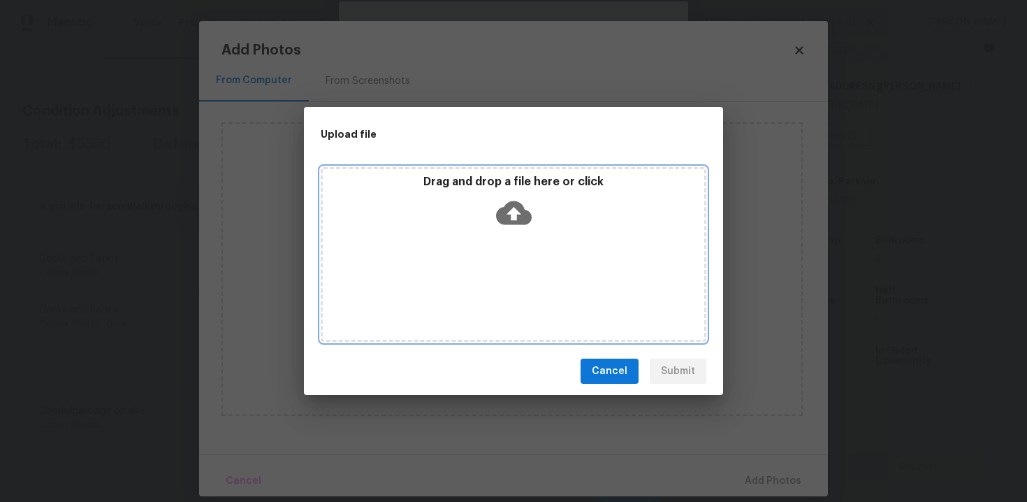
click at [520, 218] on icon at bounding box center [514, 213] width 36 height 24
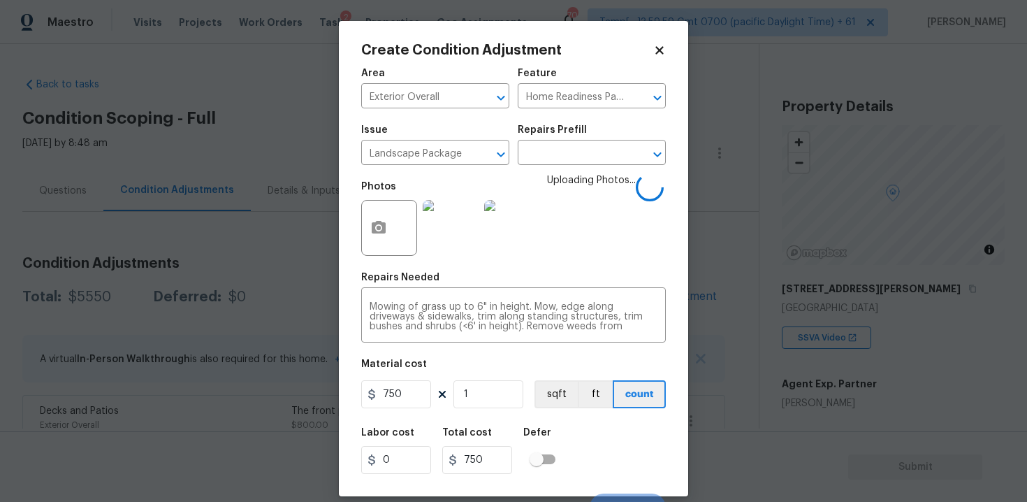
scroll to position [20, 0]
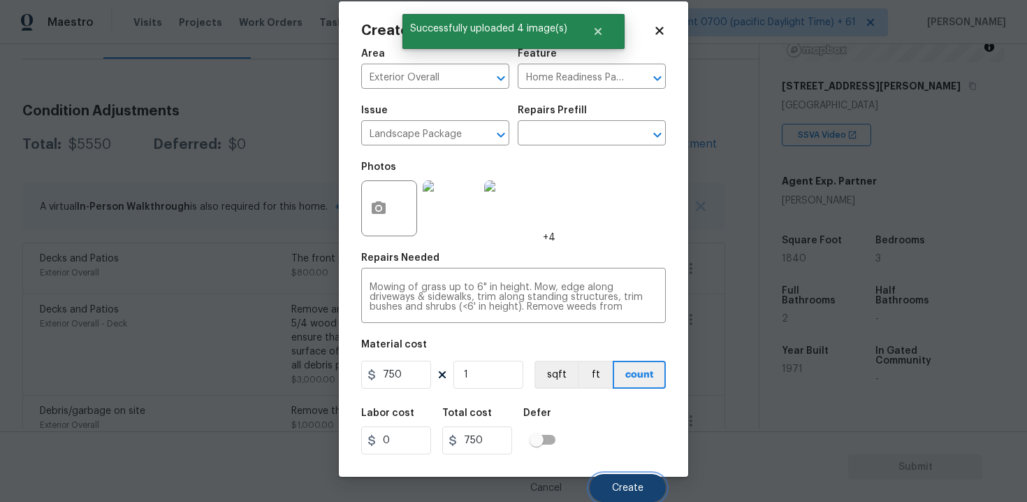
click at [627, 495] on button "Create" at bounding box center [628, 488] width 76 height 28
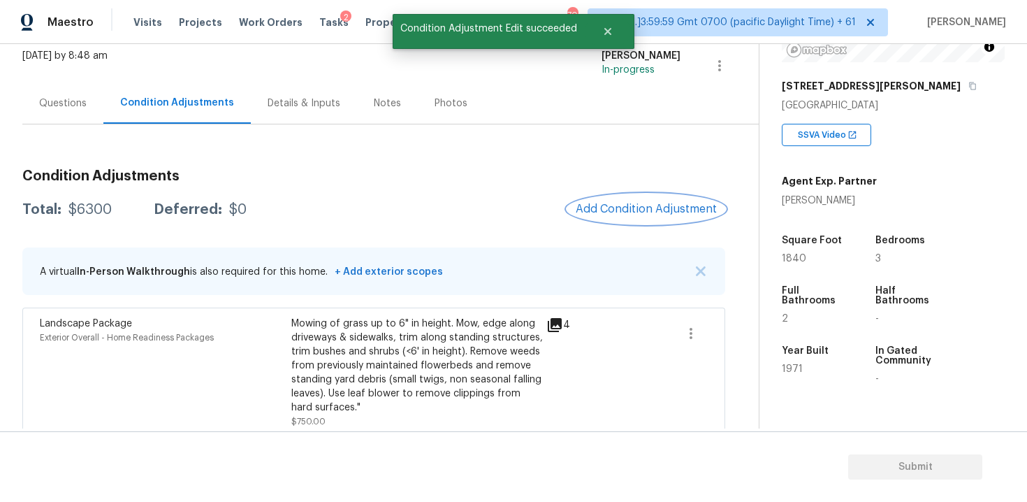
scroll to position [85, 0]
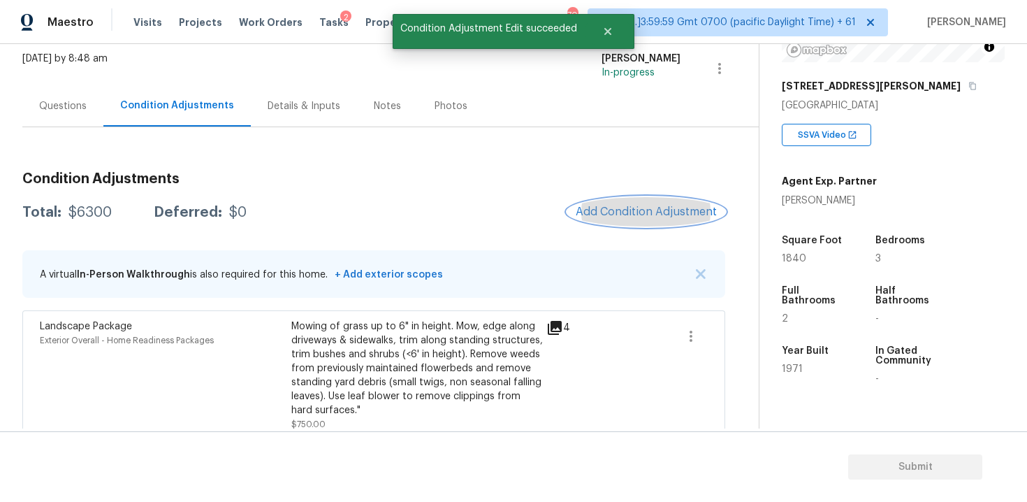
click at [643, 208] on span "Add Condition Adjustment" at bounding box center [646, 211] width 141 height 13
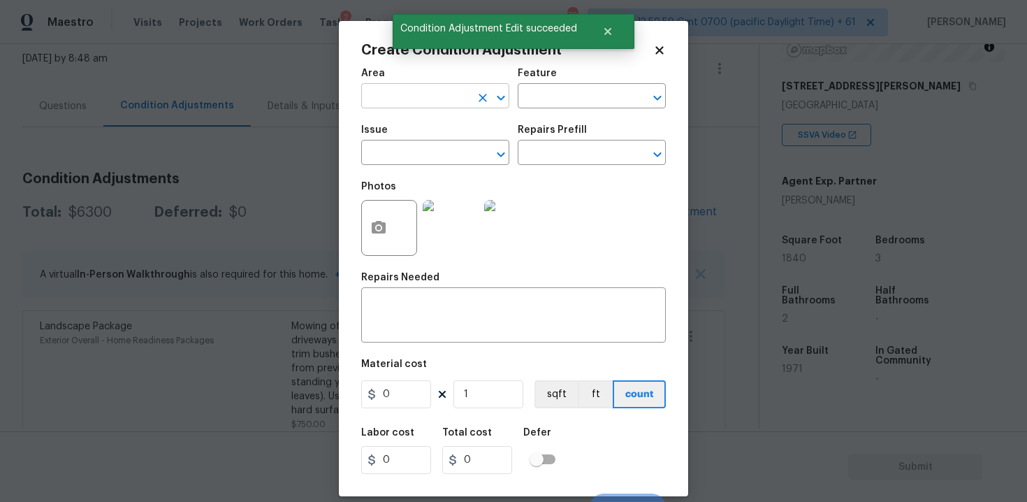
click at [400, 100] on input "text" at bounding box center [415, 98] width 109 height 22
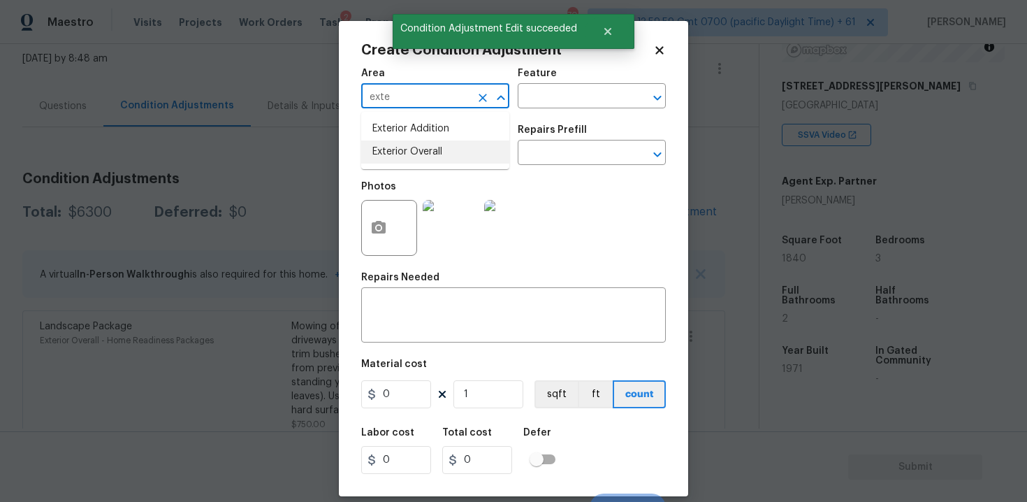
click at [402, 159] on li "Exterior Overall" at bounding box center [435, 151] width 148 height 23
type input "Exterior Overall"
click at [402, 159] on input "text" at bounding box center [415, 154] width 109 height 22
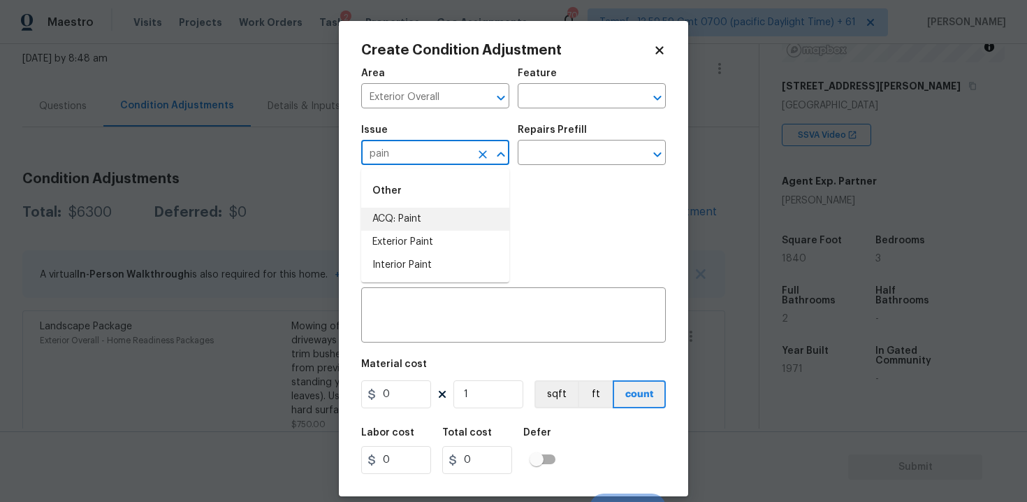
click at [435, 221] on li "ACQ: Paint" at bounding box center [435, 218] width 148 height 23
type input "ACQ: Paint"
click at [547, 153] on input "text" at bounding box center [572, 154] width 109 height 22
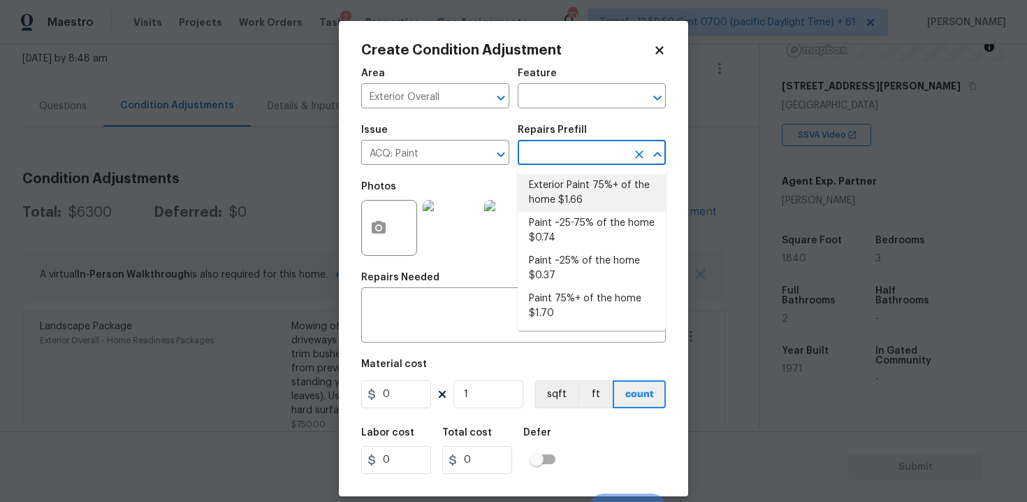
click at [550, 179] on li "Exterior Paint 75%+ of the home $1.66" at bounding box center [592, 193] width 148 height 38
type input "Acquisition"
type textarea "Acquisition Scope: 75%+ of the home exterior will likely require paint"
type input "1.66"
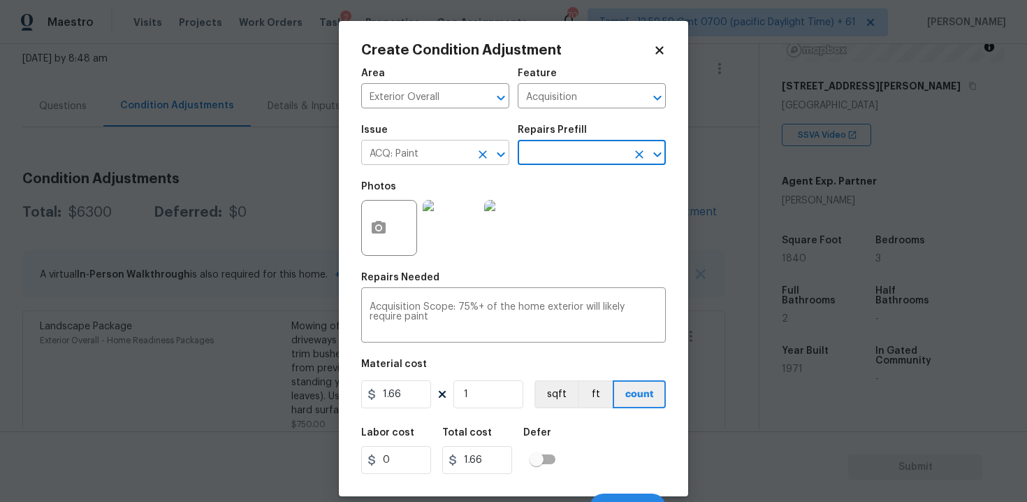
click at [476, 158] on icon "Clear" at bounding box center [483, 154] width 14 height 14
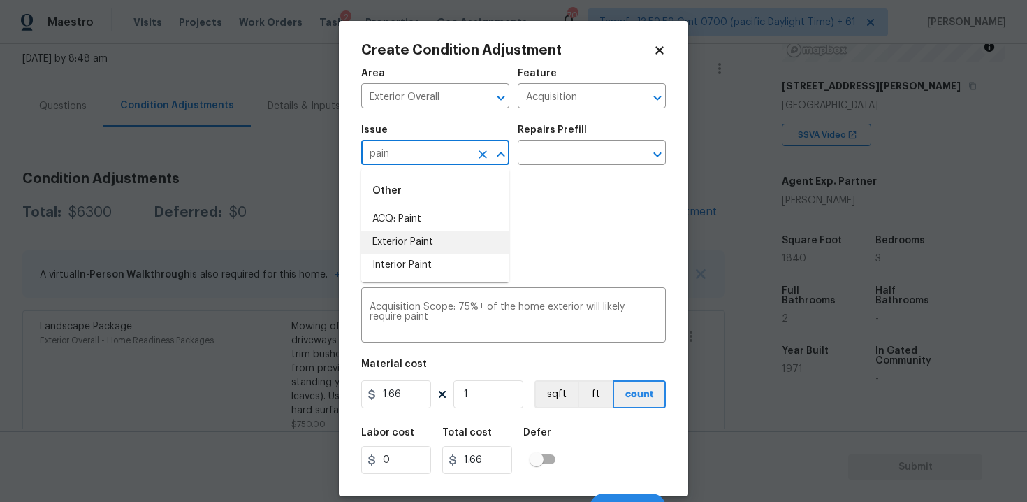
click at [472, 240] on li "Exterior Paint" at bounding box center [435, 242] width 148 height 23
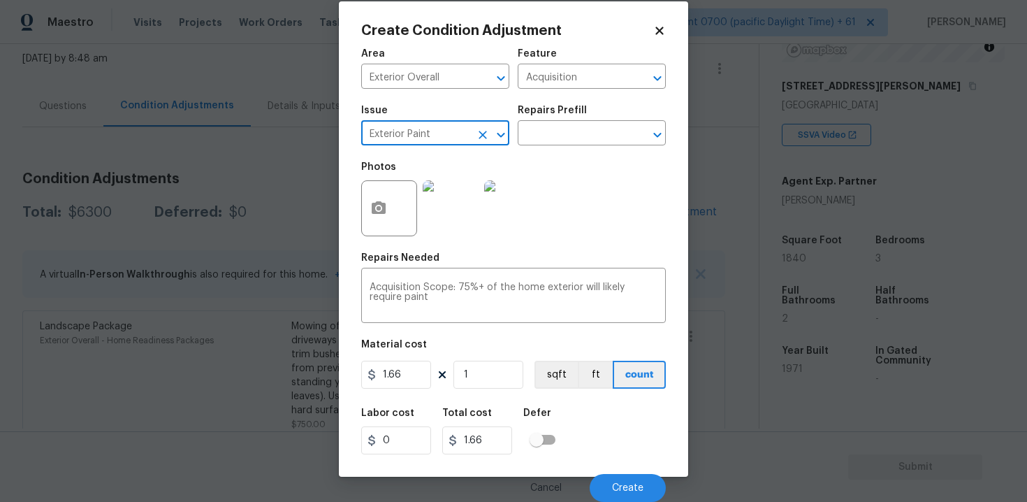
type input "Exterior Paint"
click at [486, 374] on input "1" at bounding box center [488, 374] width 70 height 28
type input "0"
paste input "184"
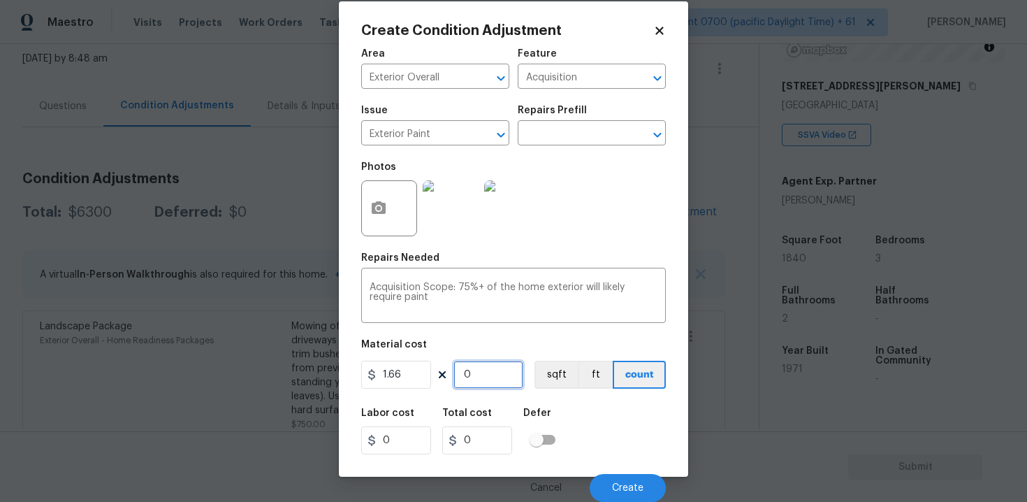
type input "1840"
type input "3054.4"
type input "1840"
click at [567, 359] on figure "Material cost 1.66 1840 sqft ft count" at bounding box center [513, 366] width 305 height 52
click at [555, 385] on button "sqft" at bounding box center [555, 374] width 43 height 28
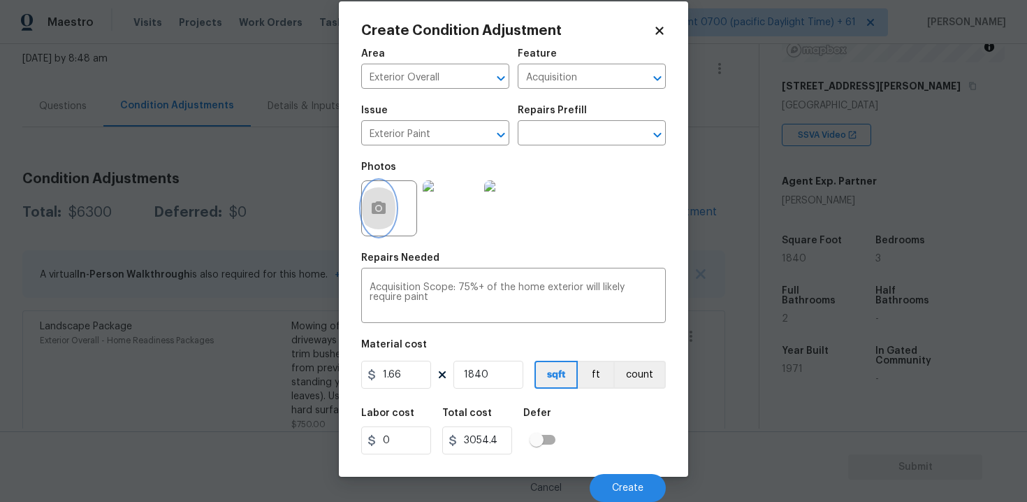
click at [382, 195] on button "button" at bounding box center [379, 208] width 34 height 54
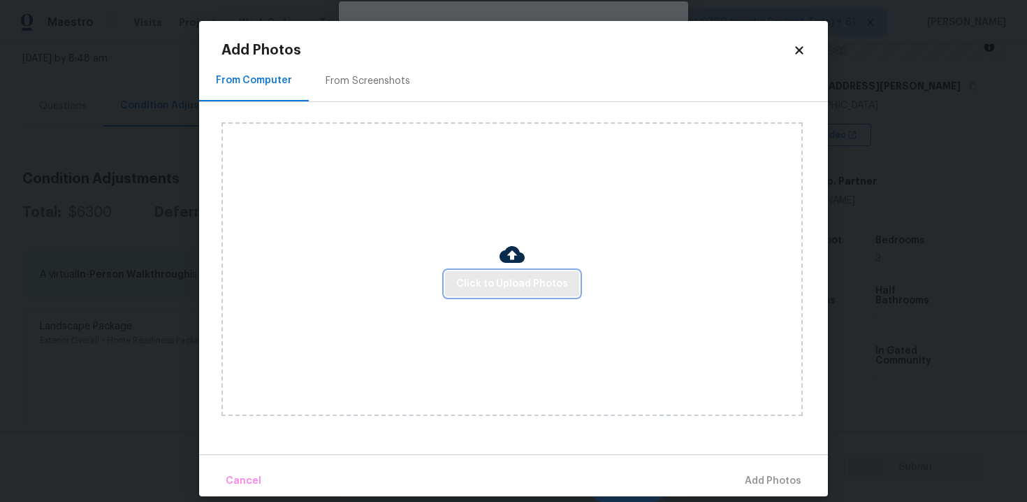
click at [508, 276] on span "Click to Upload Photos" at bounding box center [512, 283] width 112 height 17
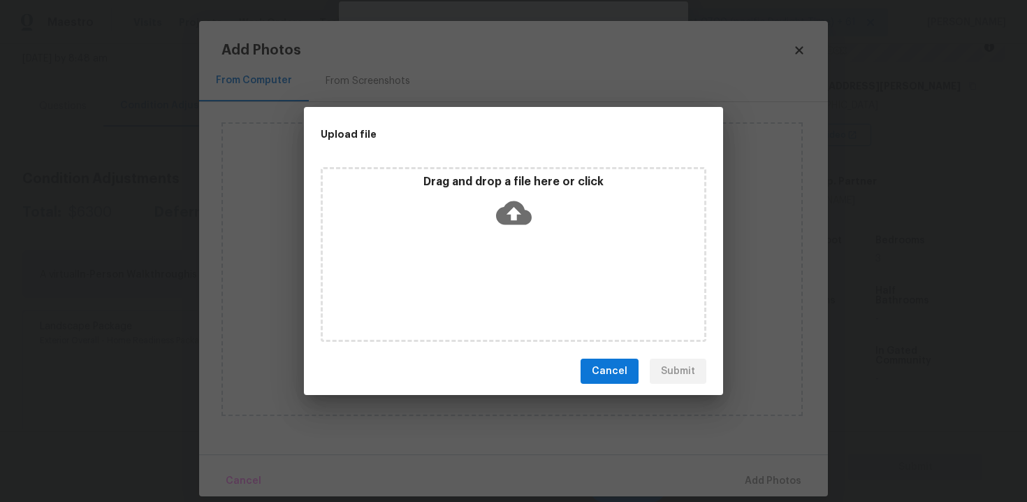
click at [516, 194] on div "Drag and drop a file here or click" at bounding box center [513, 205] width 381 height 60
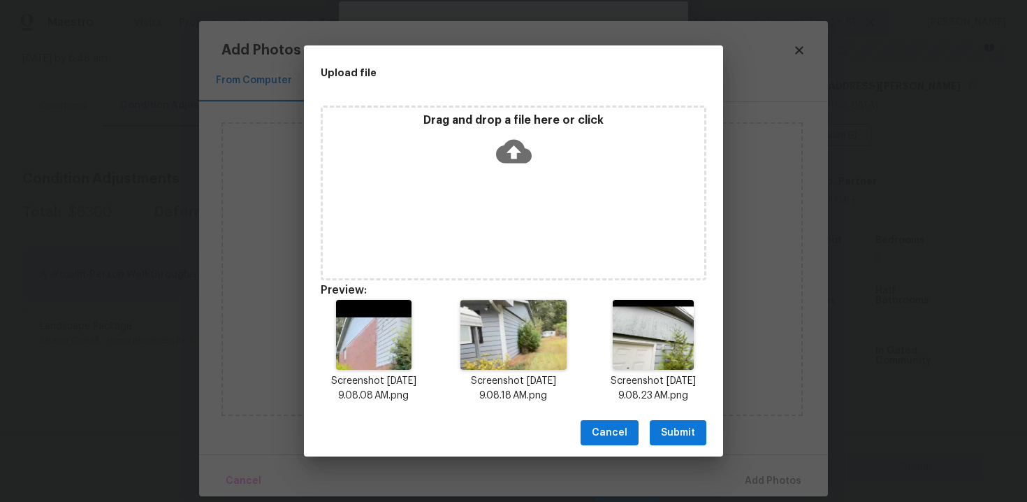
scroll to position [11, 0]
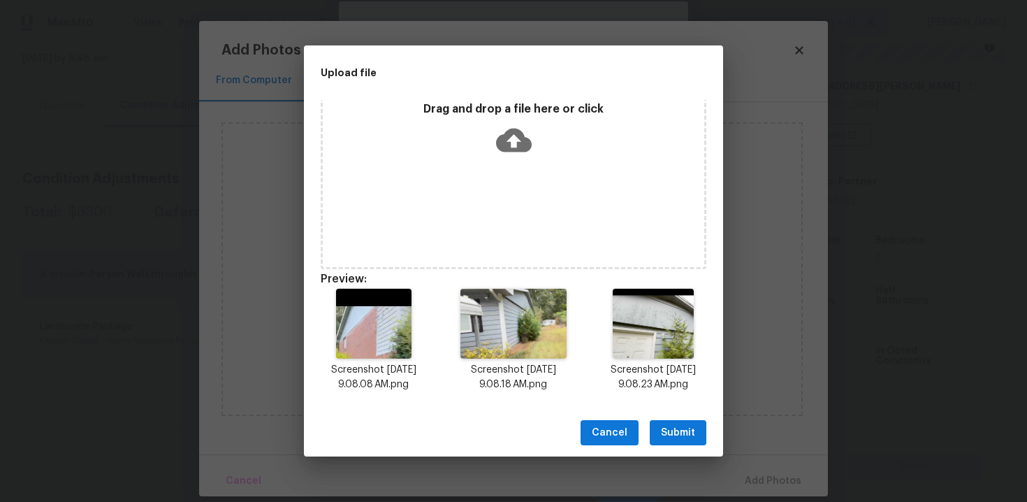
click at [676, 437] on span "Submit" at bounding box center [678, 432] width 34 height 17
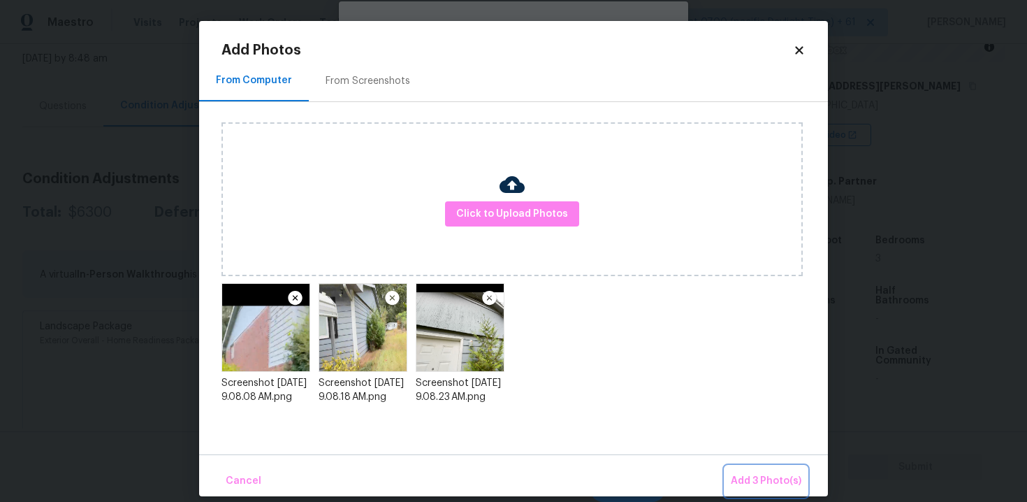
click at [745, 466] on button "Add 3 Photo(s)" at bounding box center [766, 481] width 82 height 30
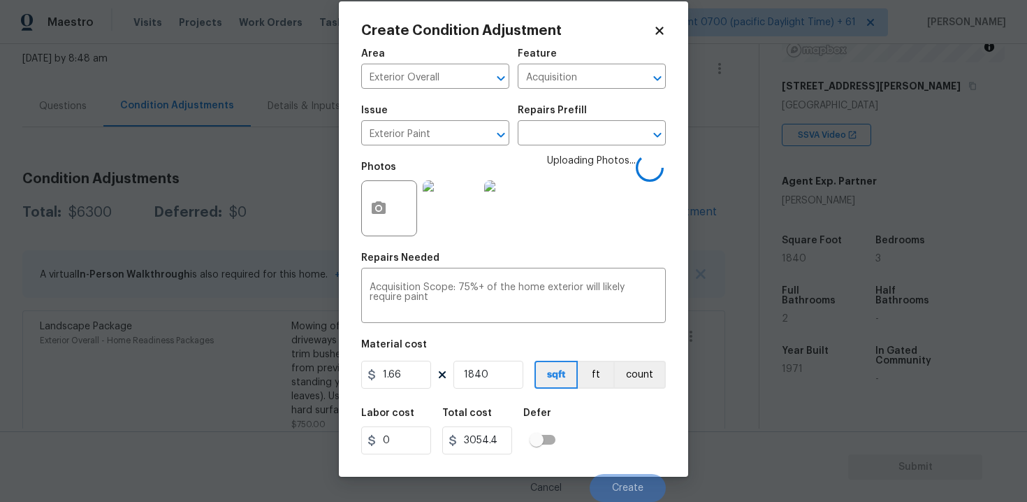
click at [594, 452] on div "Labor cost 0 Total cost 3054.4 Defer" at bounding box center [513, 431] width 305 height 63
click at [610, 475] on button "Create" at bounding box center [628, 488] width 76 height 28
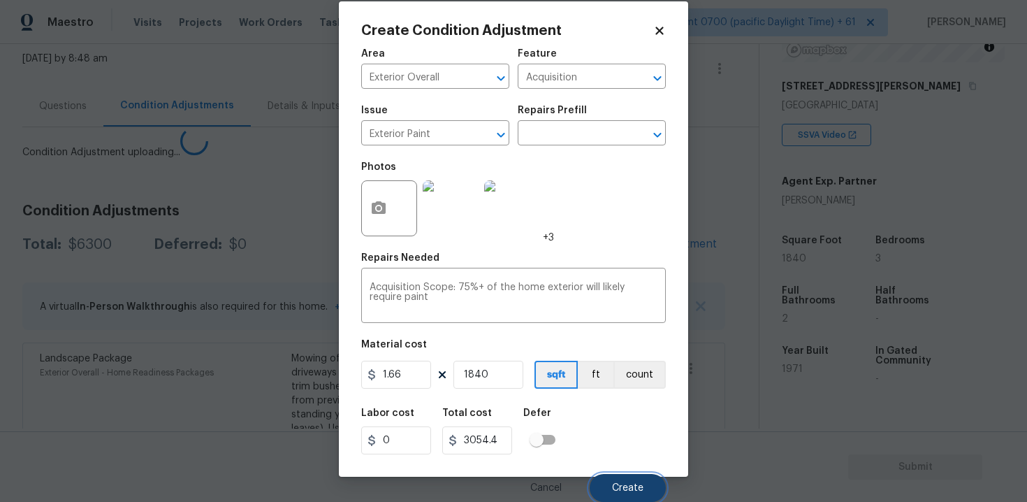
click at [610, 475] on button "Create" at bounding box center [628, 488] width 76 height 28
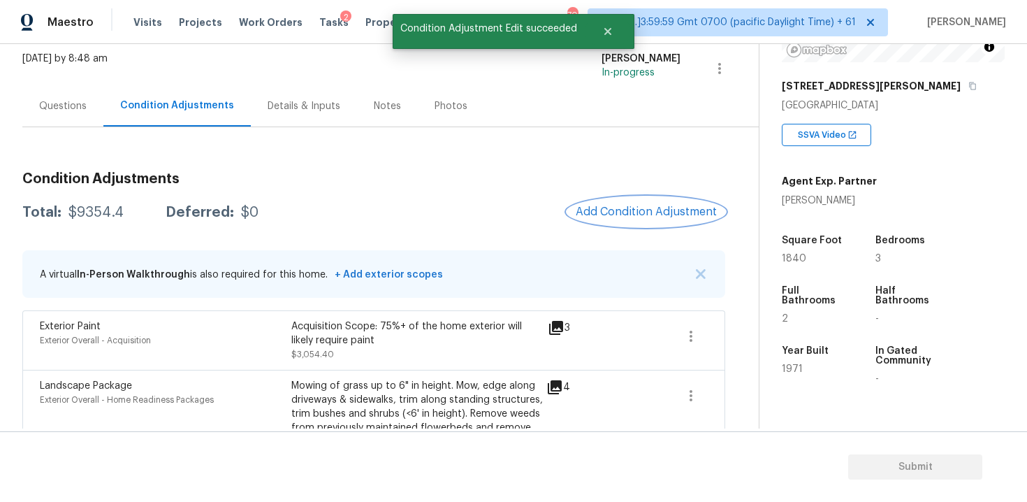
scroll to position [59, 0]
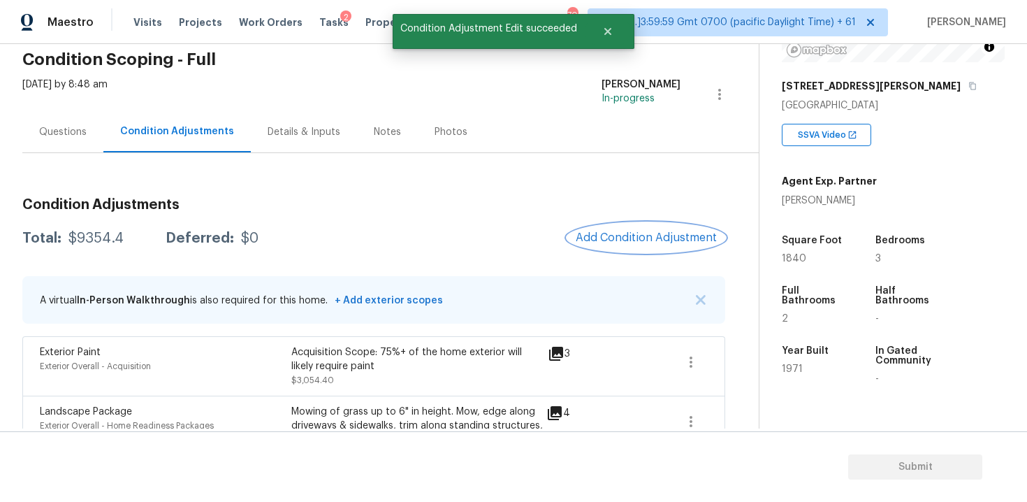
click at [620, 250] on button "Add Condition Adjustment" at bounding box center [646, 237] width 158 height 29
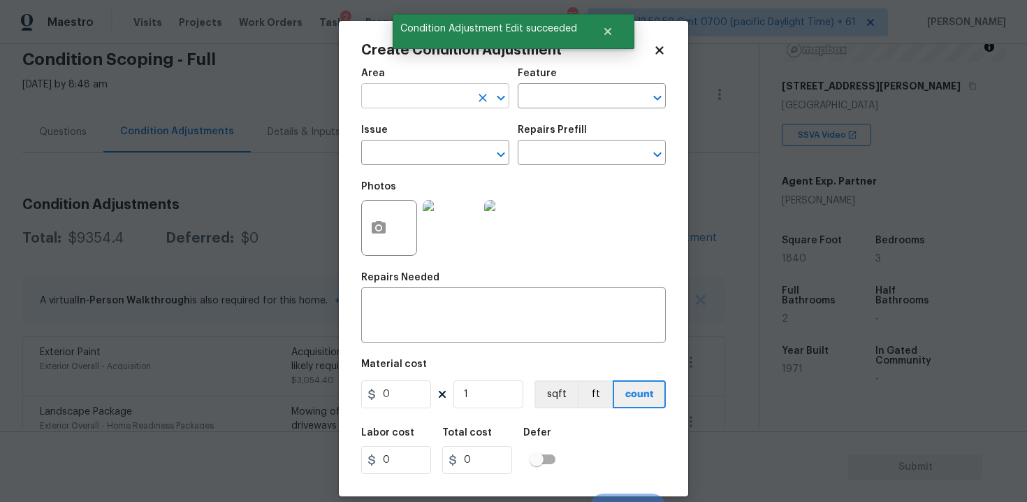
click at [374, 90] on input "text" at bounding box center [415, 98] width 109 height 22
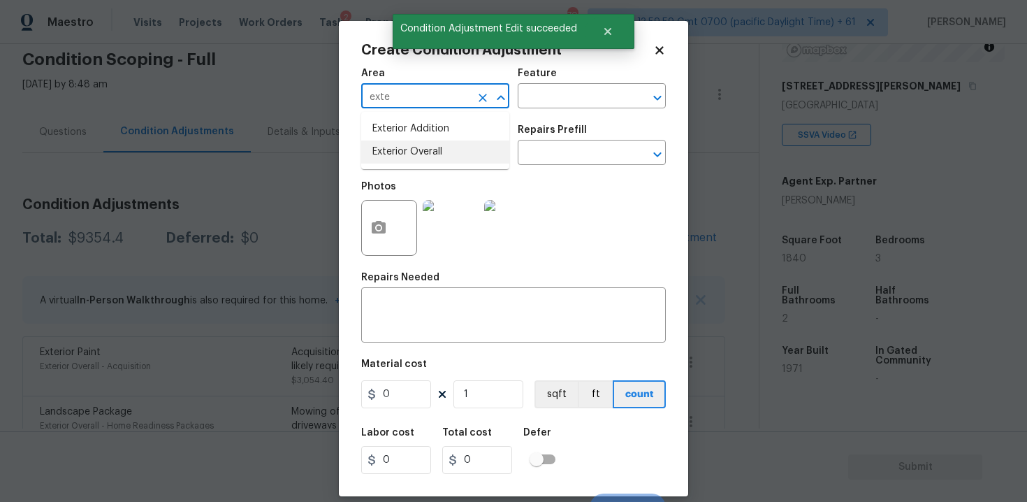
click at [393, 147] on li "Exterior Overall" at bounding box center [435, 151] width 148 height 23
type input "Exterior Overall"
click at [393, 147] on input "text" at bounding box center [415, 154] width 109 height 22
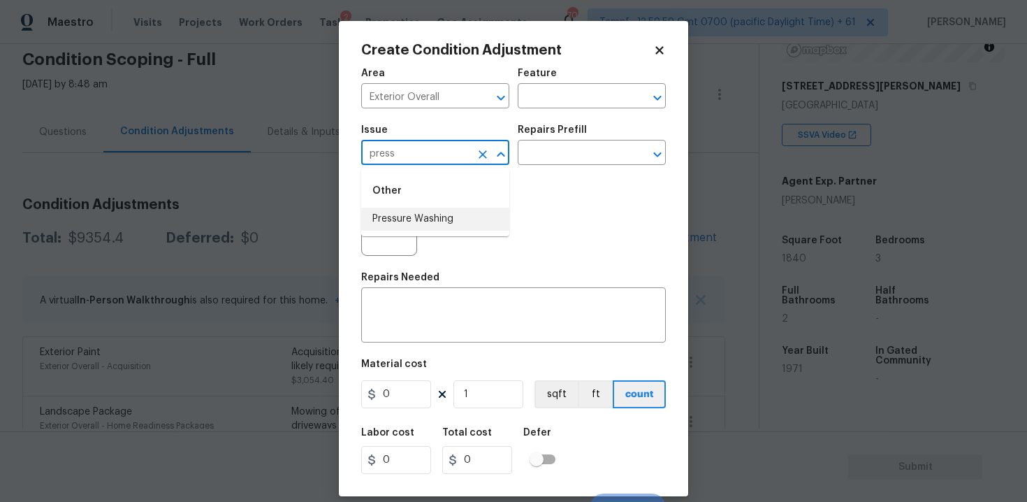
click at [418, 209] on li "Pressure Washing" at bounding box center [435, 218] width 148 height 23
type input "Pressure Washing"
click at [539, 158] on input "text" at bounding box center [572, 154] width 109 height 22
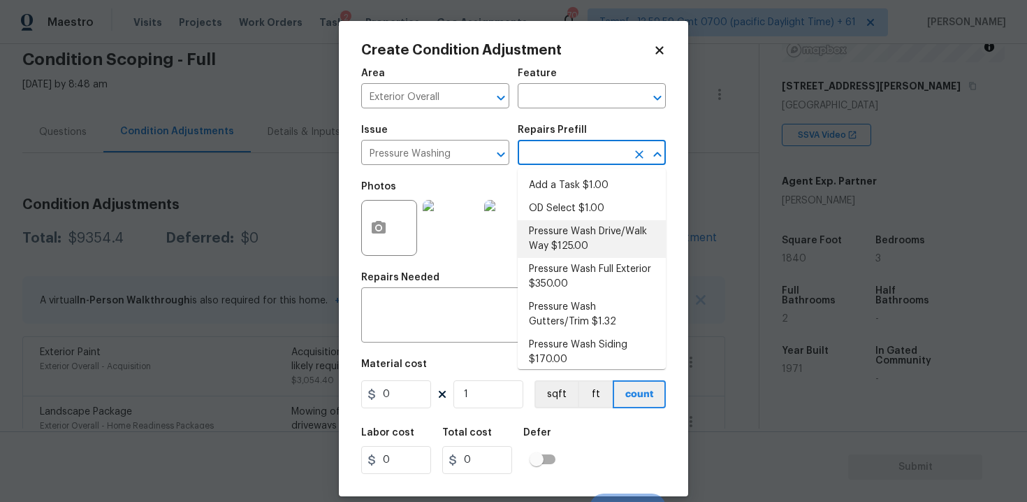
click at [583, 253] on li "Pressure Wash Drive/Walk Way $125.00" at bounding box center [592, 239] width 148 height 38
type input "Siding"
type textarea "Pressure wash the driveways/walkways as directed by the PM. Ensure that all deb…"
type input "125"
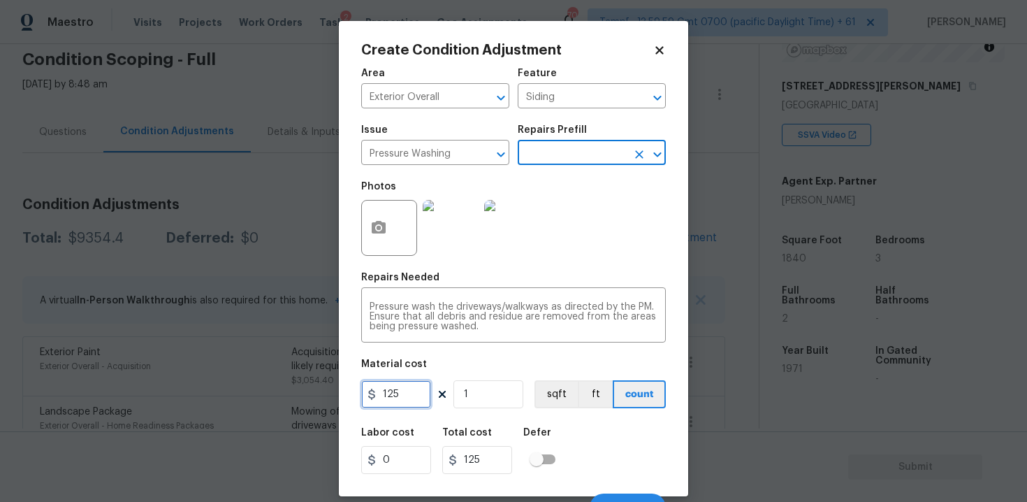
click at [421, 400] on input "125" at bounding box center [396, 394] width 70 height 28
type input "200"
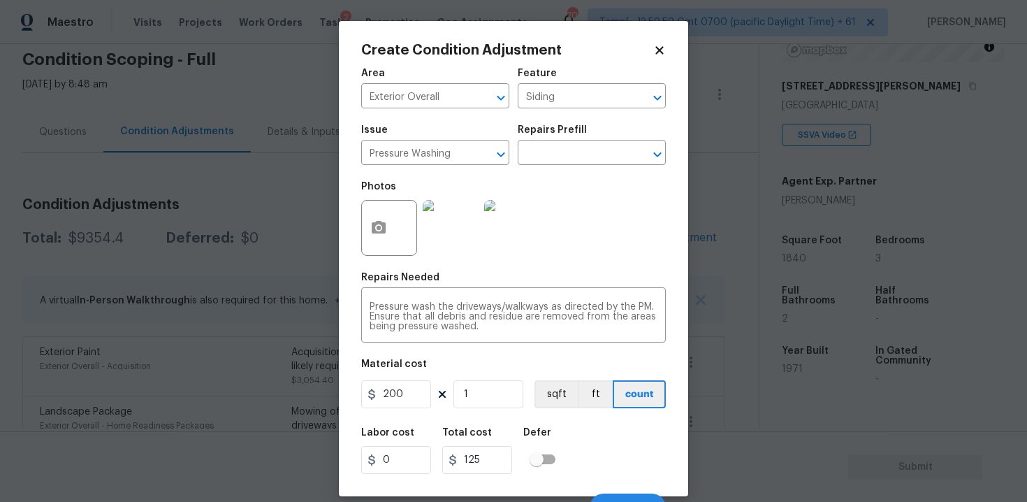
type input "200"
click at [533, 435] on h5 "Defer" at bounding box center [537, 433] width 28 height 10
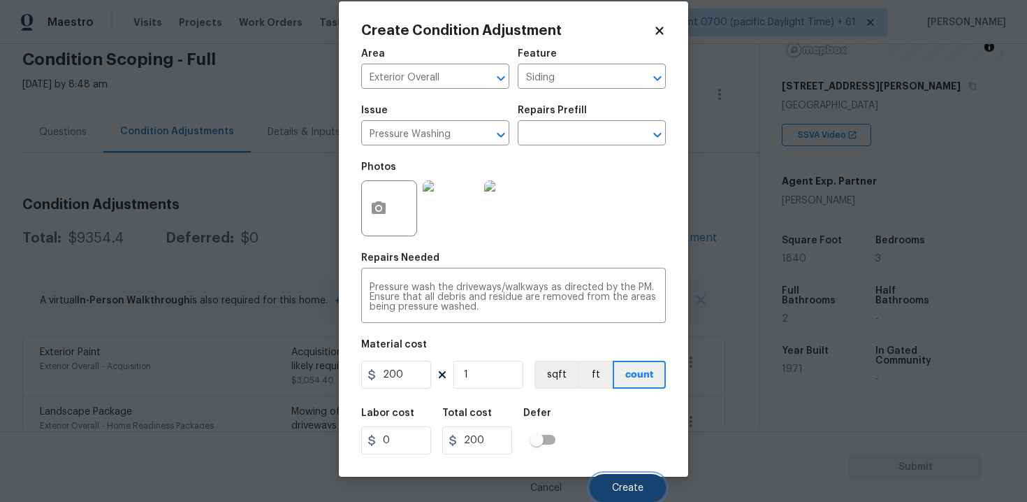
click at [605, 483] on button "Create" at bounding box center [628, 488] width 76 height 28
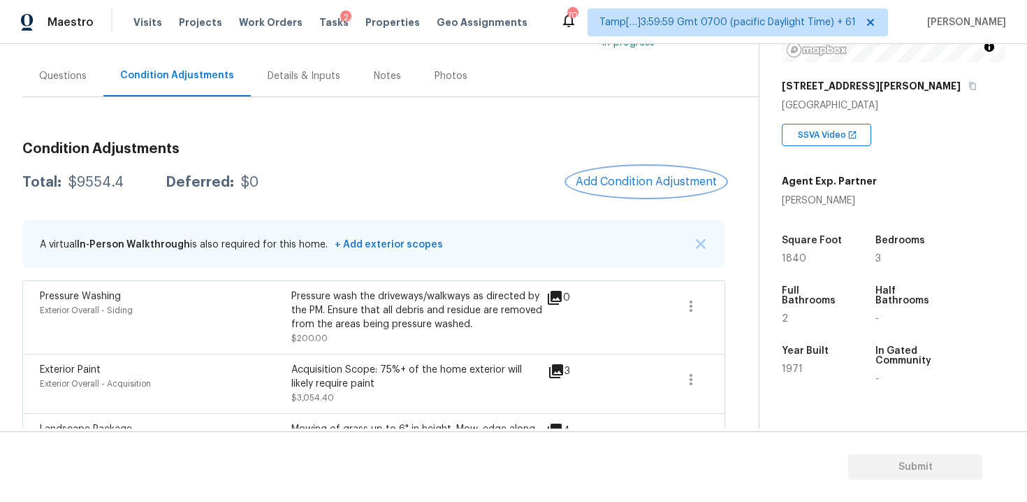
scroll to position [85, 0]
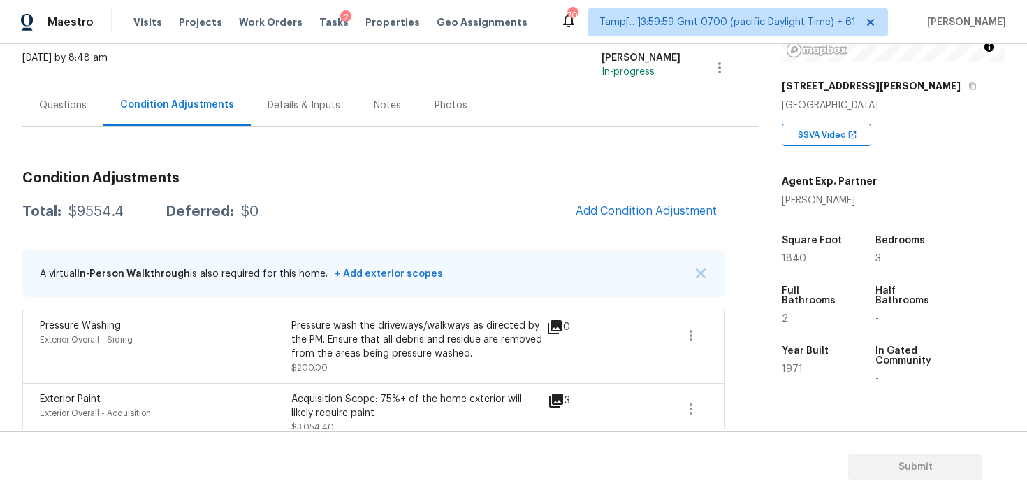
click at [629, 231] on div "Condition Adjustments Total: $9554.4 Deferred: $0 Add Condition Adjustment A vi…" at bounding box center [373, 504] width 703 height 689
click at [626, 224] on button "Add Condition Adjustment" at bounding box center [646, 210] width 158 height 29
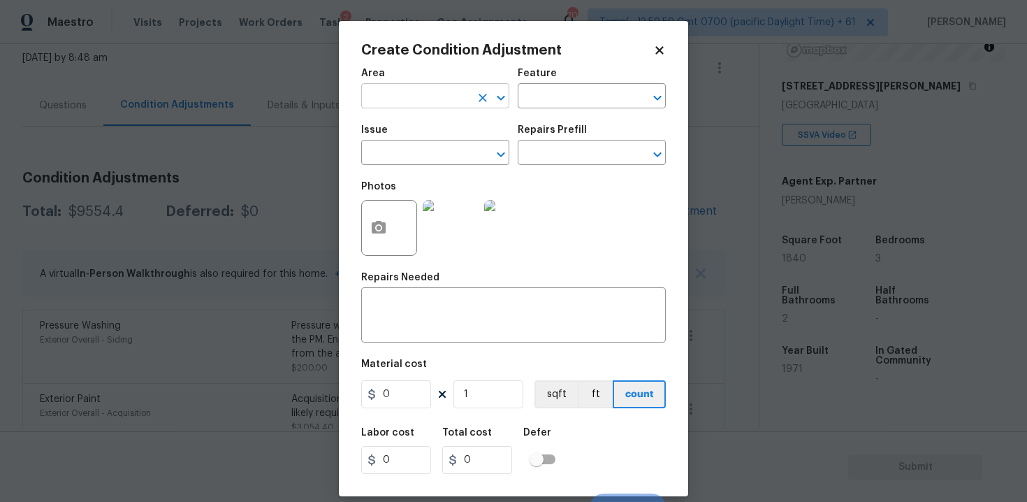
click at [457, 96] on input "text" at bounding box center [415, 98] width 109 height 22
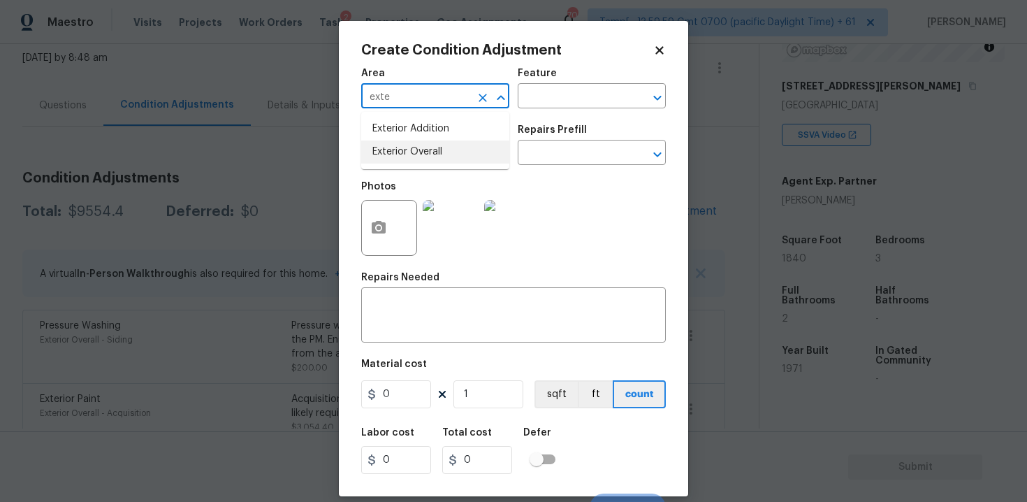
click at [436, 140] on li "Exterior Overall" at bounding box center [435, 151] width 148 height 23
type input "Exterior Overall"
click at [440, 154] on input "text" at bounding box center [415, 154] width 109 height 22
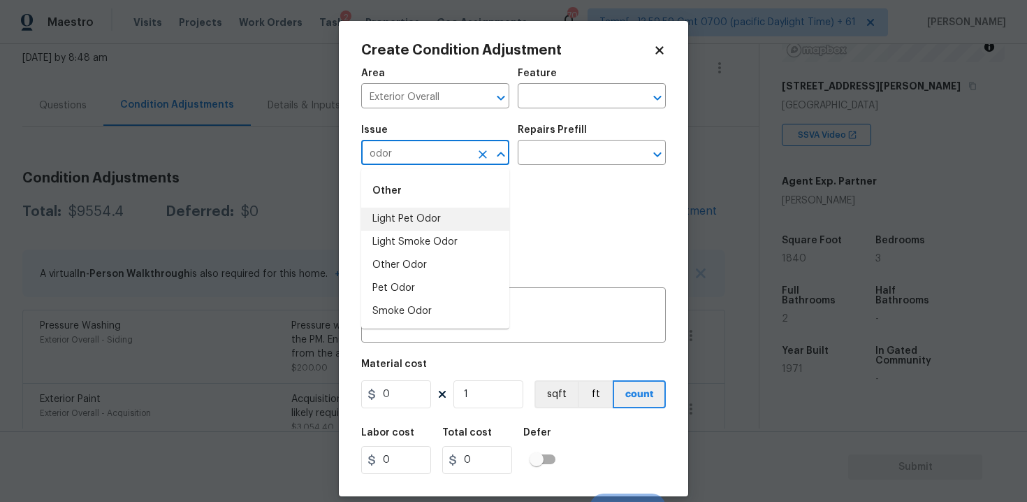
click at [480, 225] on li "Light Pet Odor" at bounding box center [435, 218] width 148 height 23
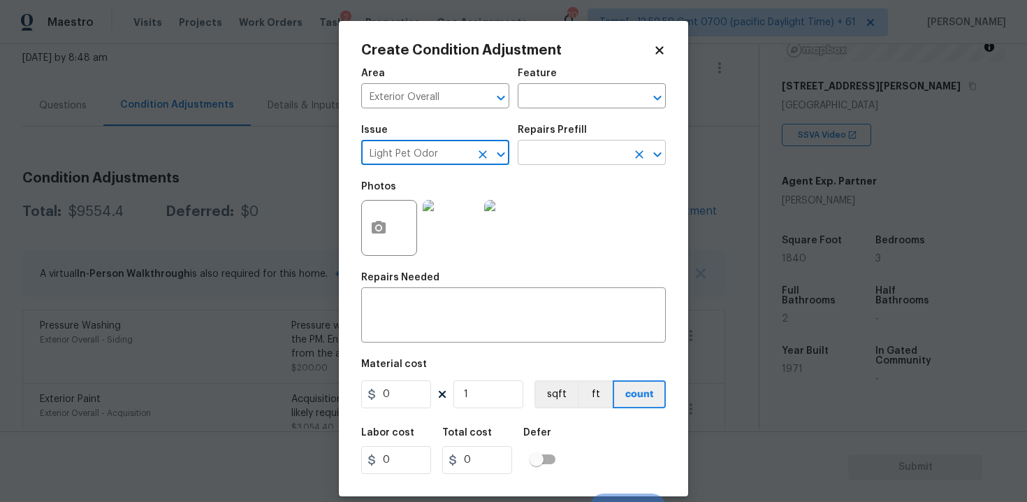
type input "Light Pet Odor"
click at [539, 159] on input "text" at bounding box center [572, 154] width 109 height 22
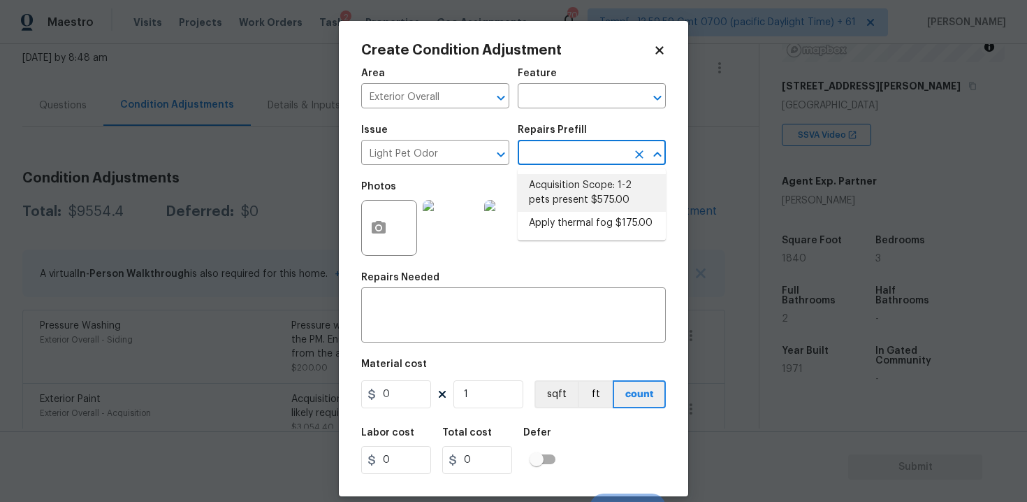
click at [552, 182] on li "Acquisition Scope: 1-2 pets present $575.00" at bounding box center [592, 193] width 148 height 38
type textarea "Acquisition Scope: 1-2 pets present"
type input "575"
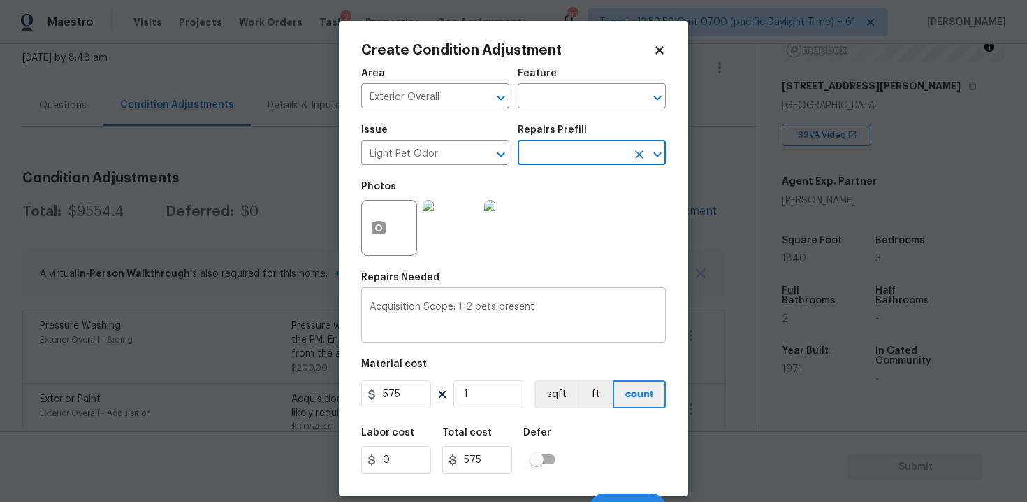
scroll to position [20, 0]
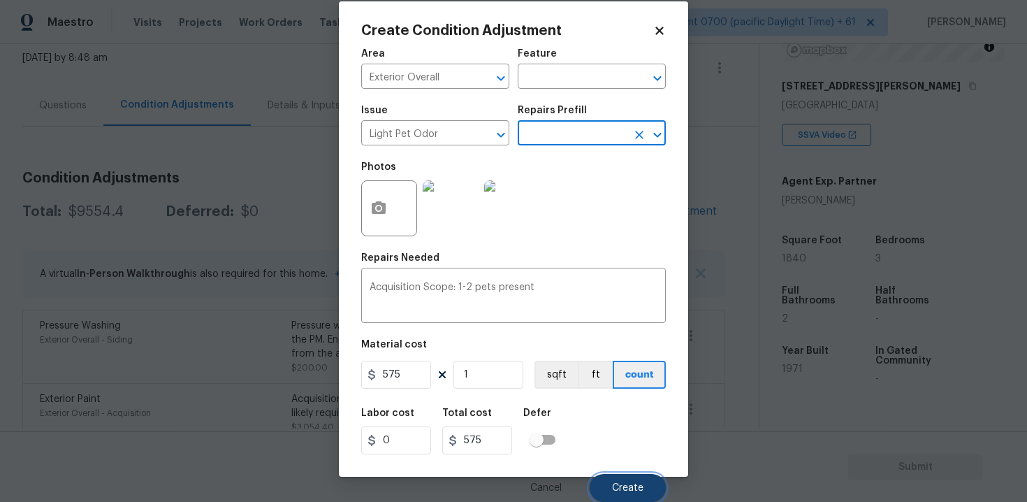
click at [608, 479] on button "Create" at bounding box center [628, 488] width 76 height 28
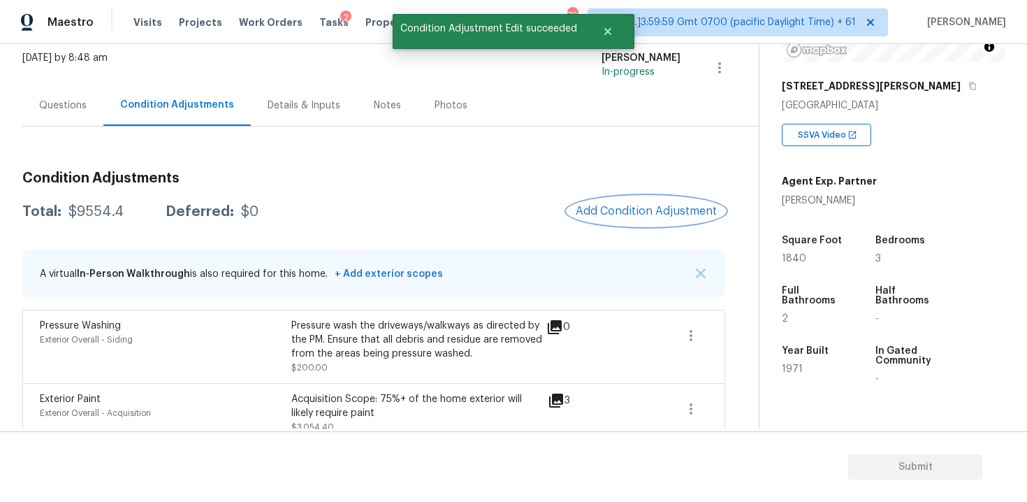
scroll to position [0, 0]
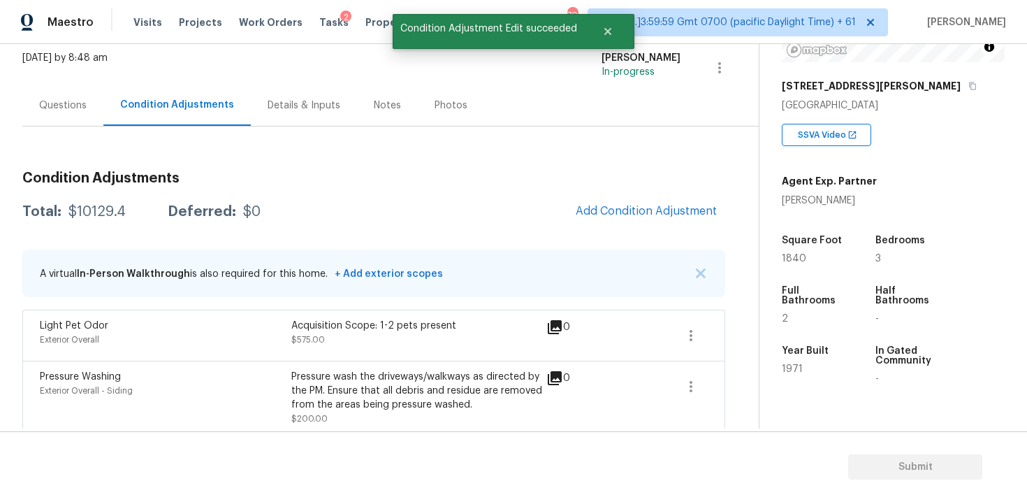
click at [671, 328] on div "Light Pet Odor Exterior Overall Acquisition Scope: 1-2 pets present $575.00 0" at bounding box center [374, 336] width 668 height 34
click at [695, 328] on icon "button" at bounding box center [690, 335] width 17 height 17
click at [731, 319] on ul "Edit" at bounding box center [771, 333] width 126 height 28
click at [730, 332] on div "Edit" at bounding box center [770, 333] width 109 height 14
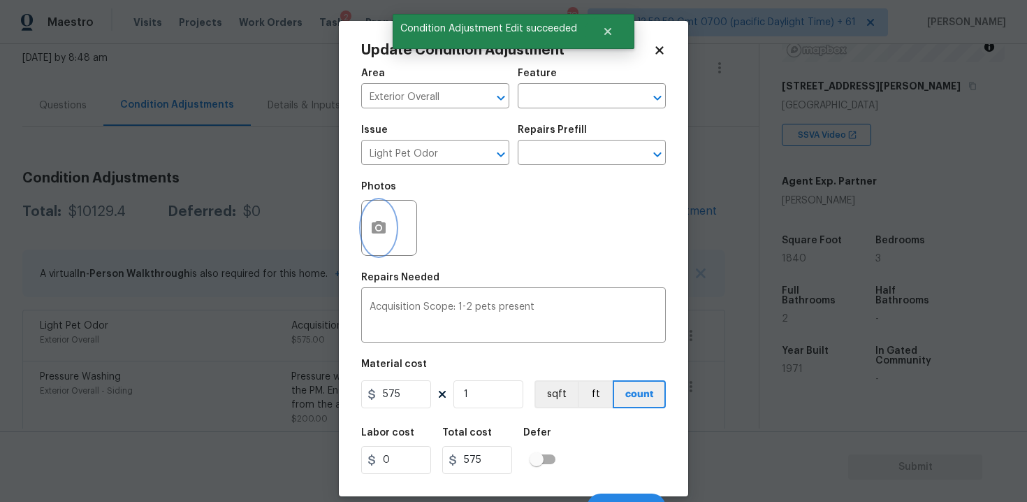
click at [391, 219] on button "button" at bounding box center [379, 227] width 34 height 54
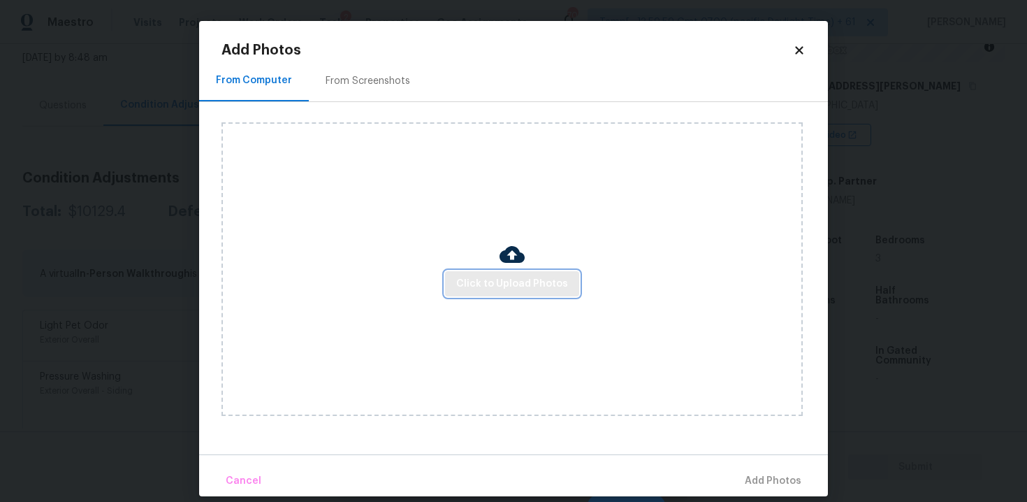
click at [536, 271] on button "Click to Upload Photos" at bounding box center [512, 284] width 134 height 26
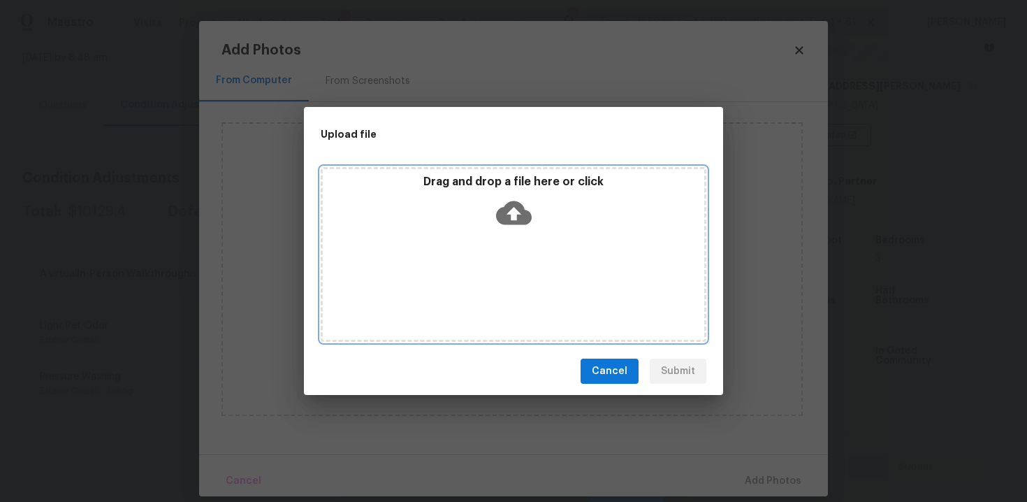
click at [522, 226] on icon at bounding box center [514, 213] width 36 height 36
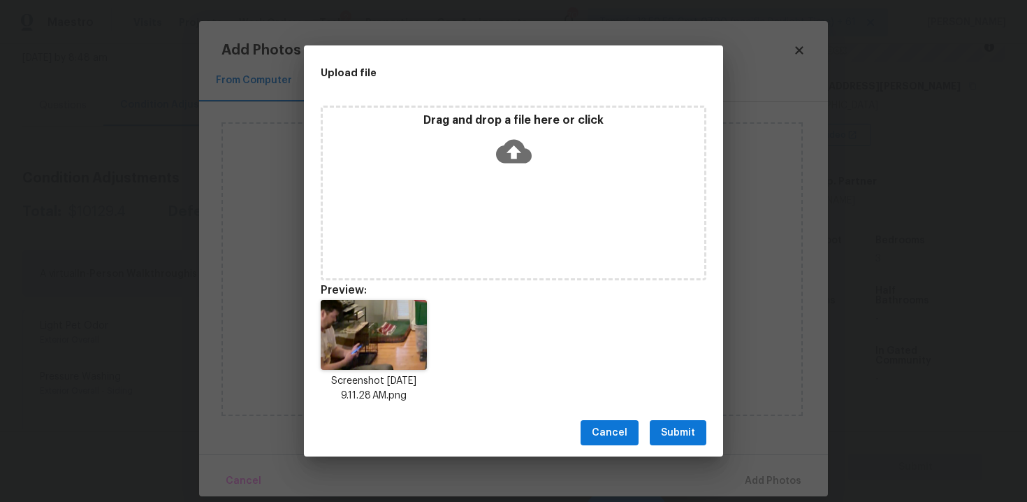
click at [681, 432] on span "Submit" at bounding box center [678, 432] width 34 height 17
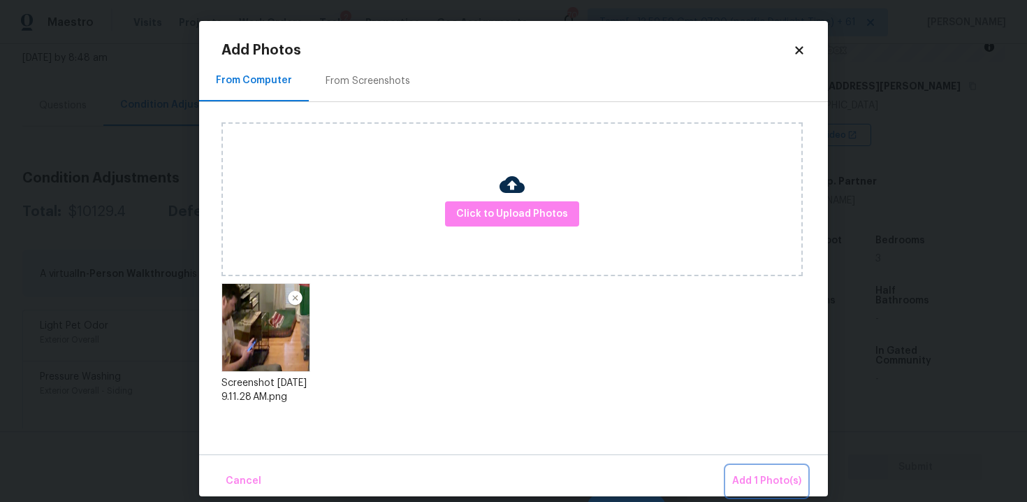
click at [745, 475] on span "Add 1 Photo(s)" at bounding box center [766, 480] width 69 height 17
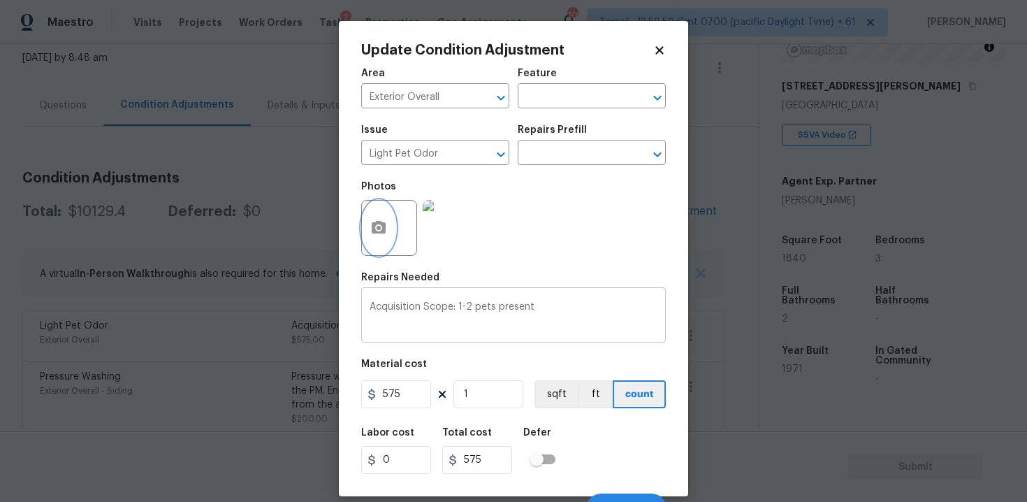
scroll to position [20, 0]
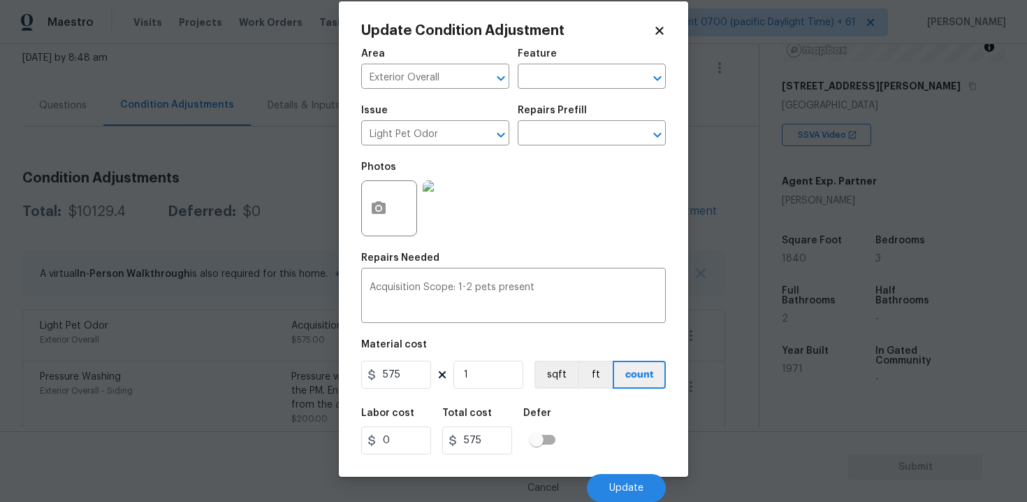
click at [606, 472] on div "Cancel Update" at bounding box center [513, 481] width 305 height 39
click at [625, 492] on span "Update" at bounding box center [626, 488] width 34 height 10
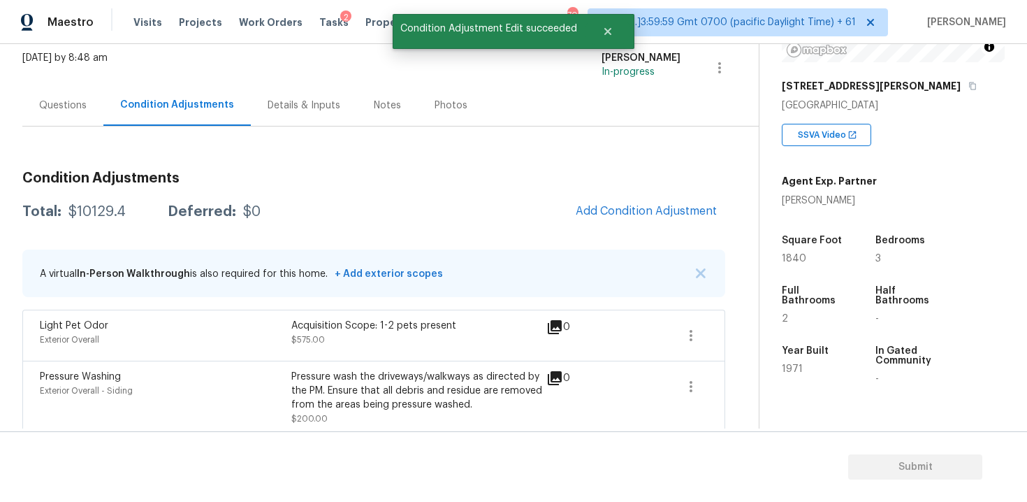
scroll to position [0, 0]
click at [626, 215] on span "Add Condition Adjustment" at bounding box center [646, 211] width 141 height 13
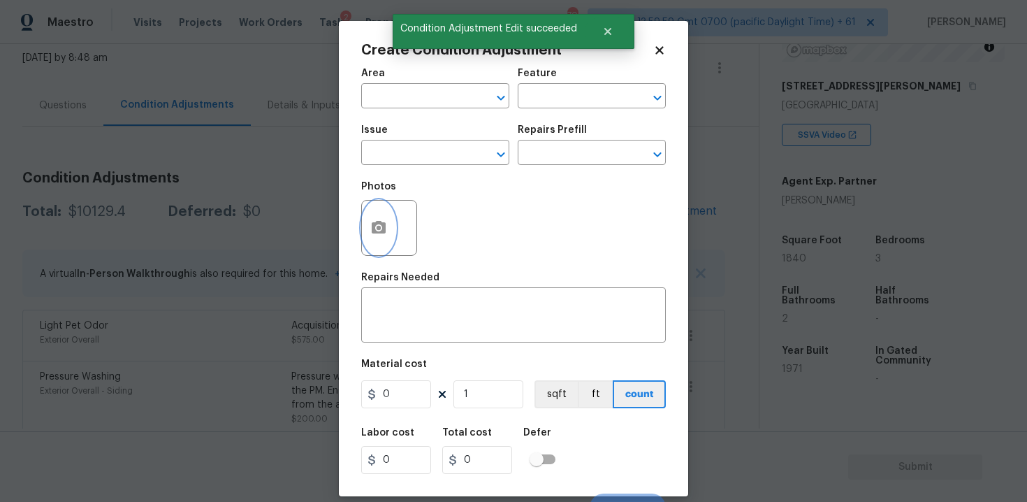
click at [386, 221] on icon "button" at bounding box center [378, 227] width 17 height 17
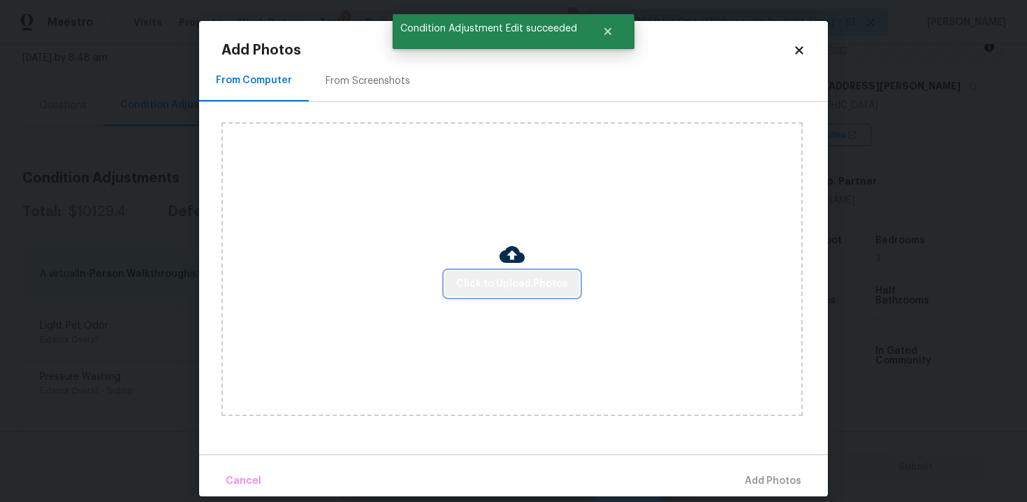
click at [520, 287] on span "Click to Upload Photos" at bounding box center [512, 283] width 112 height 17
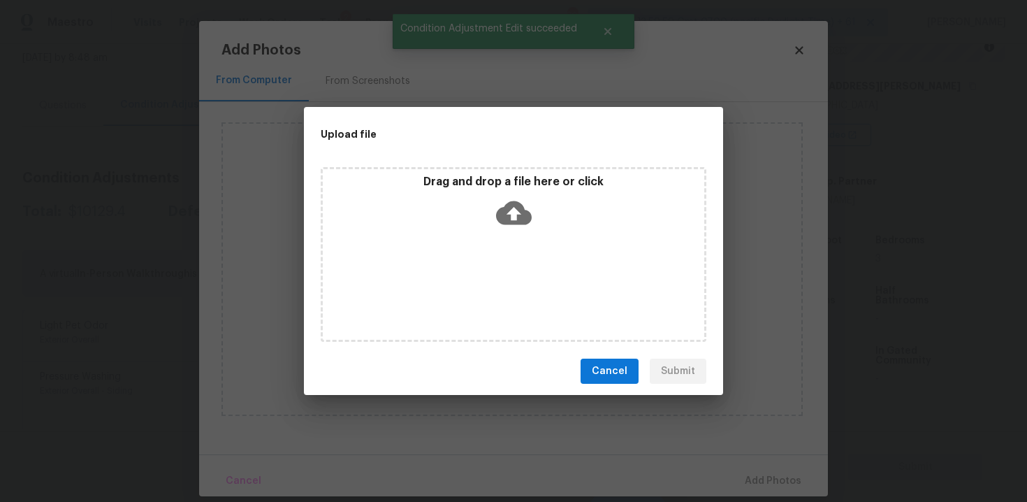
click at [527, 195] on icon at bounding box center [514, 213] width 36 height 36
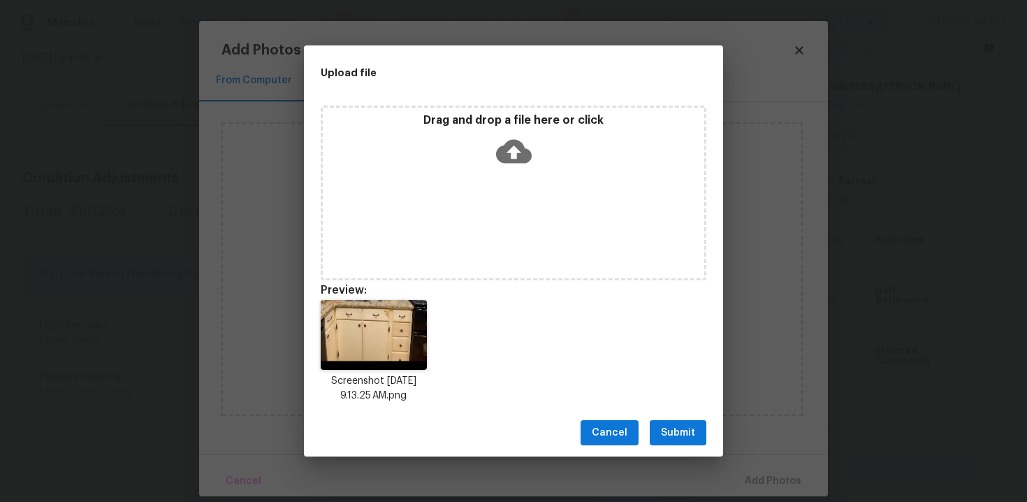
click at [671, 430] on span "Submit" at bounding box center [678, 432] width 34 height 17
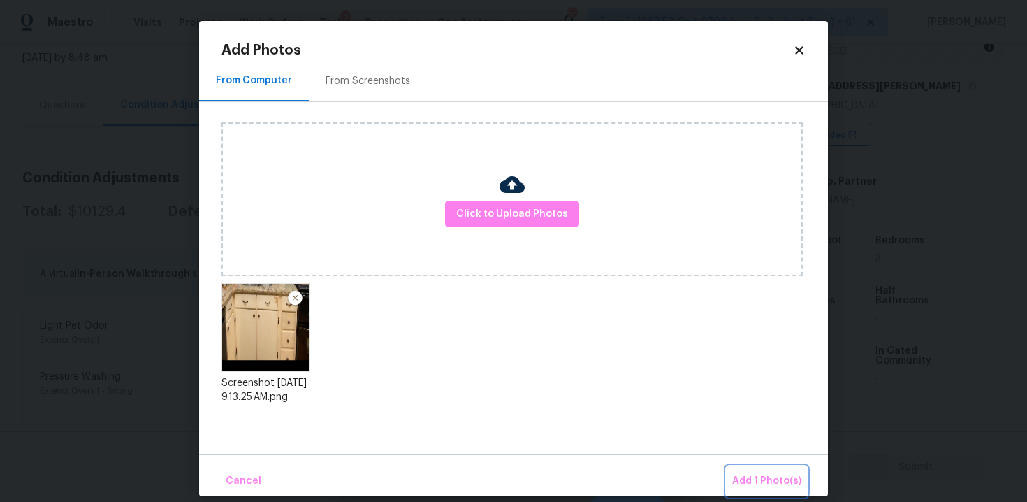
click at [771, 479] on span "Add 1 Photo(s)" at bounding box center [766, 480] width 69 height 17
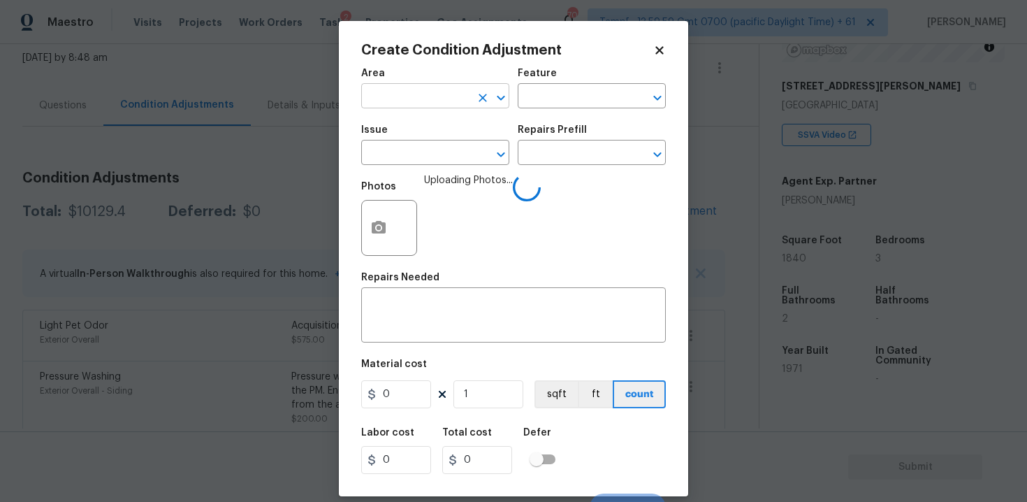
click at [428, 90] on input "text" at bounding box center [415, 98] width 109 height 22
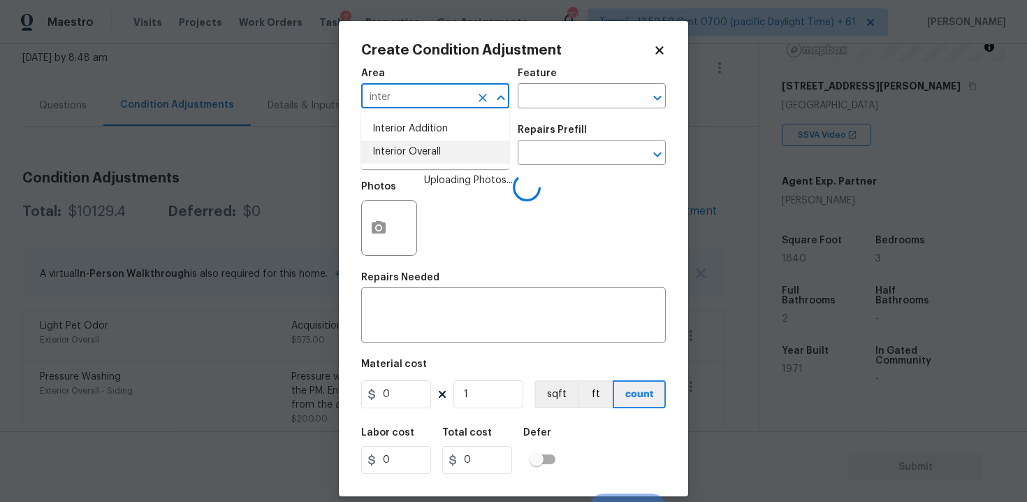
click at [435, 144] on li "Interior Overall" at bounding box center [435, 151] width 148 height 23
type input "Interior Overall"
click at [436, 158] on input "text" at bounding box center [415, 154] width 109 height 22
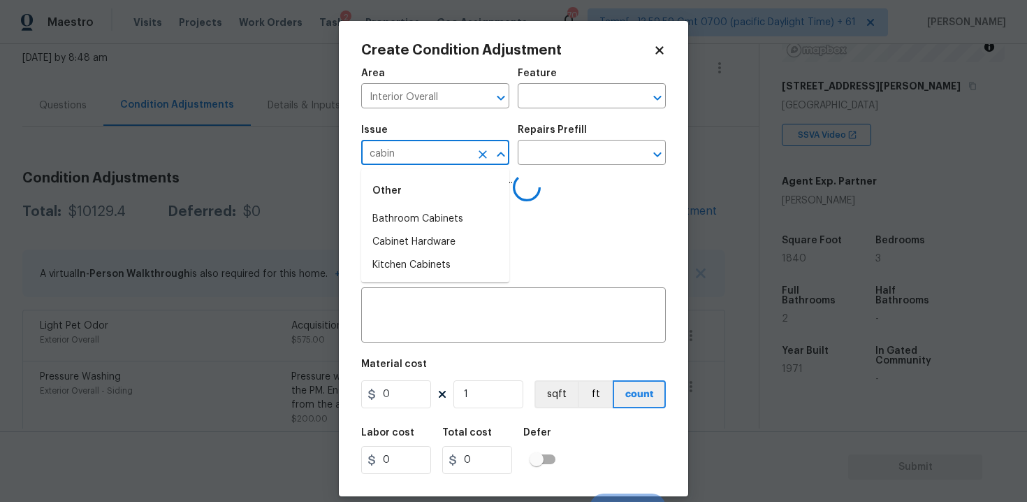
type input "cabine"
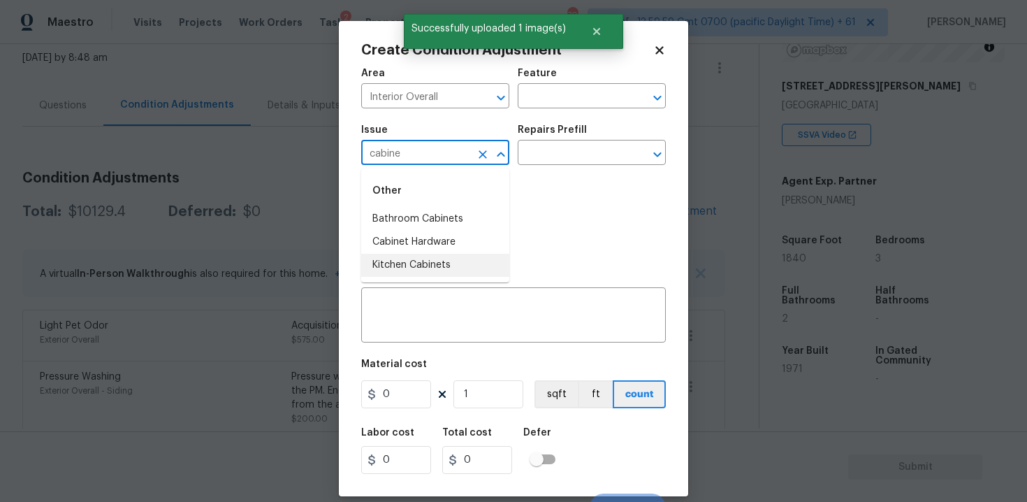
click at [467, 265] on li "Kitchen Cabinets" at bounding box center [435, 265] width 148 height 23
type input "Kitchen Cabinets"
click at [553, 157] on input "text" at bounding box center [572, 154] width 109 height 22
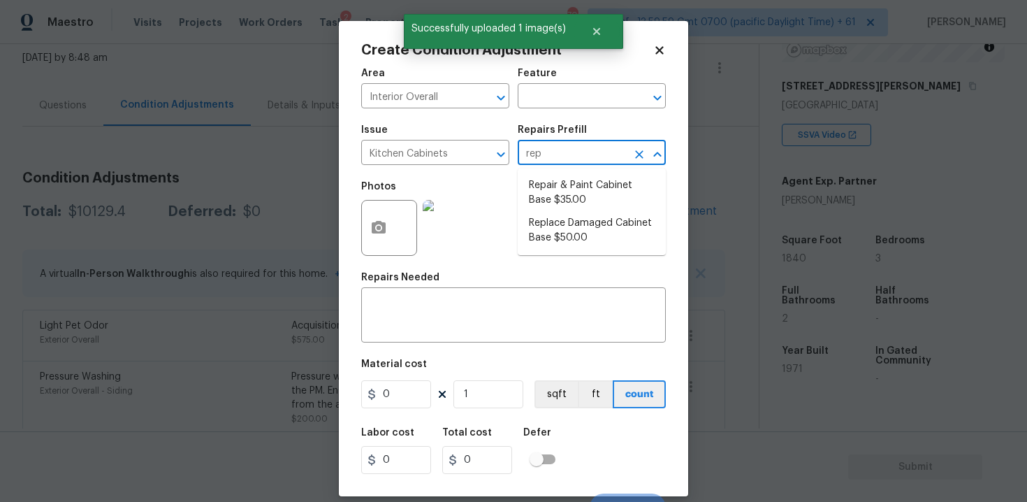
type input "repa"
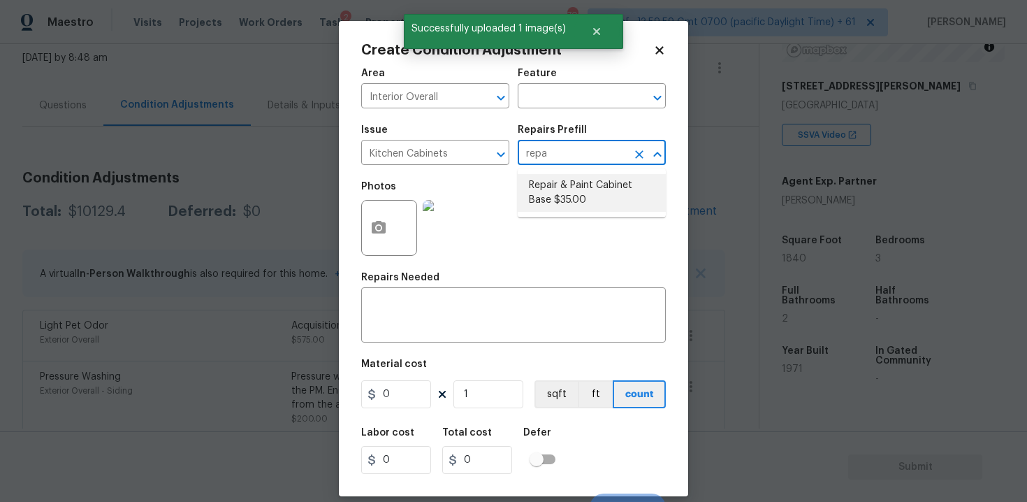
click at [566, 181] on li "Repair & Paint Cabinet Base $35.00" at bounding box center [592, 193] width 148 height 38
type input "Cabinets"
type textarea "Prep/Paint the damaged cabinet base and repair to meet current standard. Remove…"
type input "35"
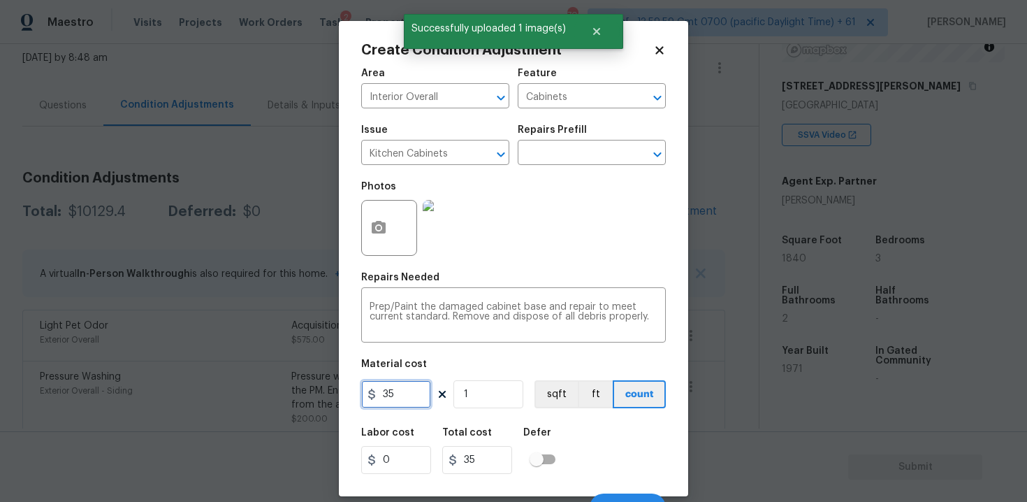
click at [423, 387] on input "35" at bounding box center [396, 394] width 70 height 28
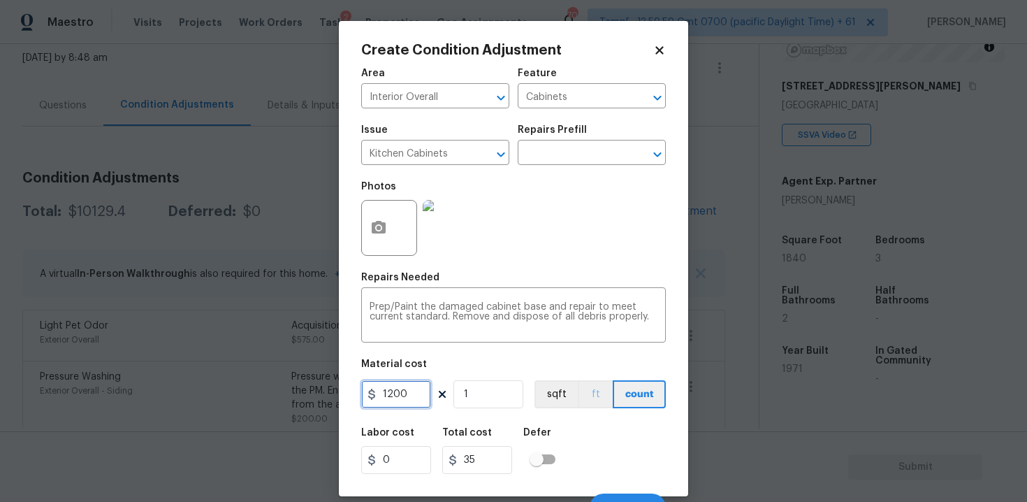
type input "1200"
click at [578, 402] on button "ft" at bounding box center [595, 394] width 35 height 28
type input "1200"
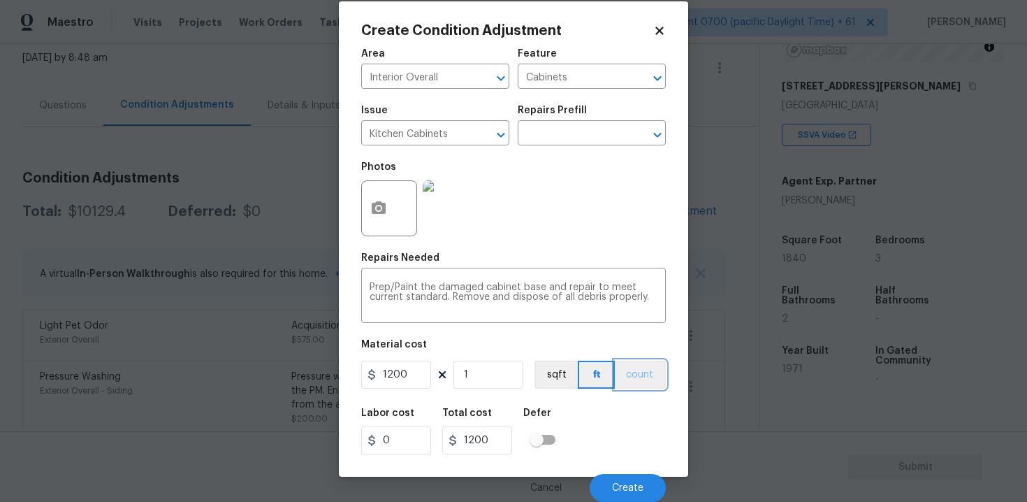
click at [631, 368] on button "count" at bounding box center [640, 374] width 51 height 28
click at [629, 497] on button "Create" at bounding box center [628, 488] width 76 height 28
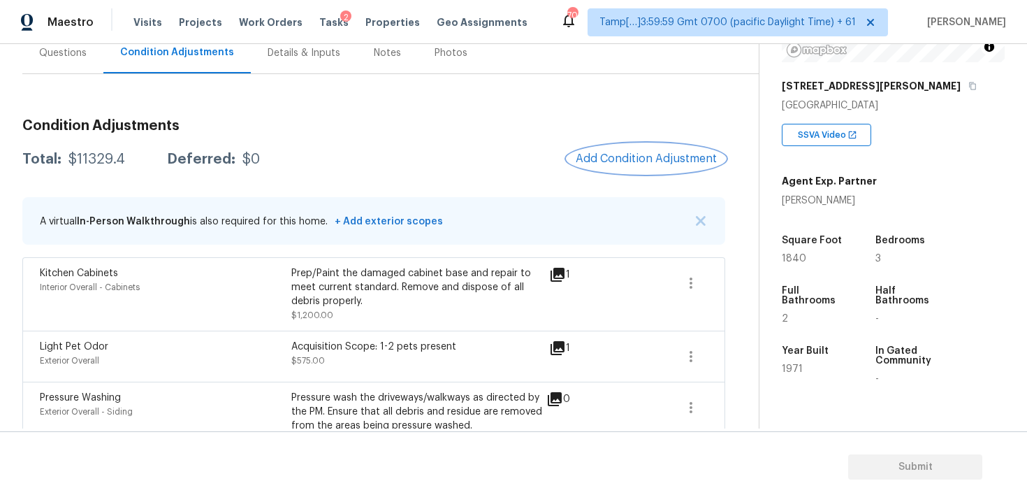
scroll to position [137, 0]
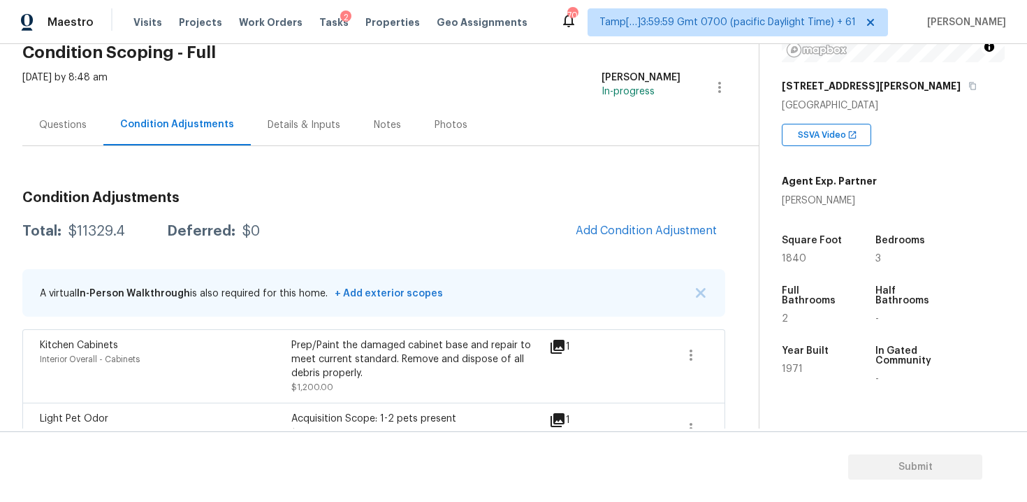
click at [75, 118] on div "Questions" at bounding box center [63, 125] width 48 height 14
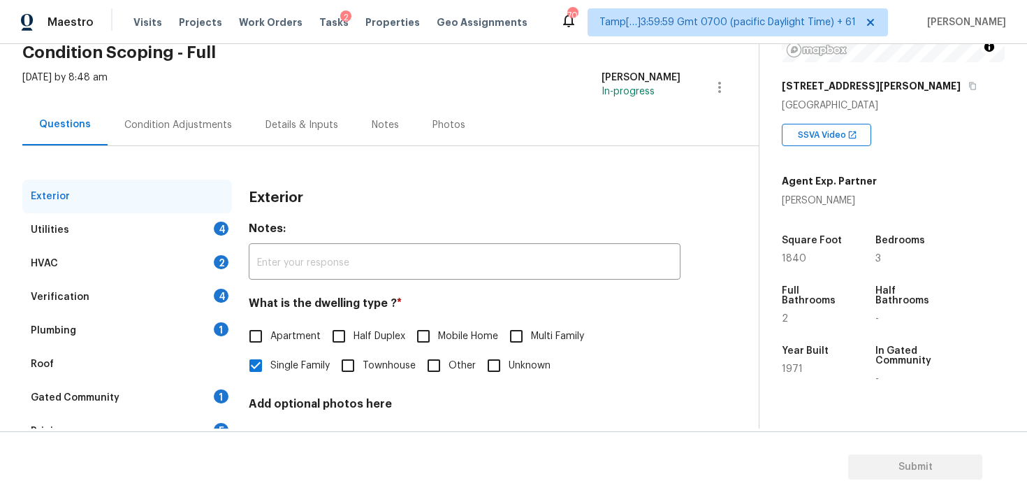
scroll to position [171, 0]
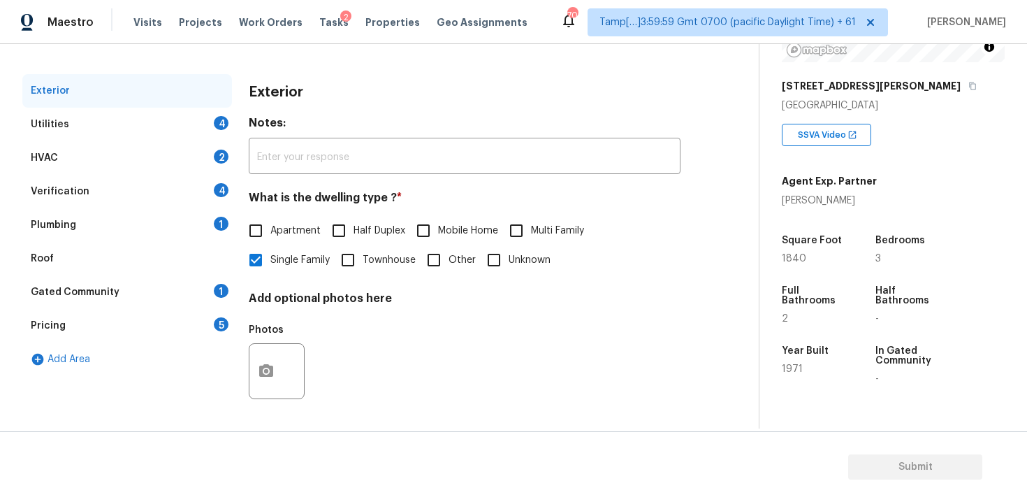
click at [173, 185] on div "Verification 4" at bounding box center [127, 192] width 210 height 34
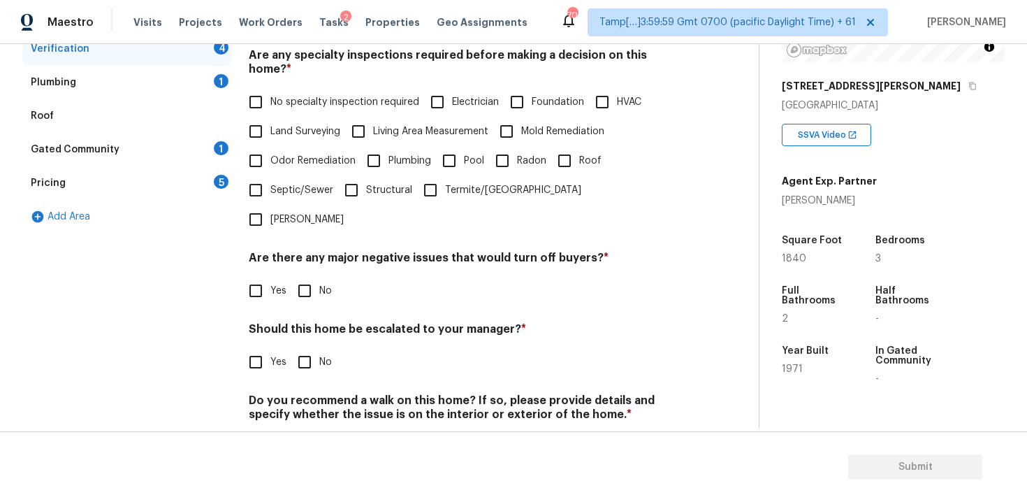
scroll to position [325, 0]
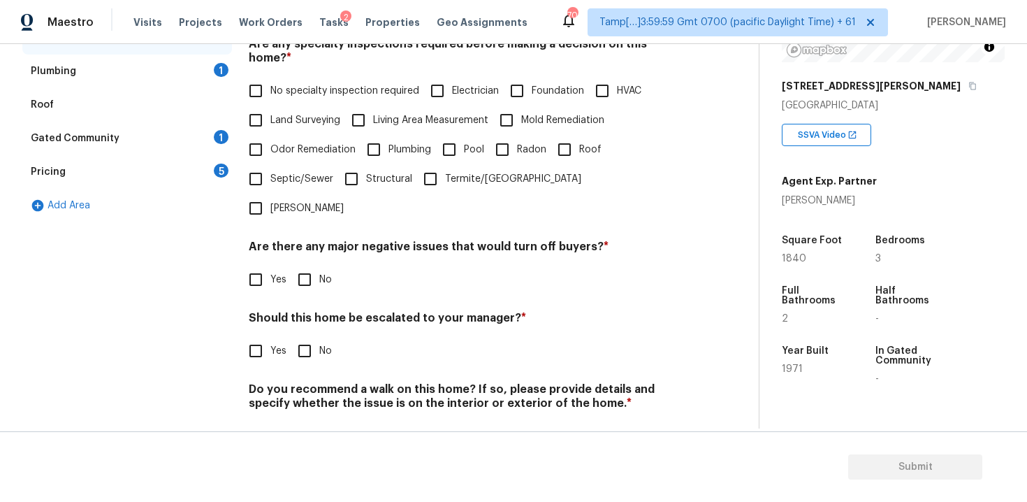
click at [235, 321] on div "Exterior Utilities 4 HVAC 2 Verification 4 Plumbing 1 Roof Gated Community 1 Pr…" at bounding box center [373, 193] width 703 height 547
click at [261, 336] on input "Yes" at bounding box center [255, 350] width 29 height 29
checkbox input "true"
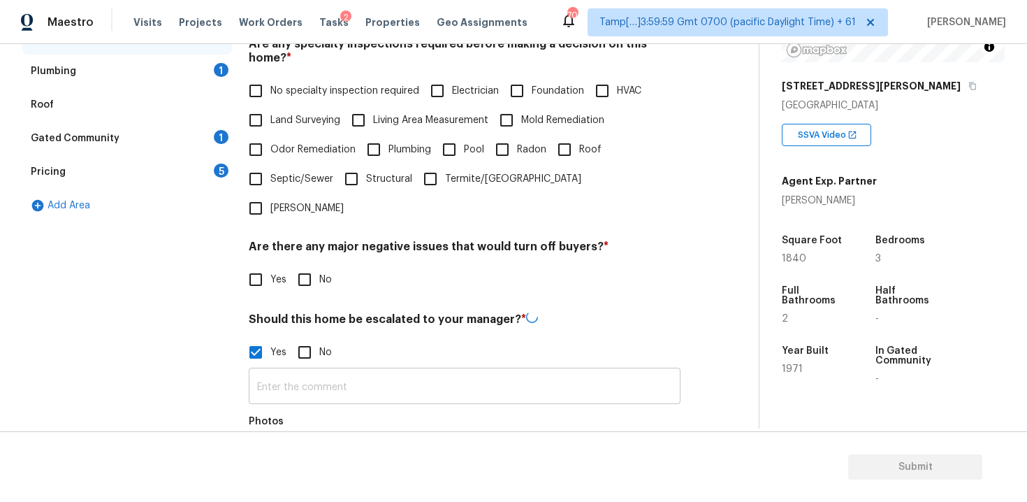
click at [315, 371] on input "text" at bounding box center [465, 387] width 432 height 33
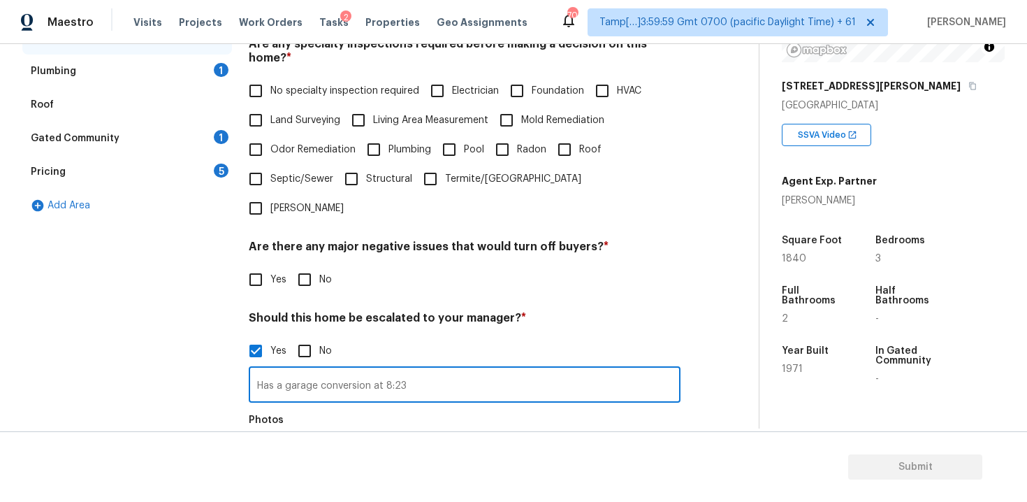
scroll to position [458, 0]
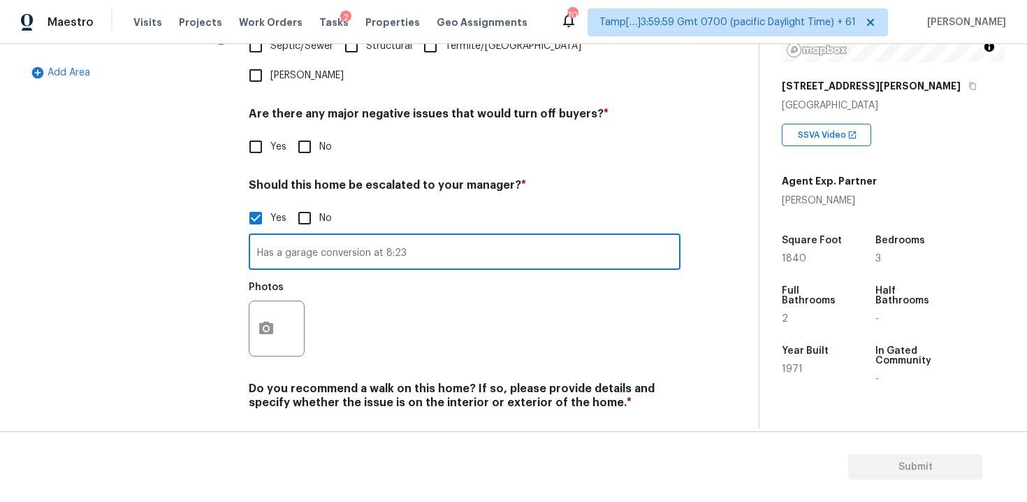
type input "Has a garage conversion at 8:23"
click at [277, 301] on button "button" at bounding box center [266, 328] width 34 height 54
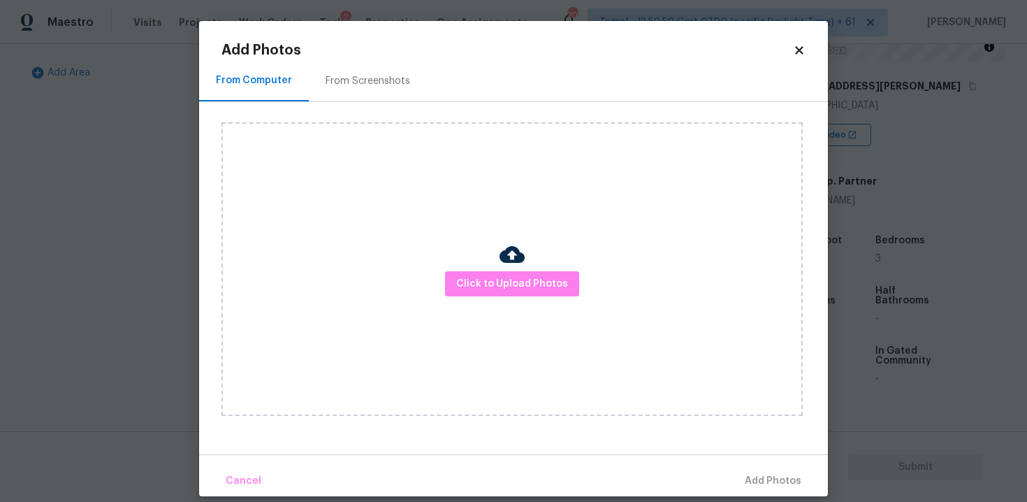
click at [553, 267] on div "Click to Upload Photos" at bounding box center [511, 268] width 581 height 293
click at [550, 272] on button "Click to Upload Photos" at bounding box center [512, 284] width 134 height 26
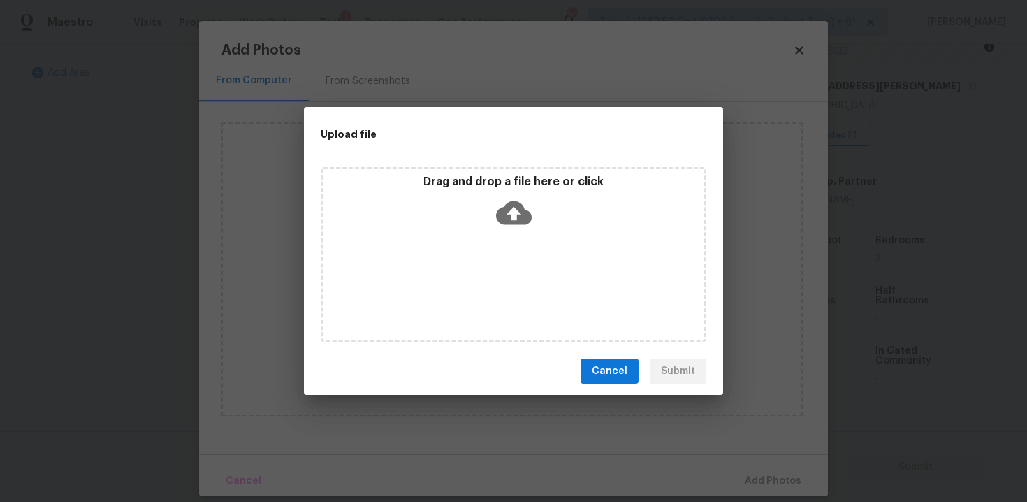
click at [523, 219] on icon at bounding box center [514, 213] width 36 height 24
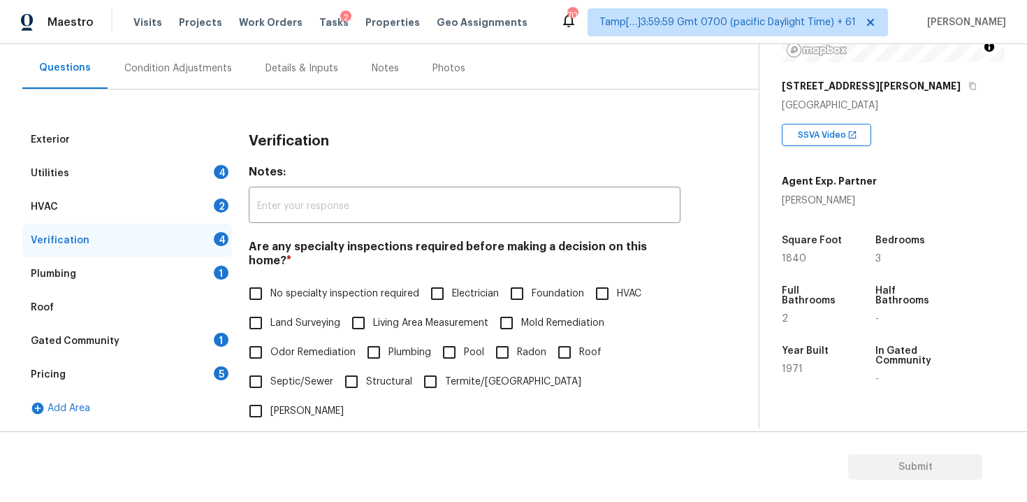
scroll to position [111, 0]
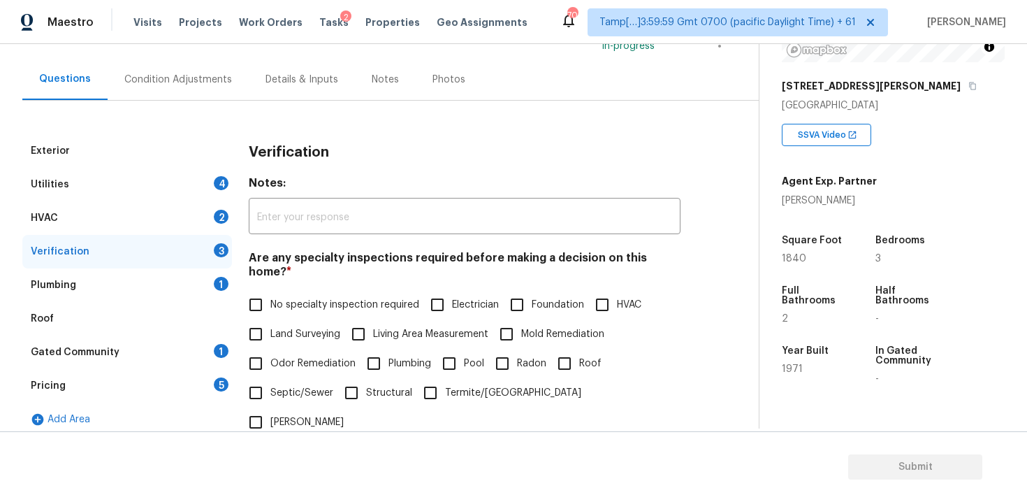
click at [233, 79] on div "Condition Adjustments" at bounding box center [178, 79] width 141 height 41
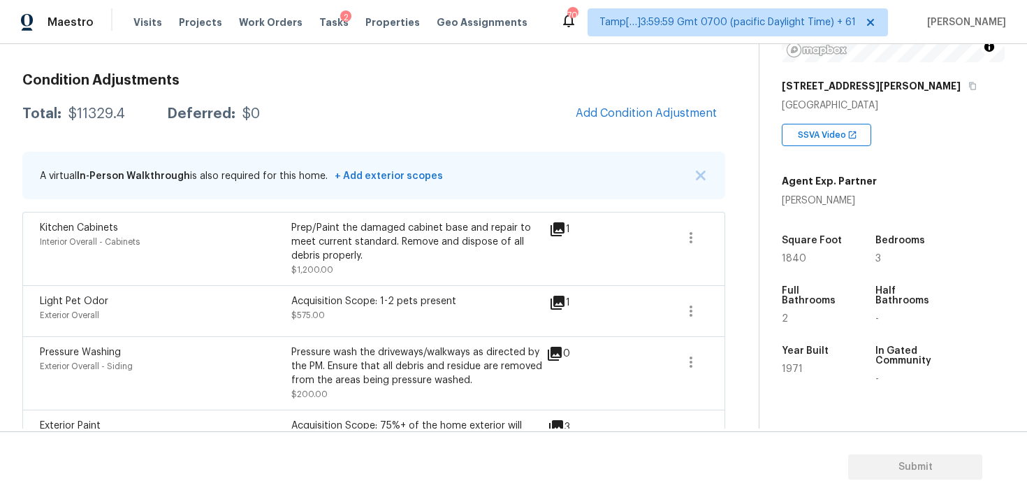
scroll to position [193, 0]
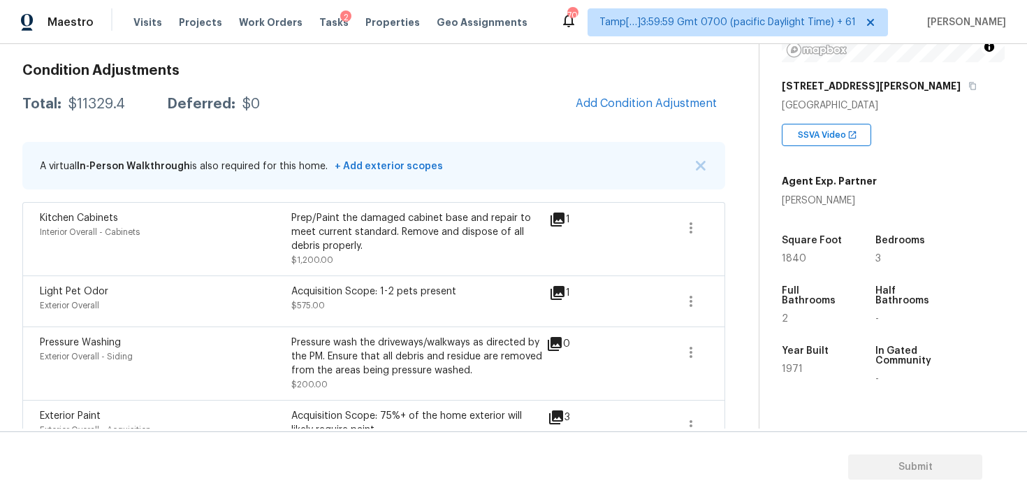
click at [658, 125] on div "Condition Adjustments Total: $11329.4 Deferred: $0 Add Condition Adjustment A v…" at bounding box center [373, 458] width 703 height 813
click at [636, 111] on button "Add Condition Adjustment" at bounding box center [646, 103] width 158 height 29
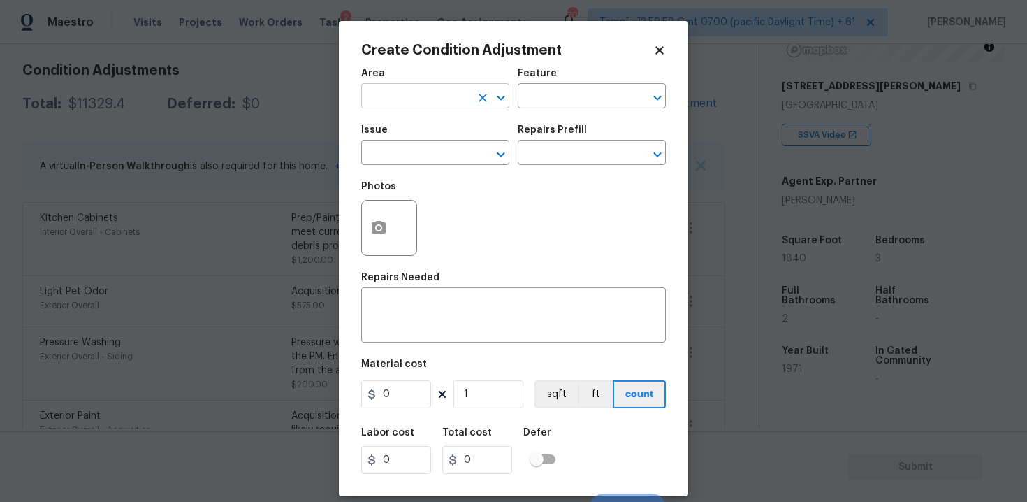
click at [492, 103] on icon "Open" at bounding box center [500, 97] width 17 height 17
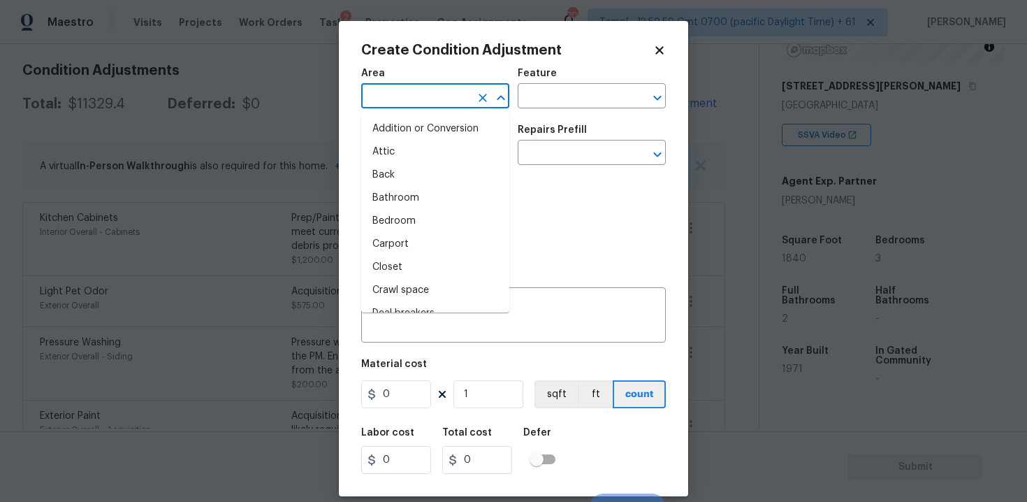
click at [457, 103] on input "text" at bounding box center [415, 98] width 109 height 22
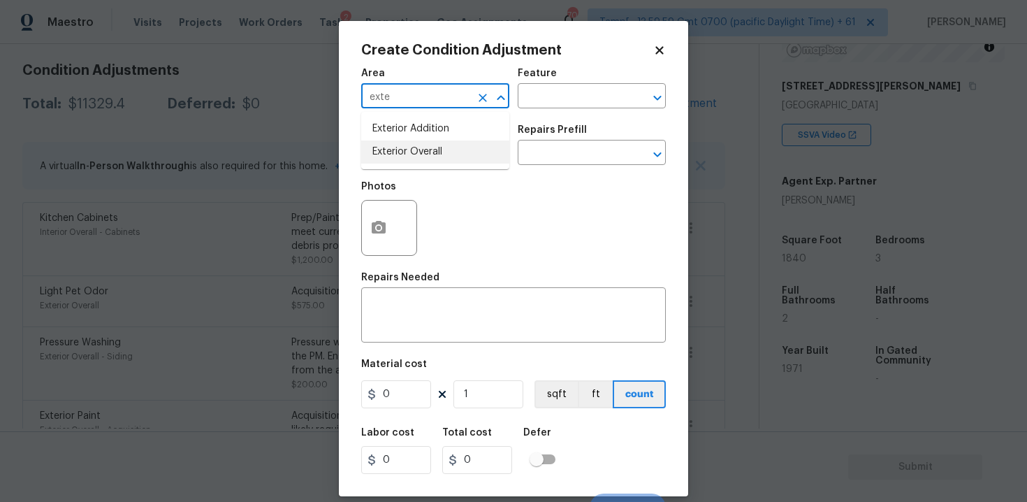
click at [432, 144] on li "Exterior Overall" at bounding box center [435, 151] width 148 height 23
type input "Exterior Overall"
click at [434, 156] on input "text" at bounding box center [415, 154] width 109 height 22
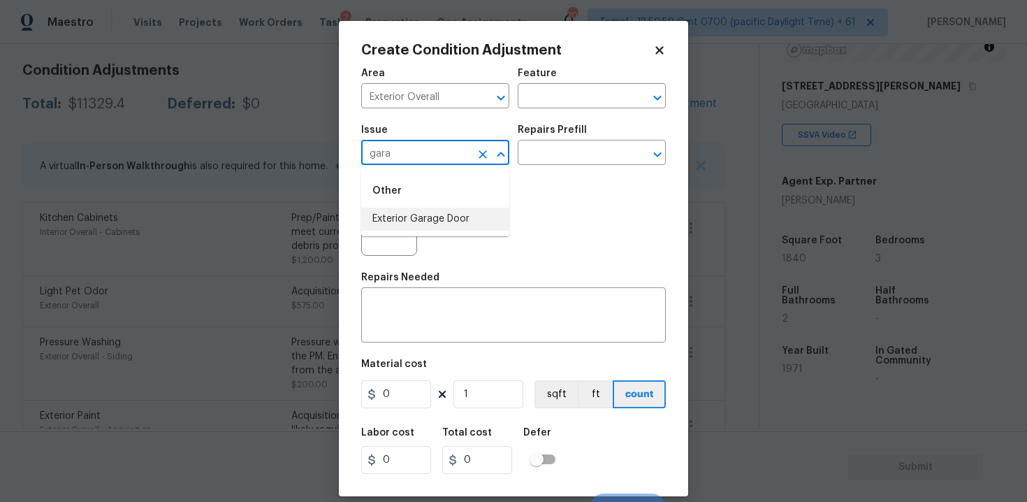
click at [431, 223] on li "Exterior Garage Door" at bounding box center [435, 218] width 148 height 23
type input "Exterior Garage Door"
click at [437, 308] on textarea at bounding box center [514, 316] width 288 height 29
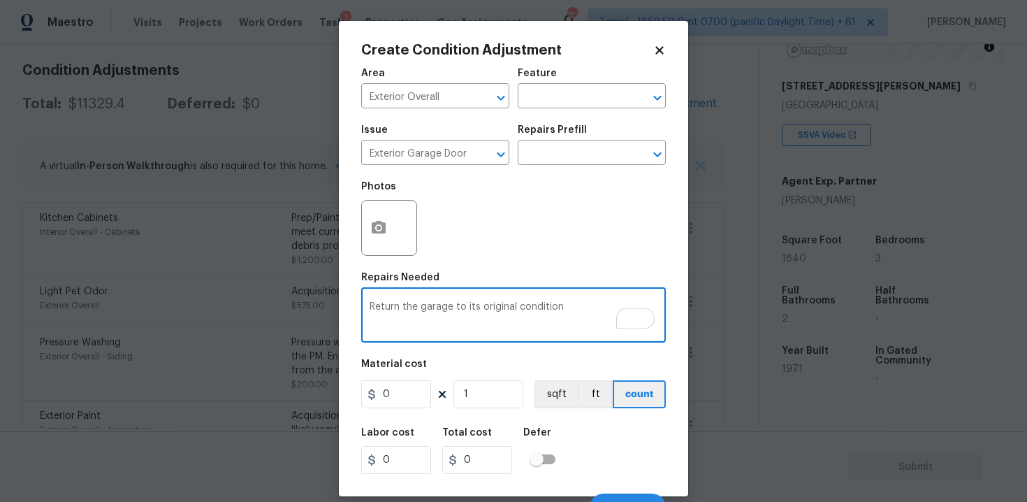
type textarea "Return the garage to its original condition"
click at [387, 227] on button "button" at bounding box center [379, 227] width 34 height 54
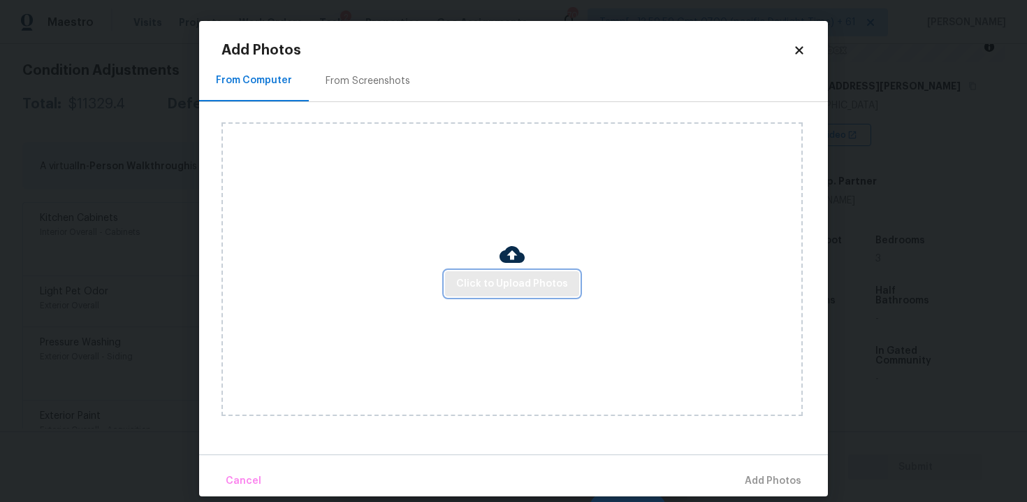
click at [483, 292] on button "Click to Upload Photos" at bounding box center [512, 284] width 134 height 26
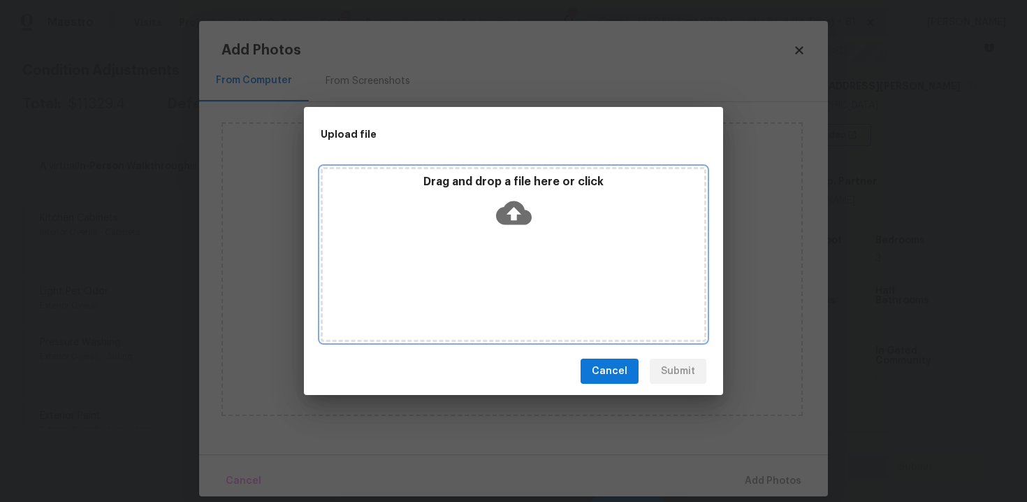
click at [520, 212] on icon at bounding box center [514, 213] width 36 height 24
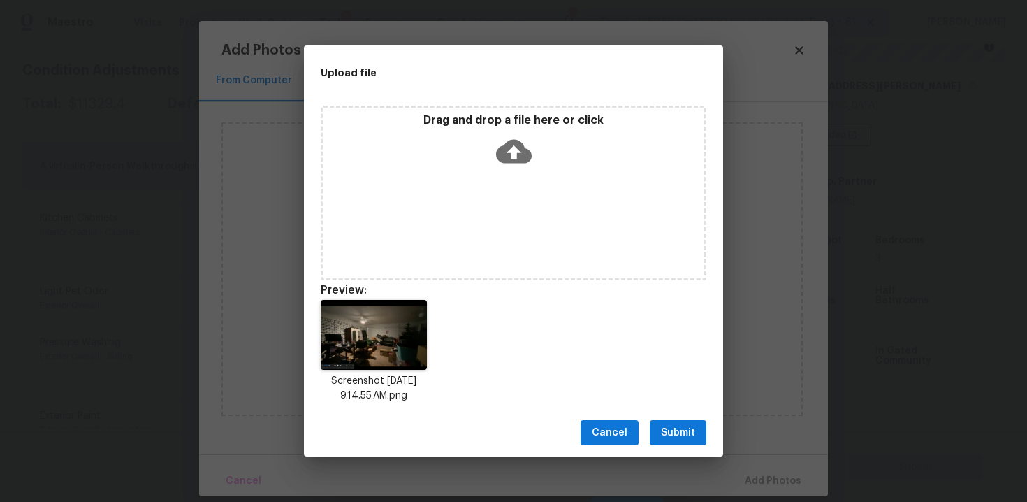
click at [669, 433] on span "Submit" at bounding box center [678, 432] width 34 height 17
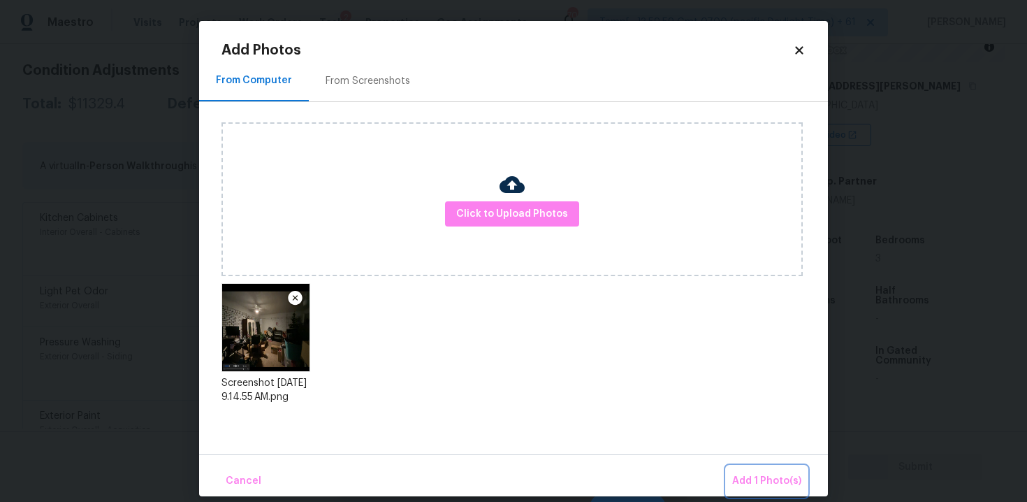
click at [747, 474] on span "Add 1 Photo(s)" at bounding box center [766, 480] width 69 height 17
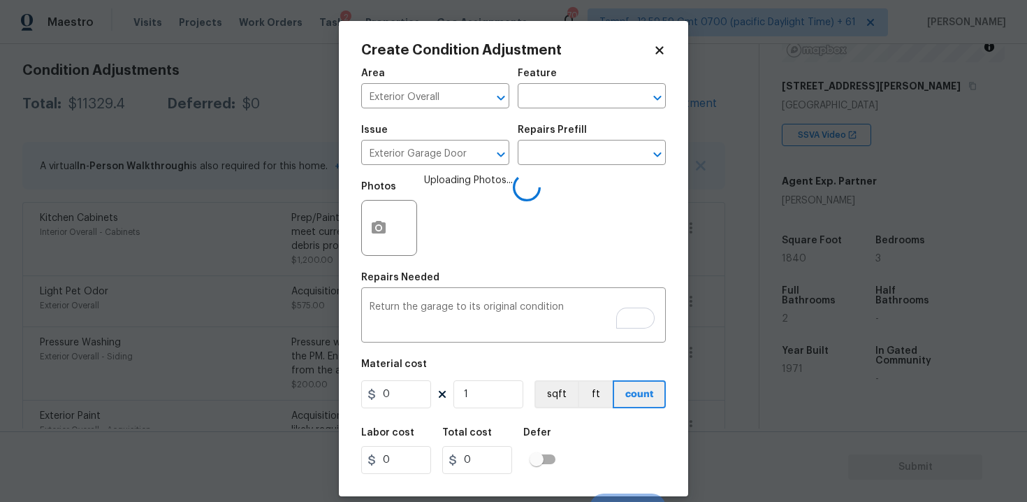
click at [550, 175] on div "Photos Uploading Photos..." at bounding box center [513, 218] width 305 height 91
click at [557, 149] on input "text" at bounding box center [572, 154] width 109 height 22
click at [426, 397] on input "0" at bounding box center [396, 394] width 70 height 28
type input "2500"
click at [597, 444] on div "Labor cost 0 Total cost 0 Defer" at bounding box center [513, 450] width 305 height 63
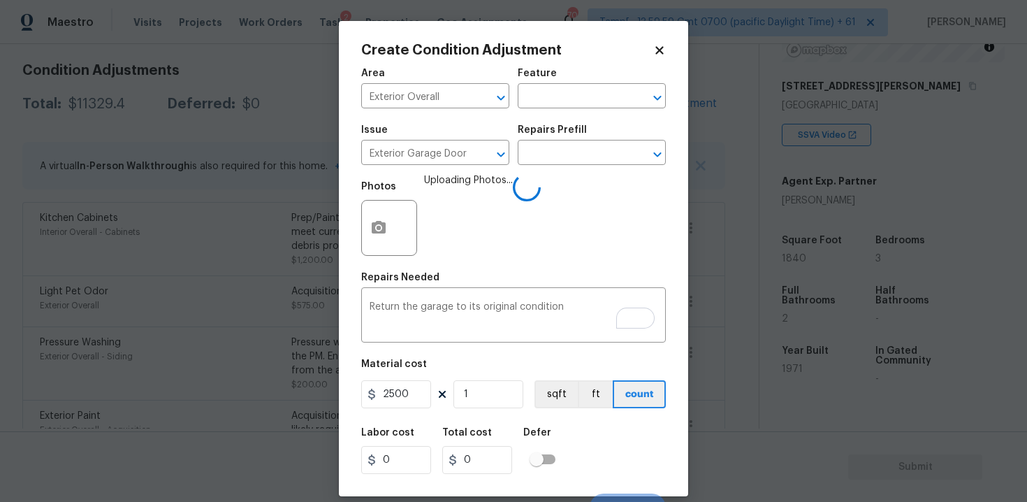
type input "2500"
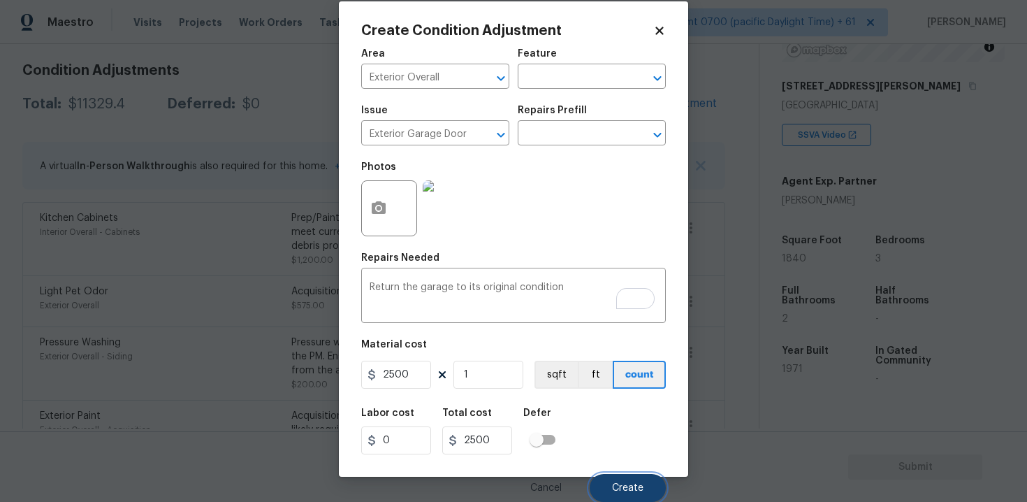
click at [608, 486] on button "Create" at bounding box center [628, 488] width 76 height 28
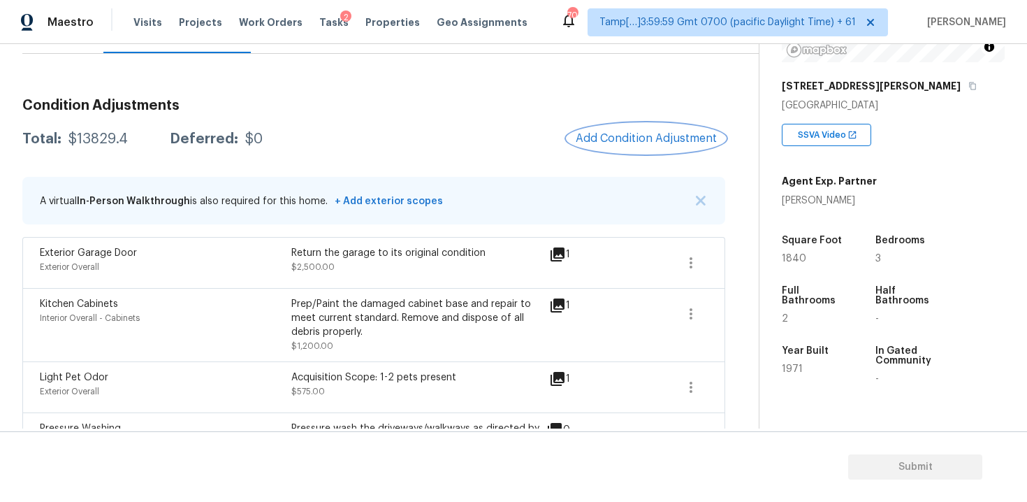
scroll to position [132, 0]
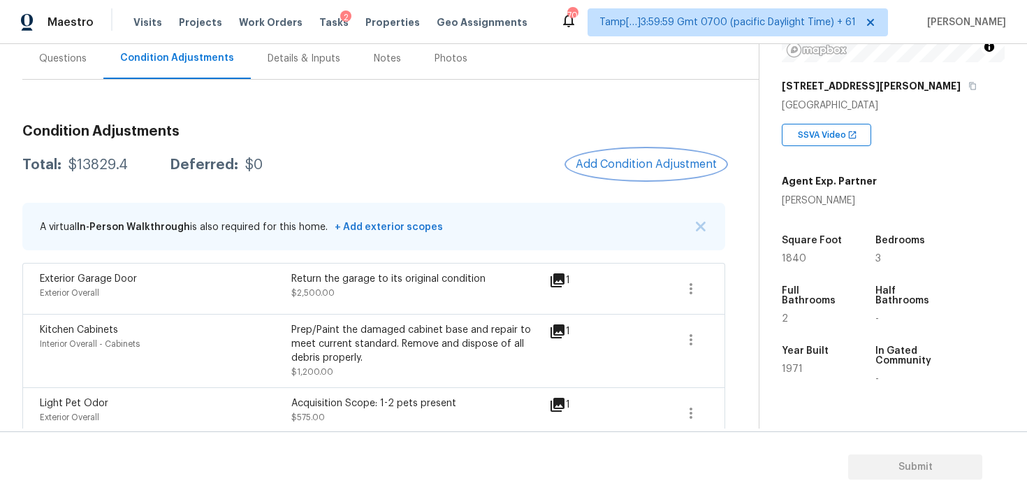
click at [637, 163] on span "Add Condition Adjustment" at bounding box center [646, 164] width 141 height 13
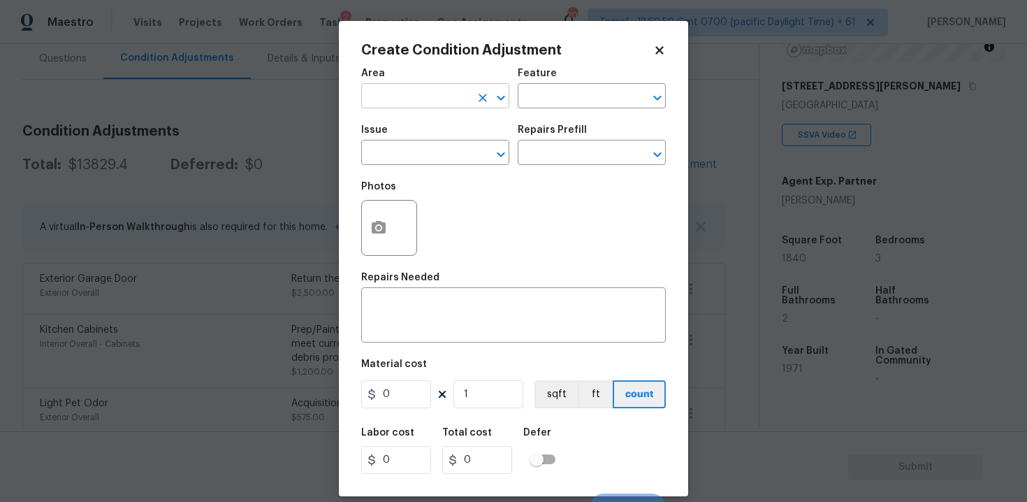
click at [443, 105] on input "text" at bounding box center [415, 98] width 109 height 22
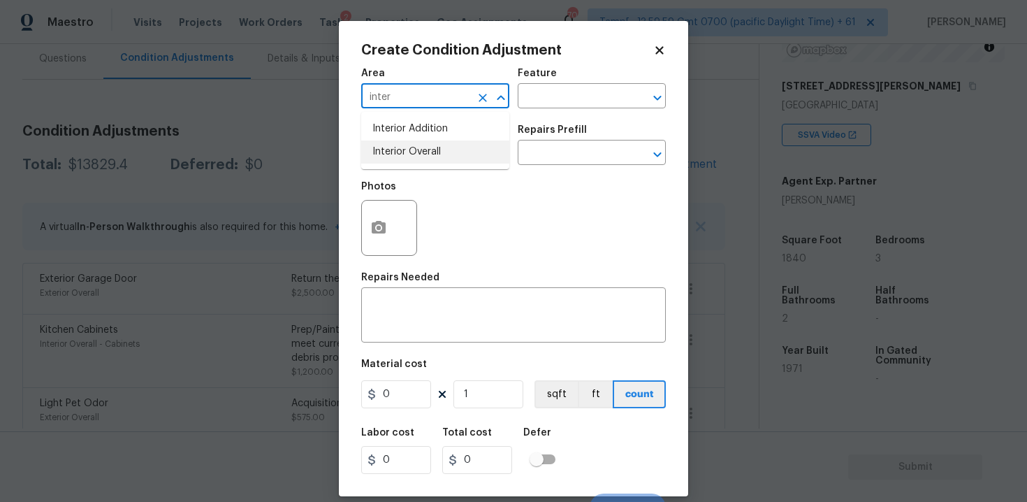
click at [443, 152] on li "Interior Overall" at bounding box center [435, 151] width 148 height 23
type input "Interior Overall"
click at [443, 152] on input "text" at bounding box center [415, 154] width 109 height 22
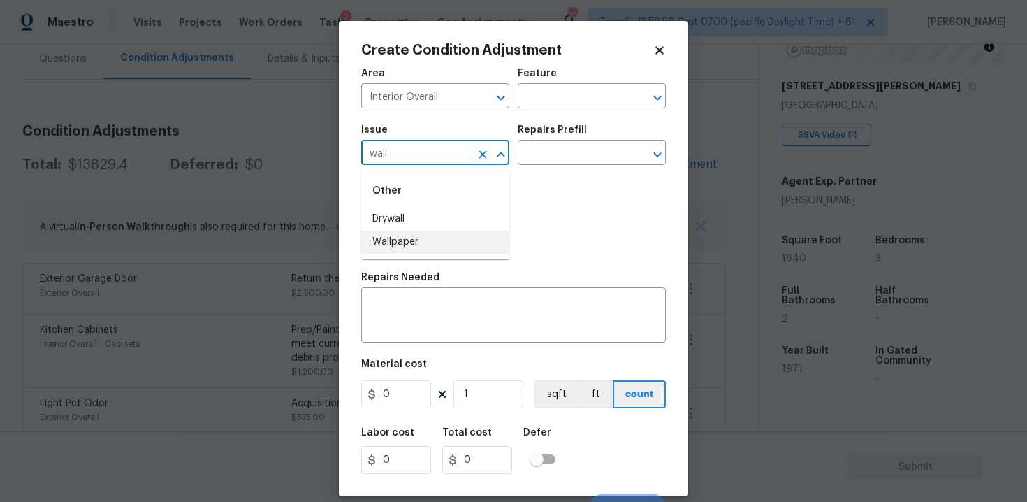
click at [434, 239] on li "Wallpaper" at bounding box center [435, 242] width 148 height 23
type input "Wallpaper"
click at [538, 156] on input "text" at bounding box center [572, 154] width 109 height 22
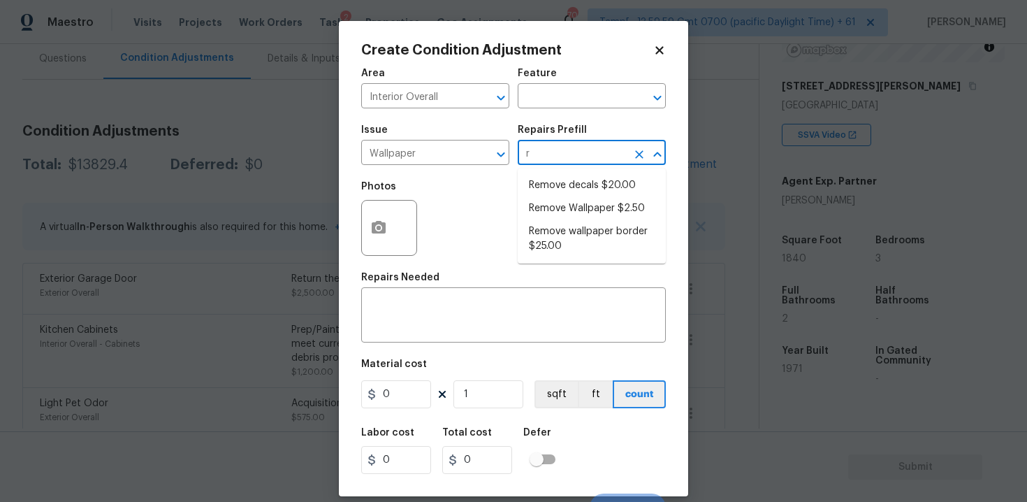
type input "re"
click at [577, 209] on li "Remove Wallpaper $2.50" at bounding box center [592, 208] width 148 height 23
type input "Walls and Ceiling"
type textarea "Remove wallpaper and texture walls to best match existing conditions"
type input "2.5"
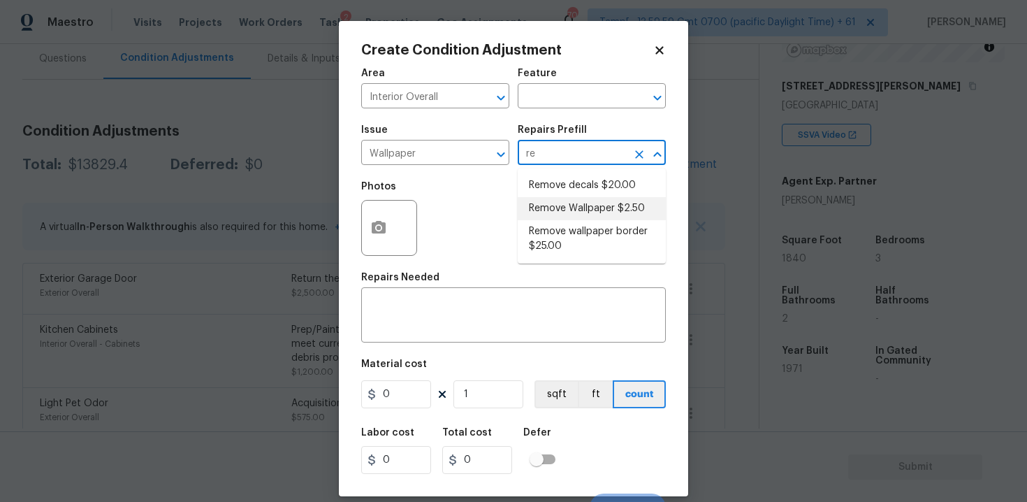
type input "2.5"
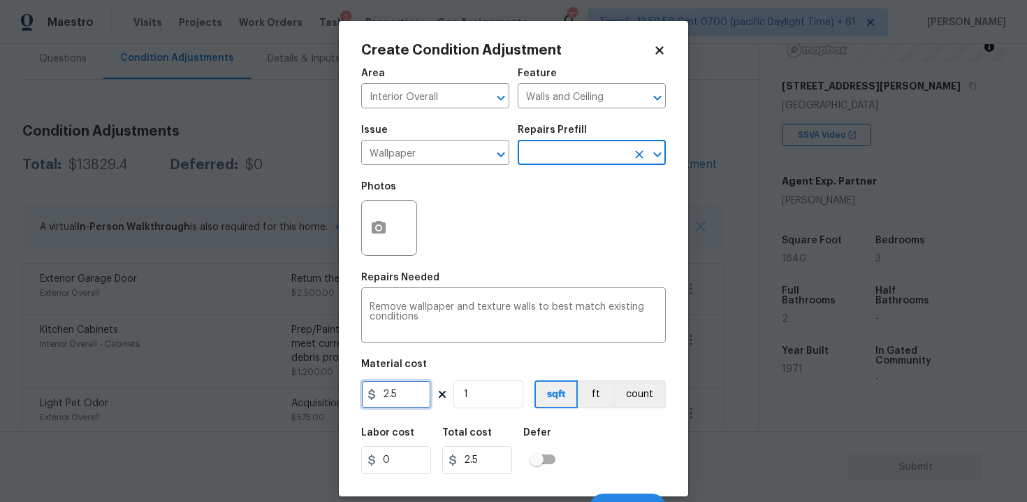
click at [402, 390] on input "2.5" at bounding box center [396, 394] width 70 height 28
type input "200"
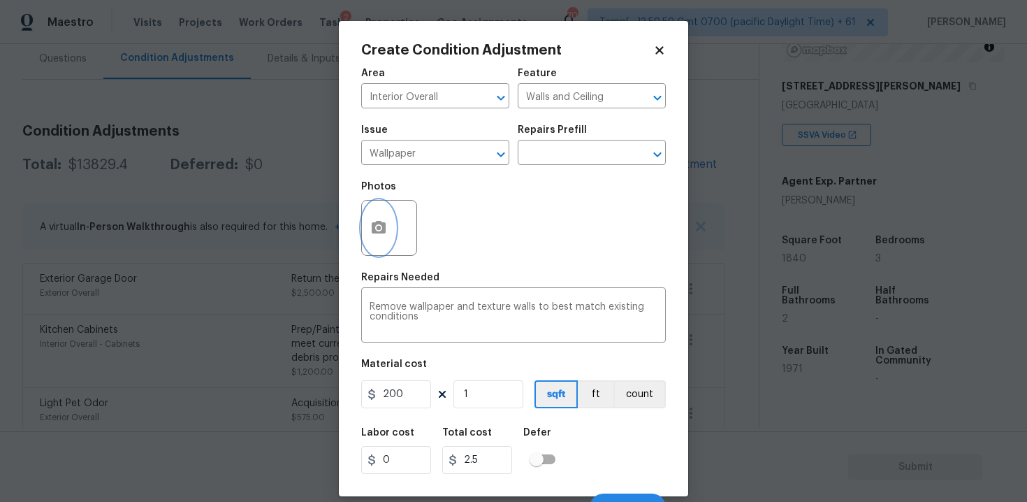
click at [381, 233] on icon "button" at bounding box center [379, 227] width 14 height 13
type input "200"
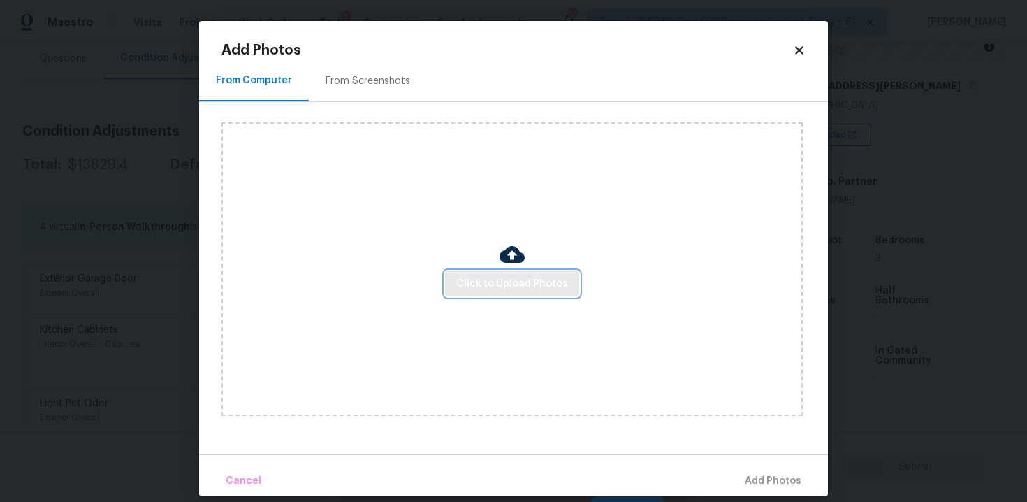
click at [550, 275] on span "Click to Upload Photos" at bounding box center [512, 283] width 112 height 17
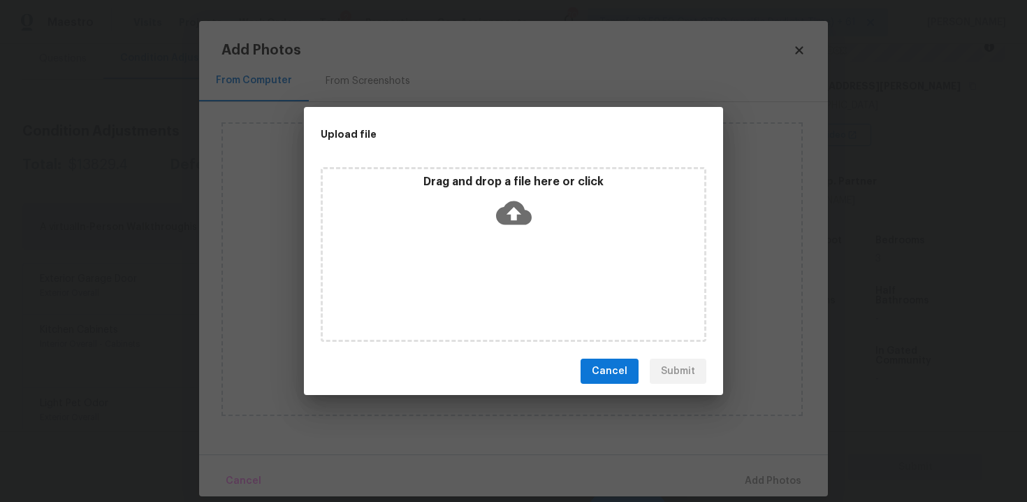
click at [526, 213] on icon at bounding box center [514, 213] width 36 height 24
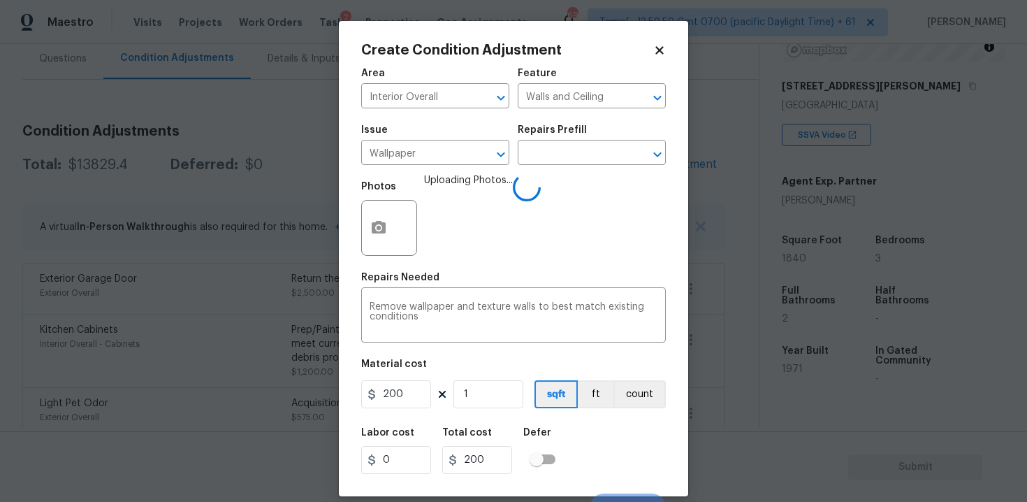
scroll to position [20, 0]
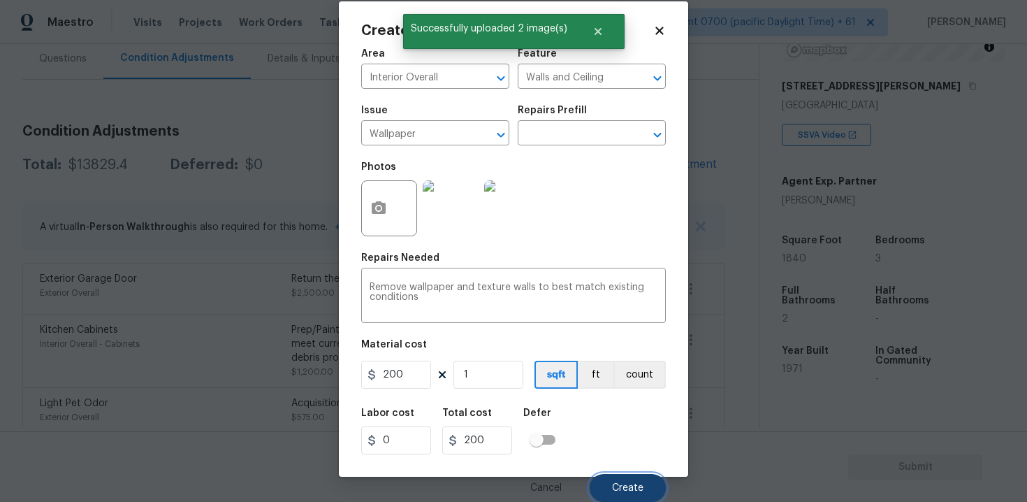
click at [643, 489] on button "Create" at bounding box center [628, 488] width 76 height 28
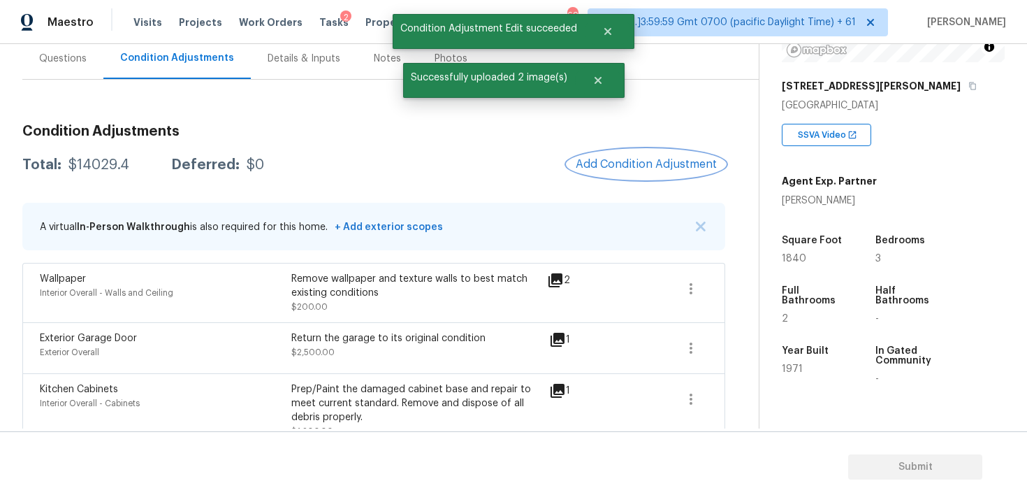
scroll to position [150, 0]
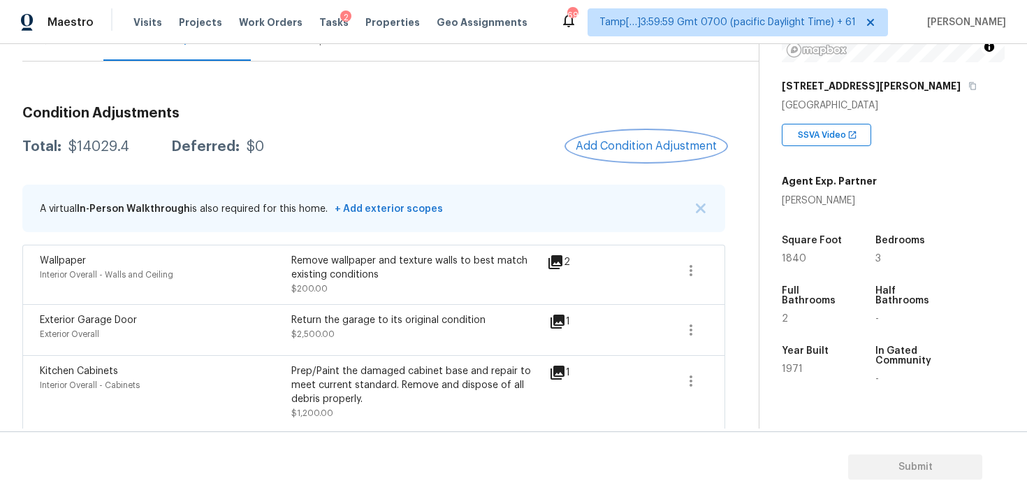
click at [618, 156] on button "Add Condition Adjustment" at bounding box center [646, 145] width 158 height 29
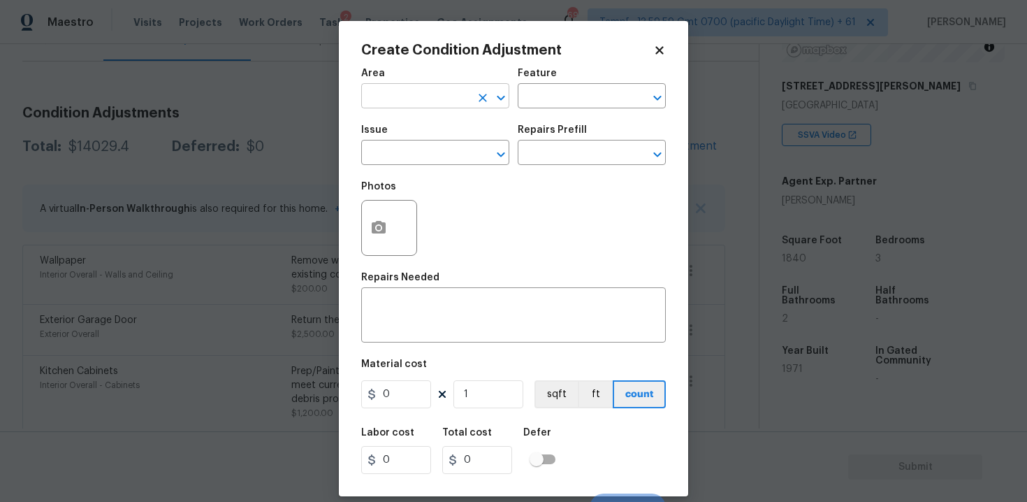
click at [424, 105] on input "text" at bounding box center [415, 98] width 109 height 22
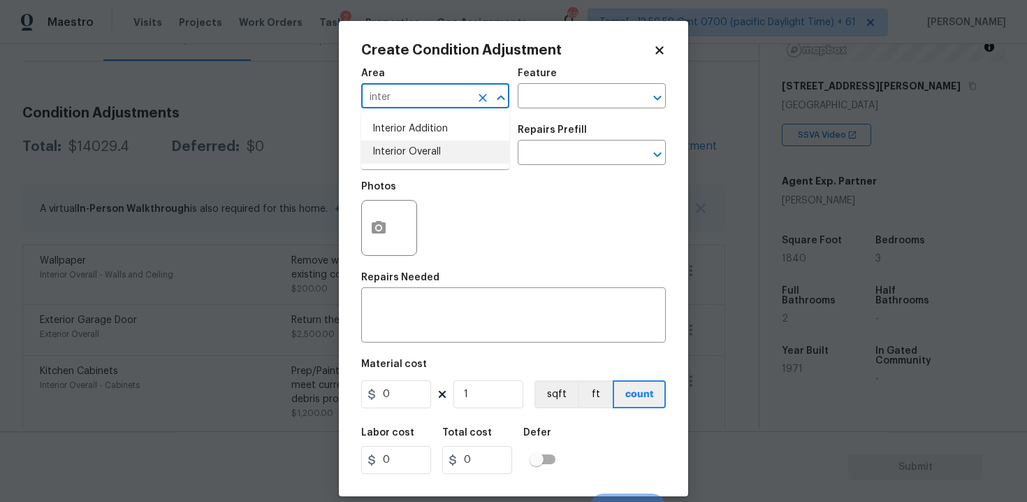
click at [404, 161] on li "Interior Overall" at bounding box center [435, 151] width 148 height 23
type input "Interior Overall"
click at [404, 161] on input "text" at bounding box center [415, 154] width 109 height 22
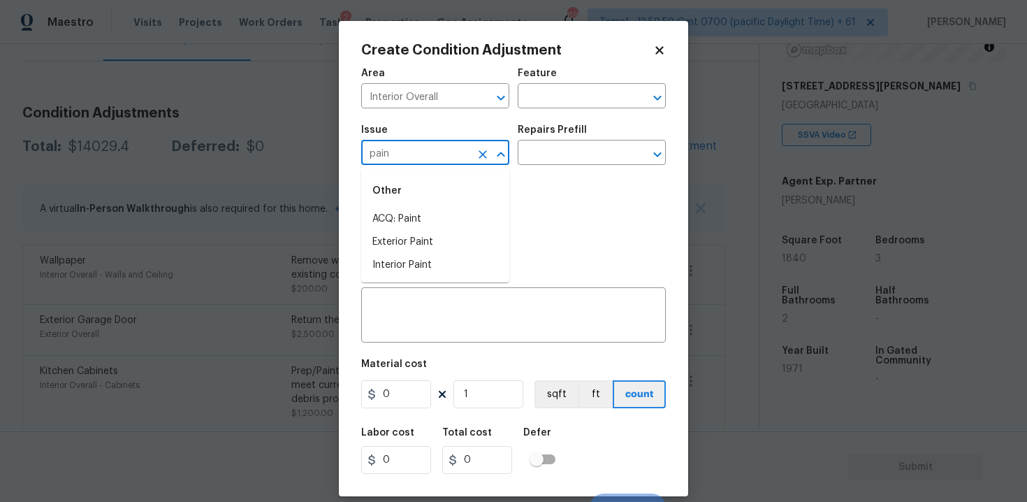
click at [421, 205] on div "Other" at bounding box center [435, 191] width 148 height 34
click at [421, 209] on li "ACQ: Paint" at bounding box center [435, 218] width 148 height 23
type input "ACQ: Paint"
click at [555, 139] on div "Repairs Prefill" at bounding box center [592, 134] width 148 height 18
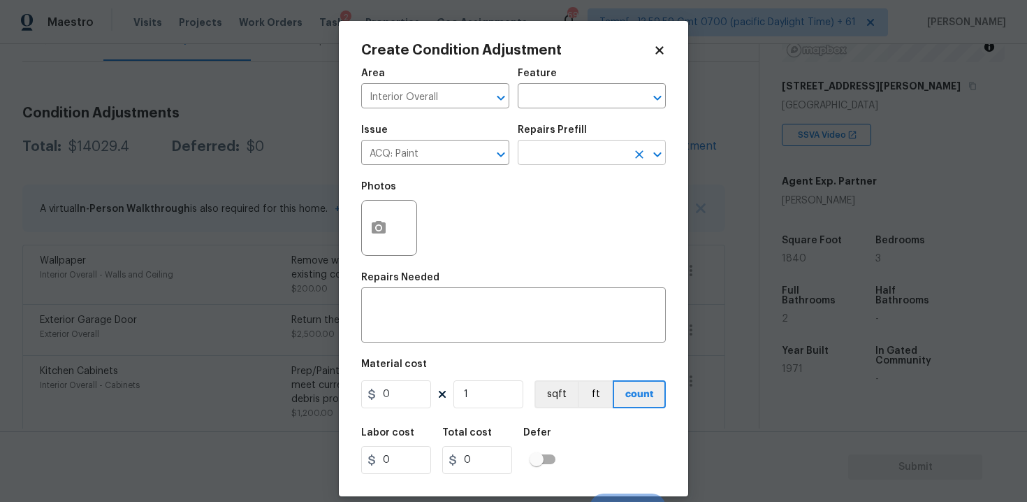
click at [555, 160] on input "text" at bounding box center [572, 154] width 109 height 22
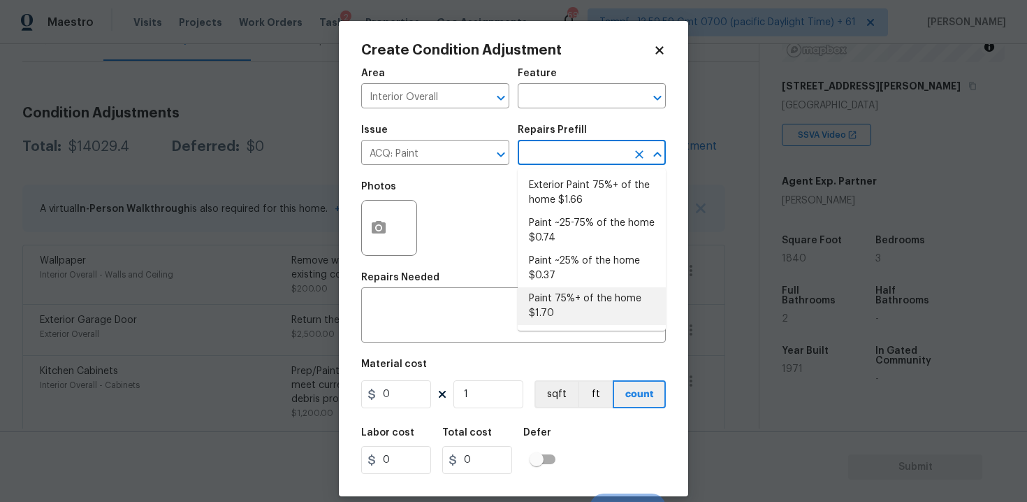
click at [574, 314] on li "Paint 75%+ of the home $1.70" at bounding box center [592, 306] width 148 height 38
type input "Acquisition"
type textarea "Acquisition Scope: 75%+ of the home will likely require interior paint"
type input "1.7"
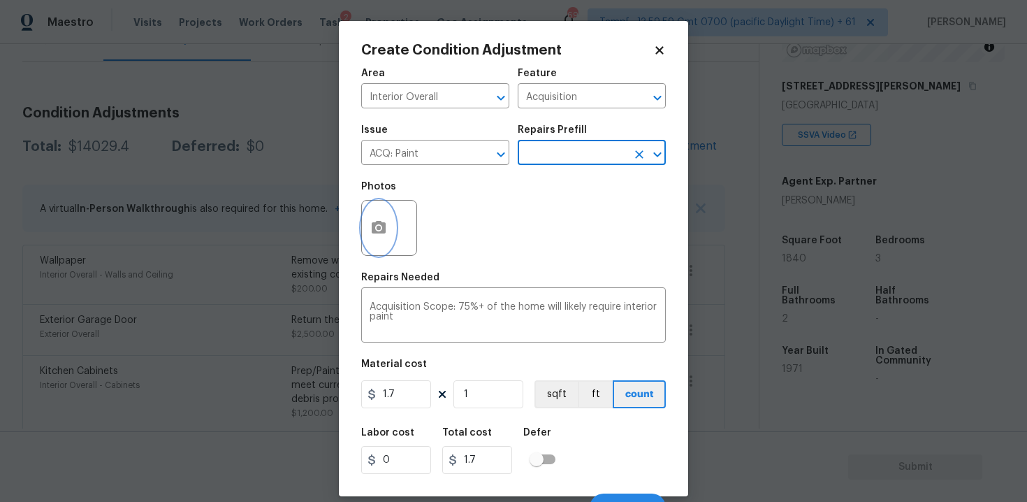
click at [377, 215] on button "button" at bounding box center [379, 227] width 34 height 54
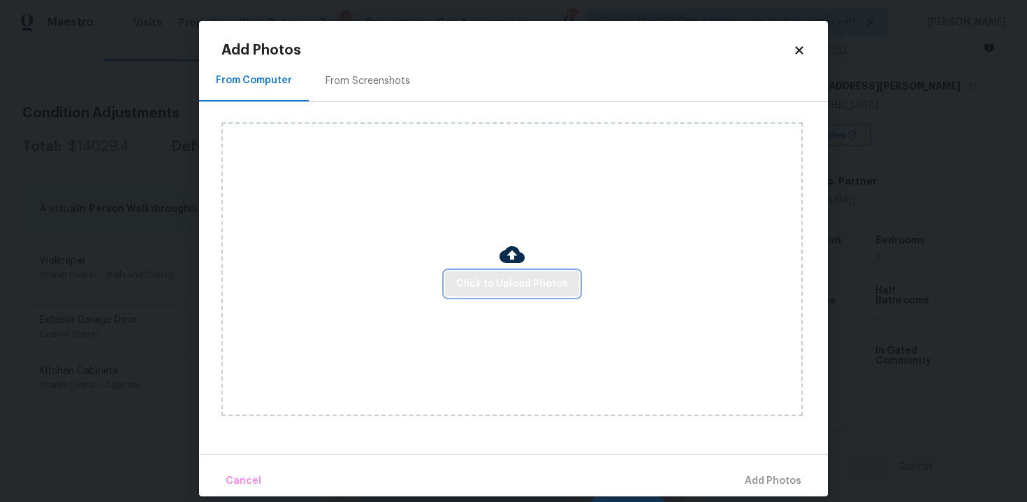
click at [524, 294] on button "Click to Upload Photos" at bounding box center [512, 284] width 134 height 26
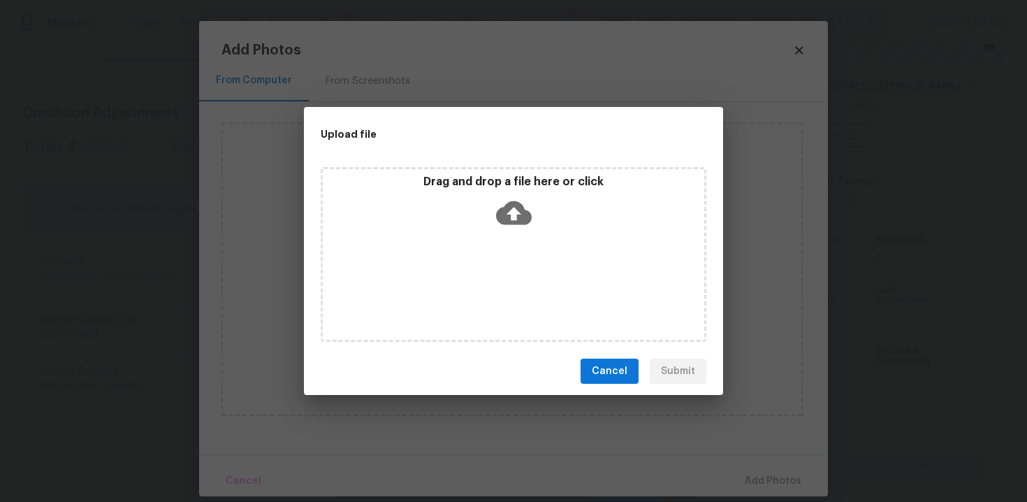
click at [526, 214] on icon at bounding box center [514, 213] width 36 height 24
